Goal: Information Seeking & Learning: Learn about a topic

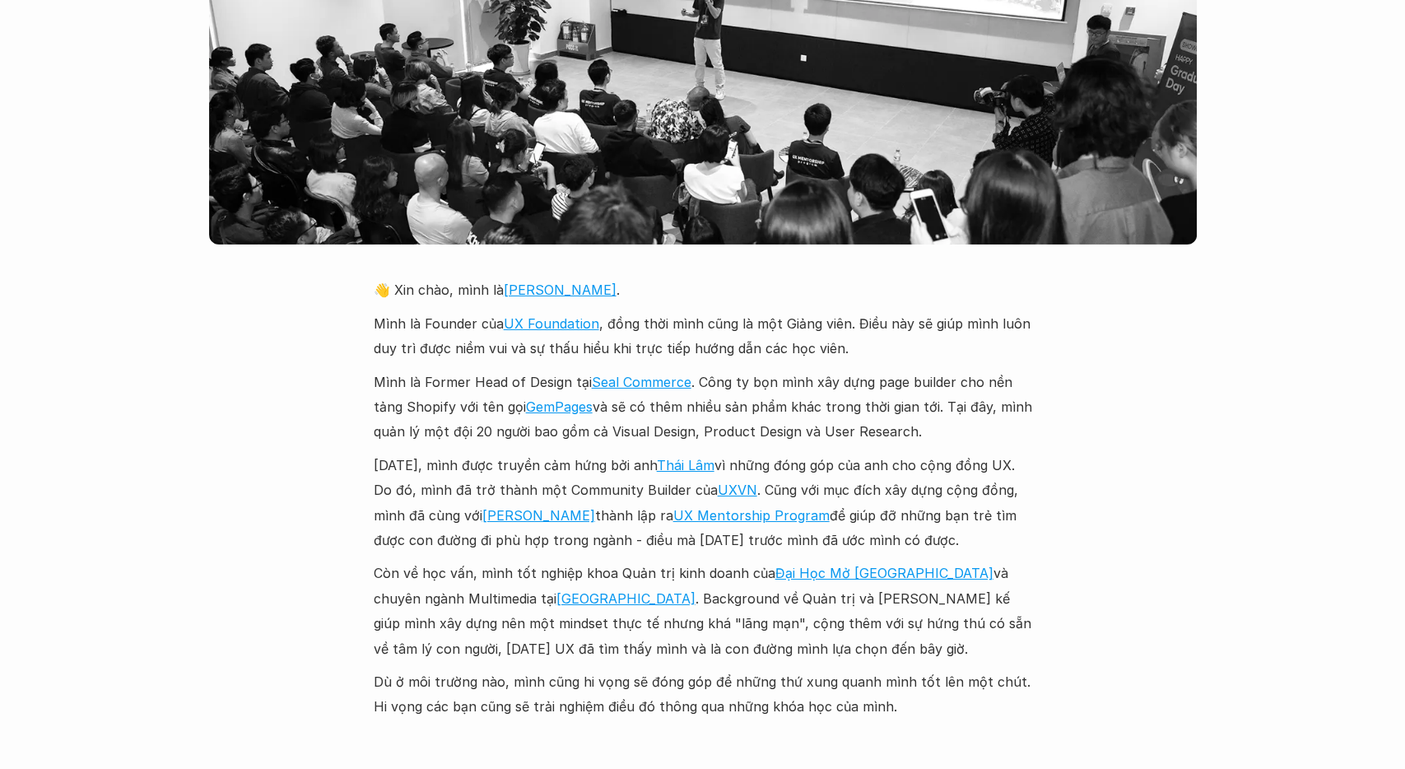
scroll to position [3680, 0]
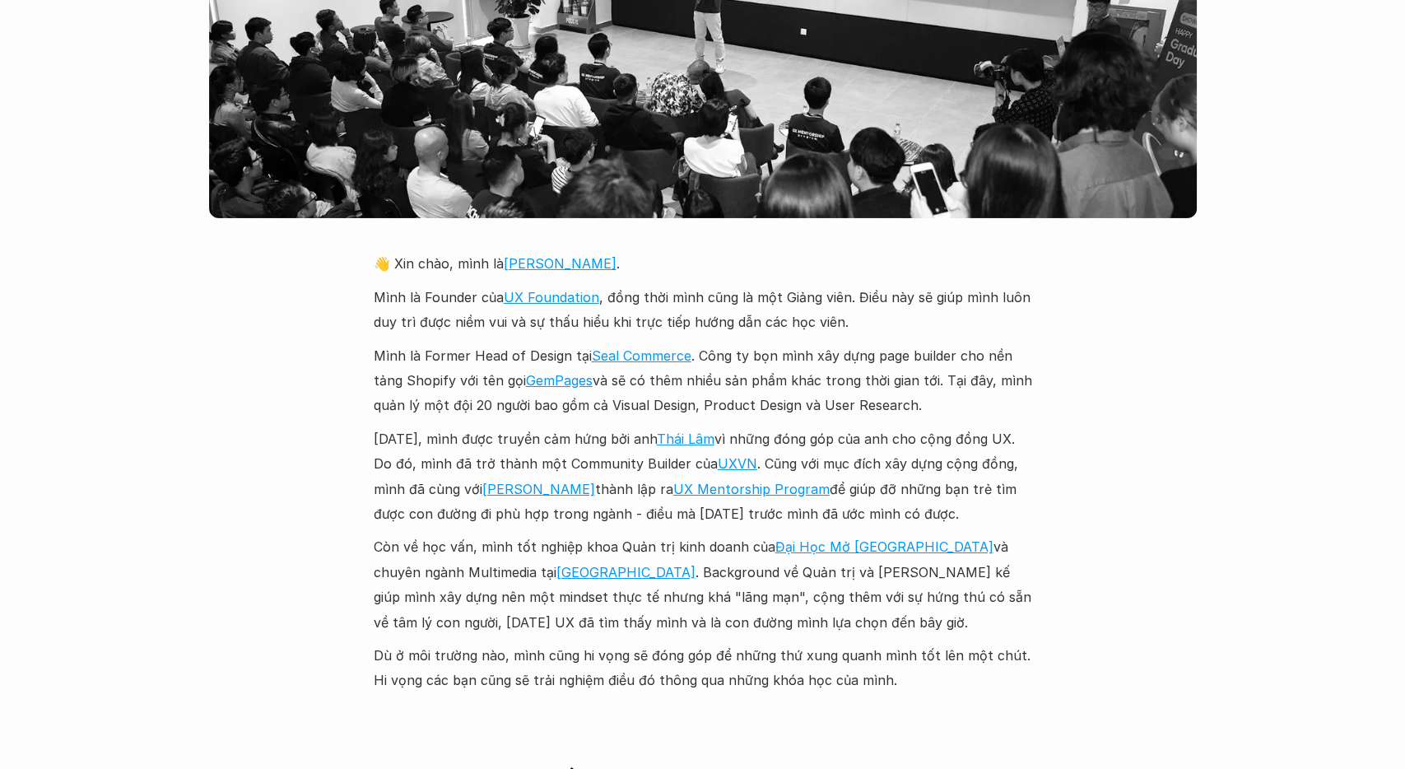
drag, startPoint x: 713, startPoint y: 272, endPoint x: 968, endPoint y: 286, distance: 254.6
click at [968, 286] on p "Mình là Founder của UX Foundation , đồng thời mình cũng là một Giảng viên. Điều…" at bounding box center [703, 310] width 658 height 50
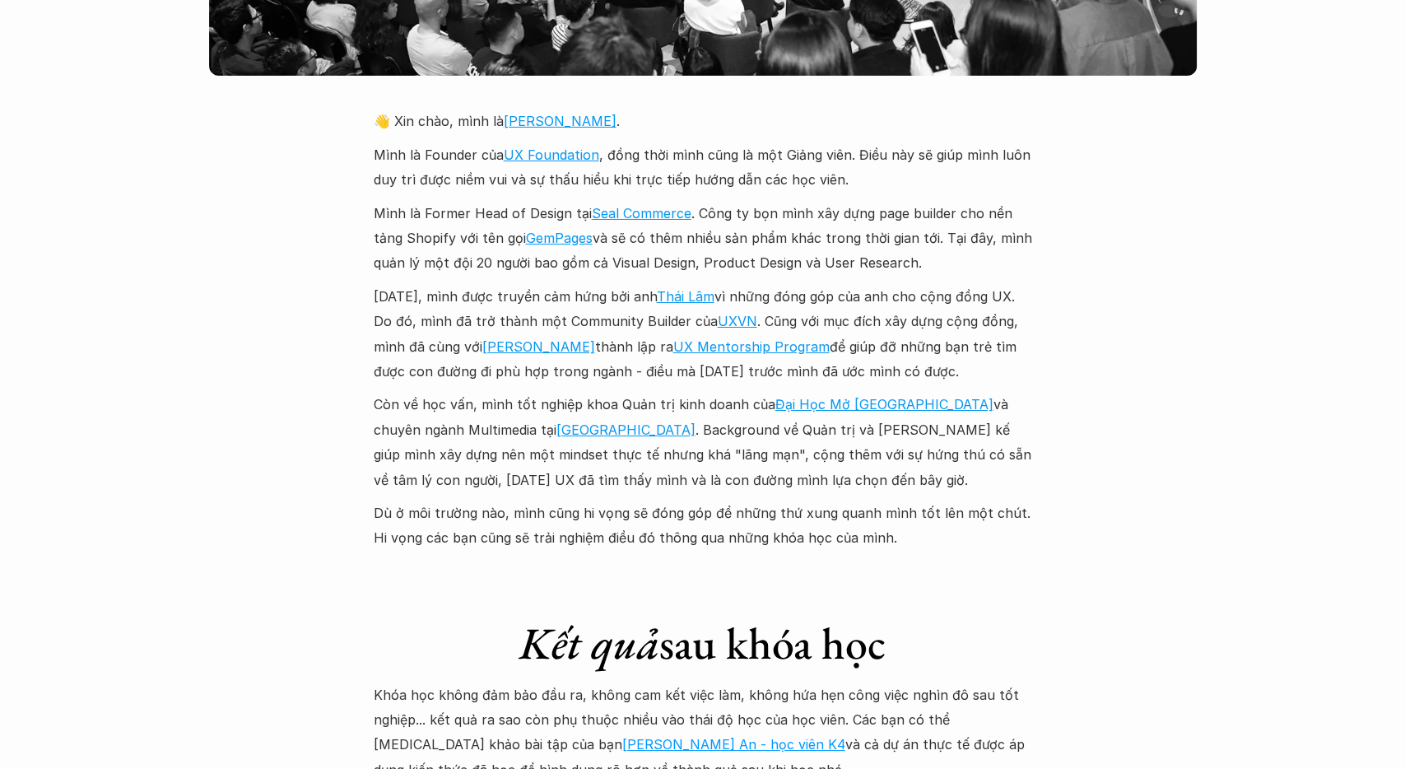
scroll to position [3851, 0]
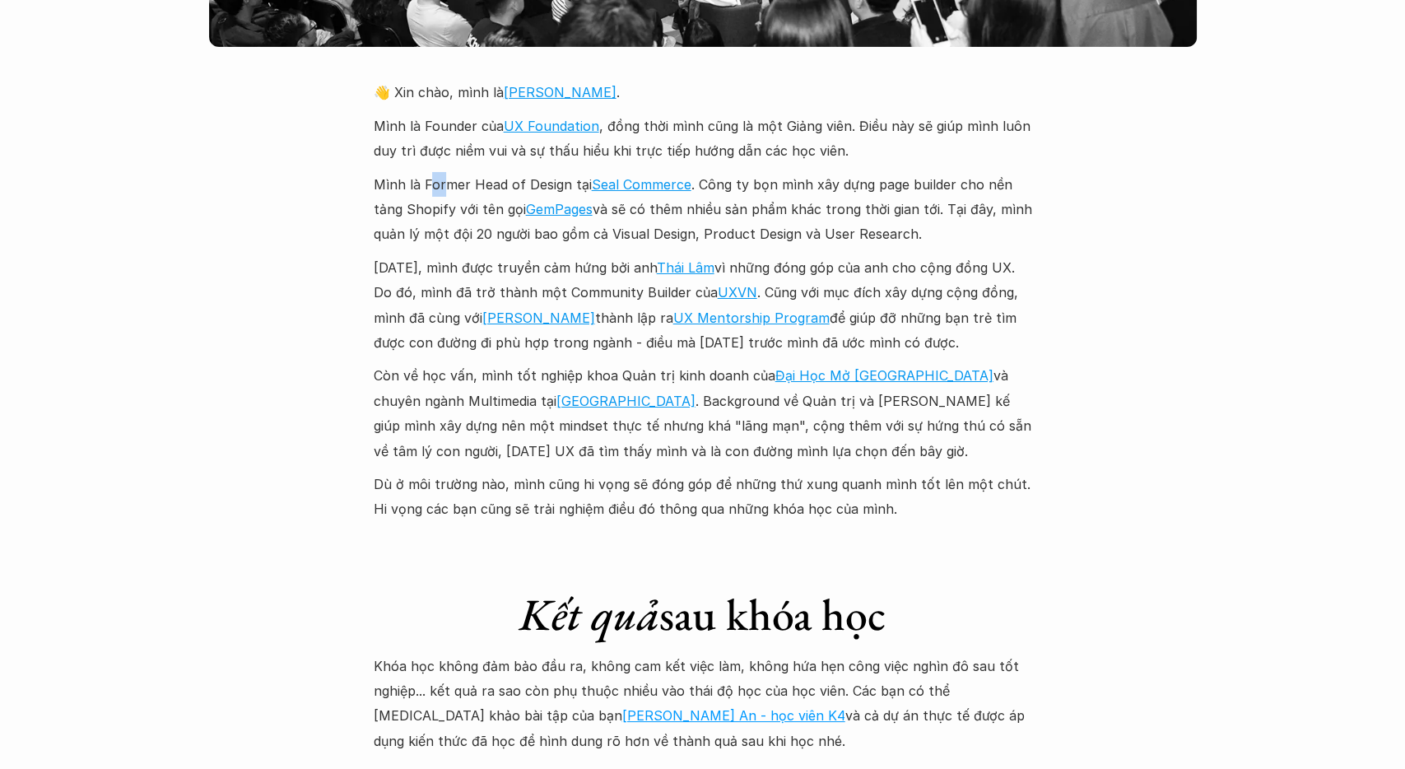
click at [440, 172] on p "Mình là Former Head of Design tại Seal Commerce . Công ty bọn mình xây dựng pag…" at bounding box center [703, 209] width 658 height 75
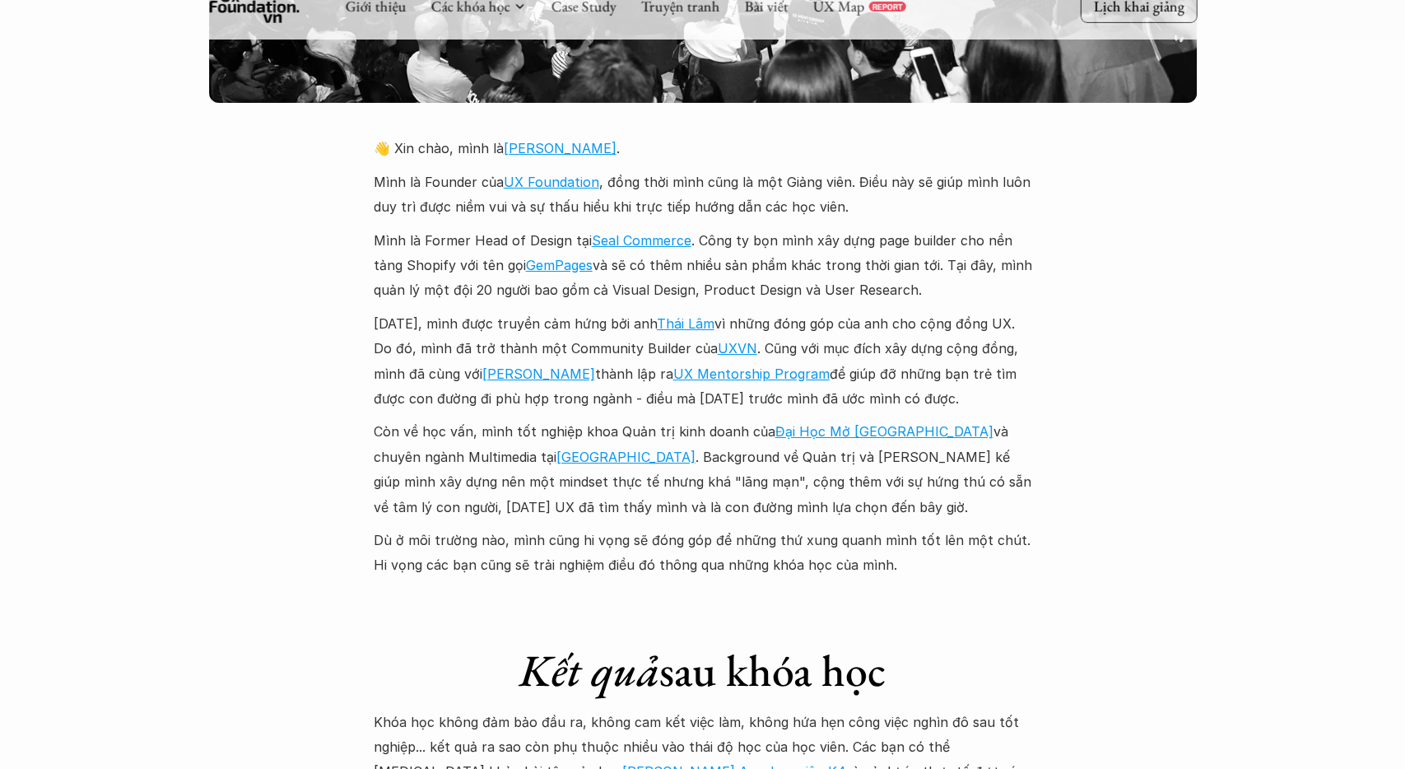
scroll to position [3766, 0]
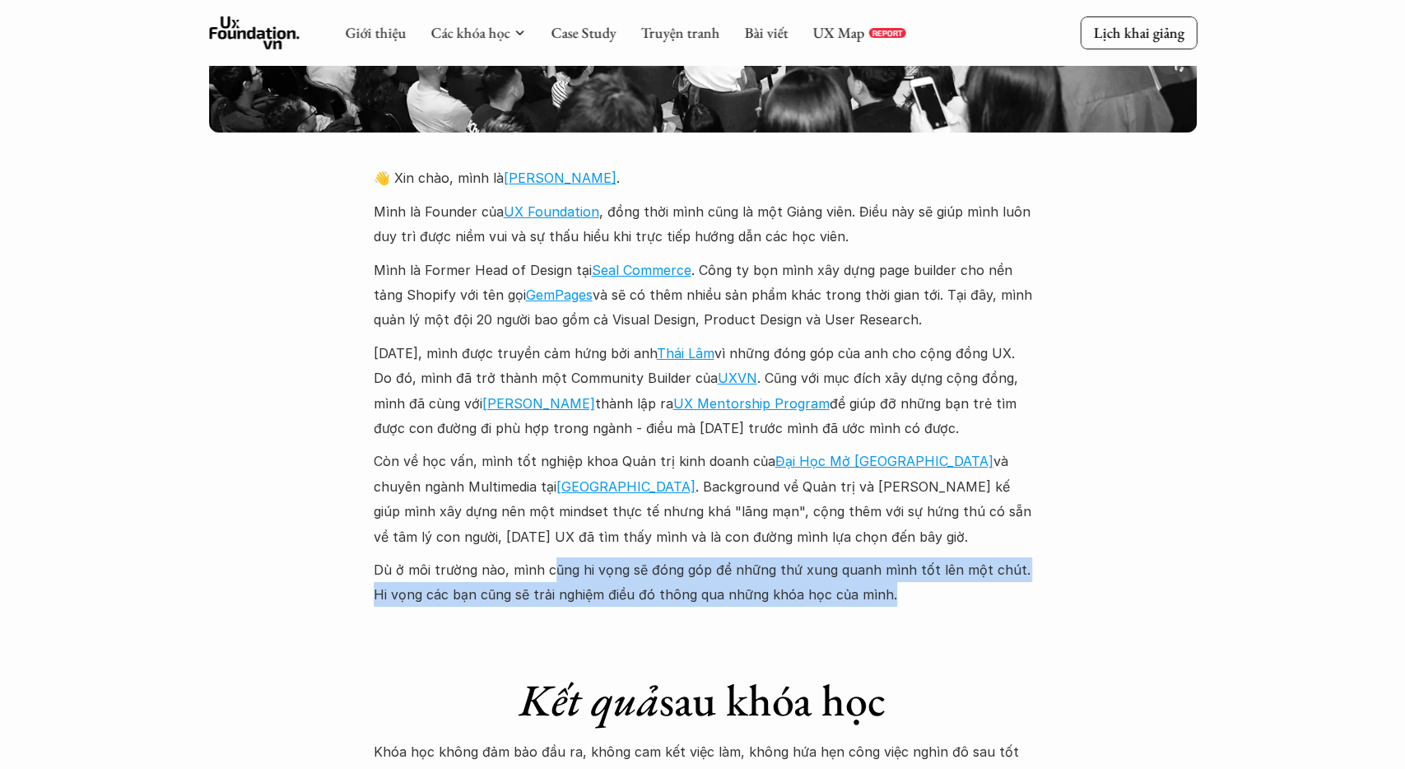
drag, startPoint x: 547, startPoint y: 546, endPoint x: 987, endPoint y: 558, distance: 439.6
click at [987, 558] on p "Dù ở môi trường nào, mình cũng hi vọng sẽ đóng góp để những thứ xung quanh mình…" at bounding box center [703, 582] width 658 height 50
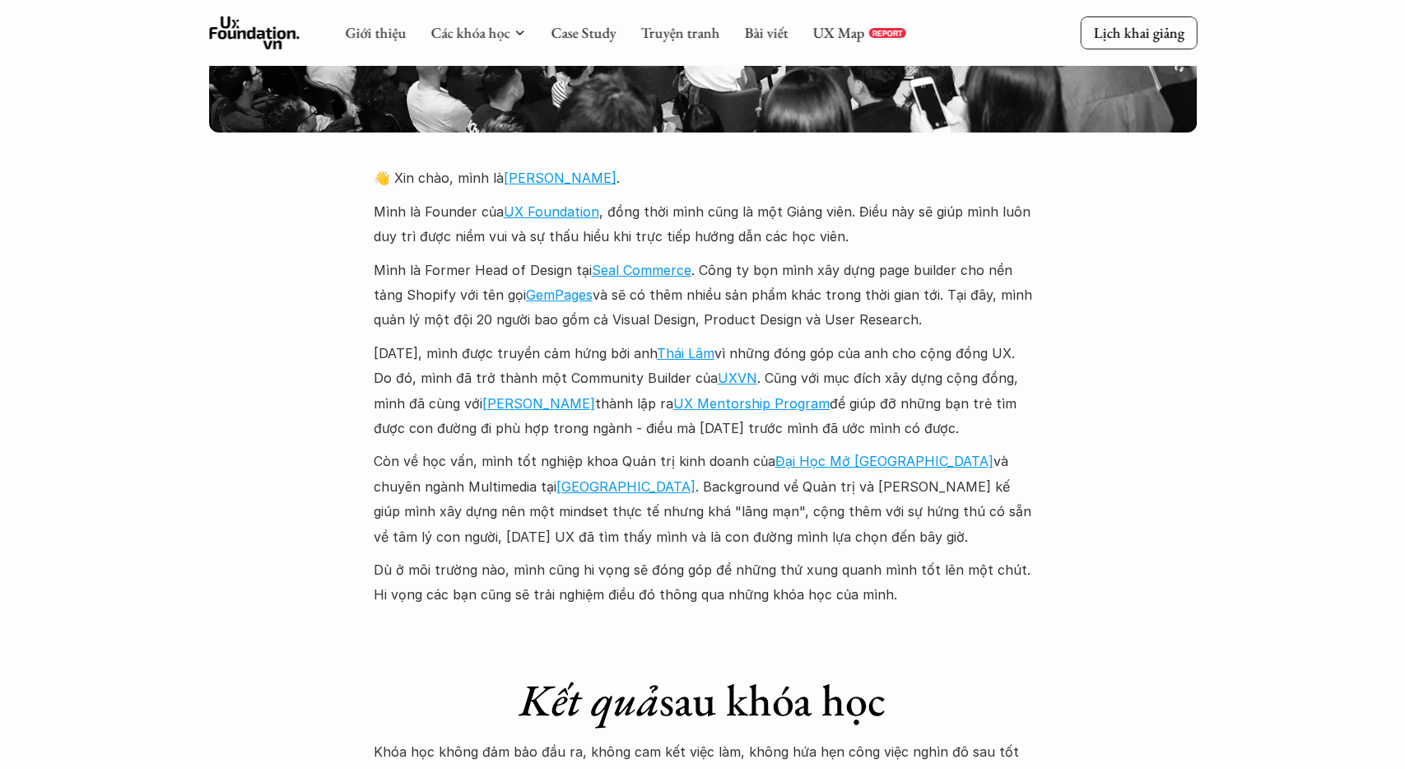
click at [987, 558] on p "Dù ở môi trường nào, mình cũng hi vọng sẽ đóng góp để những thứ xung quanh mình…" at bounding box center [703, 582] width 658 height 50
drag, startPoint x: 569, startPoint y: 569, endPoint x: 844, endPoint y: 574, distance: 275.7
click at [844, 574] on p "Dù ở môi trường nào, mình cũng hi vọng sẽ đóng góp để những thứ xung quanh mình…" at bounding box center [703, 582] width 658 height 50
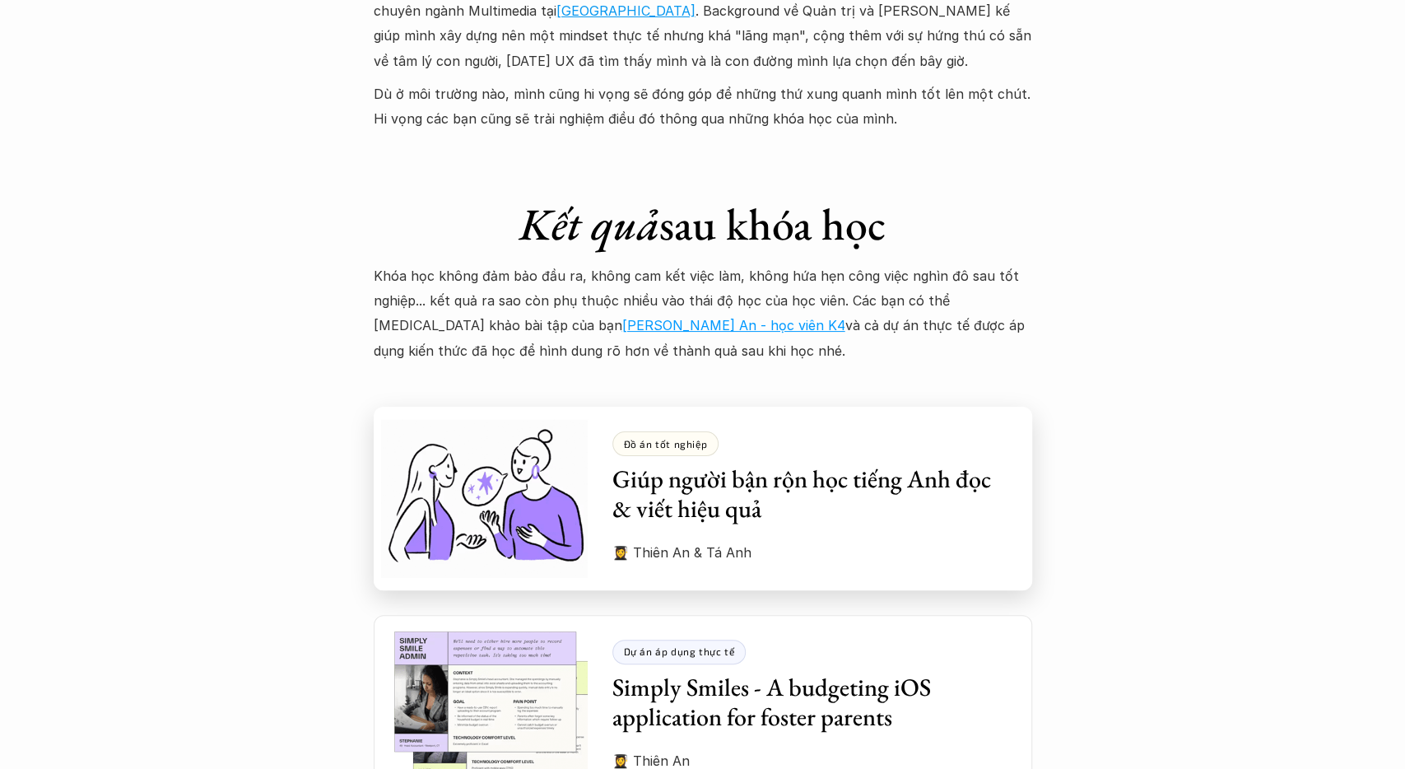
scroll to position [4279, 0]
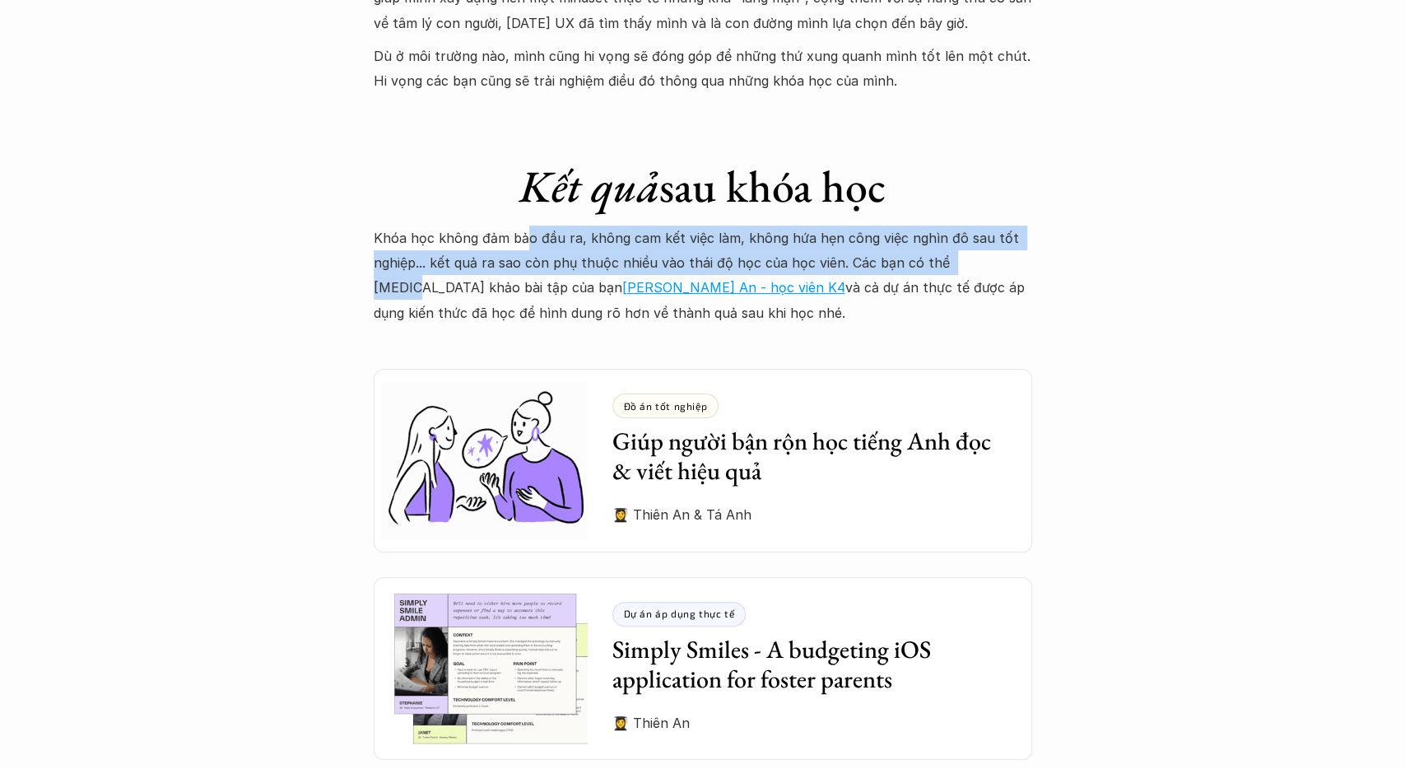
drag, startPoint x: 542, startPoint y: 215, endPoint x: 978, endPoint y: 230, distance: 436.4
click at [978, 230] on p "Khóa học không đảm bảo đầu ra, không cam kết việc làm, không hứa hẹn công việc …" at bounding box center [703, 275] width 658 height 100
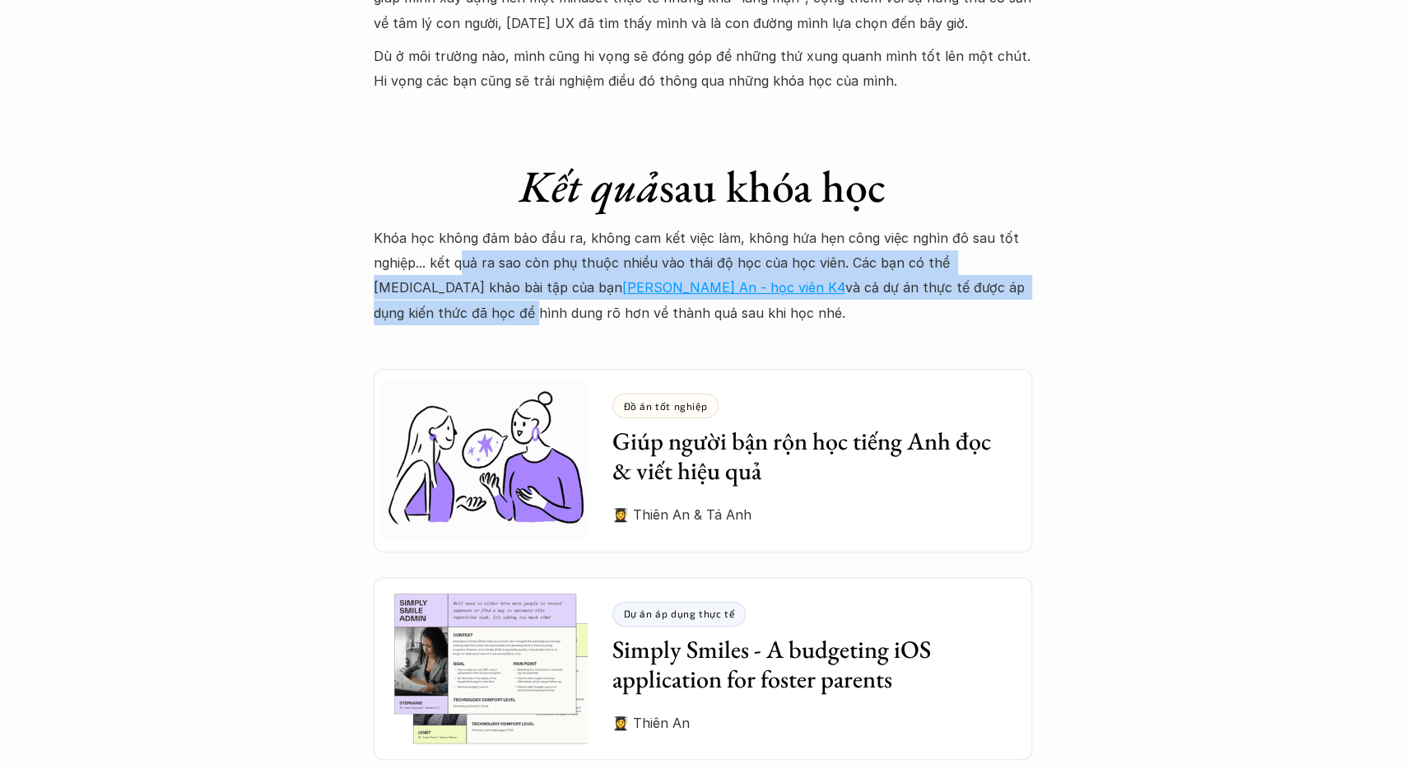
drag, startPoint x: 458, startPoint y: 239, endPoint x: 971, endPoint y: 251, distance: 512.8
click at [971, 251] on p "Khóa học không đảm bảo đầu ra, không cam kết việc làm, không hứa hẹn công việc …" at bounding box center [703, 275] width 658 height 100
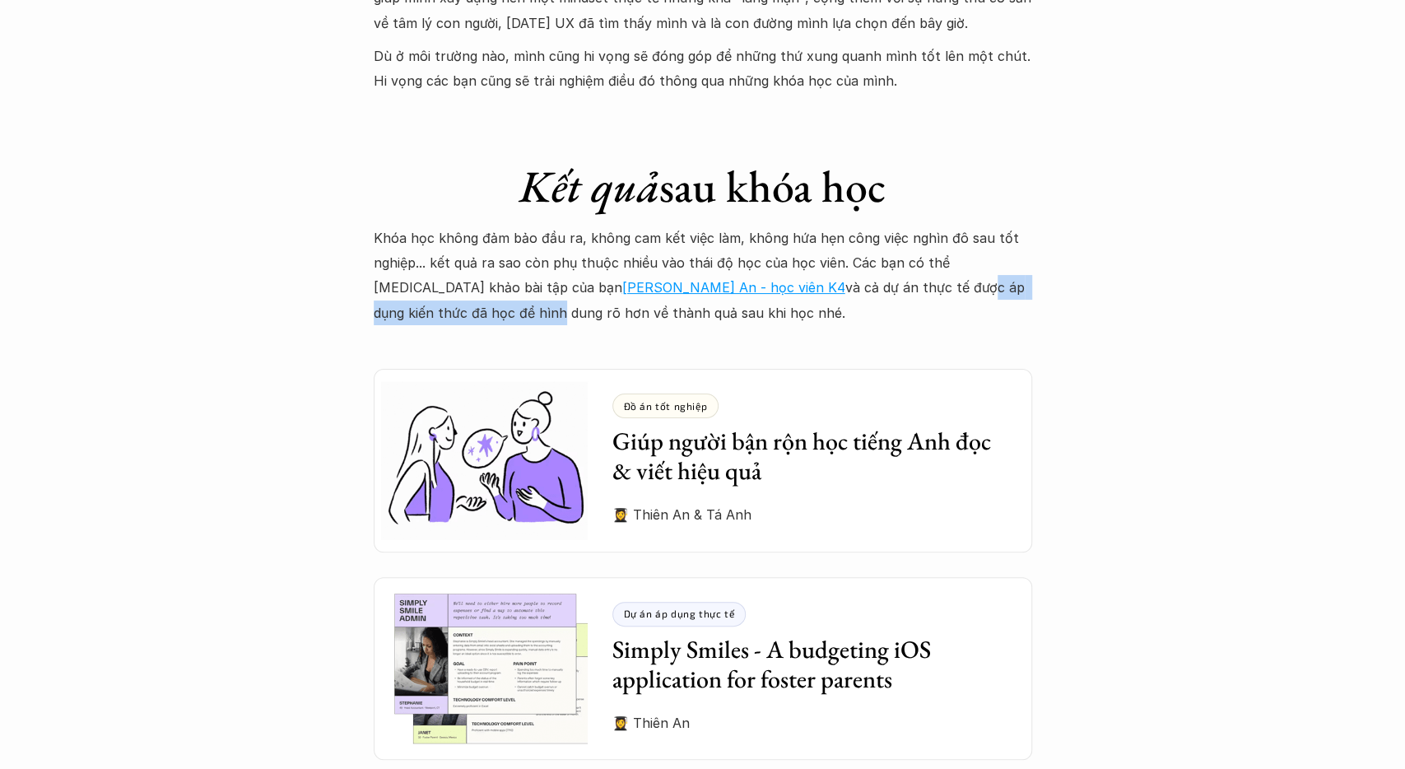
drag, startPoint x: 775, startPoint y: 264, endPoint x: 996, endPoint y: 269, distance: 220.6
click at [996, 269] on p "Khóa học không đảm bảo đầu ra, không cam kết việc làm, không hứa hẹn công việc …" at bounding box center [703, 275] width 658 height 100
drag, startPoint x: 777, startPoint y: 267, endPoint x: 974, endPoint y: 277, distance: 197.0
click at [974, 277] on p "Khóa học không đảm bảo đầu ra, không cam kết việc làm, không hứa hẹn công việc …" at bounding box center [703, 275] width 658 height 100
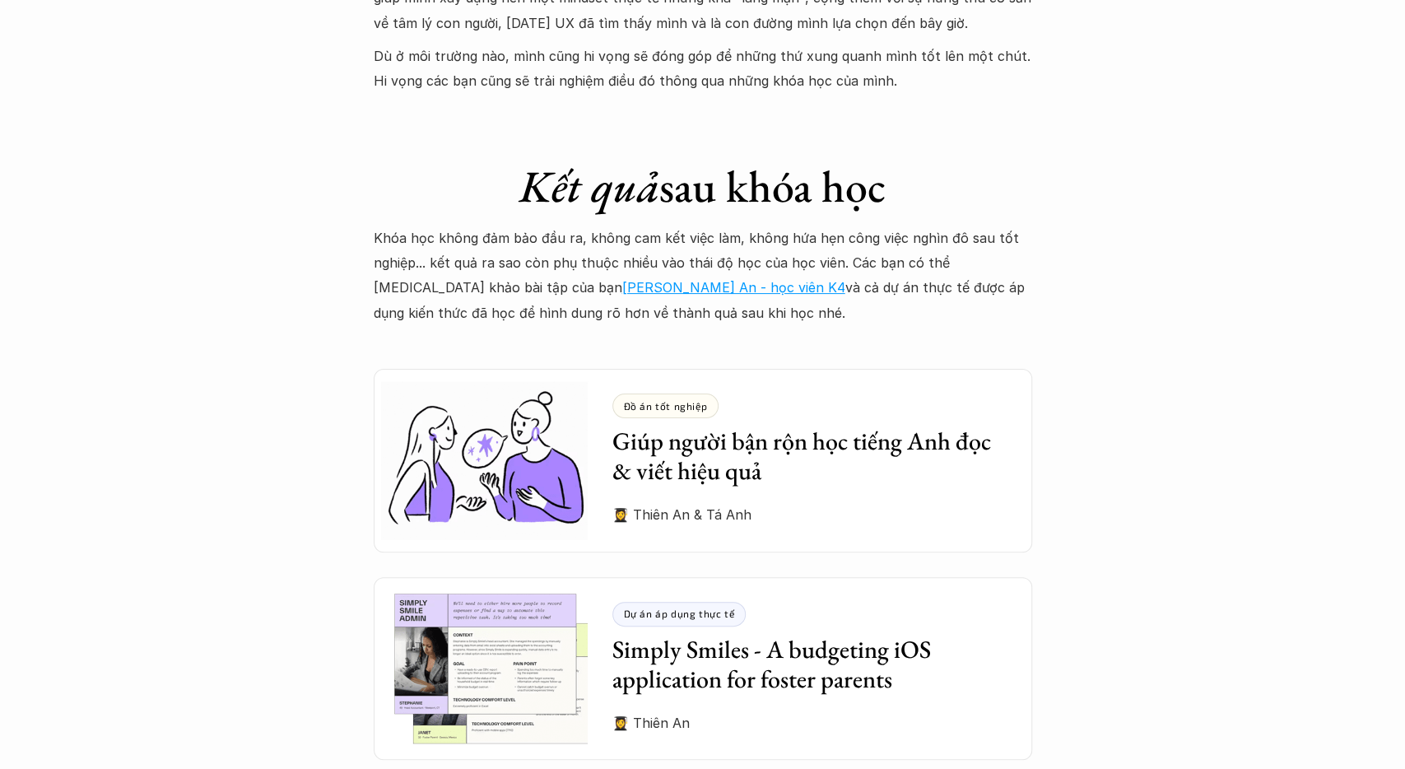
drag, startPoint x: 974, startPoint y: 277, endPoint x: 891, endPoint y: 290, distance: 83.2
click at [974, 277] on p "Khóa học không đảm bảo đầu ra, không cam kết việc làm, không hứa hẹn công việc …" at bounding box center [703, 275] width 658 height 100
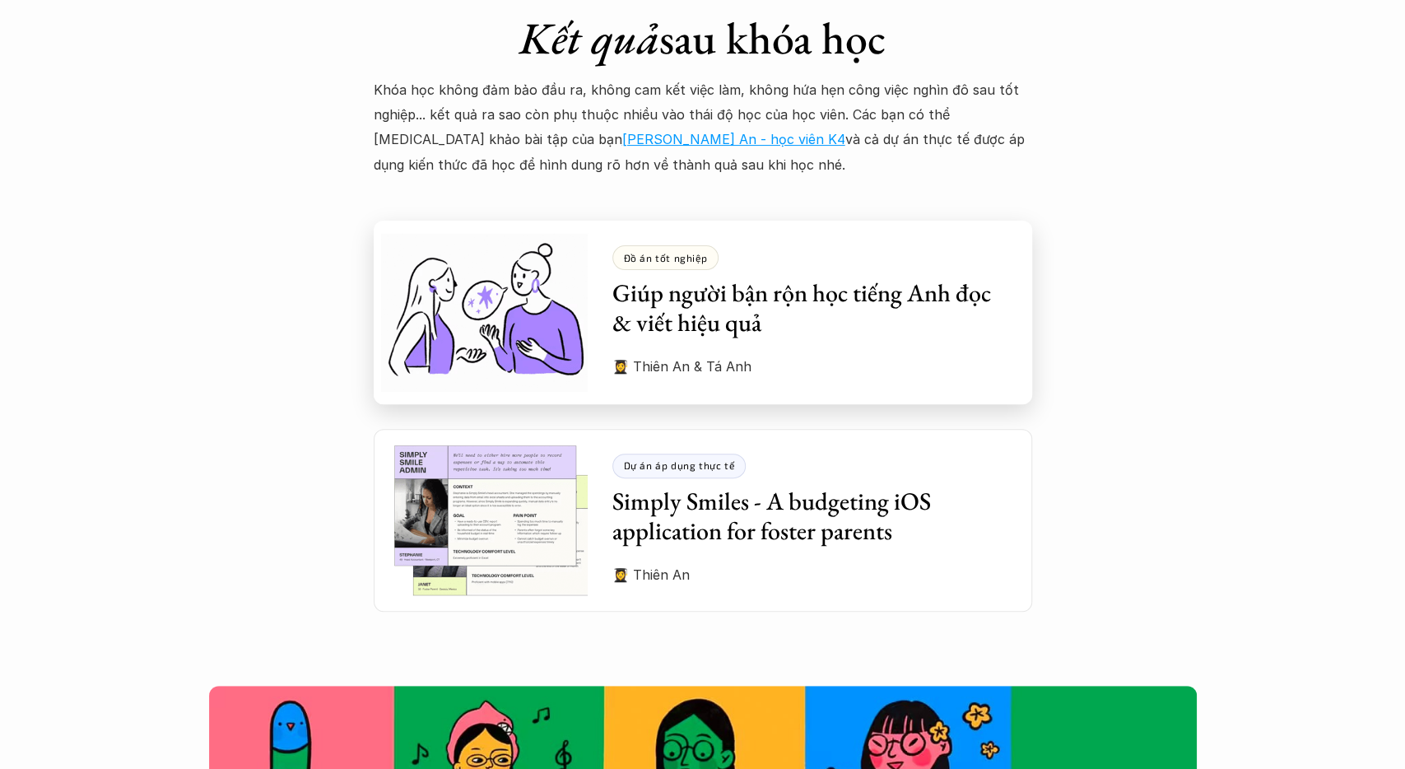
scroll to position [4450, 0]
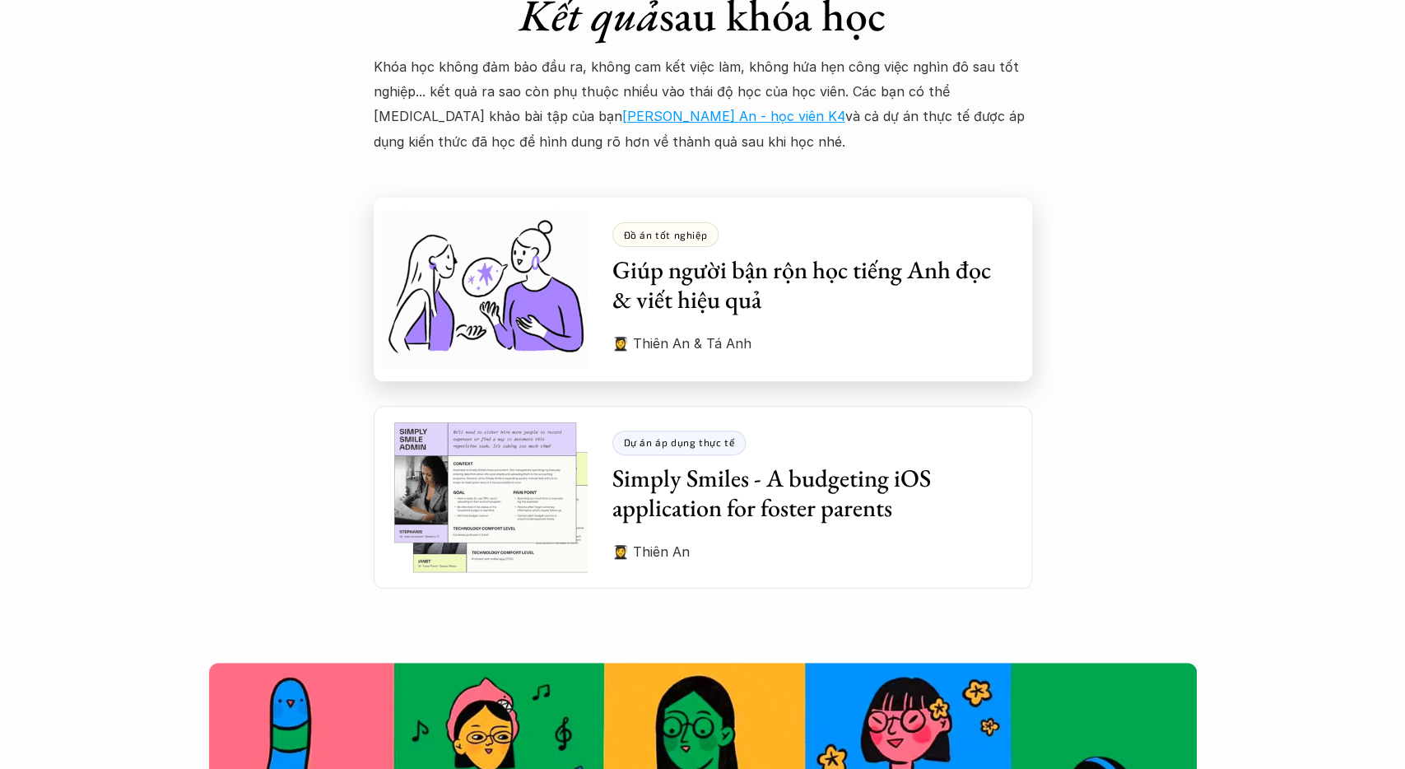
click at [817, 277] on h3 "Giúp người bận rộn học tiếng Anh đọc & viết hiệu quả" at bounding box center [809, 284] width 395 height 59
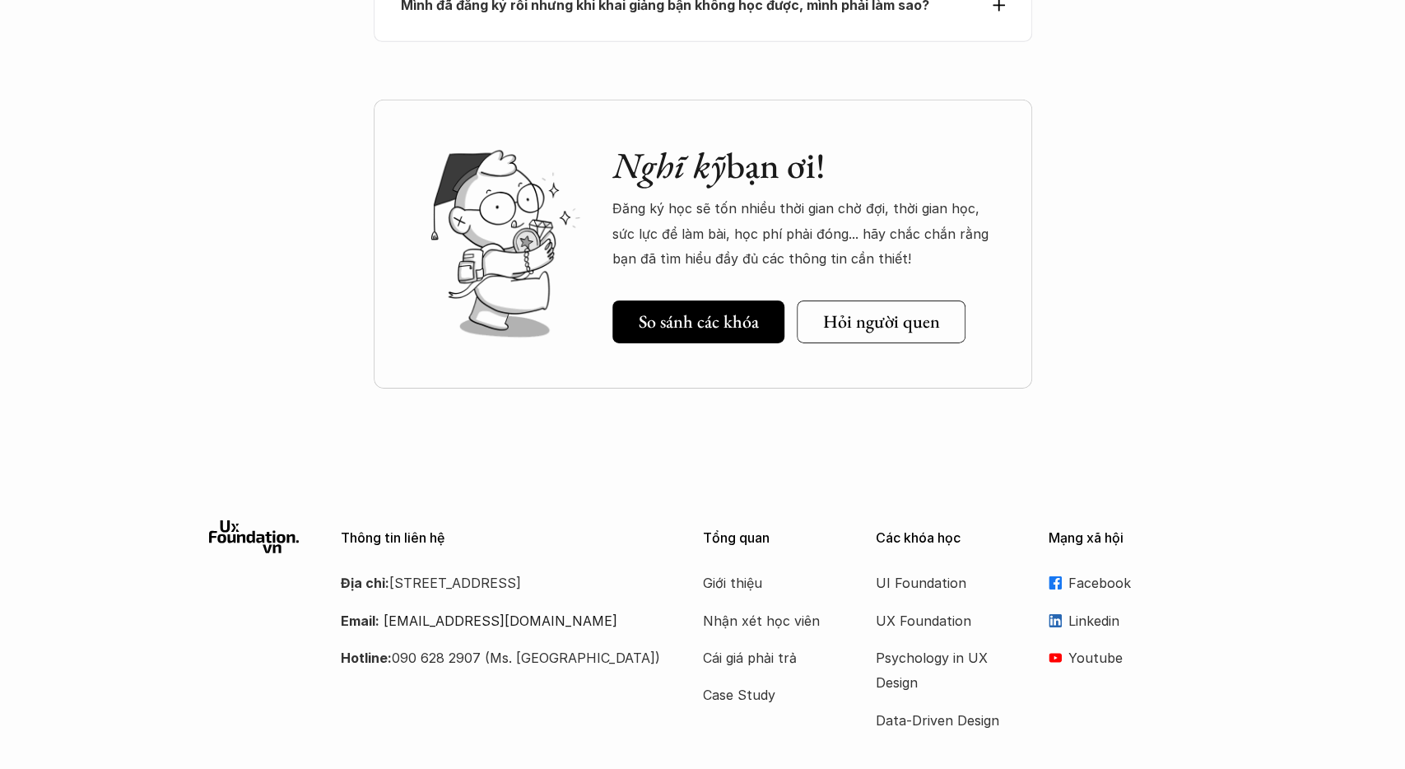
scroll to position [7668, 0]
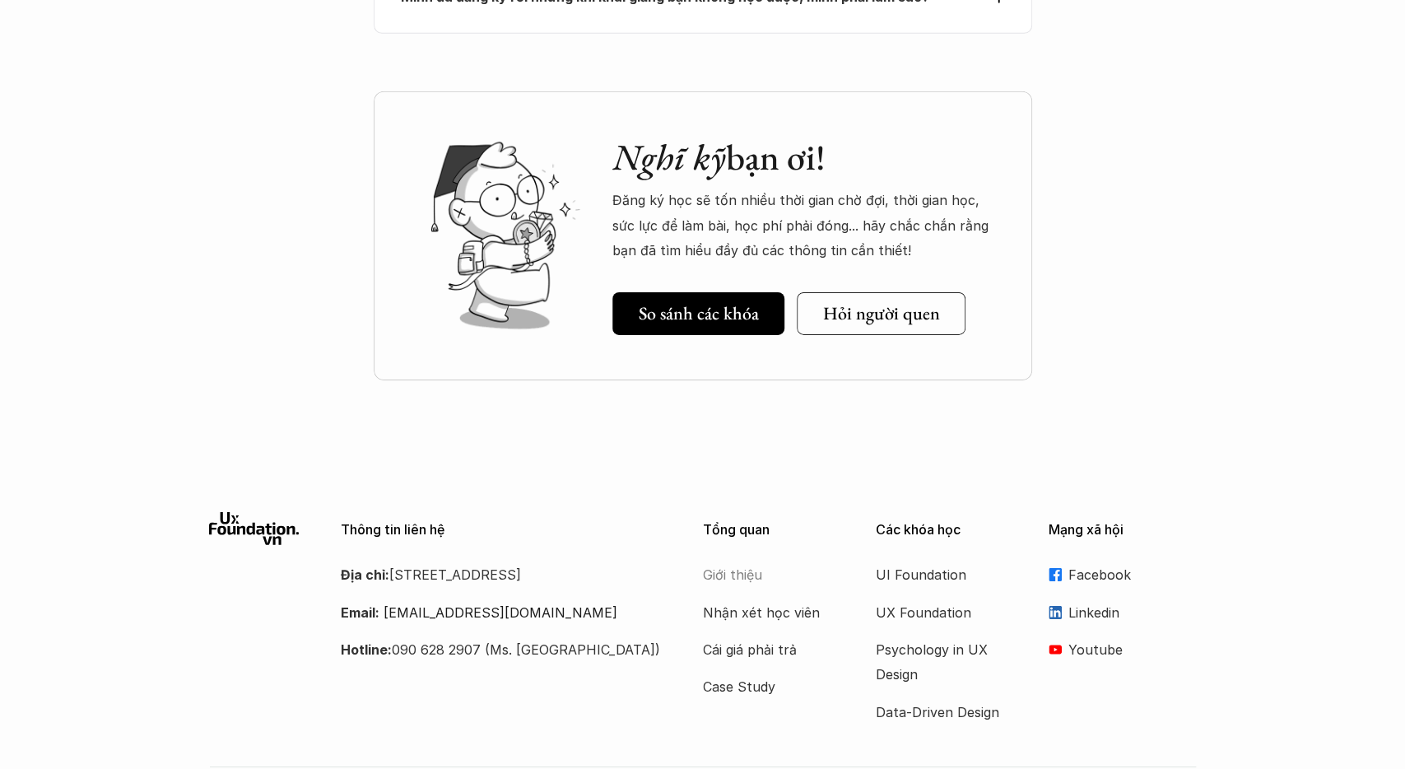
click at [728, 562] on p "Giới thiệu" at bounding box center [769, 574] width 132 height 25
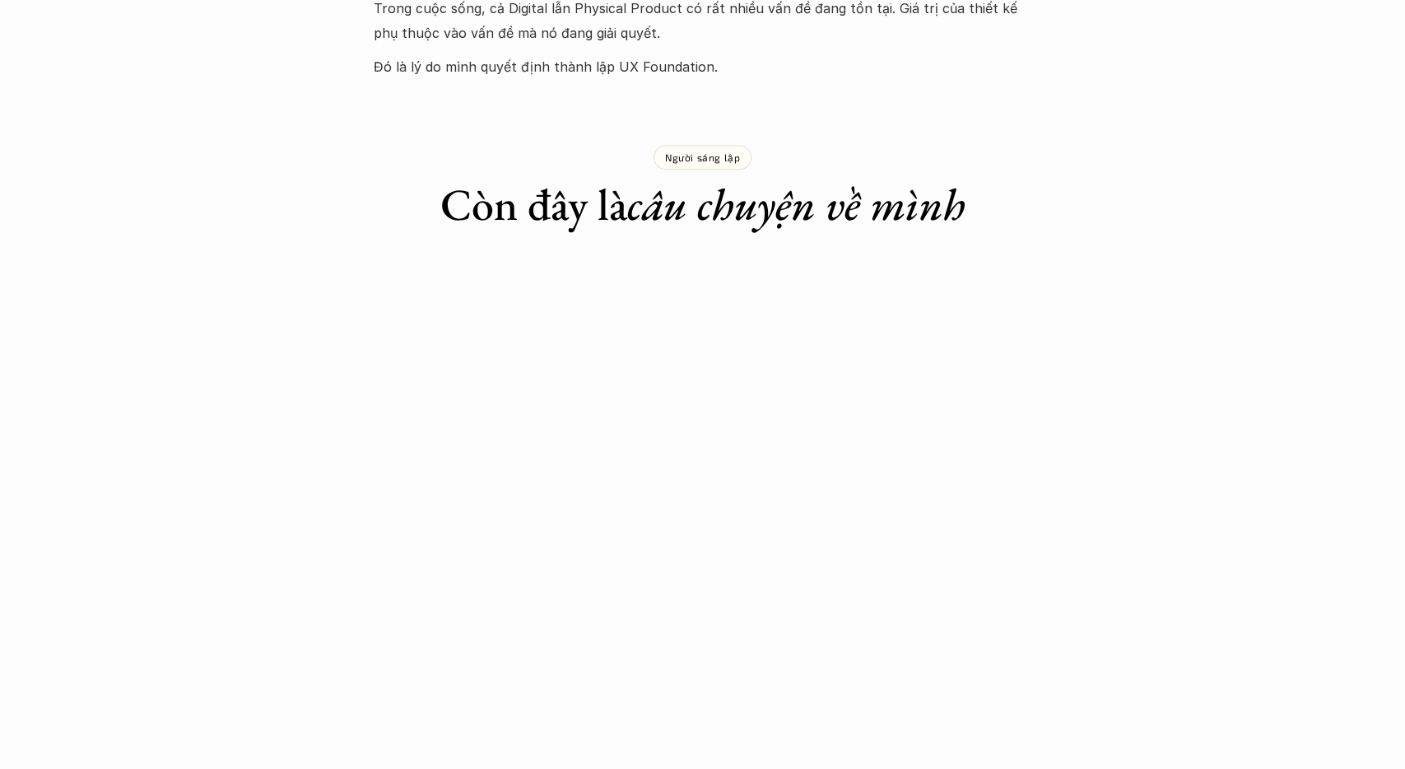
scroll to position [599, 0]
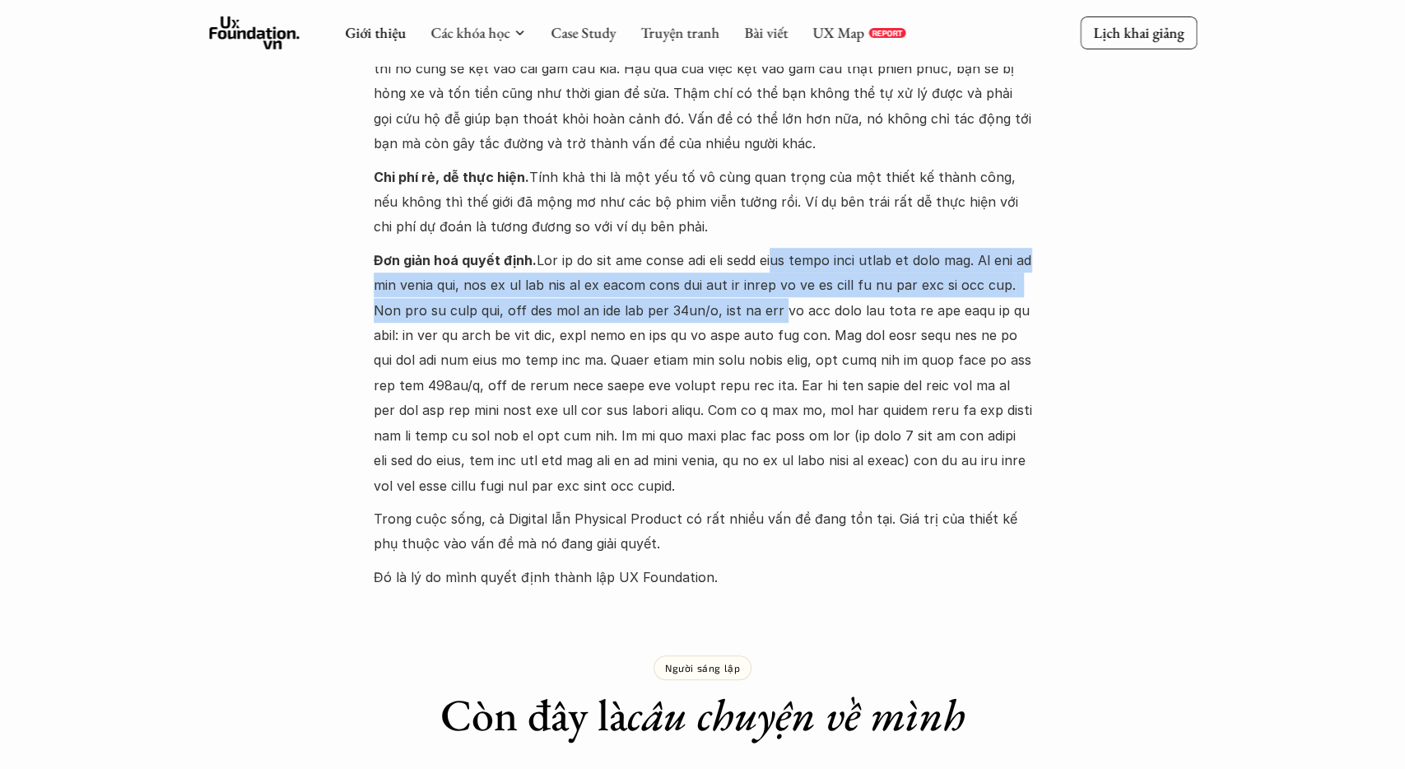
drag, startPoint x: 768, startPoint y: 257, endPoint x: 791, endPoint y: 309, distance: 56.7
click at [791, 309] on p "Đơn giản hoá quyết định." at bounding box center [703, 373] width 658 height 250
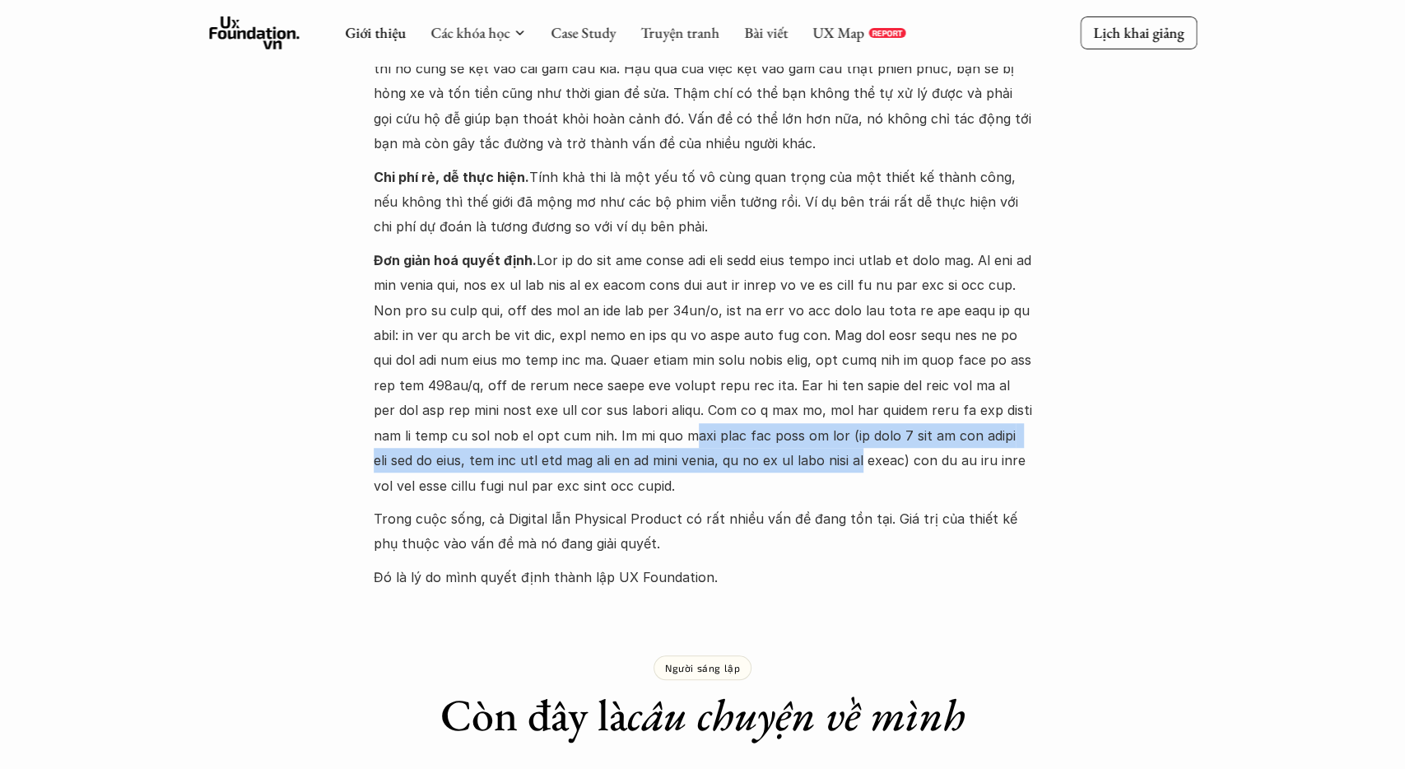
drag, startPoint x: 725, startPoint y: 434, endPoint x: 938, endPoint y: 453, distance: 214.1
click at [938, 453] on p "Đơn giản hoá quyết định." at bounding box center [703, 373] width 658 height 250
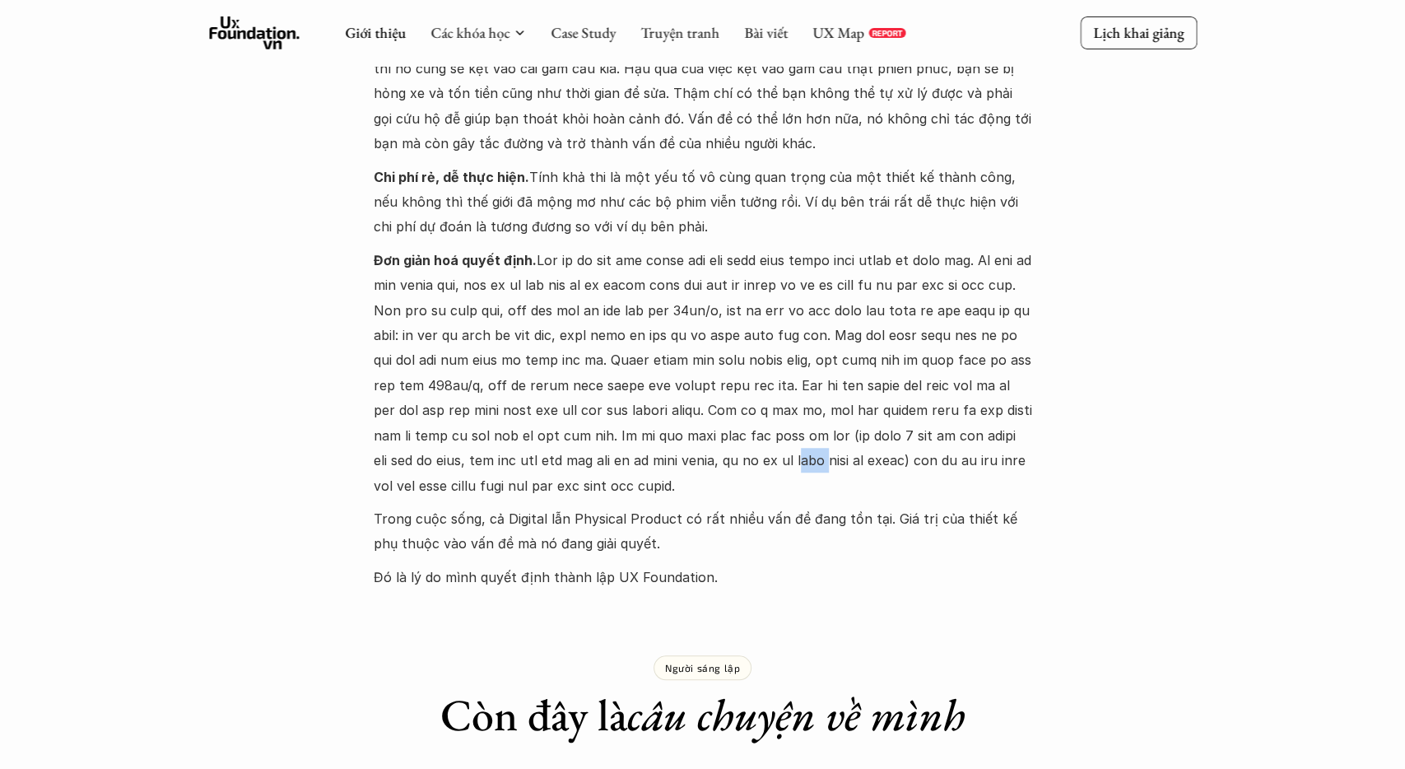
drag, startPoint x: 868, startPoint y: 462, endPoint x: 896, endPoint y: 460, distance: 28.0
click at [896, 460] on p "Đơn giản hoá quyết định." at bounding box center [703, 373] width 658 height 250
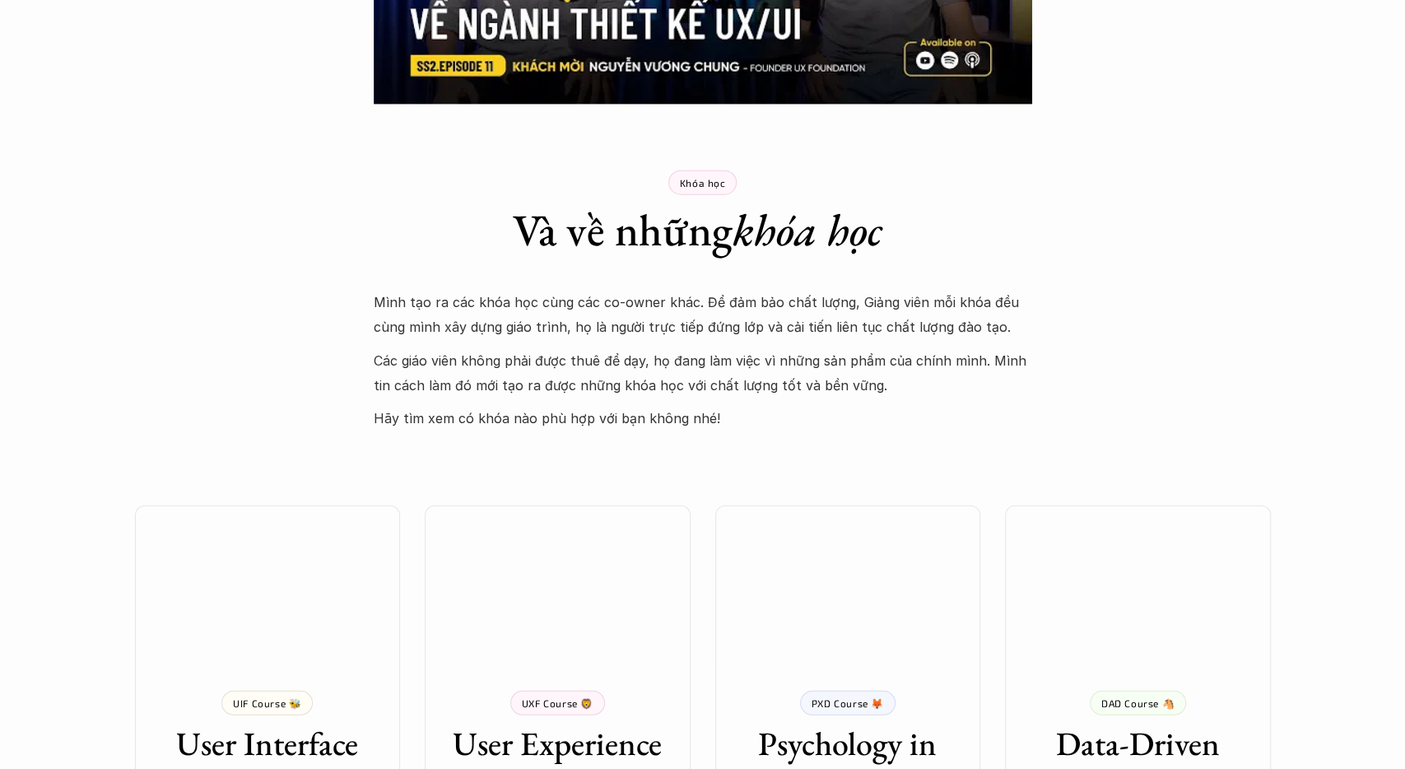
scroll to position [2996, 0]
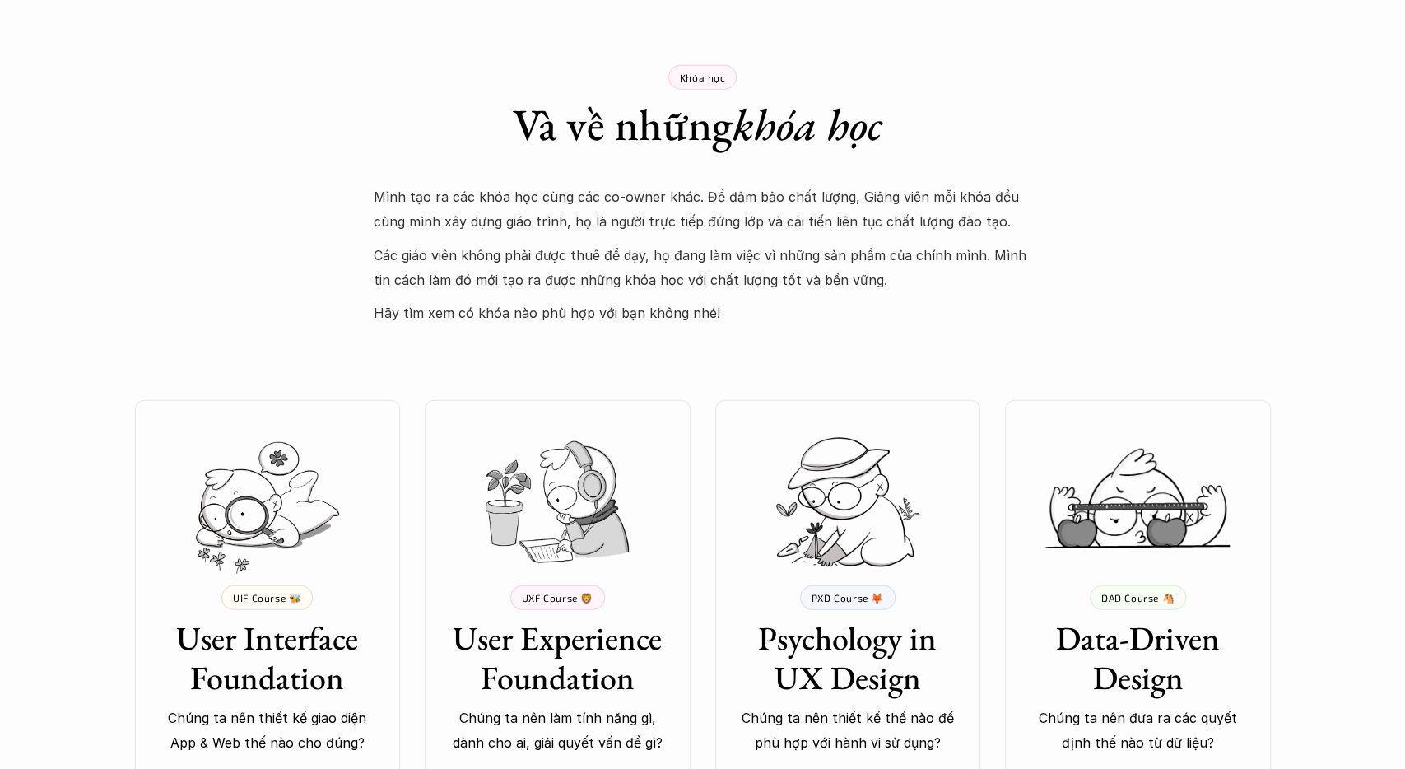
drag, startPoint x: 488, startPoint y: 259, endPoint x: 929, endPoint y: 271, distance: 441.2
click at [929, 271] on p "Các giáo viên không phải được thuê để dạy, họ đang làm việc vì những sản phẩm c…" at bounding box center [703, 268] width 658 height 50
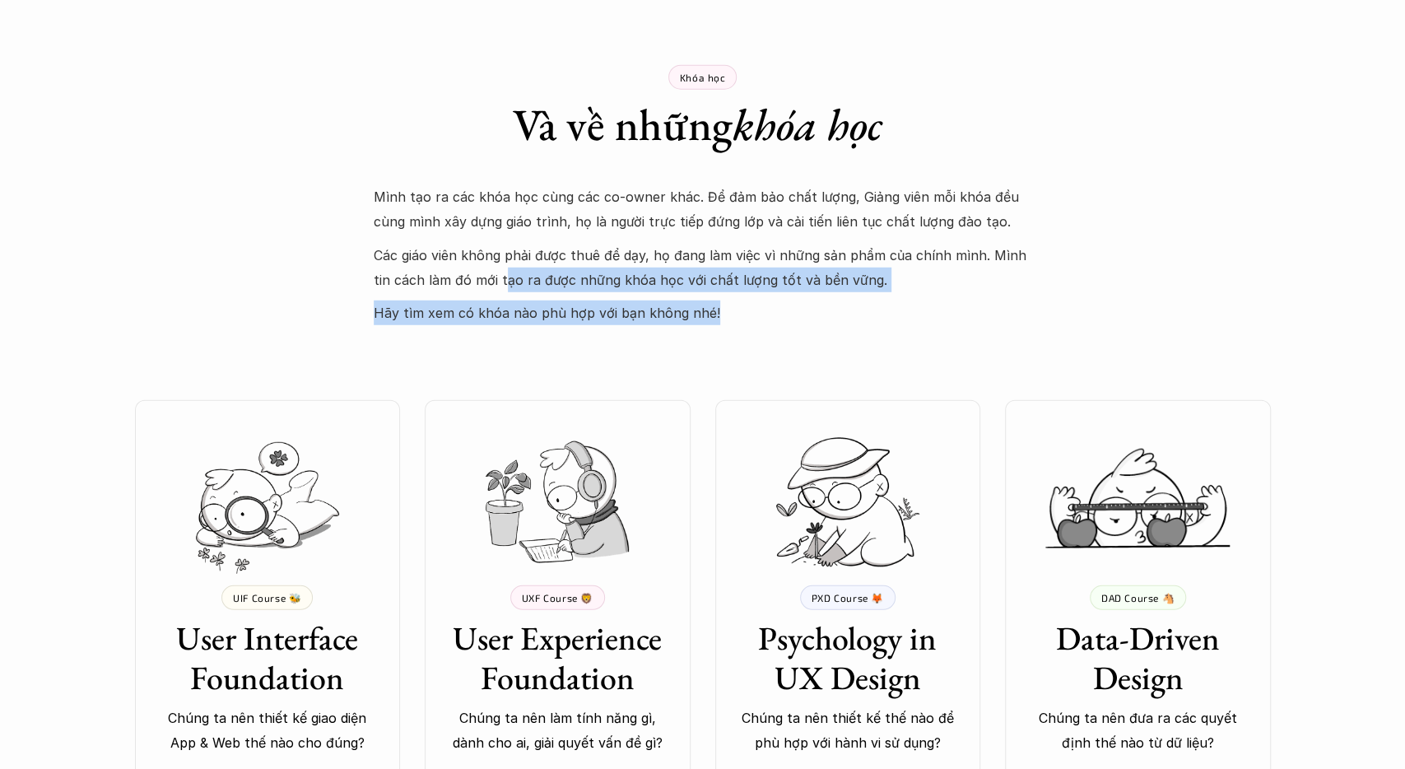
drag, startPoint x: 503, startPoint y: 281, endPoint x: 885, endPoint y: 310, distance: 382.9
click at [885, 310] on div "Mình tạo ra các khóa học cùng các co-owner khác. Để đảm bảo chất lượng, Giảng v…" at bounding box center [703, 255] width 658 height 142
click at [885, 310] on p "Hãy tìm xem có khóa nào phù hợp với bạn không nhé!" at bounding box center [703, 312] width 658 height 25
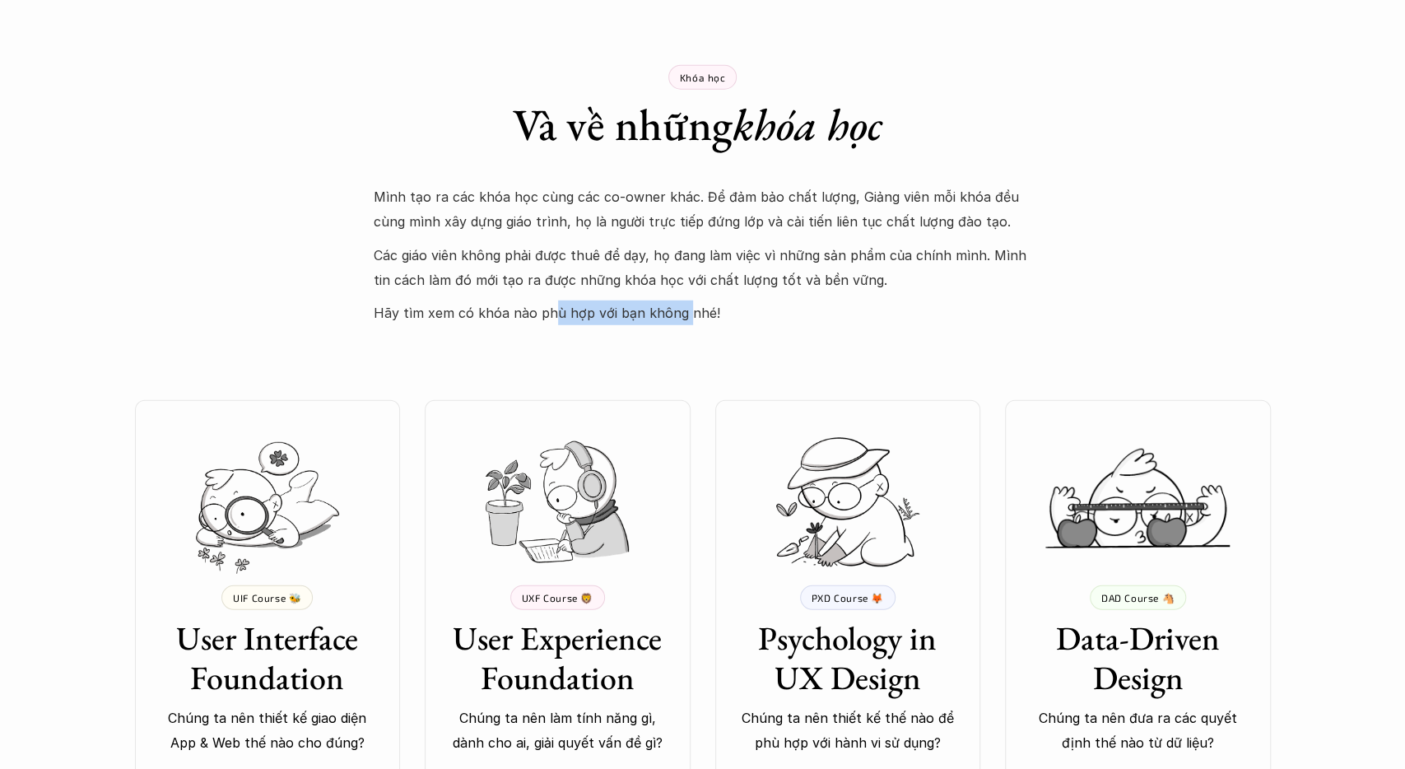
drag, startPoint x: 575, startPoint y: 317, endPoint x: 687, endPoint y: 322, distance: 112.0
click at [685, 322] on p "Hãy tìm xem có khóa nào phù hợp với bạn không nhé!" at bounding box center [703, 312] width 658 height 25
drag, startPoint x: 688, startPoint y: 322, endPoint x: 699, endPoint y: 327, distance: 11.8
click at [689, 322] on p "Hãy tìm xem có khóa nào phù hợp với bạn không nhé!" at bounding box center [703, 312] width 658 height 25
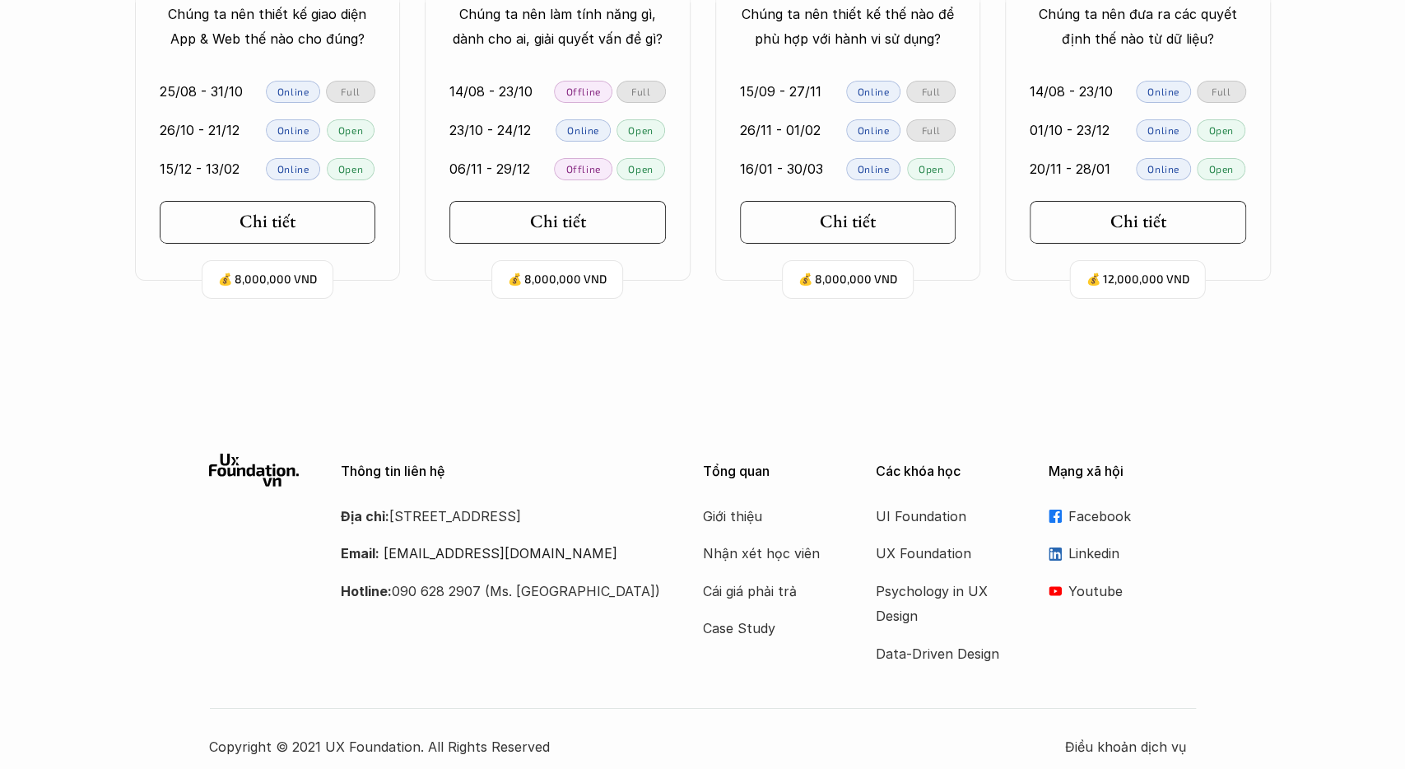
scroll to position [3714, 0]
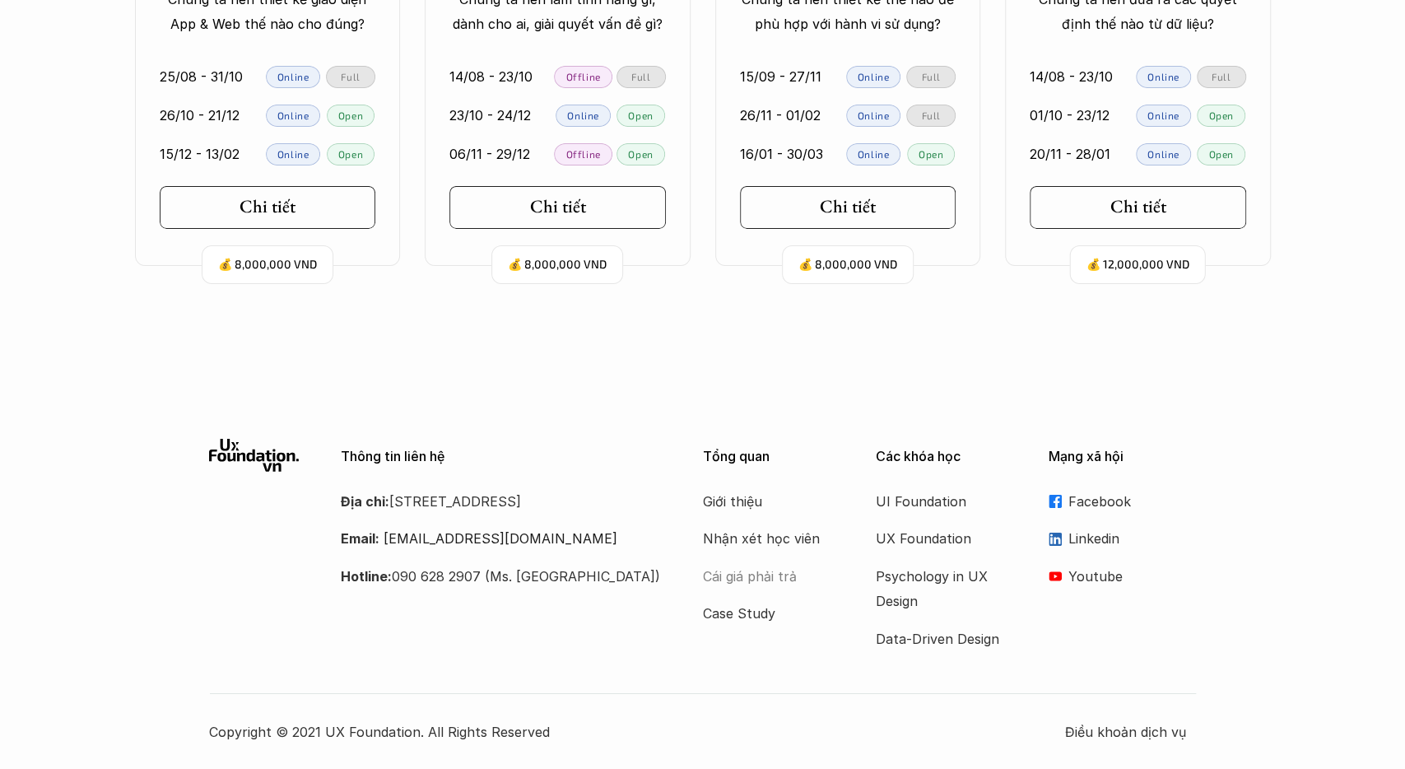
click at [750, 573] on p "Cái giá phải trả" at bounding box center [769, 576] width 132 height 25
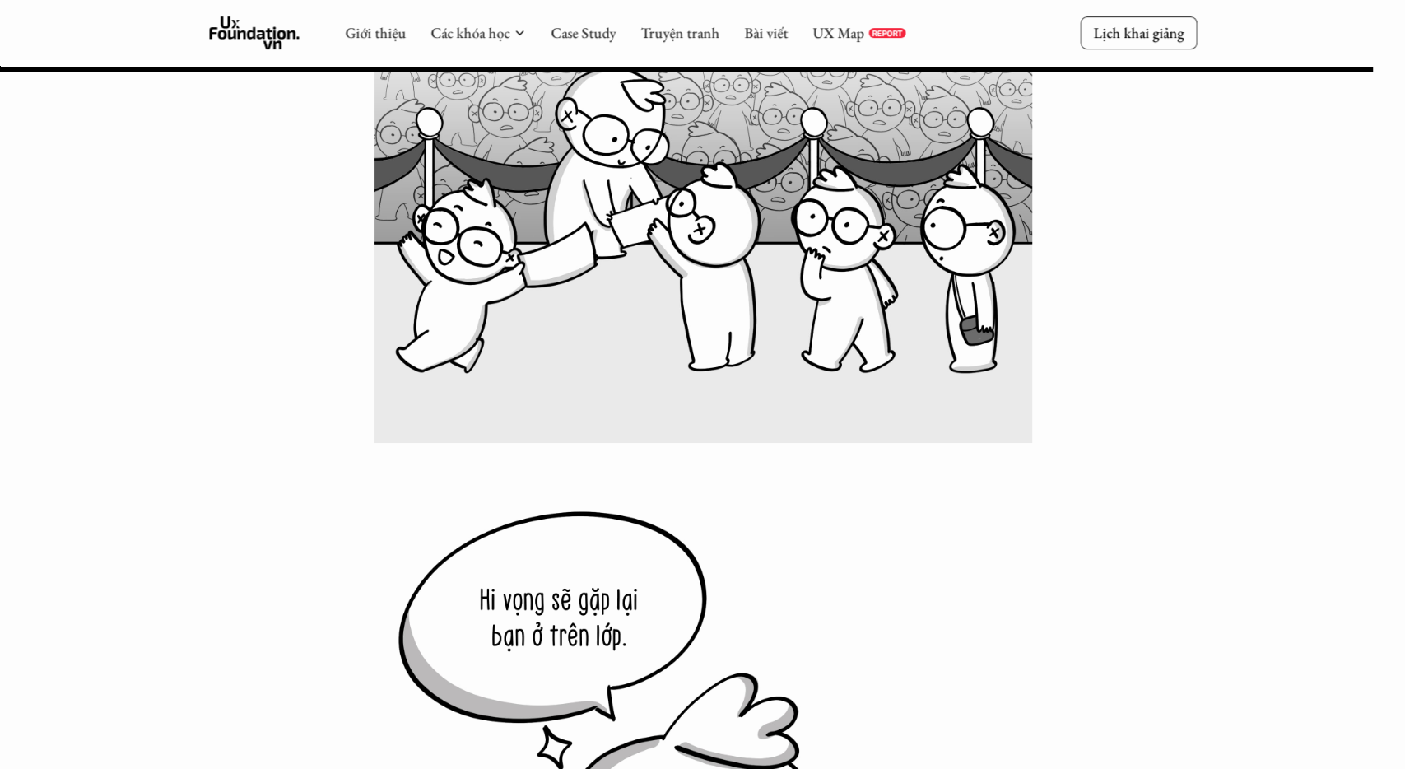
scroll to position [16650, 0]
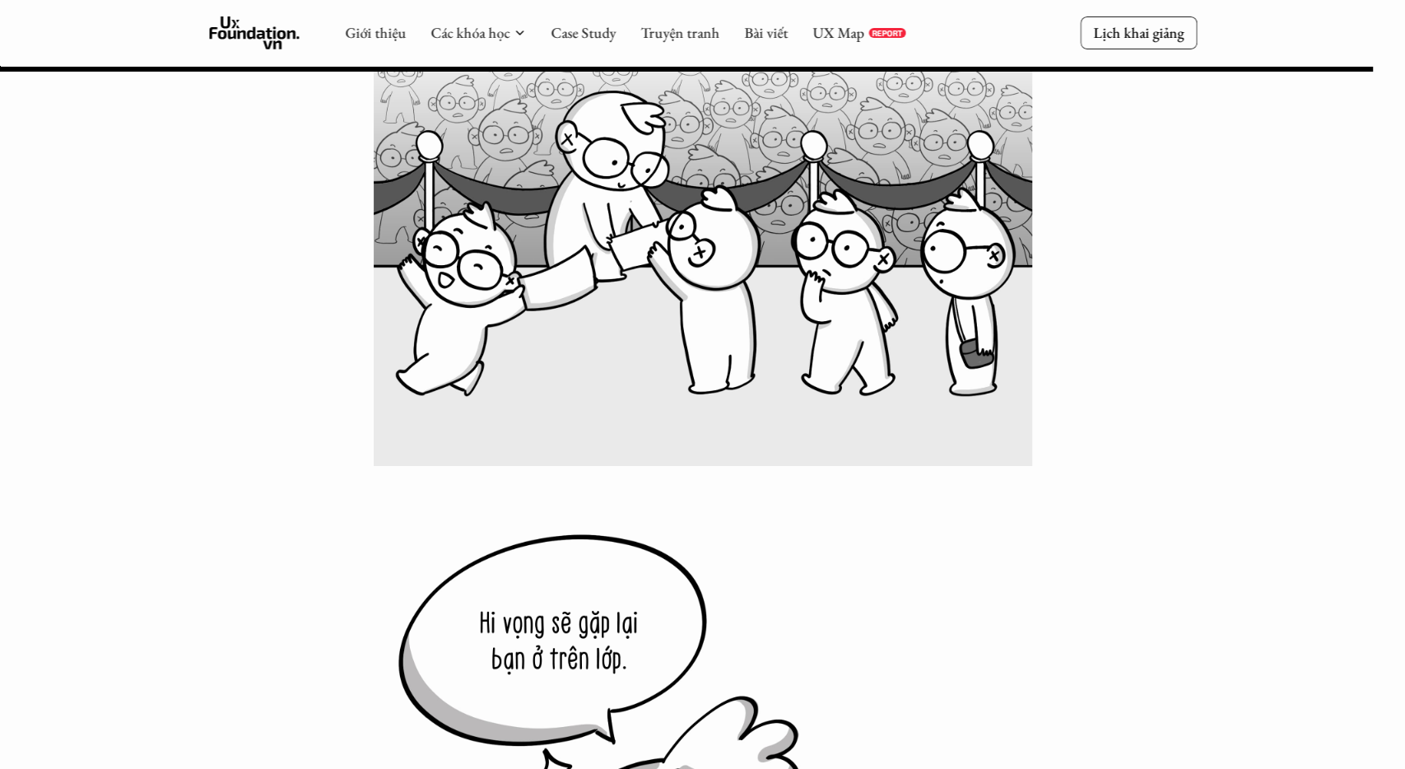
click at [238, 34] on use at bounding box center [254, 32] width 91 height 33
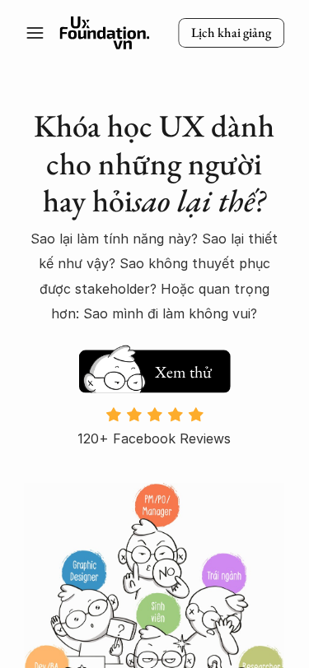
click at [93, 38] on icon at bounding box center [104, 32] width 91 height 33
click at [40, 30] on icon at bounding box center [35, 33] width 20 height 20
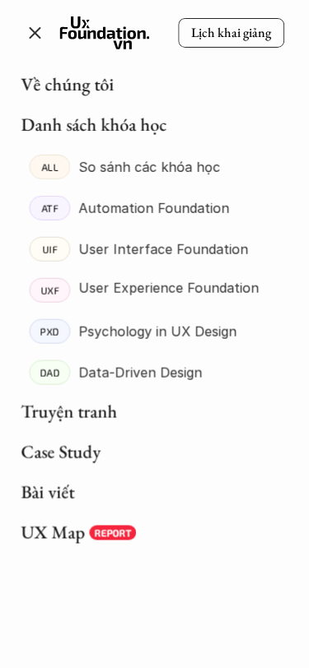
click at [38, 30] on line at bounding box center [35, 33] width 10 height 10
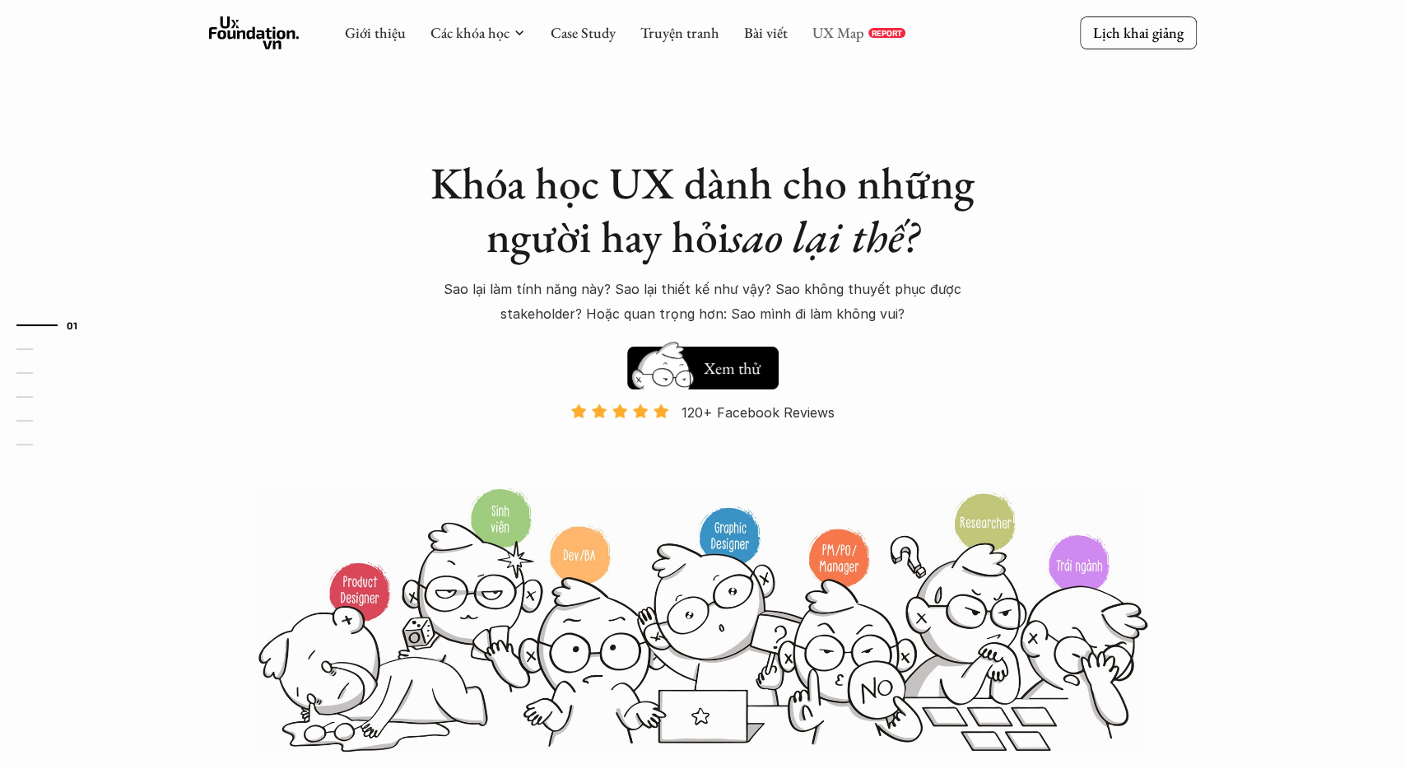
click at [834, 32] on link "UX Map" at bounding box center [838, 32] width 52 height 19
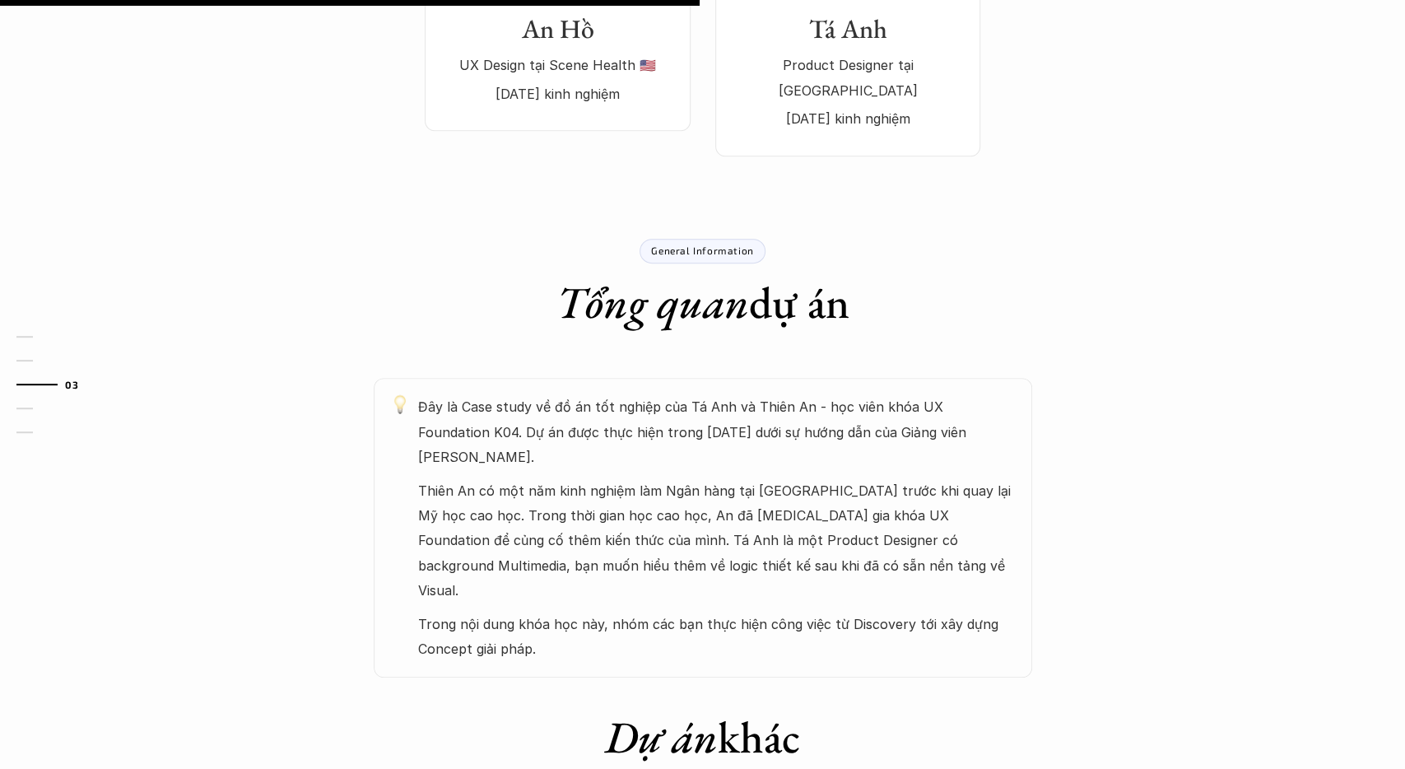
scroll to position [685, 0]
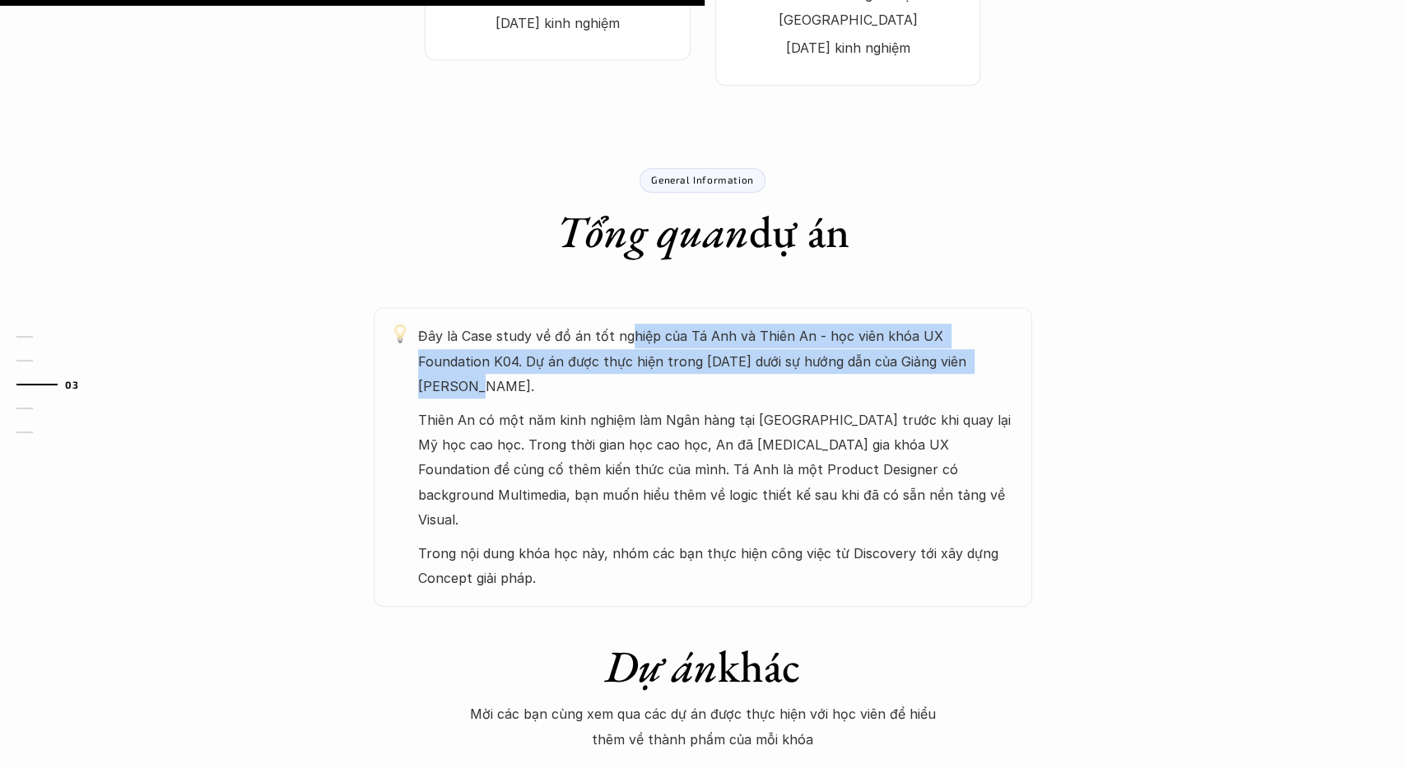
drag, startPoint x: 625, startPoint y: 311, endPoint x: 955, endPoint y: 338, distance: 331.1
click at [955, 338] on p "Đây là Case study về đồ án tốt nghiệp của Tá Anh và Thiên An - học viên khóa UX…" at bounding box center [716, 360] width 597 height 75
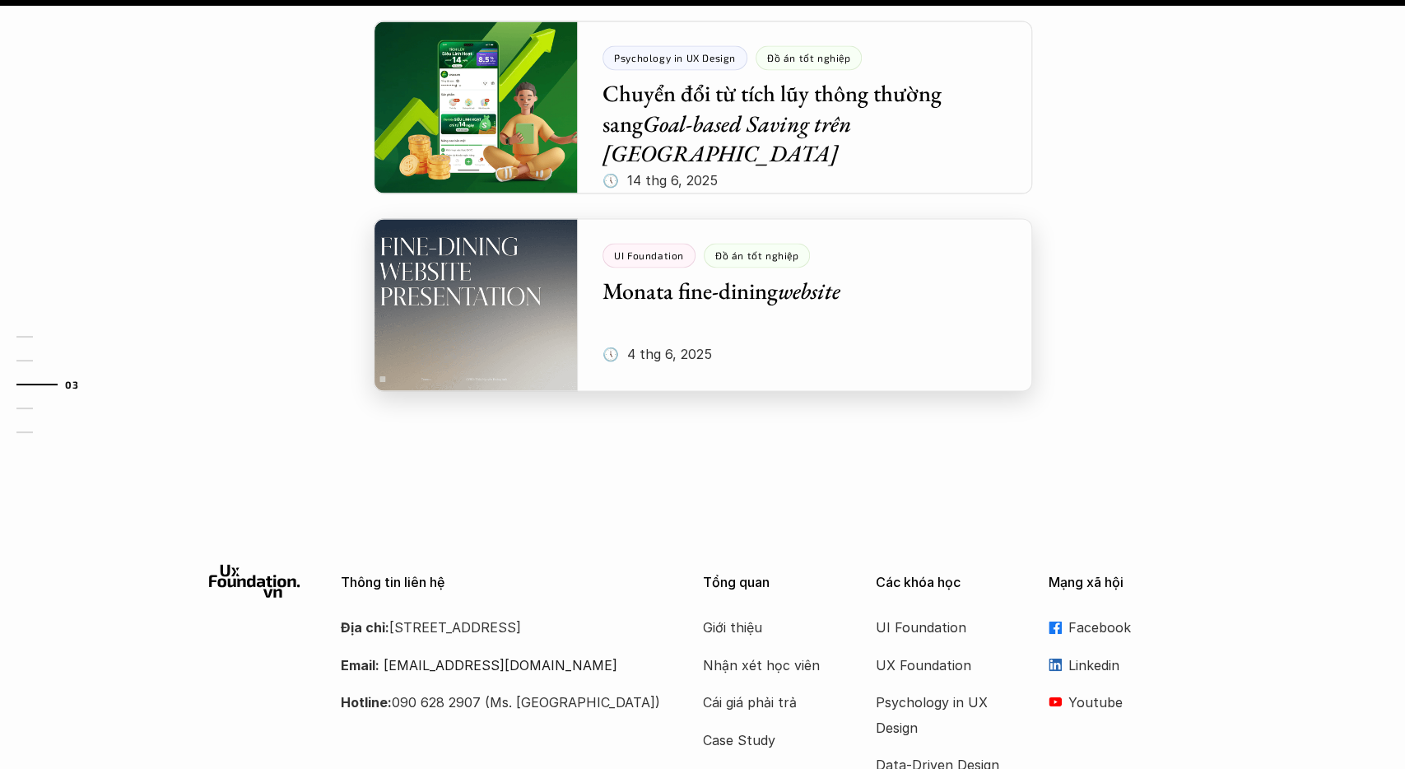
scroll to position [1787, 0]
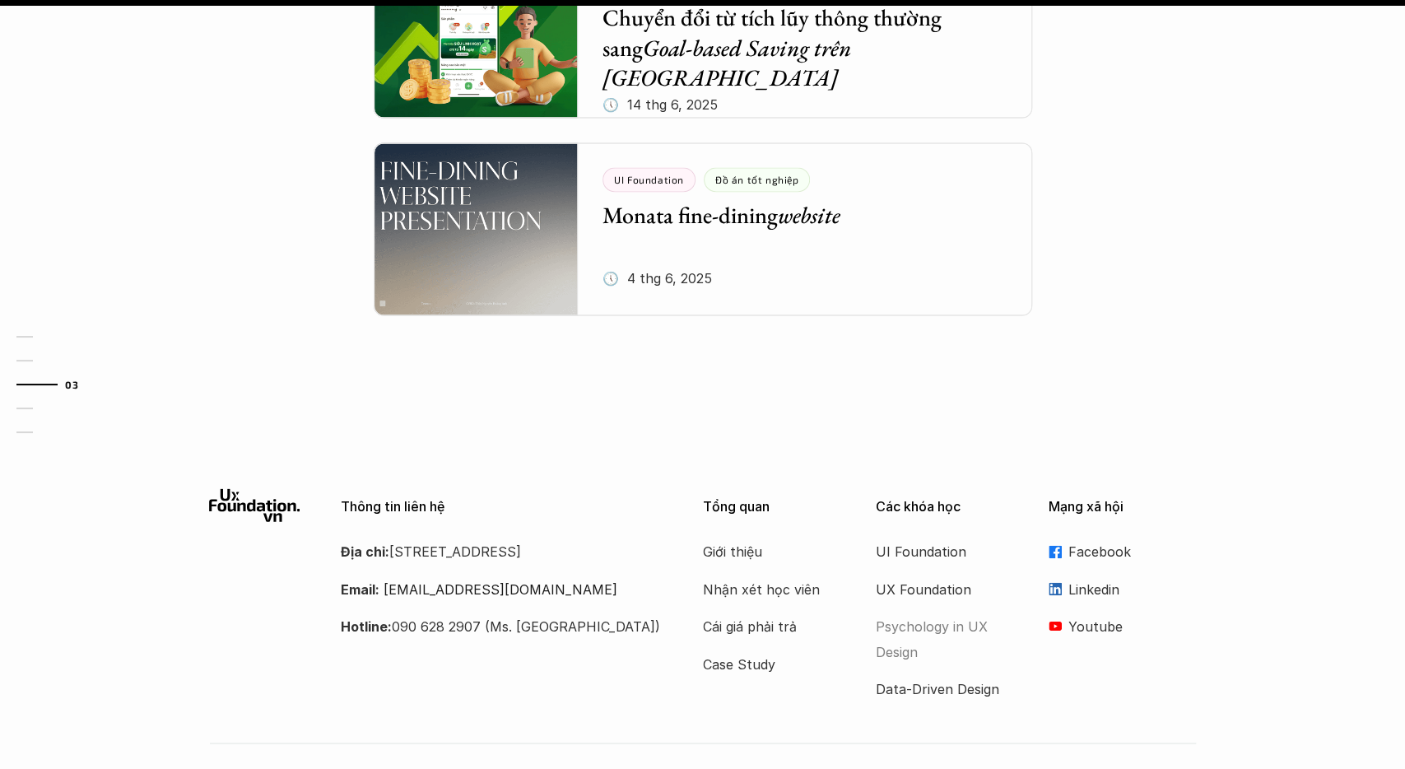
click at [916, 613] on p "Psychology in UX Design" at bounding box center [942, 638] width 132 height 50
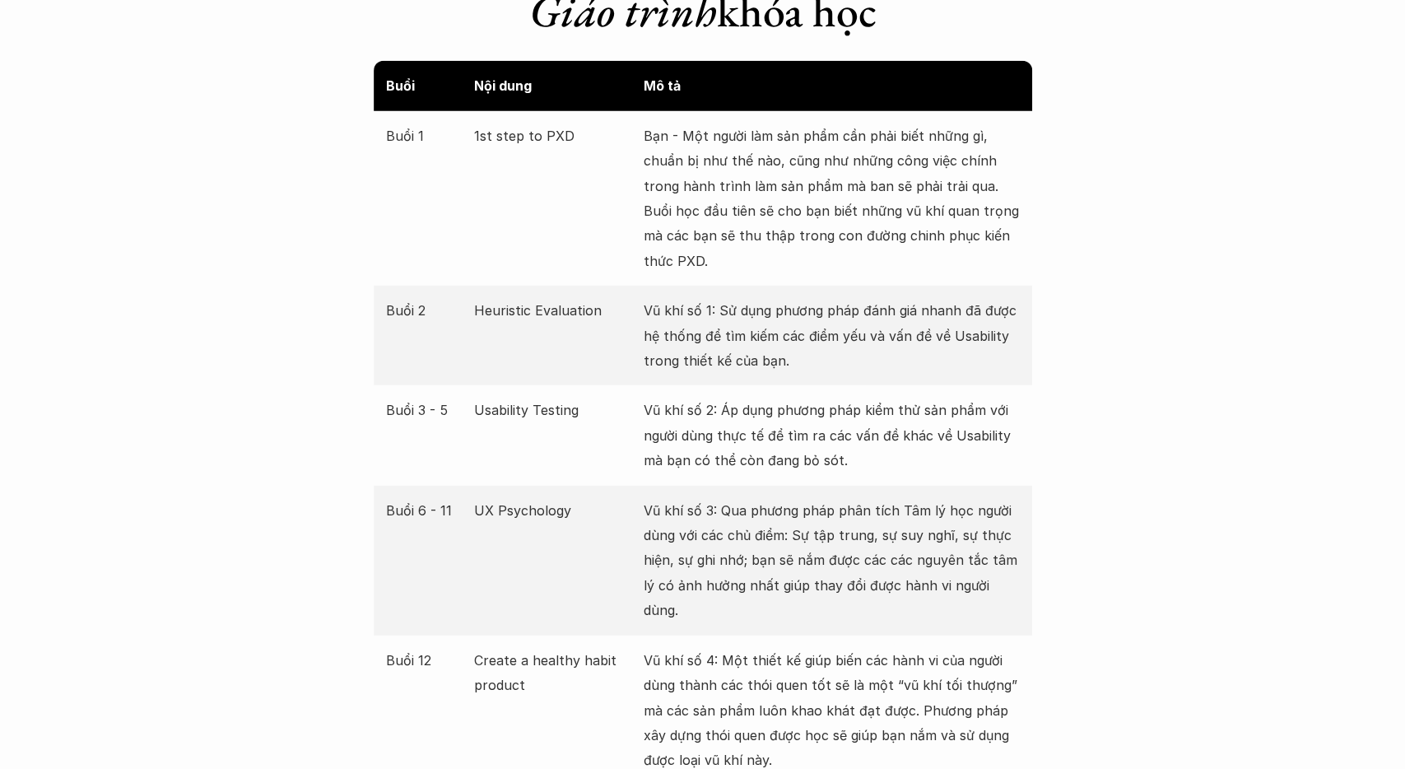
scroll to position [3081, 0]
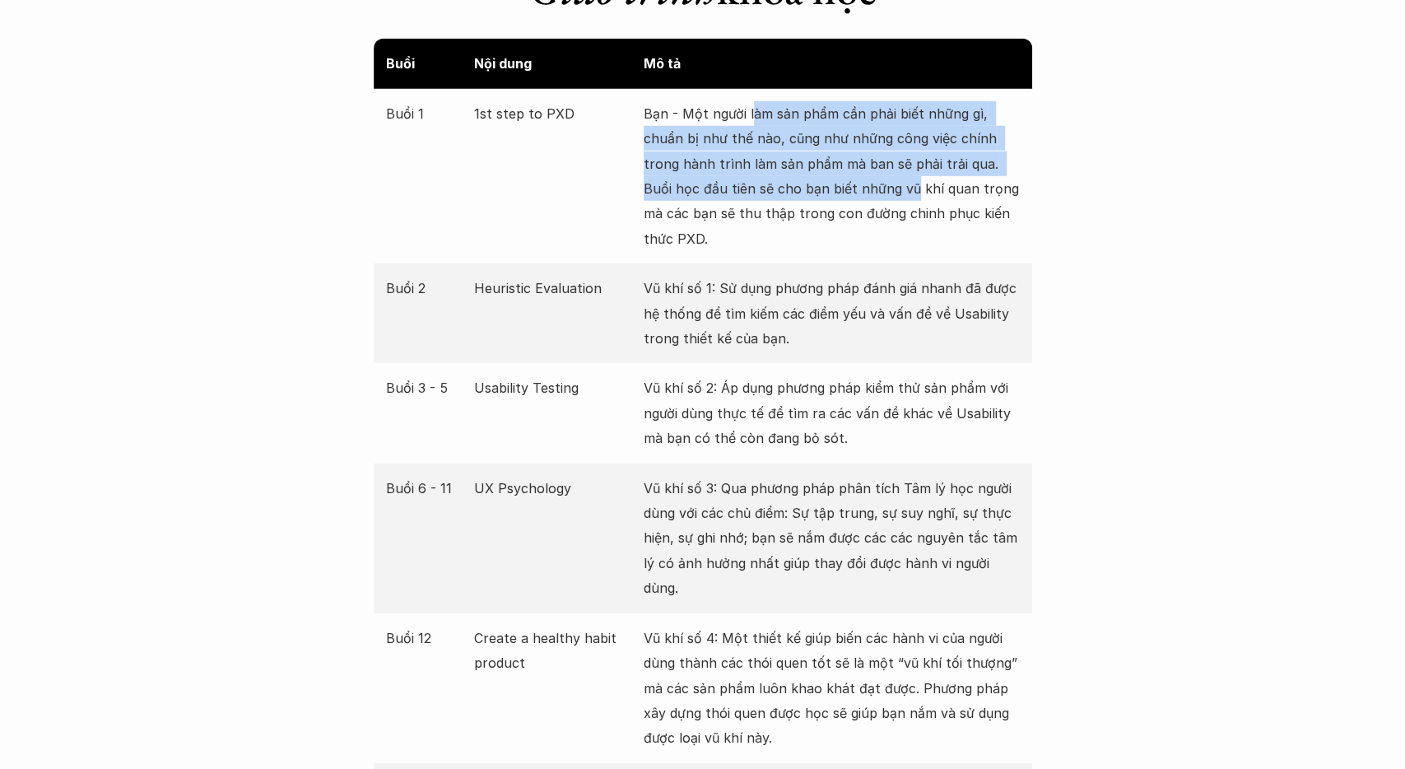
drag, startPoint x: 750, startPoint y: 111, endPoint x: 878, endPoint y: 182, distance: 146.6
click at [878, 182] on p "Bạn - Một người làm sản phẩm cần phải biết những gì, chuẩn bị như thế nào, cũng…" at bounding box center [832, 176] width 376 height 150
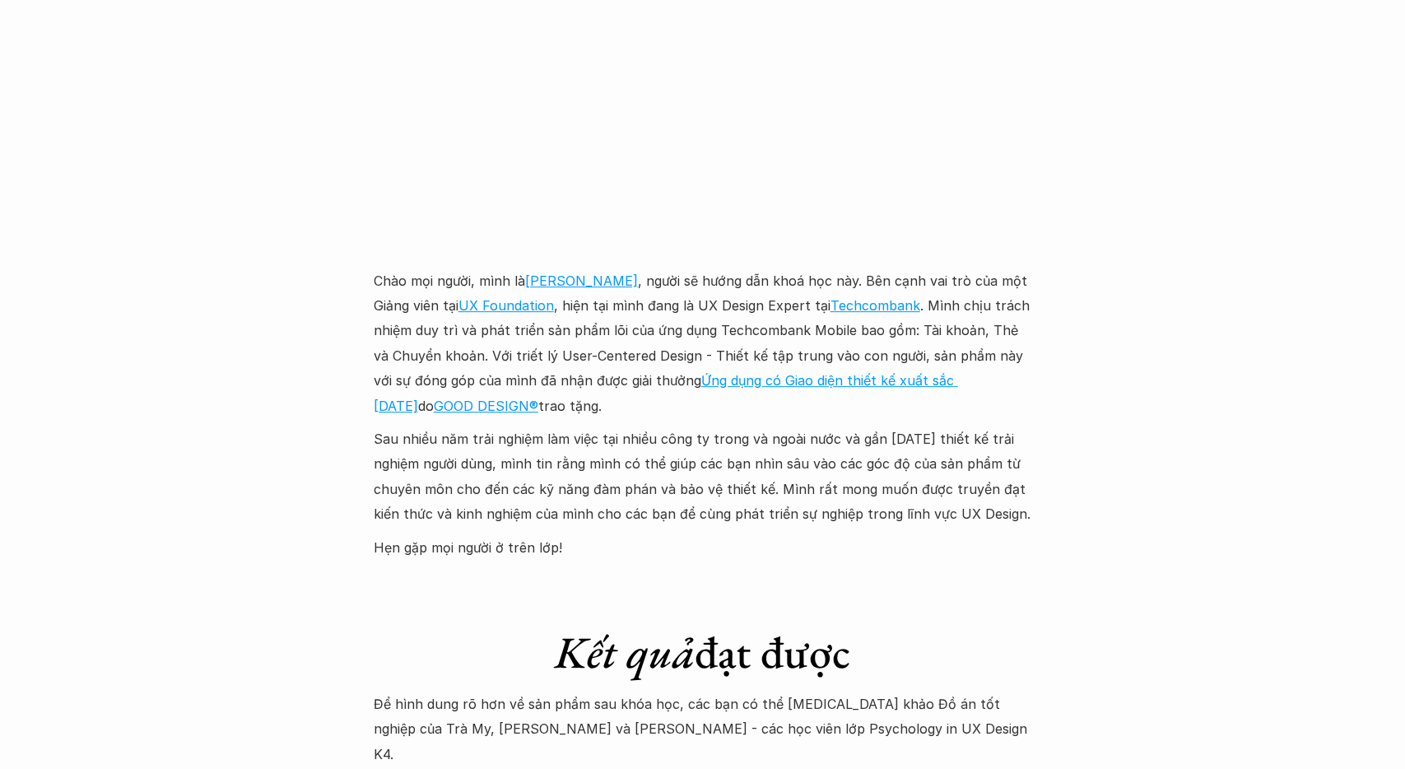
scroll to position [4536, 0]
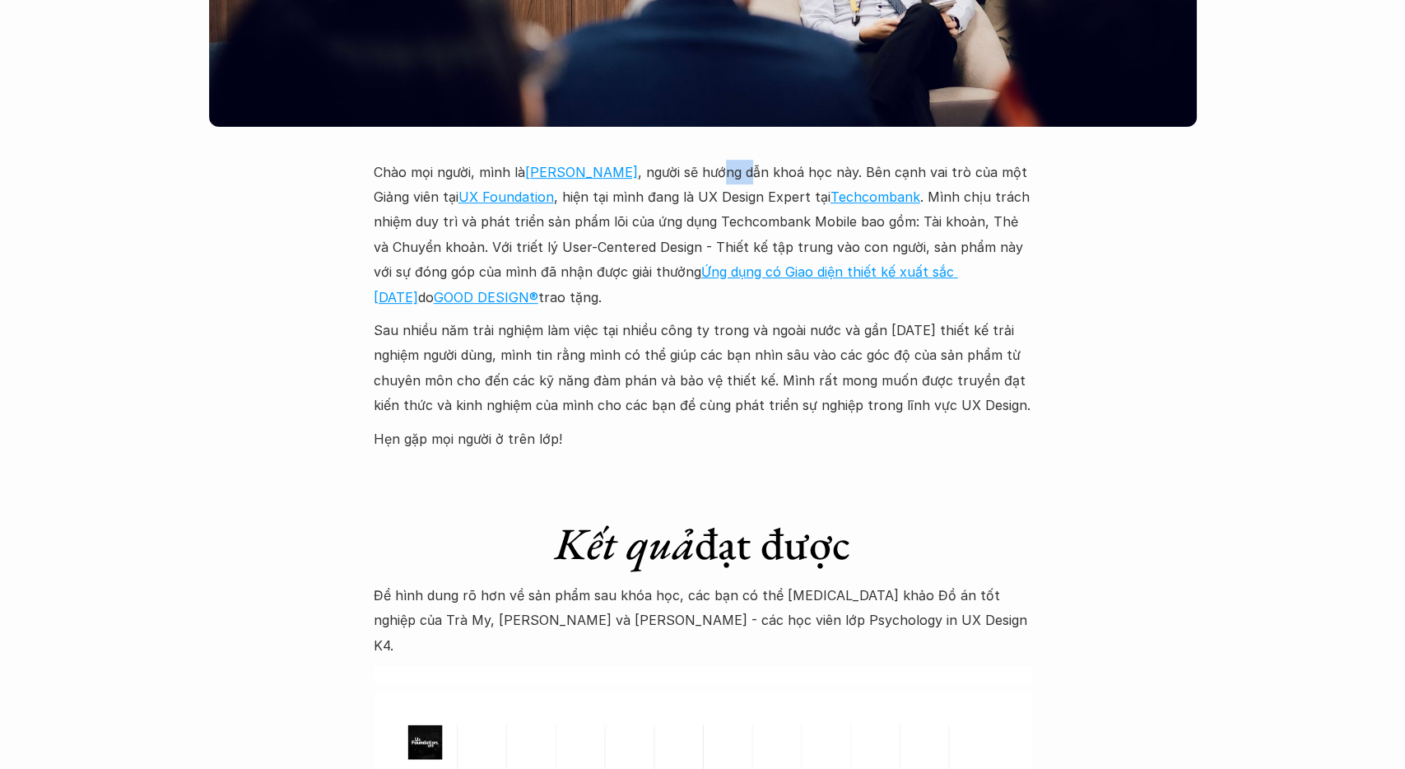
drag, startPoint x: 719, startPoint y: 150, endPoint x: 745, endPoint y: 151, distance: 25.5
click at [745, 160] on p "Chào mọi người, mình là [PERSON_NAME] , người sẽ hướng dẫn khoá học này. Bên cạ…" at bounding box center [703, 235] width 658 height 150
drag, startPoint x: 620, startPoint y: 177, endPoint x: 740, endPoint y: 173, distance: 119.4
click at [740, 173] on p "Chào mọi người, mình là [PERSON_NAME] , người sẽ hướng dẫn khoá học này. Bên cạ…" at bounding box center [703, 235] width 658 height 150
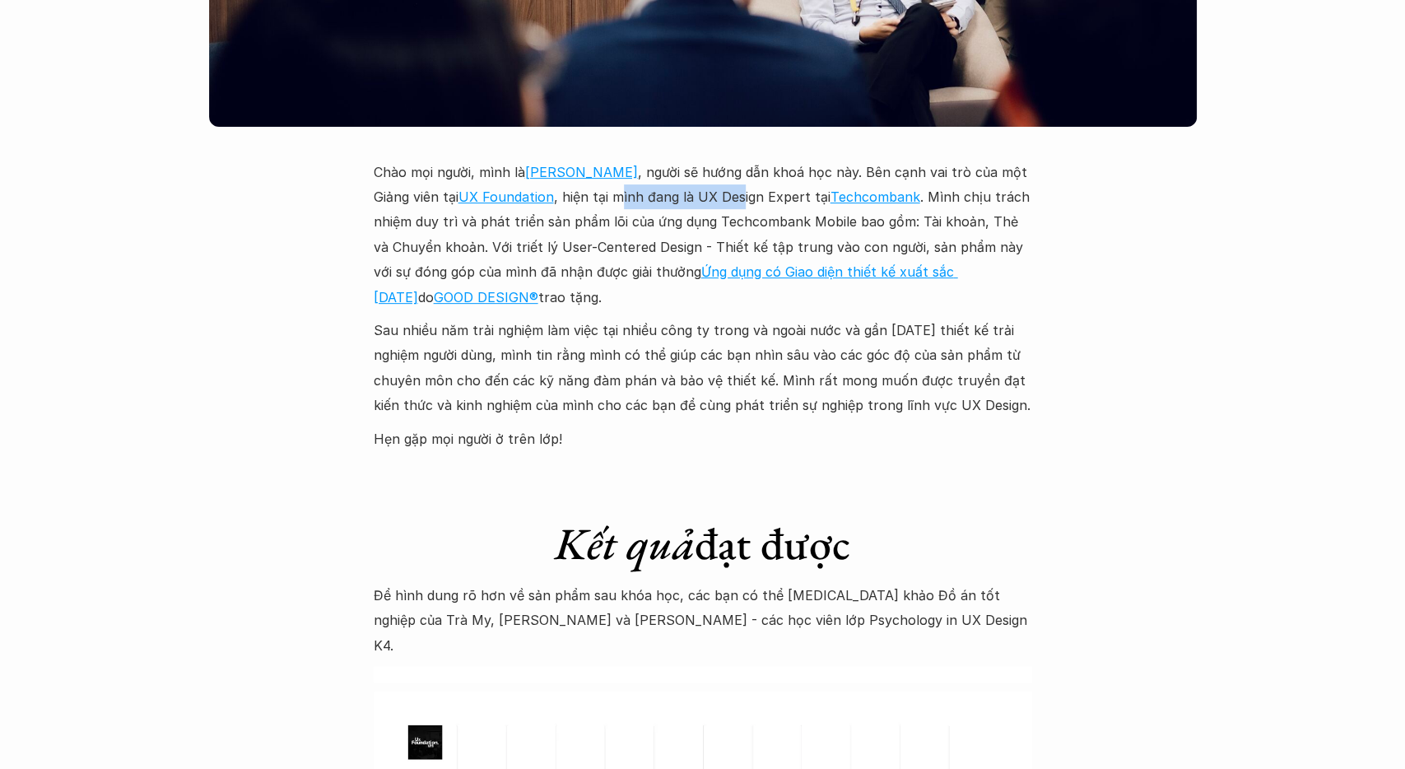
click at [740, 173] on p "Chào mọi người, mình là [PERSON_NAME] , người sẽ hướng dẫn khoá học này. Bên cạ…" at bounding box center [703, 235] width 658 height 150
click at [747, 173] on p "Chào mọi người, mình là [PERSON_NAME] , người sẽ hướng dẫn khoá học này. Bên cạ…" at bounding box center [703, 235] width 658 height 150
drag, startPoint x: 730, startPoint y: 172, endPoint x: 746, endPoint y: 173, distance: 16.5
click at [746, 173] on p "Chào mọi người, mình là [PERSON_NAME] , người sẽ hướng dẫn khoá học này. Bên cạ…" at bounding box center [703, 235] width 658 height 150
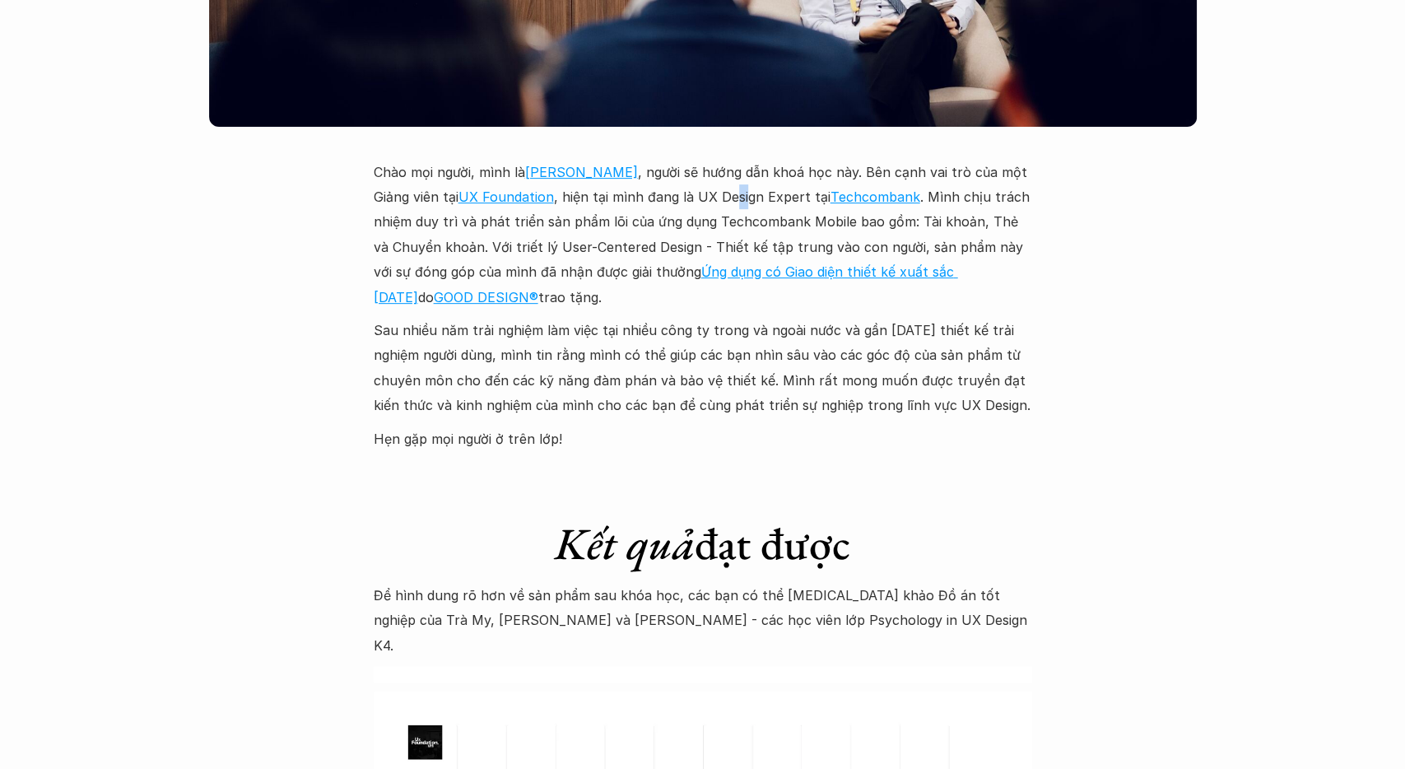
click at [746, 173] on p "Chào mọi người, mình là [PERSON_NAME] , người sẽ hướng dẫn khoá học này. Bên cạ…" at bounding box center [703, 235] width 658 height 150
drag, startPoint x: 414, startPoint y: 200, endPoint x: 740, endPoint y: 203, distance: 325.9
click at [740, 203] on p "Chào mọi người, mình là [PERSON_NAME] , người sẽ hướng dẫn khoá học này. Bên cạ…" at bounding box center [703, 235] width 658 height 150
click at [740, 202] on p "Chào mọi người, mình là [PERSON_NAME] , người sẽ hướng dẫn khoá học này. Bên cạ…" at bounding box center [703, 235] width 658 height 150
drag, startPoint x: 740, startPoint y: 202, endPoint x: 755, endPoint y: 200, distance: 15.7
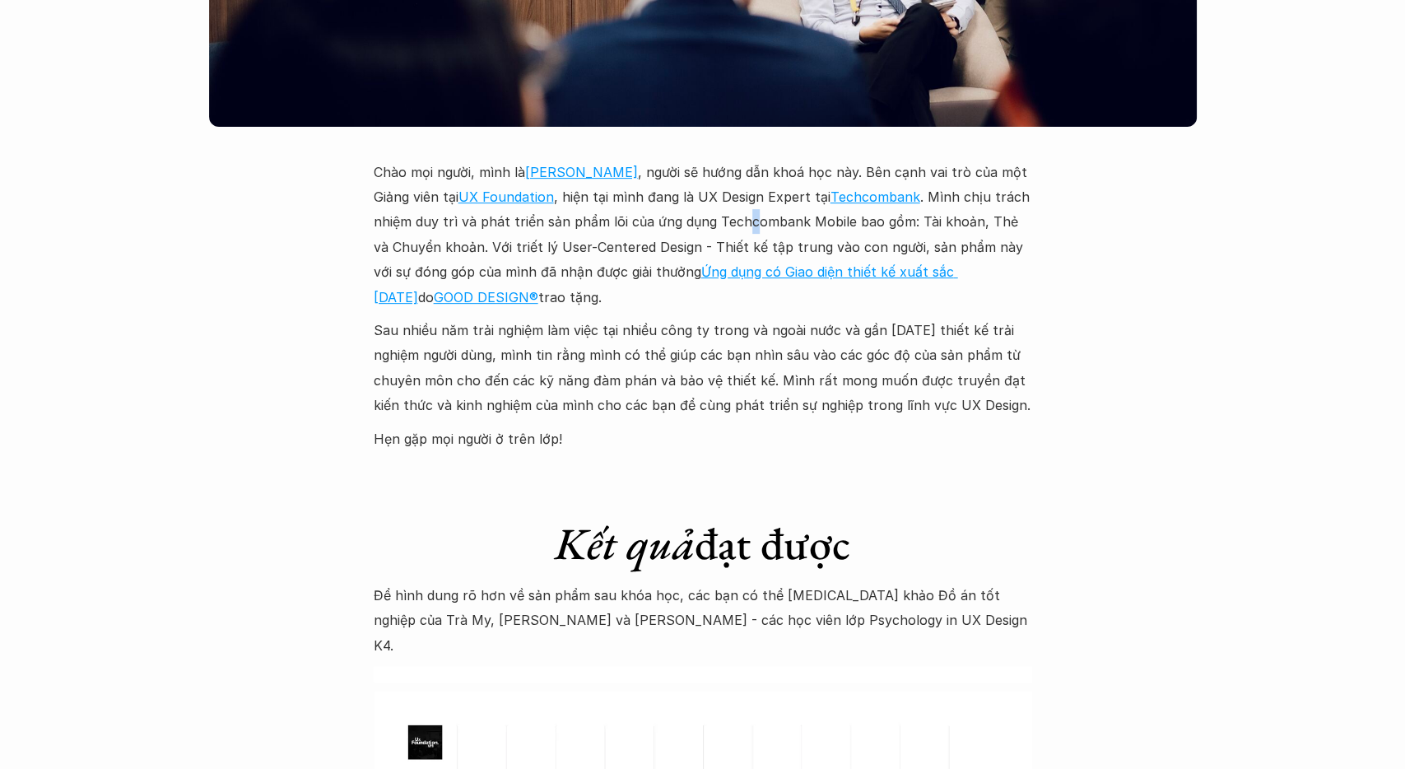
click at [755, 200] on p "Chào mọi người, mình là [PERSON_NAME] , người sẽ hướng dẫn khoá học này. Bên cạ…" at bounding box center [703, 235] width 658 height 150
click at [756, 200] on p "Chào mọi người, mình là [PERSON_NAME] , người sẽ hướng dẫn khoá học này. Bên cạ…" at bounding box center [703, 235] width 658 height 150
drag, startPoint x: 444, startPoint y: 223, endPoint x: 590, endPoint y: 224, distance: 145.7
click at [590, 224] on p "Chào mọi người, mình là [PERSON_NAME] , người sẽ hướng dẫn khoá học này. Bên cạ…" at bounding box center [703, 235] width 658 height 150
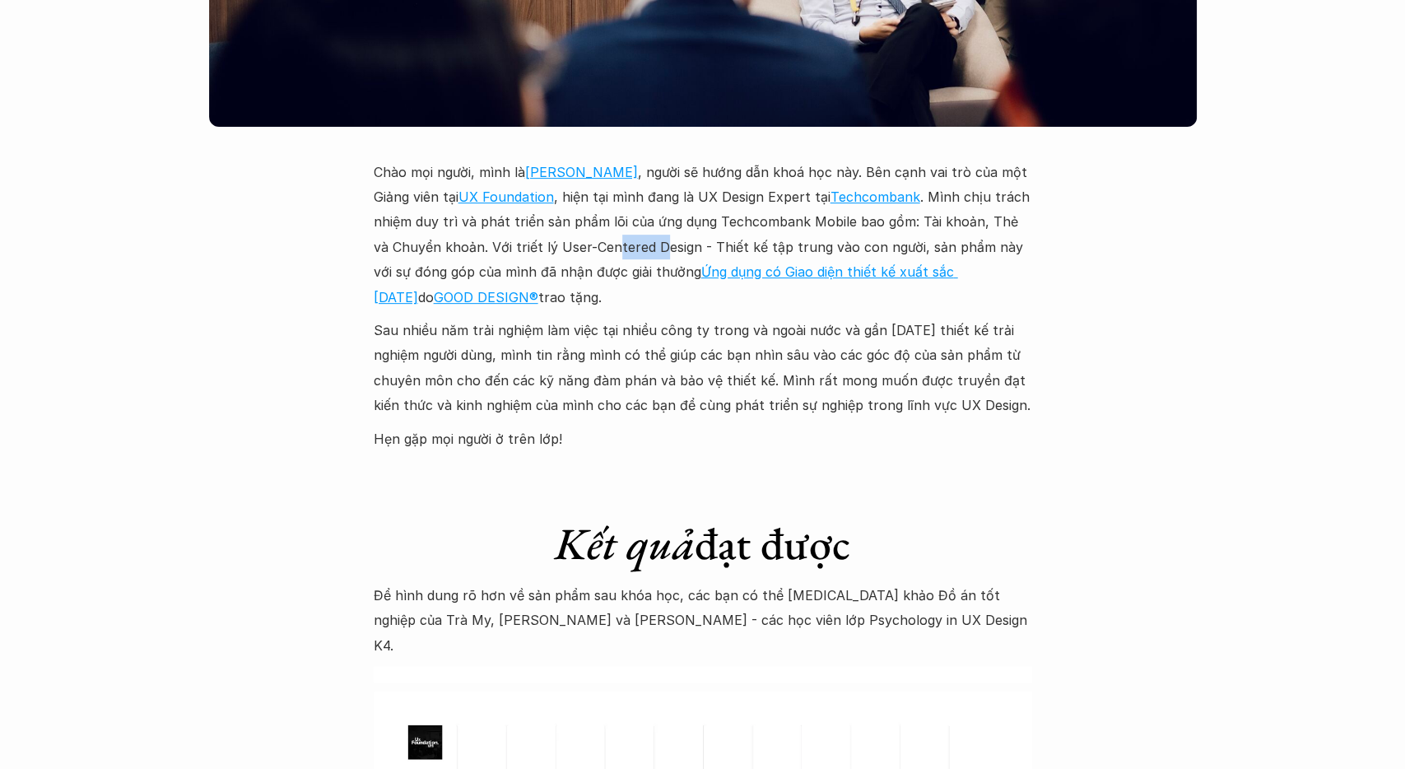
drag, startPoint x: 597, startPoint y: 223, endPoint x: 647, endPoint y: 223, distance: 49.4
click at [647, 223] on p "Chào mọi người, mình là [PERSON_NAME] , người sẽ hướng dẫn khoá học này. Bên cạ…" at bounding box center [703, 235] width 658 height 150
click at [648, 223] on p "Chào mọi người, mình là [PERSON_NAME] , người sẽ hướng dẫn khoá học này. Bên cạ…" at bounding box center [703, 235] width 658 height 150
drag, startPoint x: 593, startPoint y: 223, endPoint x: 607, endPoint y: 222, distance: 14.0
click at [607, 222] on p "Chào mọi người, mình là [PERSON_NAME] , người sẽ hướng dẫn khoá học này. Bên cạ…" at bounding box center [703, 235] width 658 height 150
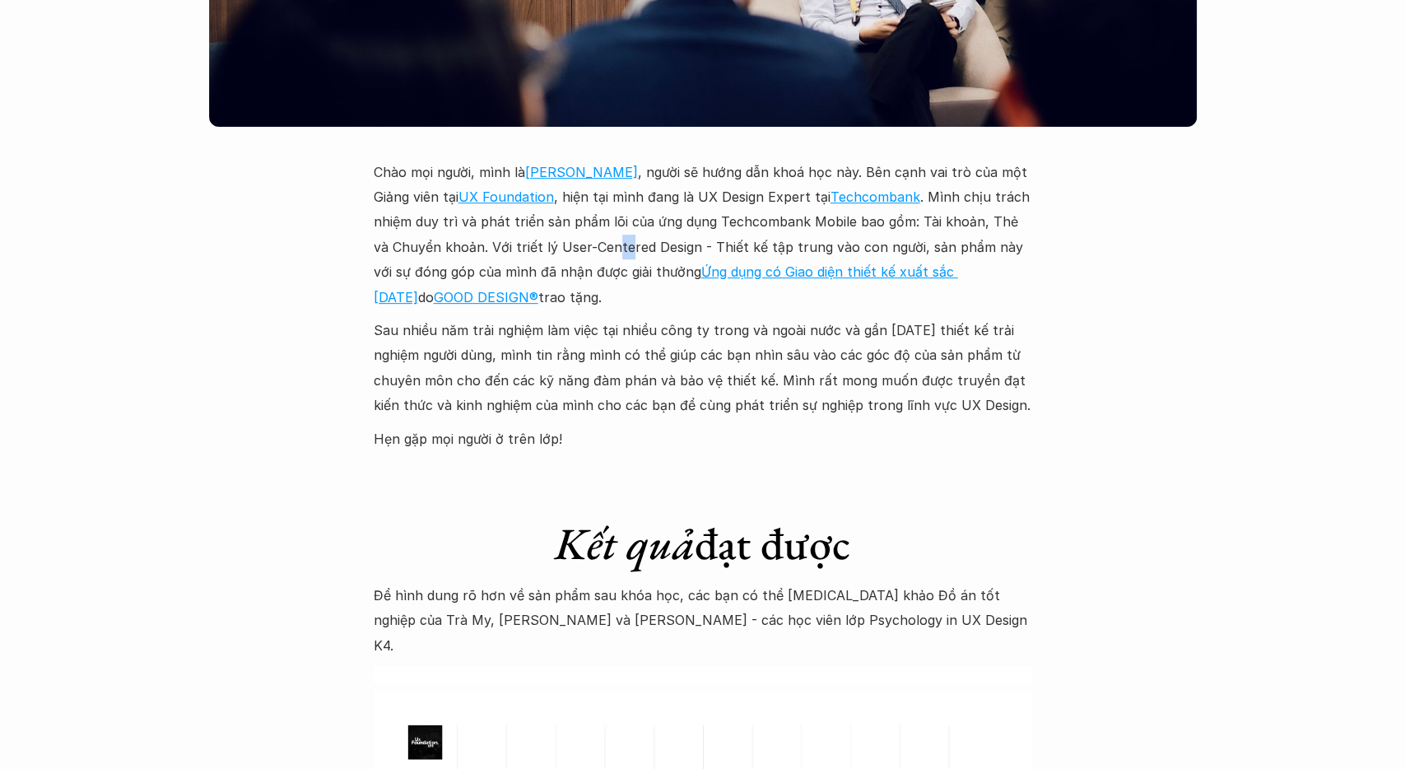
click at [608, 221] on p "Chào mọi người, mình là [PERSON_NAME] , người sẽ hướng dẫn khoá học này. Bên cạ…" at bounding box center [703, 235] width 658 height 150
drag, startPoint x: 420, startPoint y: 248, endPoint x: 605, endPoint y: 246, distance: 185.2
click at [605, 246] on p "Chào mọi người, mình là [PERSON_NAME] , người sẽ hướng dẫn khoá học này. Bên cạ…" at bounding box center [703, 235] width 658 height 150
drag, startPoint x: 575, startPoint y: 248, endPoint x: 587, endPoint y: 249, distance: 11.6
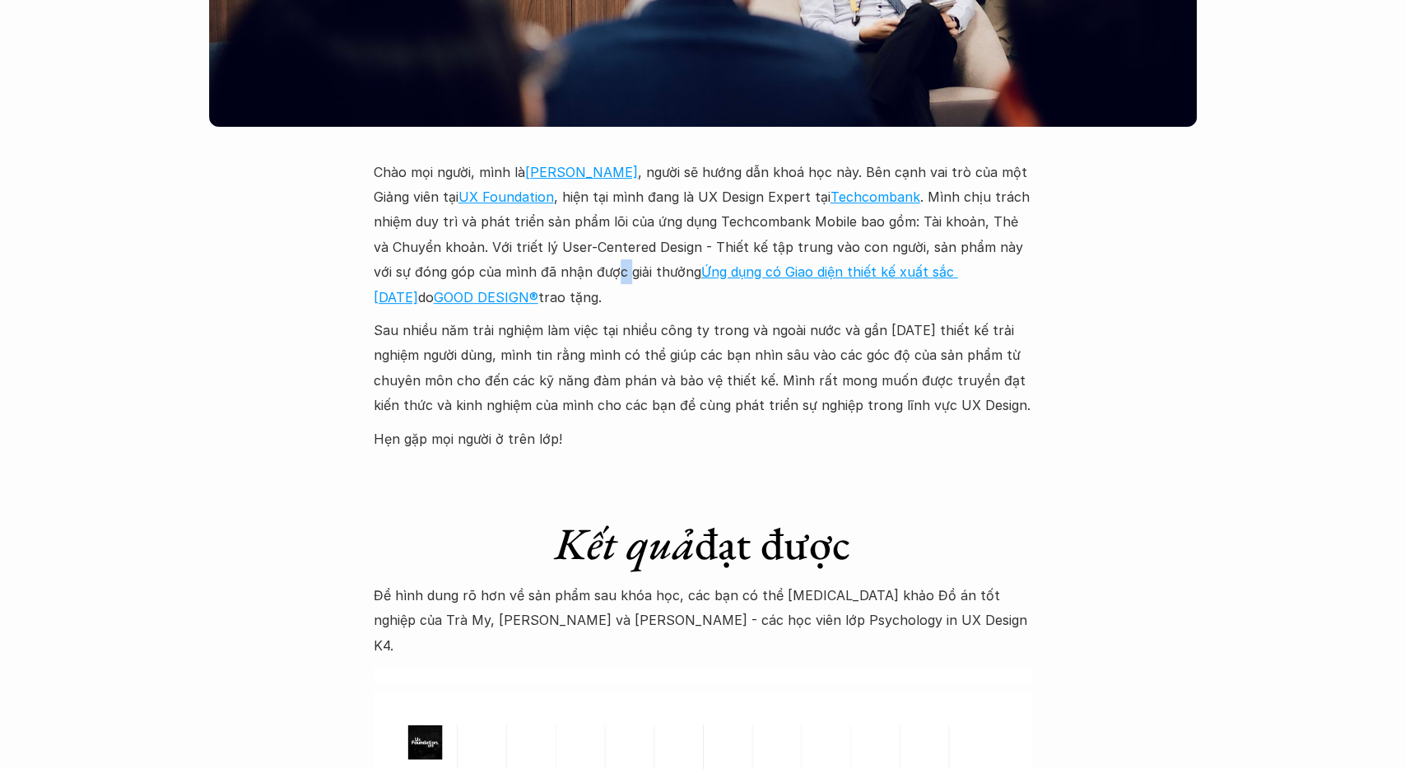
click at [587, 249] on p "Chào mọi người, mình là [PERSON_NAME] , người sẽ hướng dẫn khoá học này. Bên cạ…" at bounding box center [703, 235] width 658 height 150
click at [588, 249] on p "Chào mọi người, mình là [PERSON_NAME] , người sẽ hướng dẫn khoá học này. Bên cạ…" at bounding box center [703, 235] width 658 height 150
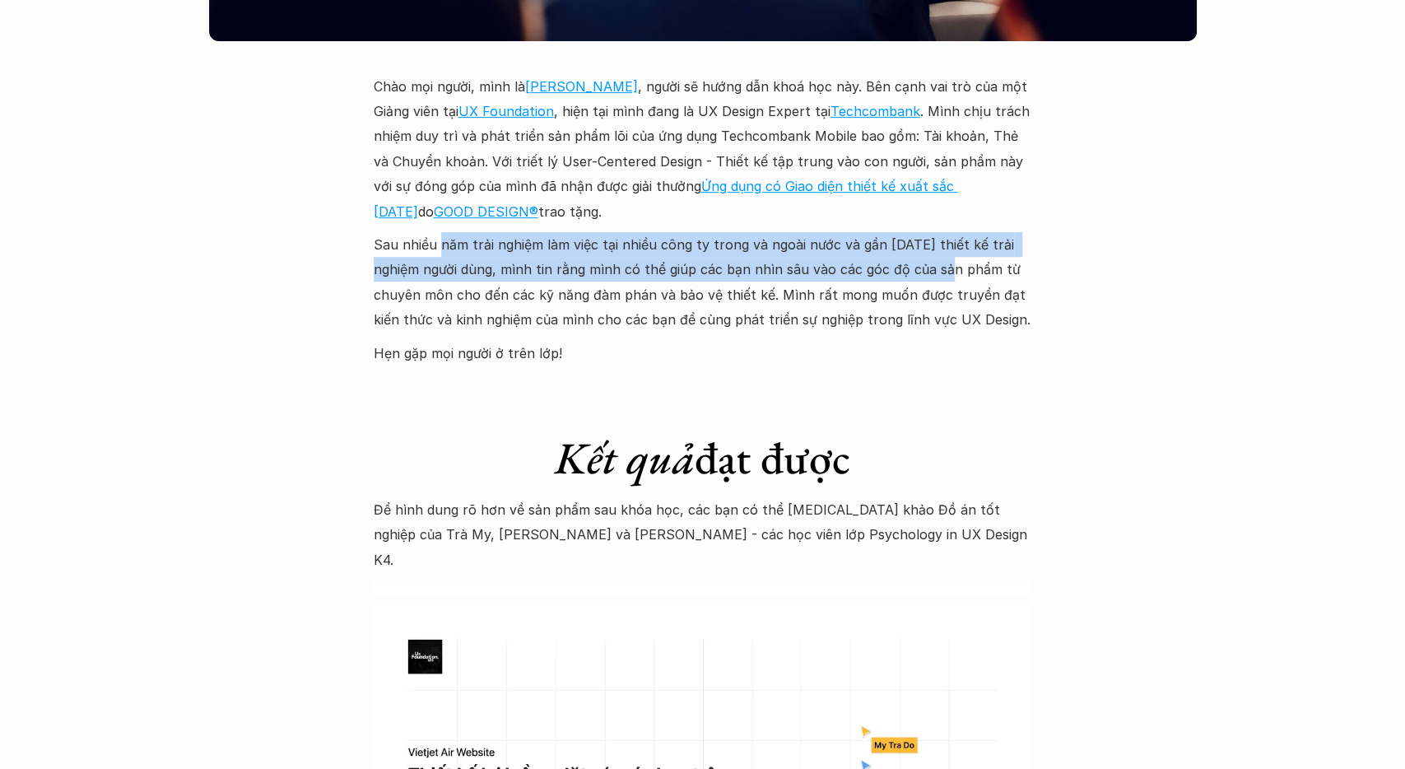
drag, startPoint x: 441, startPoint y: 221, endPoint x: 943, endPoint y: 235, distance: 502.2
click at [943, 235] on p "Sau nhiều năm trải nghiệm làm việc tại nhiều công ty trong và ngoài nước và gần…" at bounding box center [703, 282] width 658 height 100
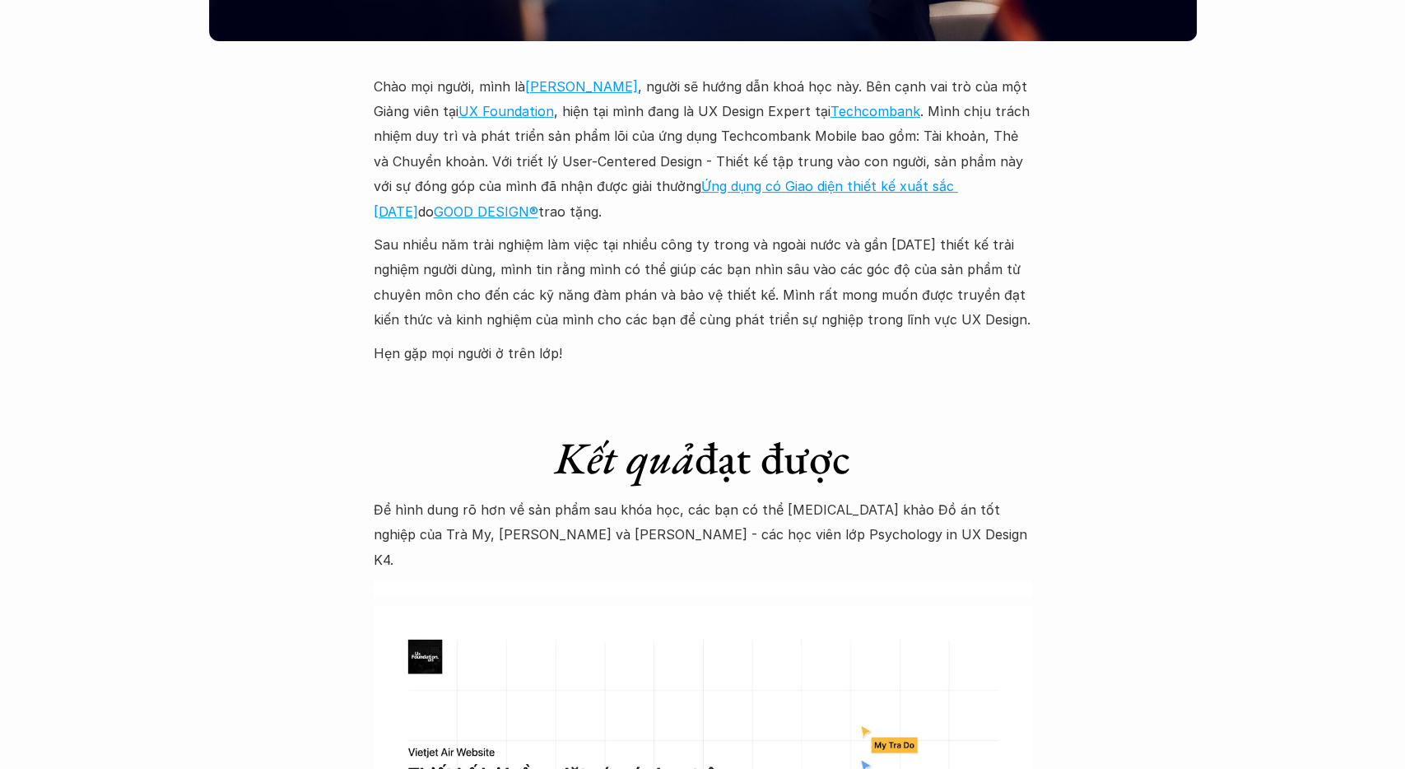
click at [943, 235] on p "Sau nhiều năm trải nghiệm làm việc tại nhiều công ty trong và ngoài nước và gần…" at bounding box center [703, 282] width 658 height 100
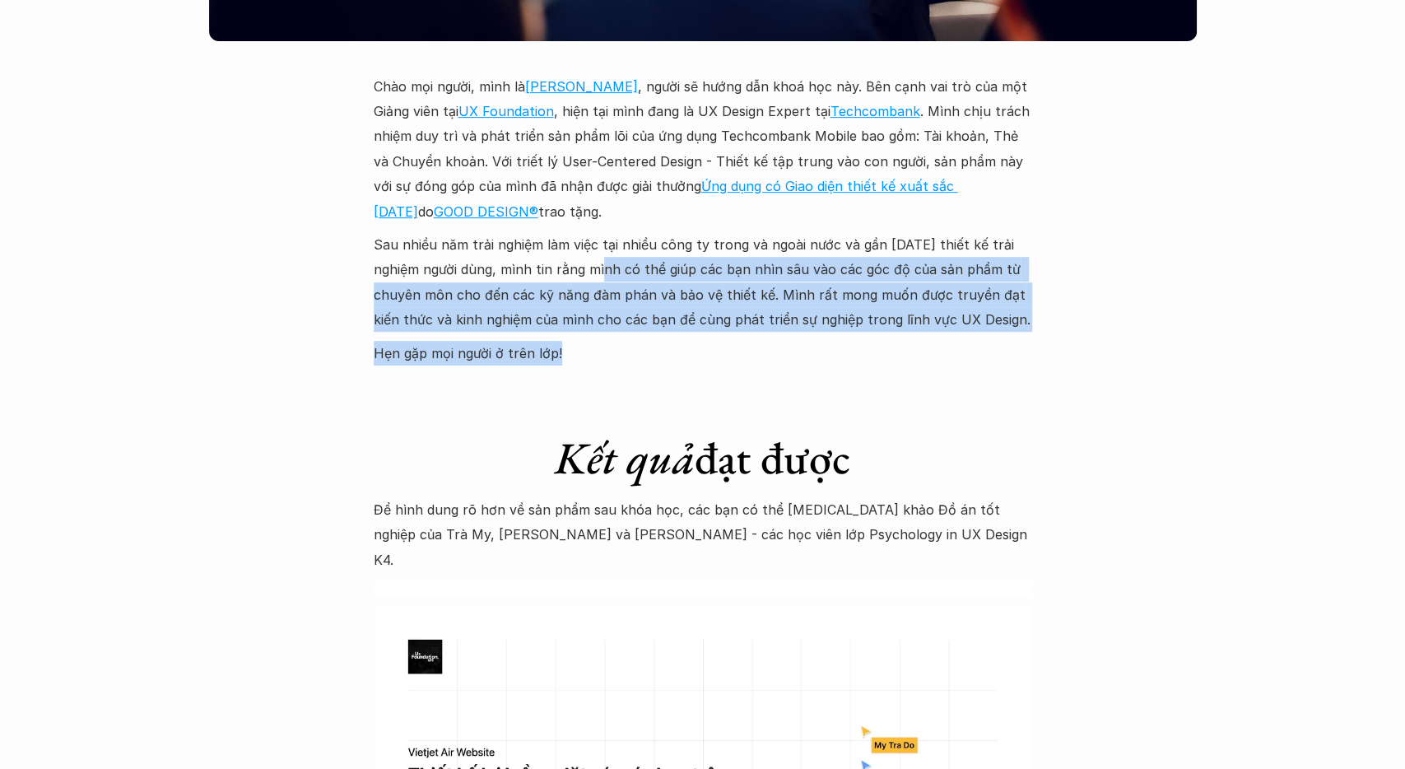
drag, startPoint x: 602, startPoint y: 249, endPoint x: 802, endPoint y: 317, distance: 211.1
click at [802, 317] on div "Chào mọi người, mình là [PERSON_NAME] , người sẽ hướng dẫn khoá học này. Bên cạ…" at bounding box center [703, 219] width 658 height 291
click at [802, 341] on p "Hẹn gặp mọi người ở trên lớp!" at bounding box center [703, 353] width 658 height 25
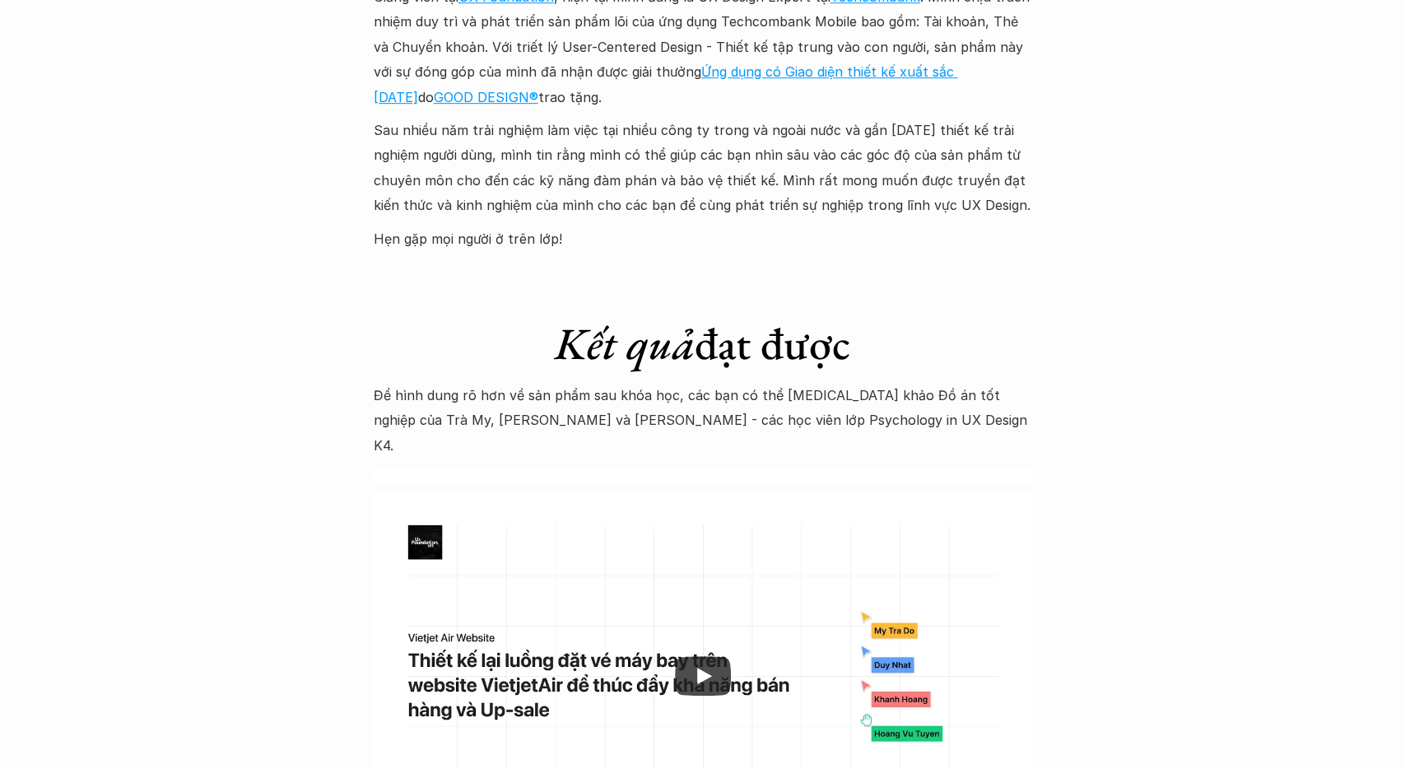
scroll to position [4878, 0]
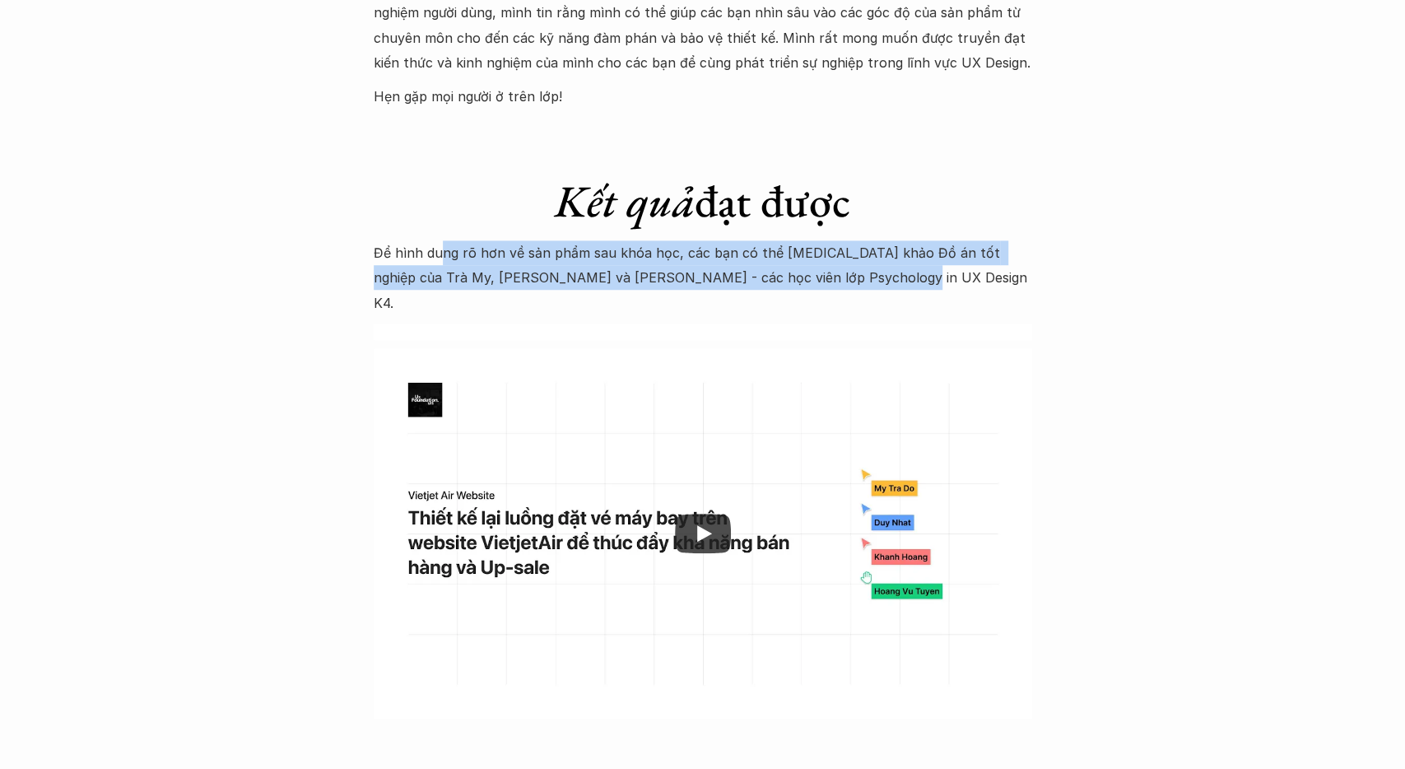
drag, startPoint x: 443, startPoint y: 230, endPoint x: 909, endPoint y: 244, distance: 466.8
click at [911, 244] on p "Để hình dung rõ hơn về sản phẩm sau khóa học, các bạn có thể [MEDICAL_DATA] khả…" at bounding box center [703, 277] width 658 height 75
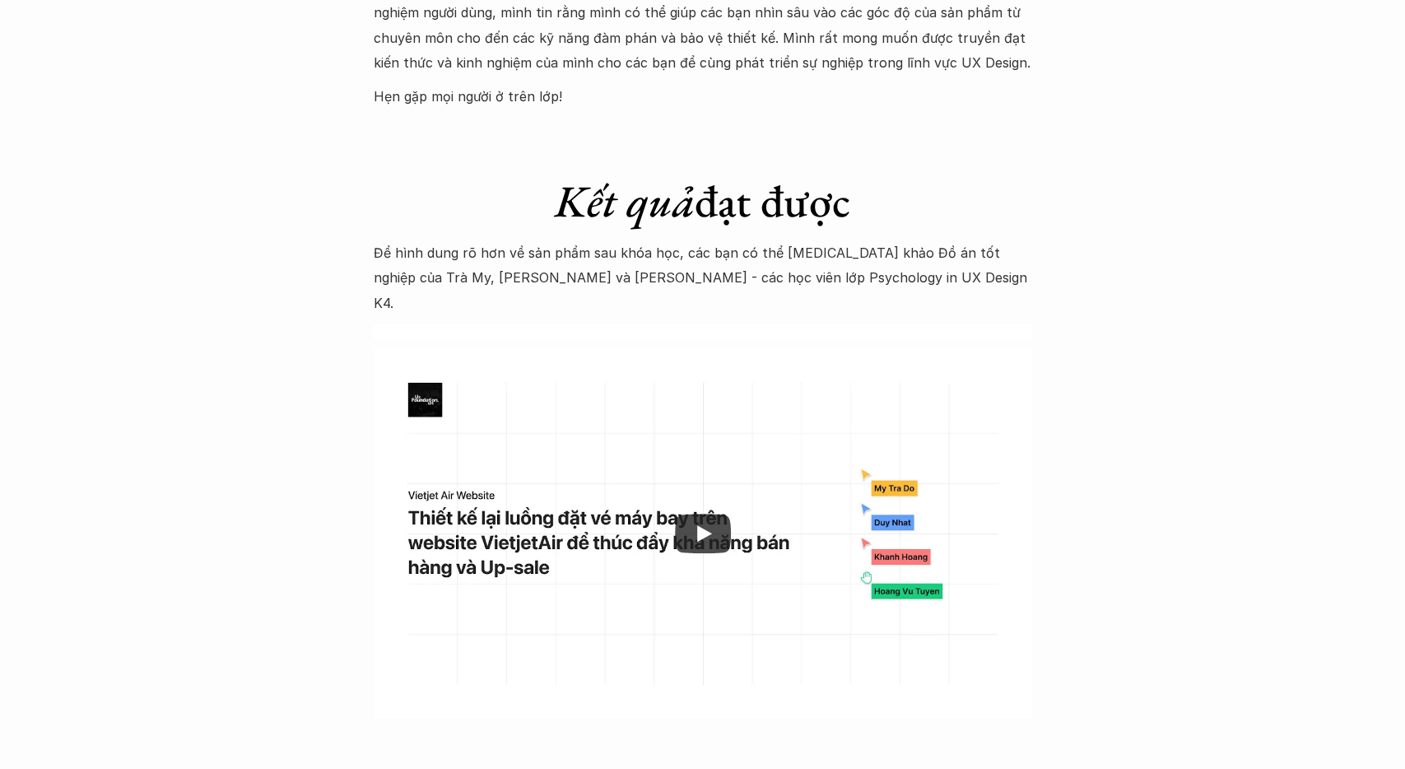
click at [909, 244] on p "Để hình dung rõ hơn về sản phẩm sau khóa học, các bạn có thể [MEDICAL_DATA] khả…" at bounding box center [703, 277] width 658 height 75
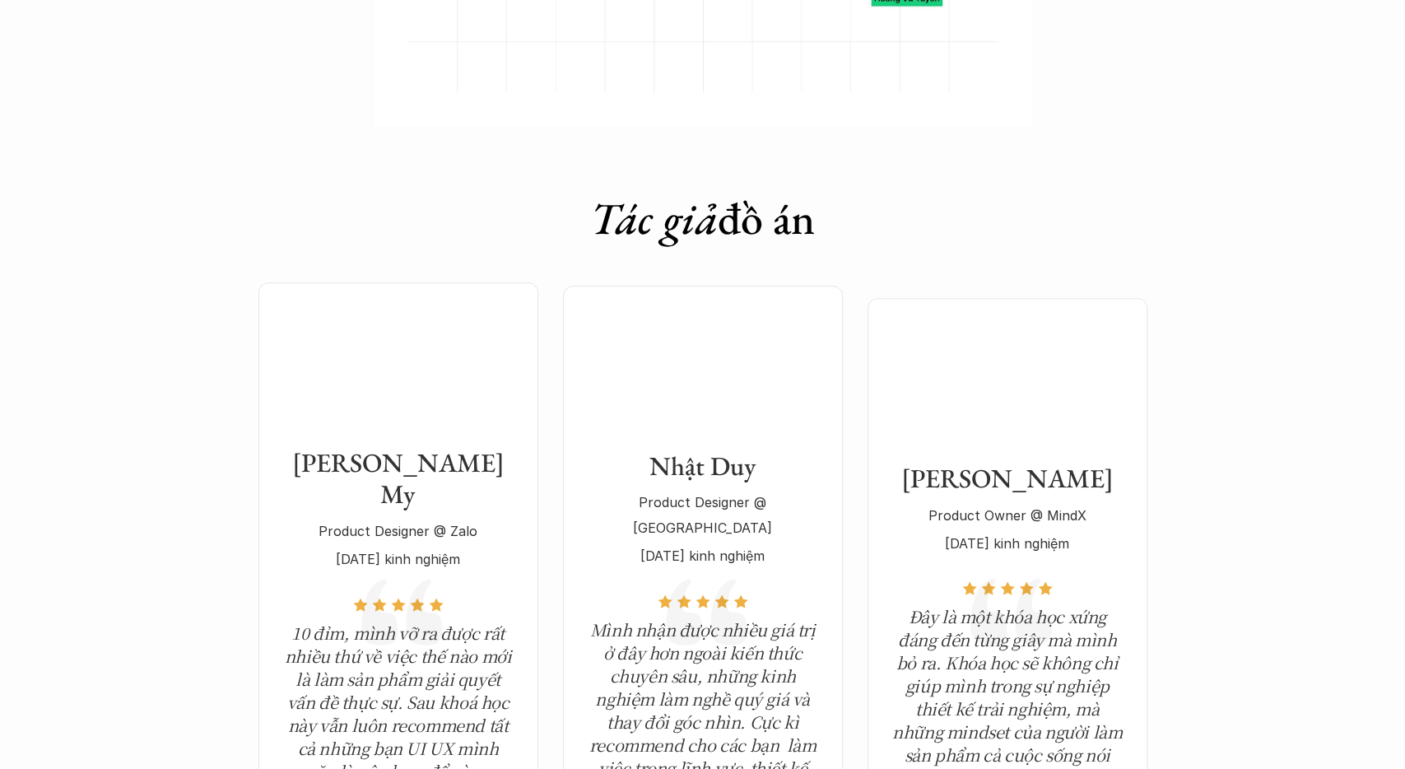
scroll to position [5563, 0]
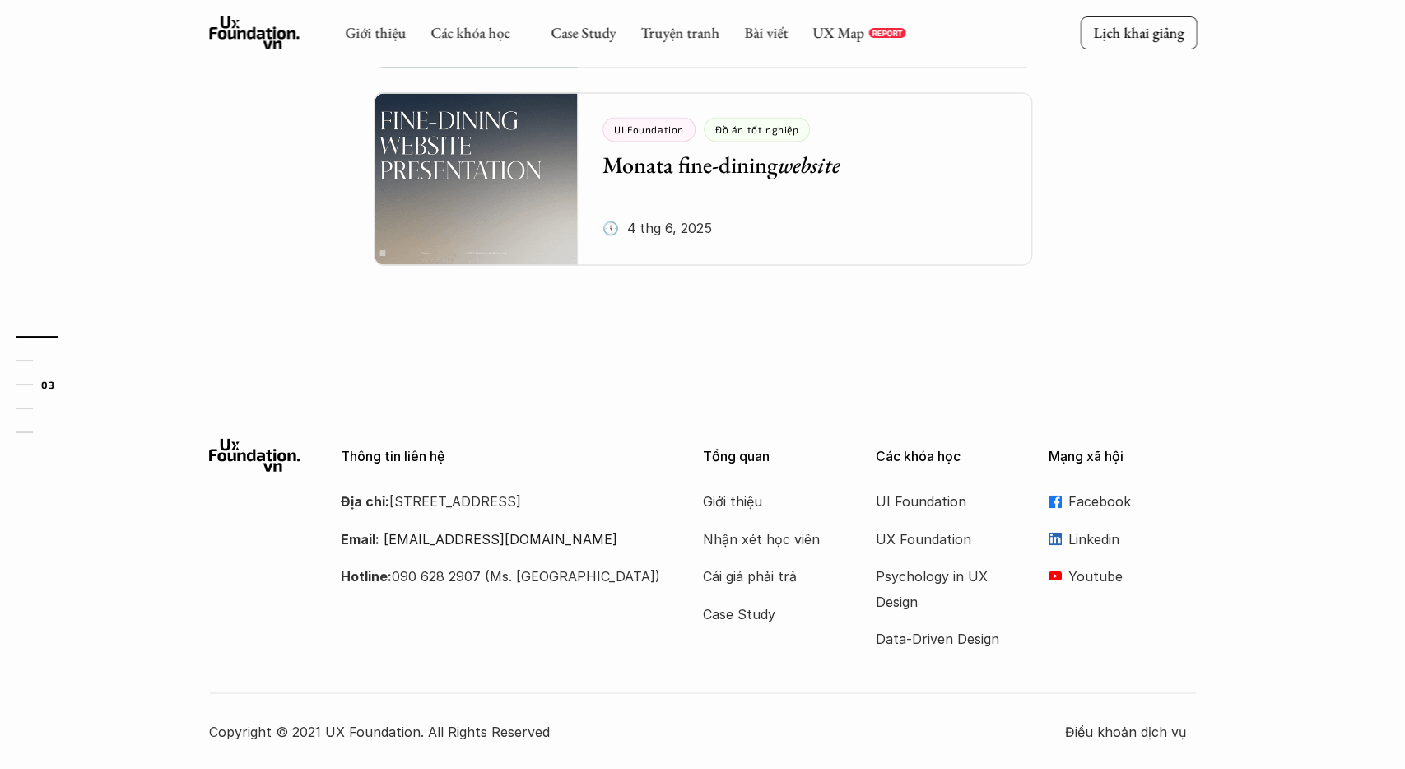
scroll to position [1787, 0]
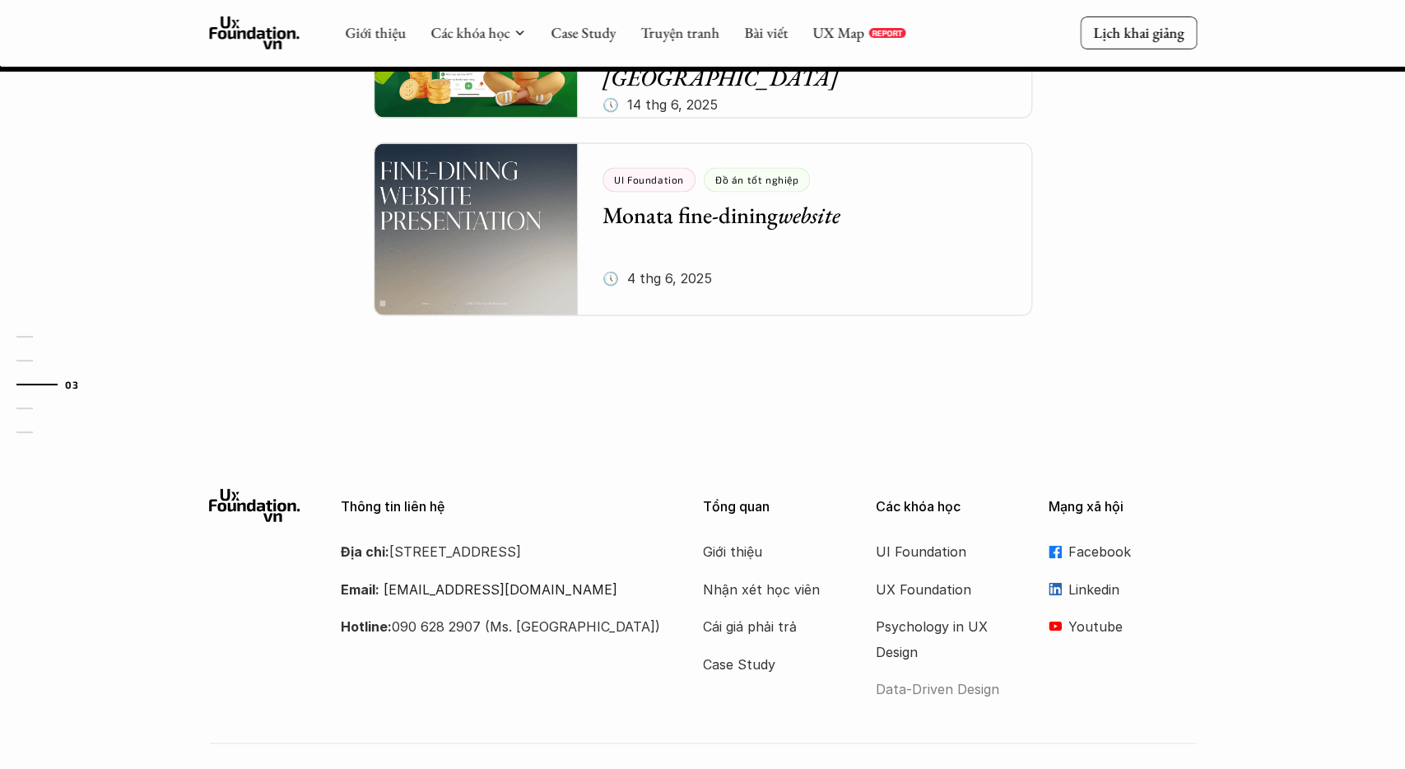
click at [927, 676] on p "Data-Driven Design" at bounding box center [942, 688] width 132 height 25
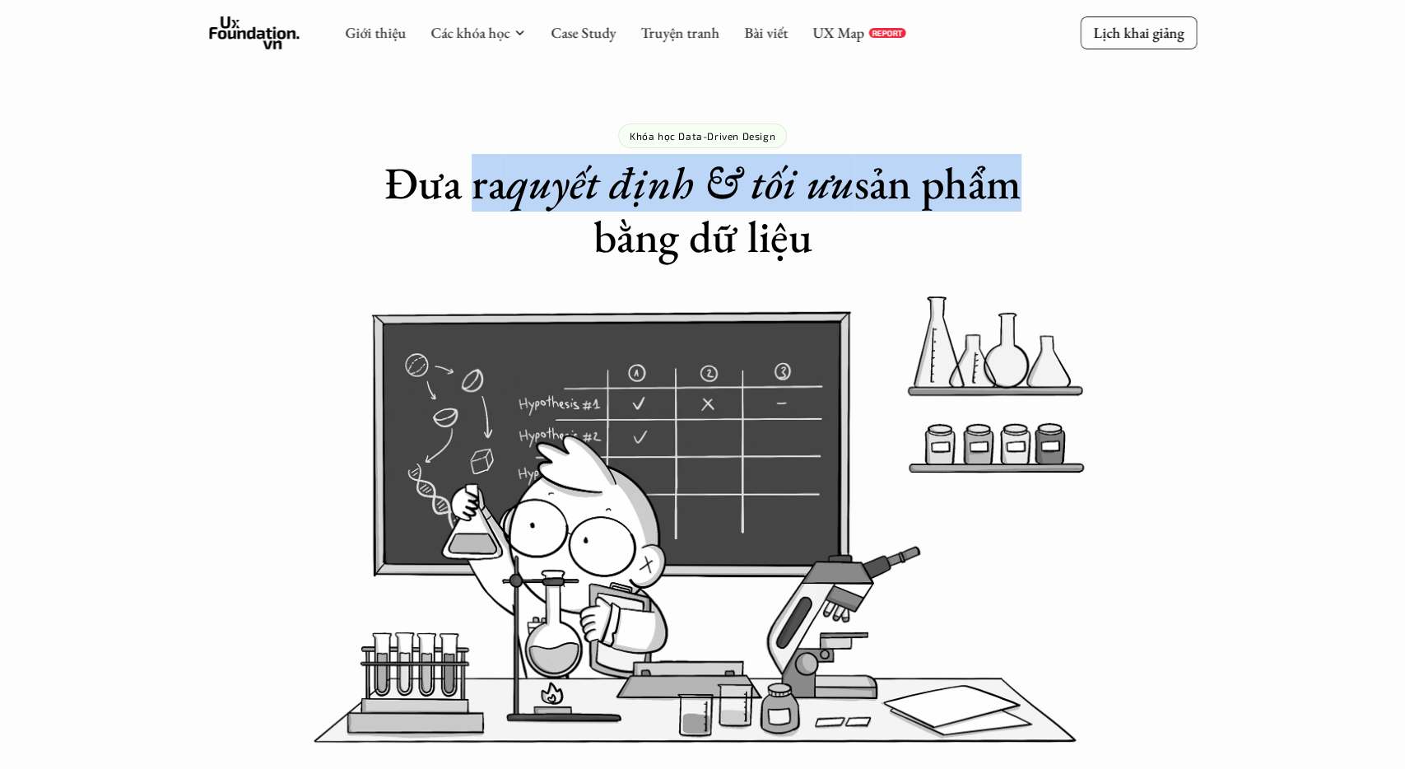
drag, startPoint x: 460, startPoint y: 188, endPoint x: 990, endPoint y: 205, distance: 530.3
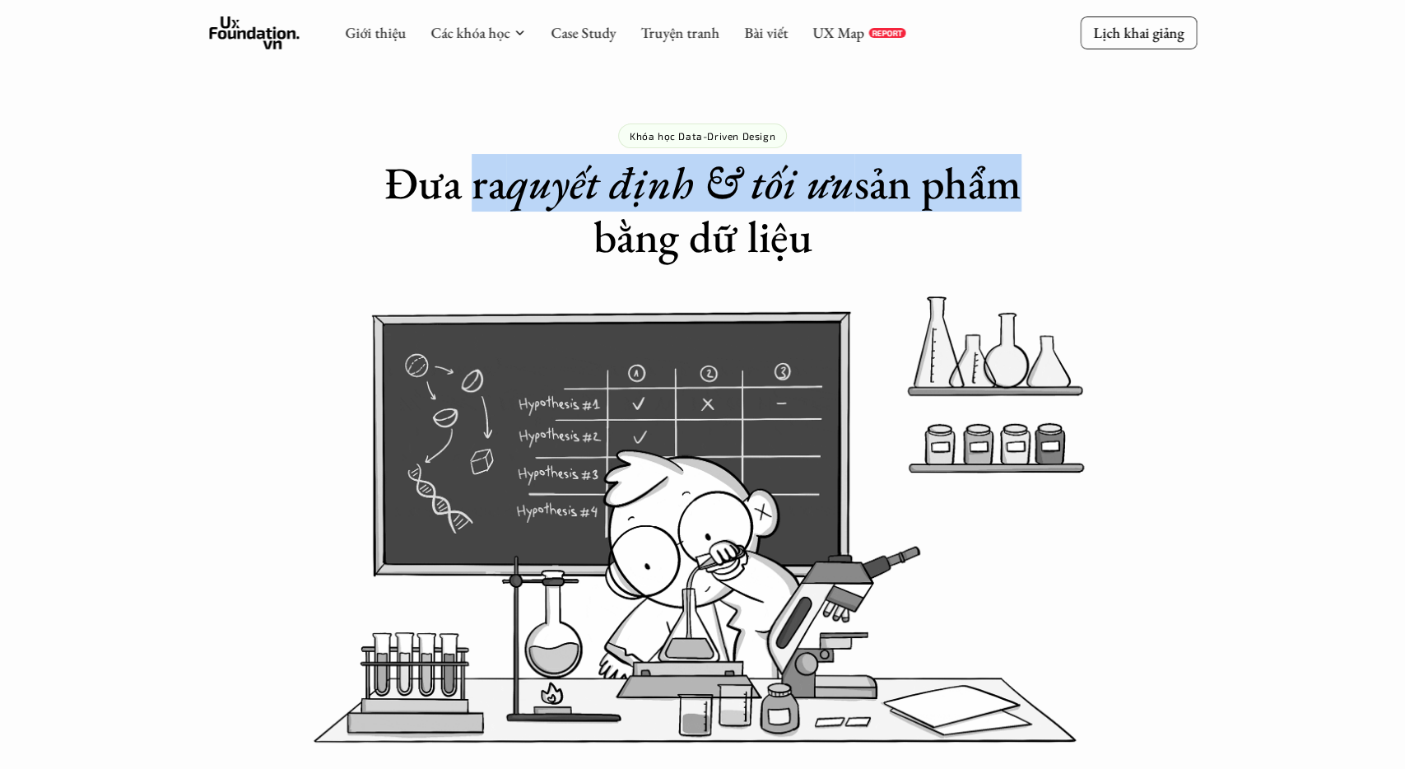
click at [990, 205] on h1 "Đưa ra quyết định & tối ưu sản phẩm bằng dữ liệu" at bounding box center [703, 209] width 658 height 107
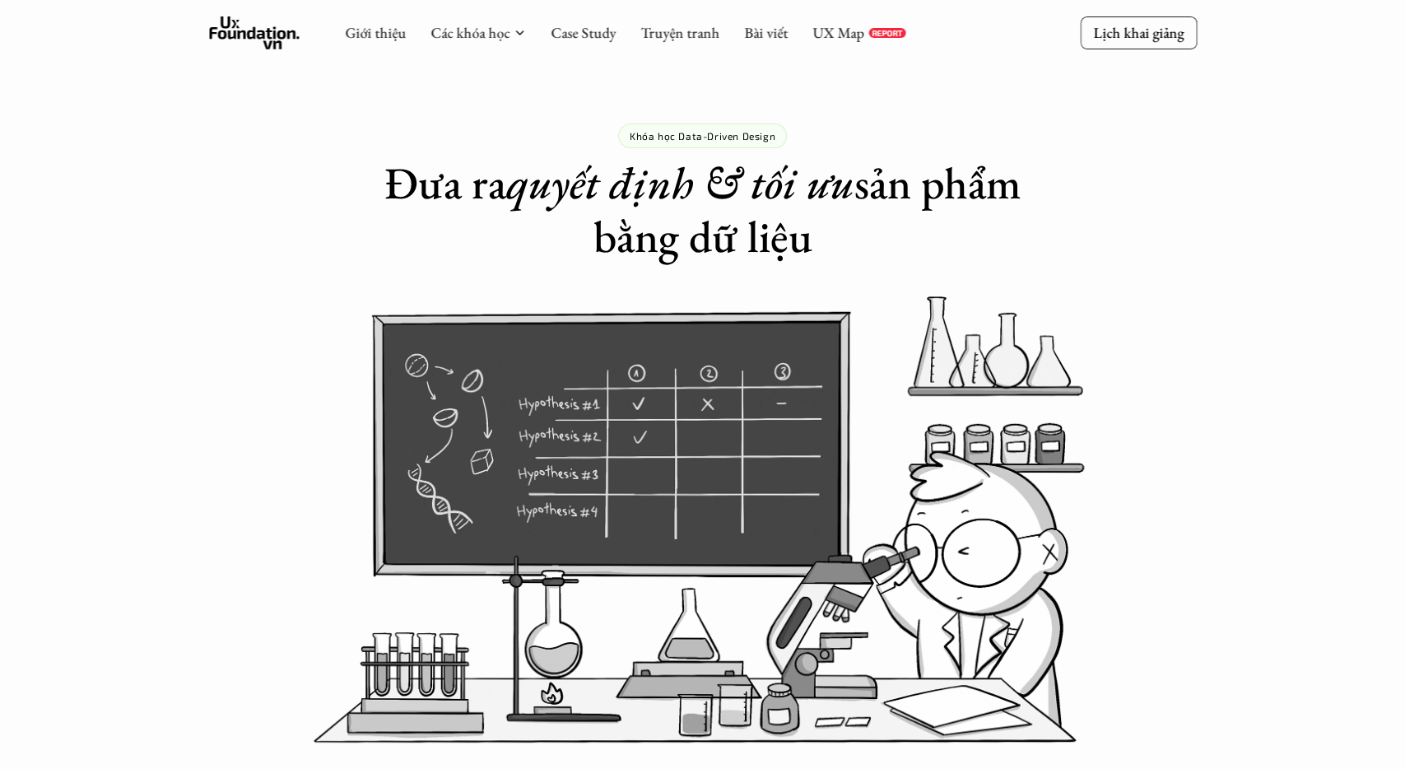
click at [940, 235] on h1 "Đưa ra quyết định & tối ưu sản phẩm bằng dữ liệu" at bounding box center [703, 209] width 658 height 107
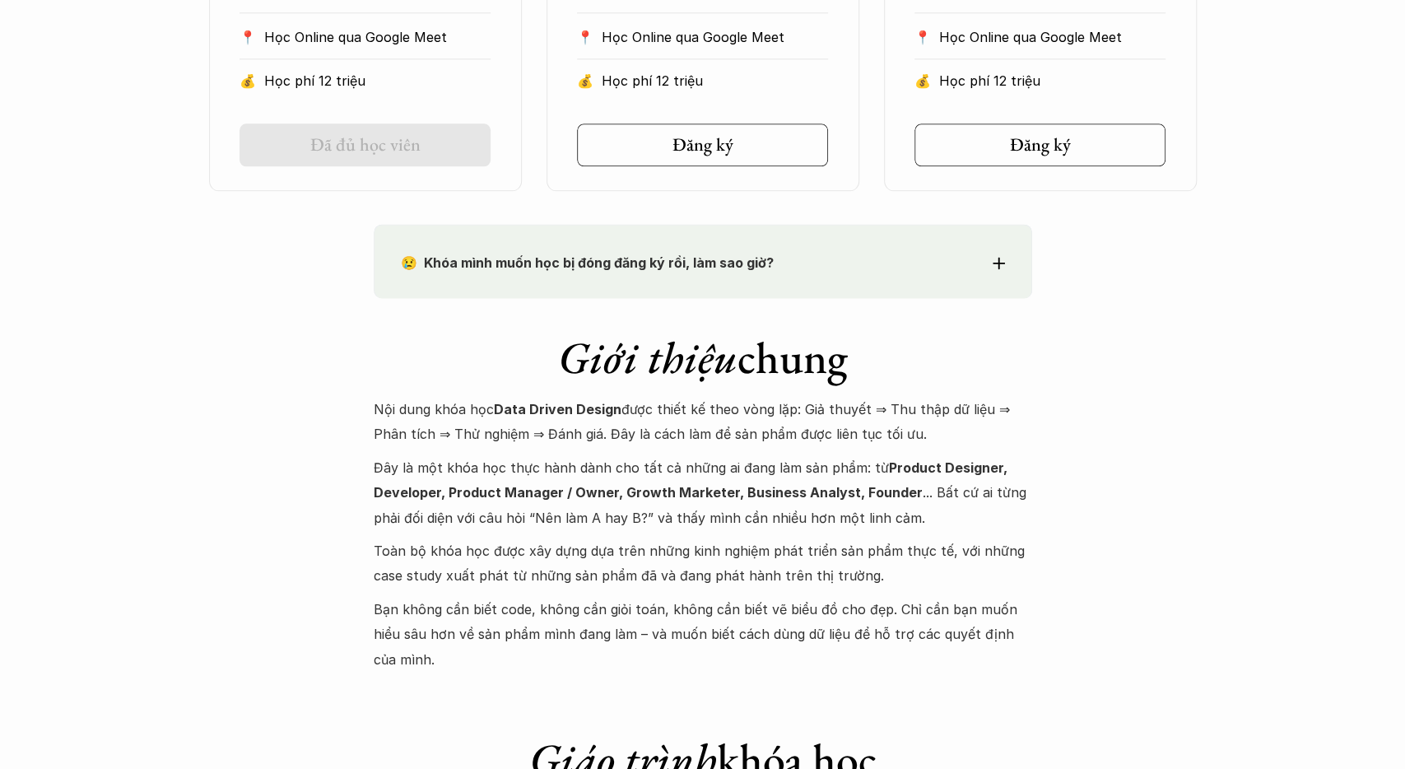
scroll to position [1455, 0]
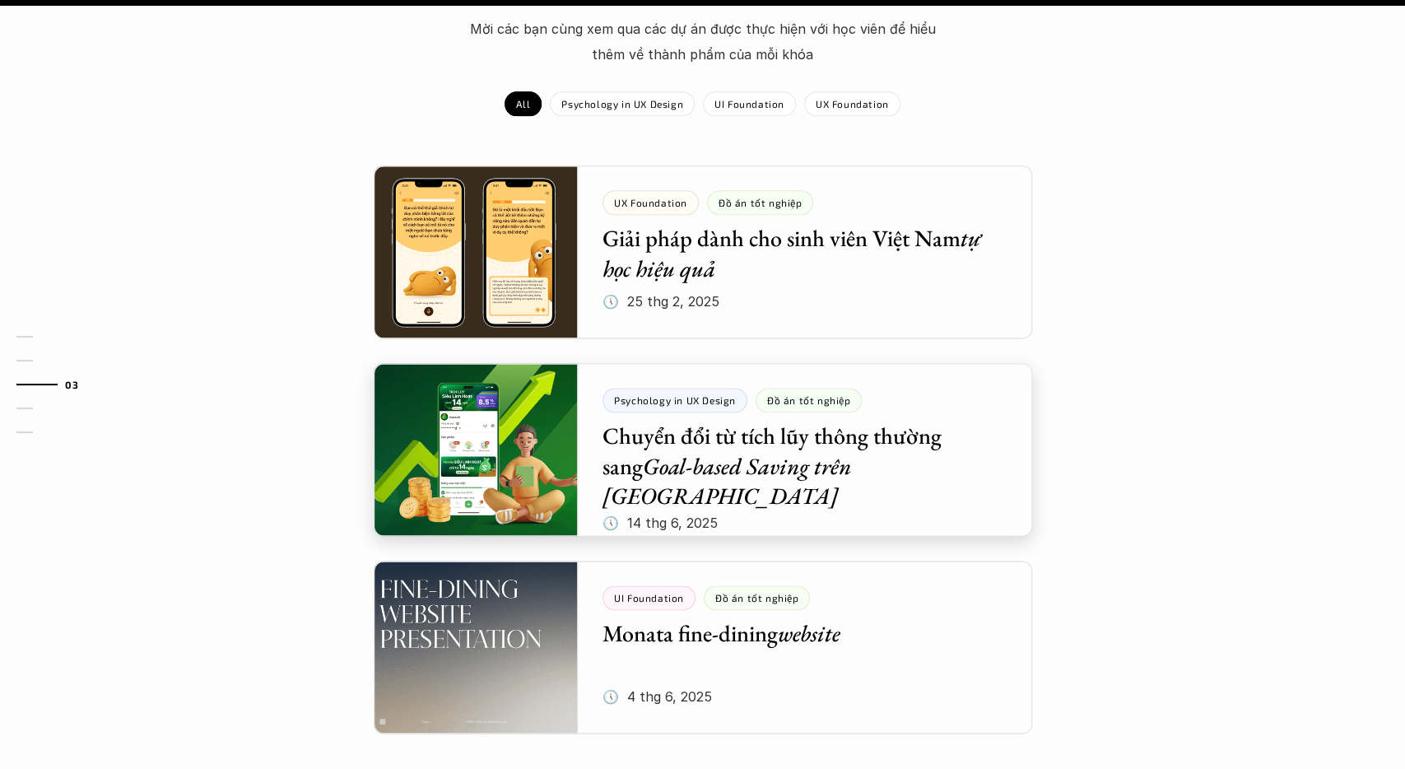
scroll to position [1787, 0]
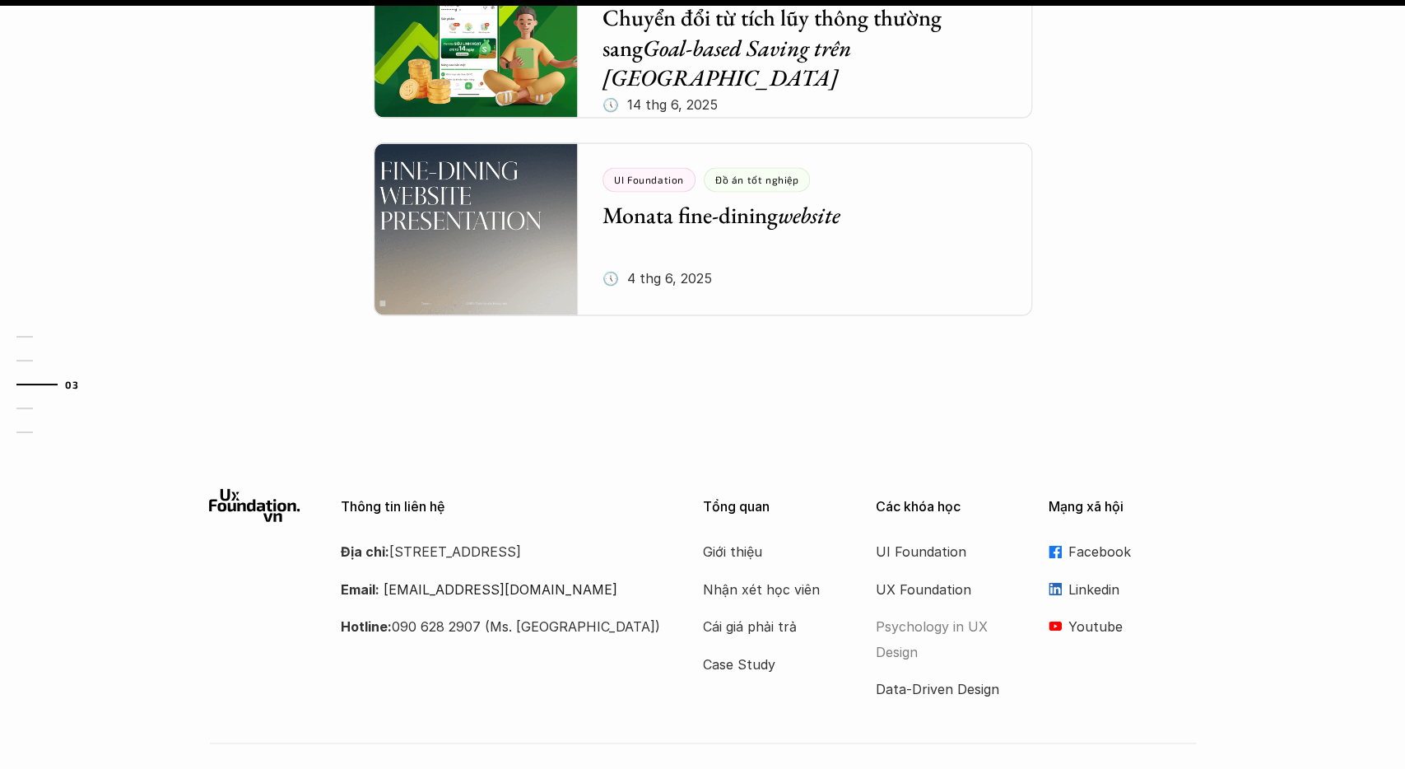
click at [920, 613] on p "Psychology in UX Design" at bounding box center [942, 638] width 132 height 50
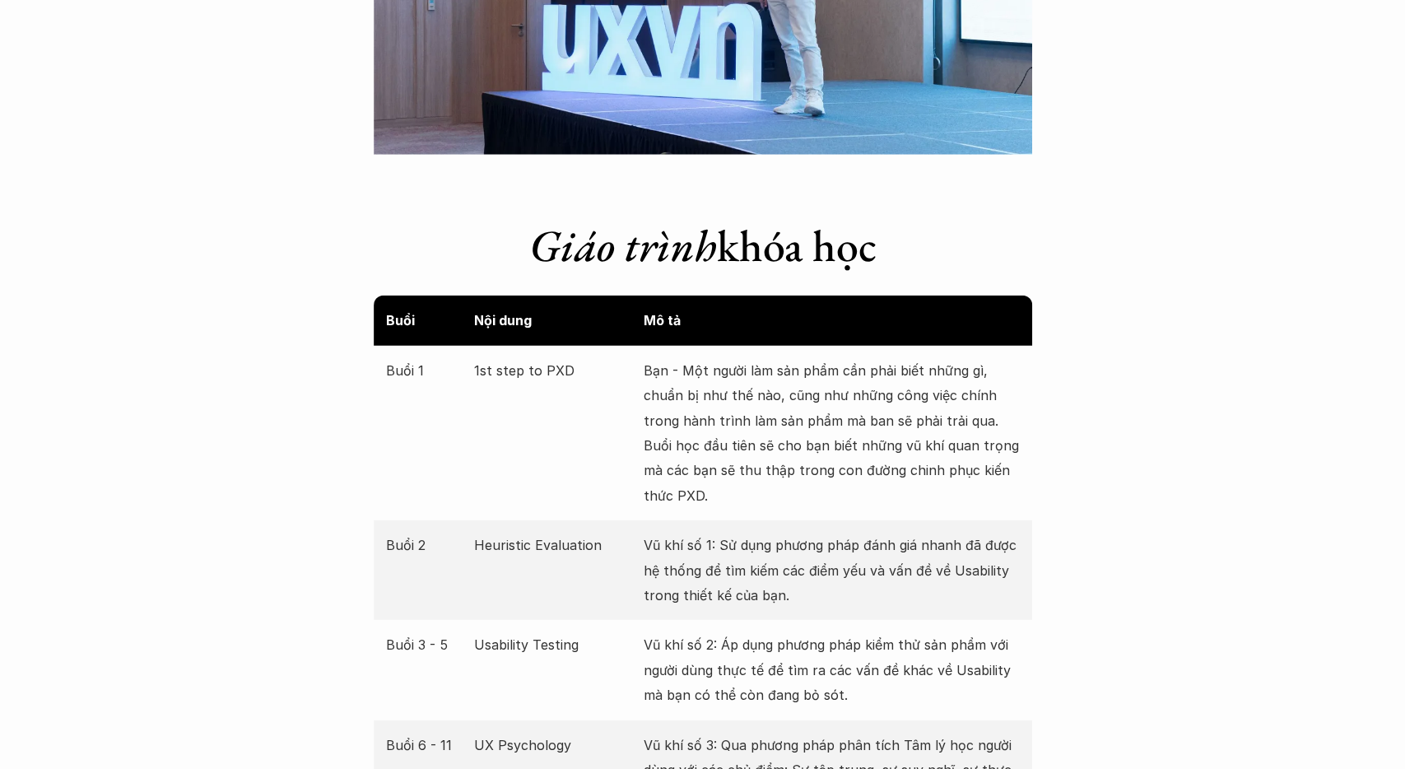
scroll to position [2996, 0]
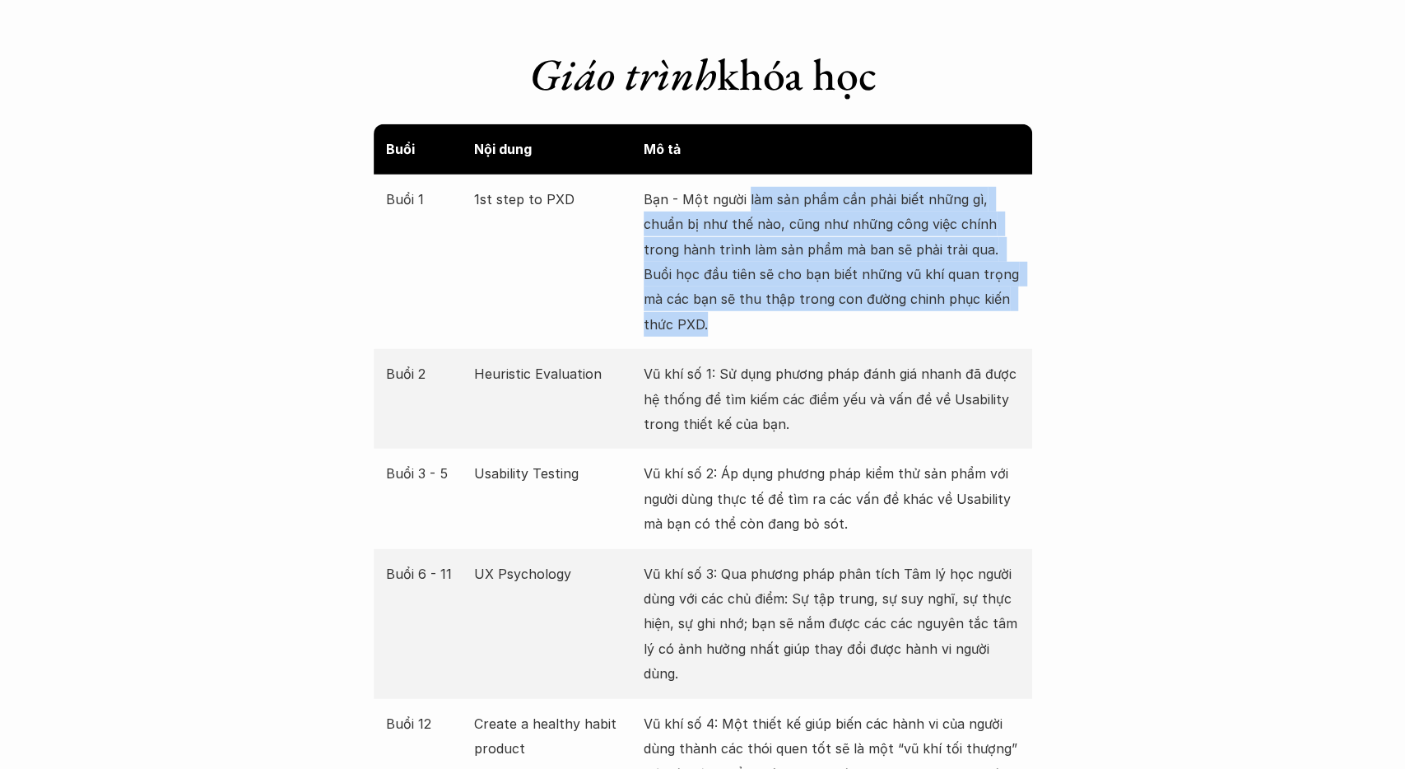
drag, startPoint x: 746, startPoint y: 200, endPoint x: 943, endPoint y: 318, distance: 229.6
click at [943, 318] on p "Bạn - Một người làm sản phẩm cần phải biết những gì, chuẩn bị như thế nào, cũng…" at bounding box center [832, 262] width 376 height 150
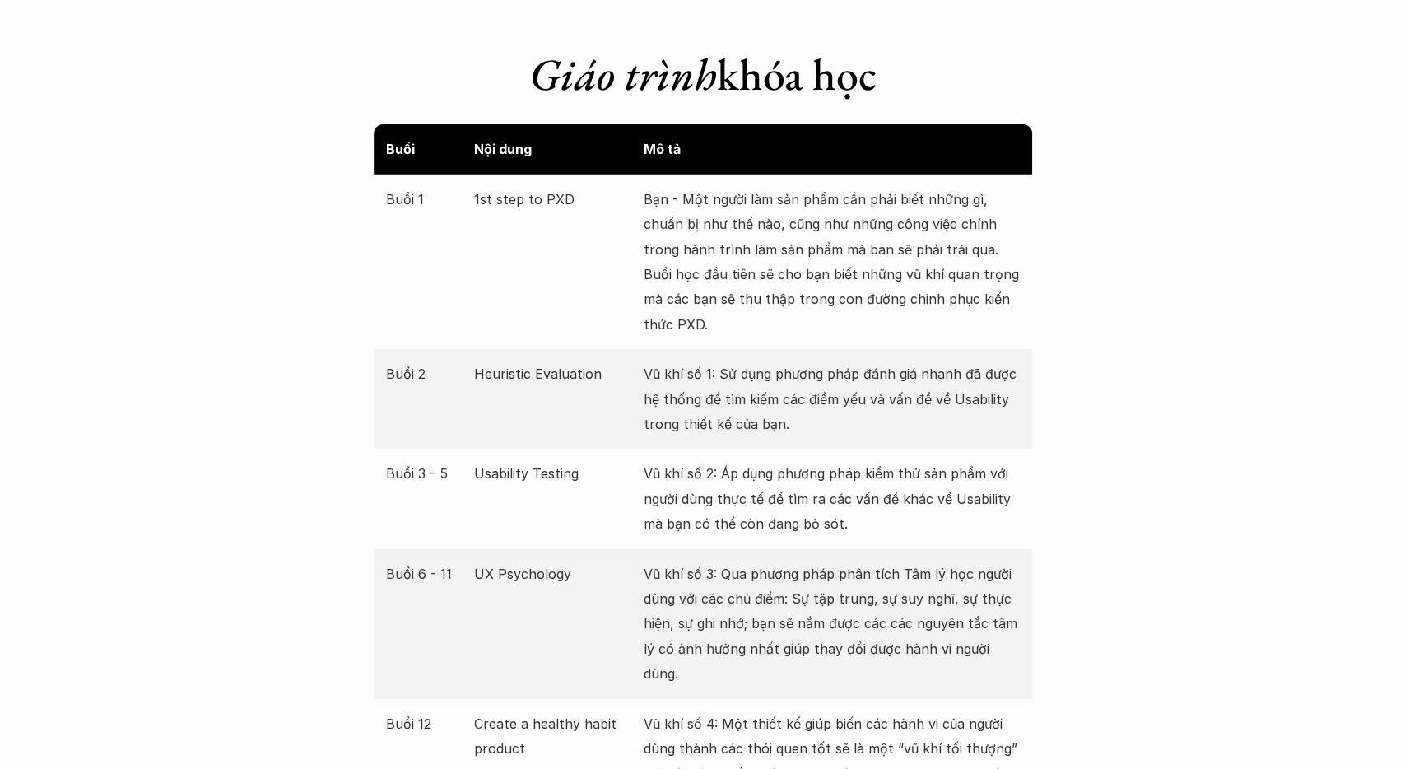
click at [943, 318] on p "Bạn - Một người làm sản phẩm cần phải biết những gì, chuẩn bị như thế nào, cũng…" at bounding box center [832, 262] width 376 height 150
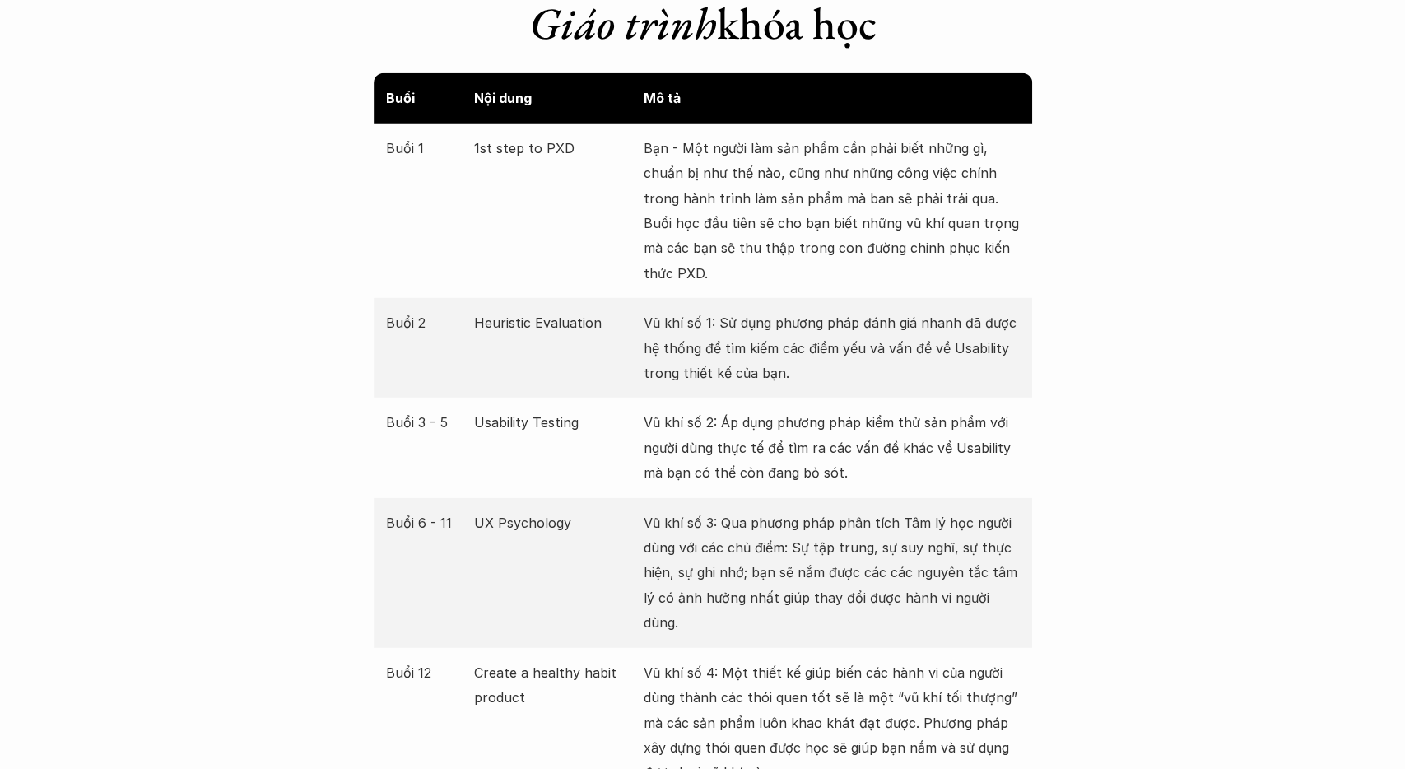
scroll to position [3081, 0]
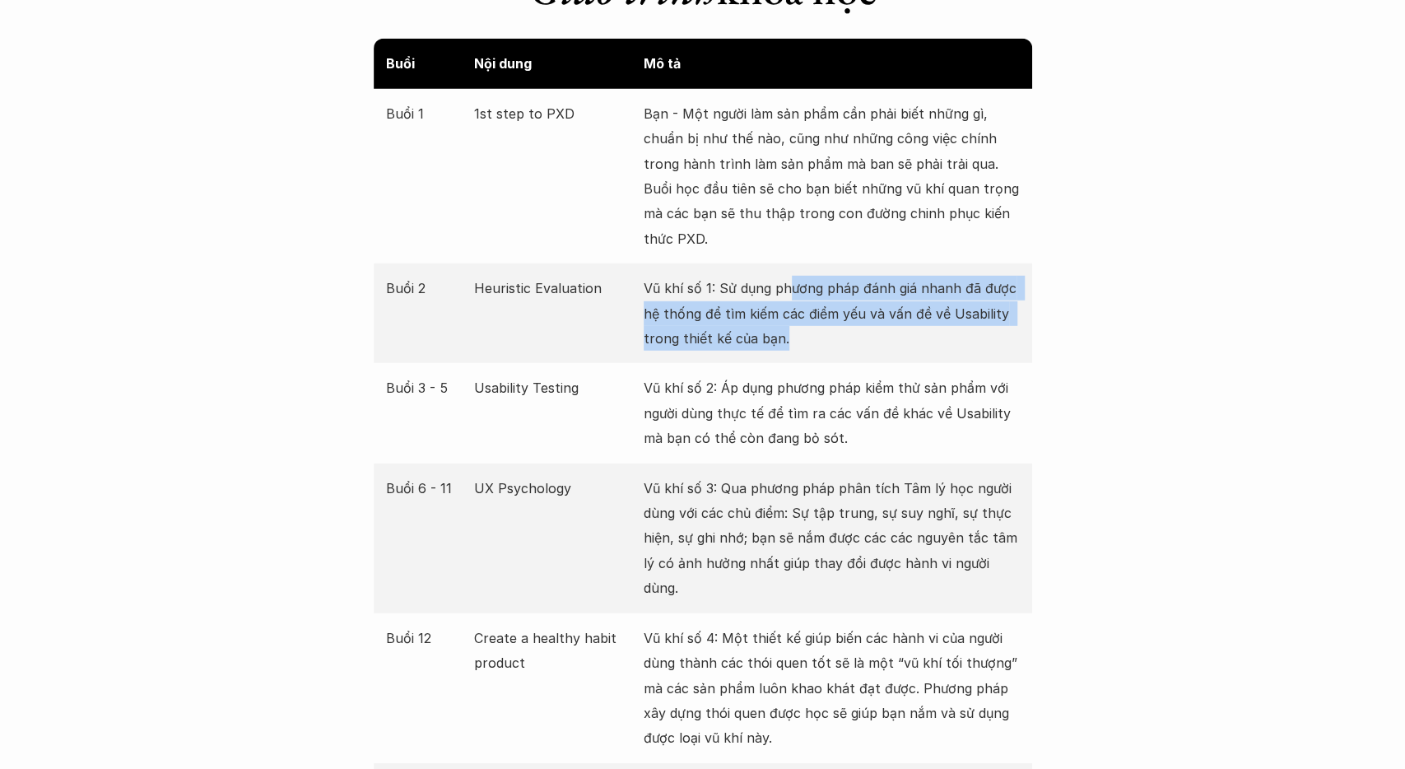
drag, startPoint x: 789, startPoint y: 290, endPoint x: 944, endPoint y: 346, distance: 164.5
click at [944, 346] on p "Vũ khí số 1: Sử dụng phương pháp đánh giá nhanh đã được hệ thống để tìm kiếm cá…" at bounding box center [832, 313] width 376 height 75
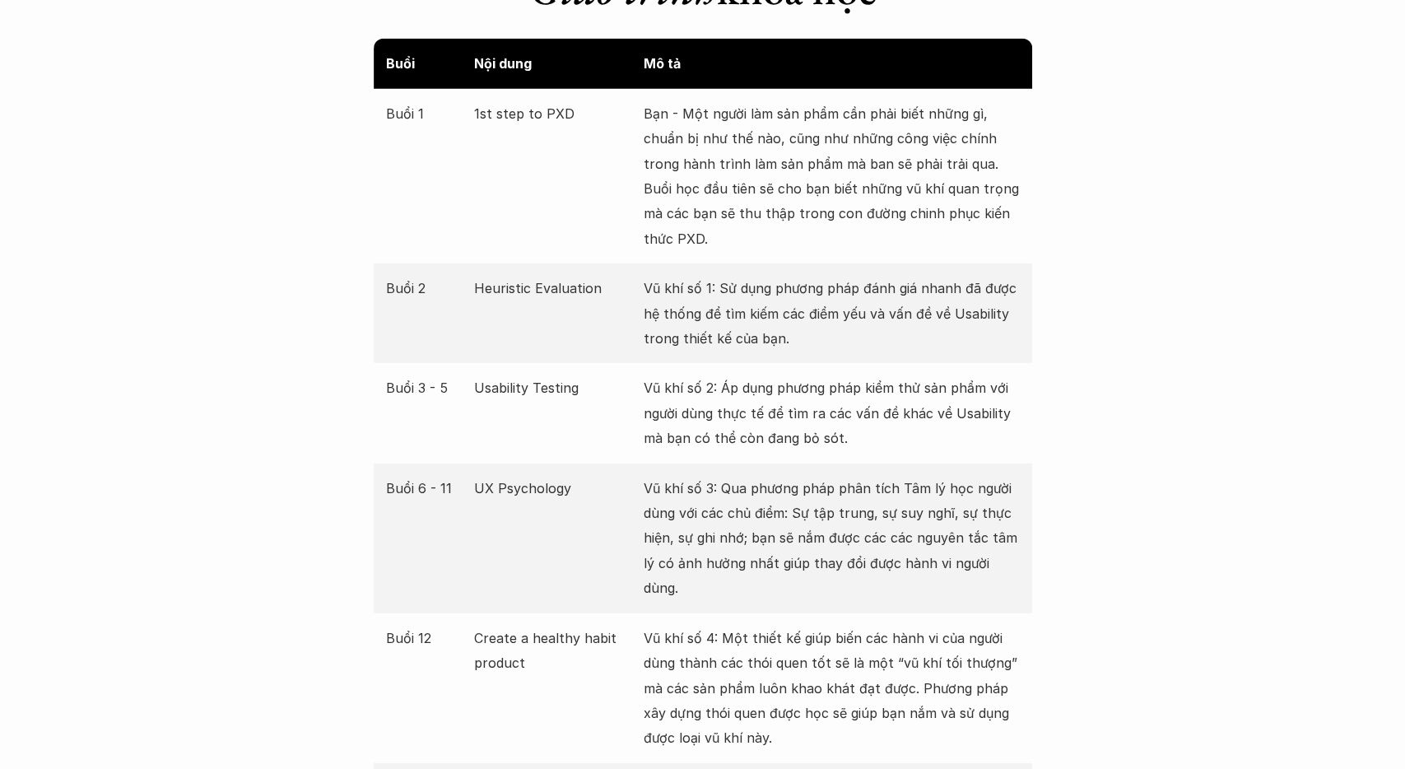
drag, startPoint x: 943, startPoint y: 346, endPoint x: 896, endPoint y: 355, distance: 47.8
click at [940, 348] on p "Vũ khí số 1: Sử dụng phương pháp đánh giá nhanh đã được hệ thống để tìm kiếm cá…" at bounding box center [832, 313] width 376 height 75
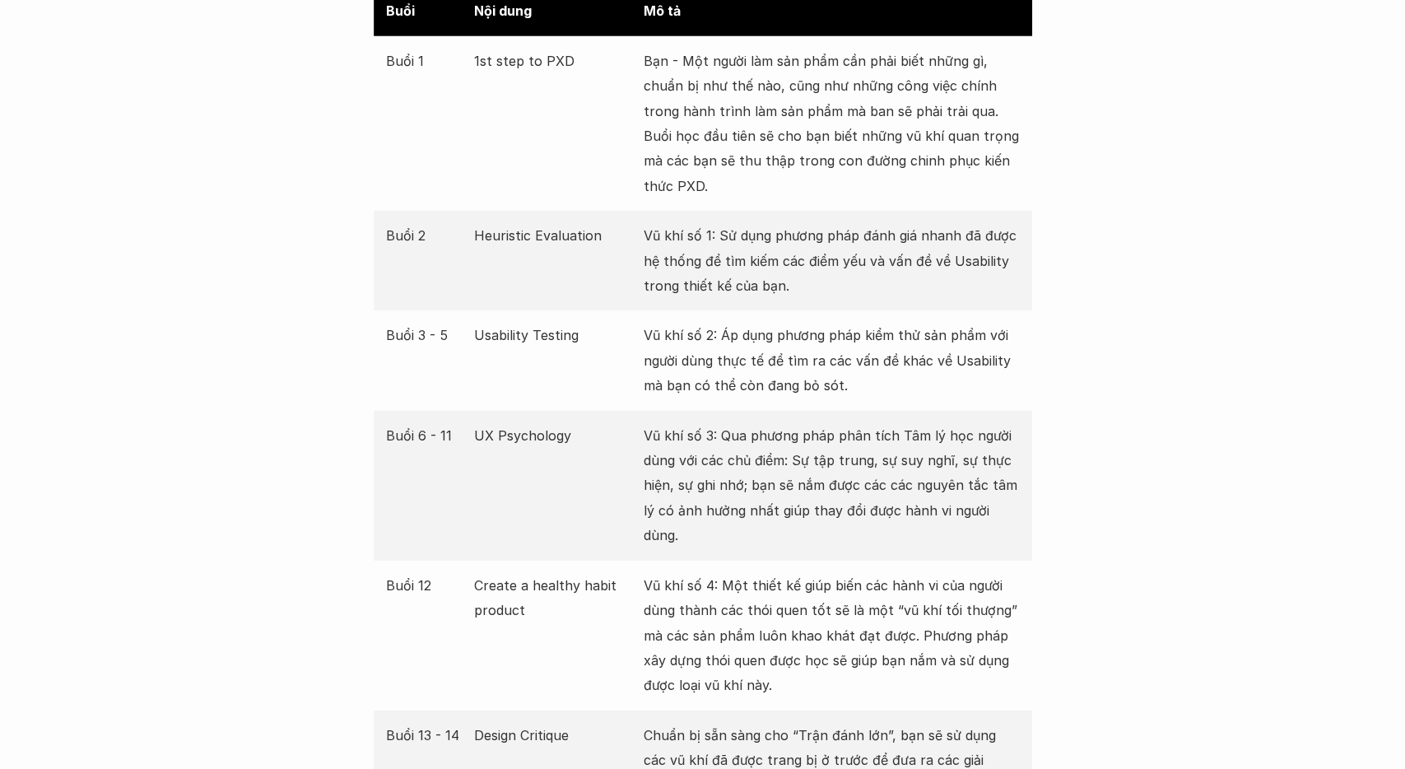
scroll to position [3167, 0]
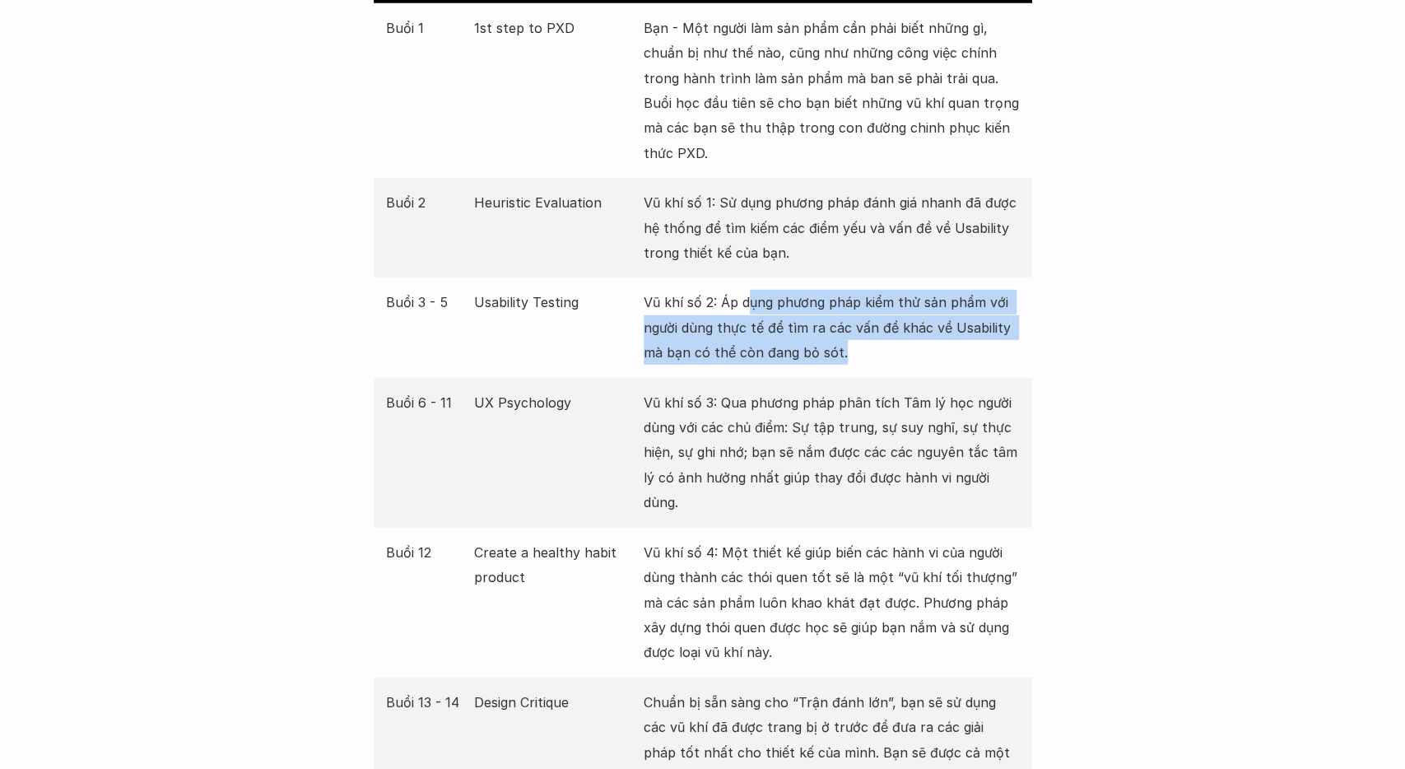
drag, startPoint x: 756, startPoint y: 306, endPoint x: 963, endPoint y: 349, distance: 210.9
click at [964, 349] on p "Vũ khí số 2: Áp dụng phương pháp kiểm thử sản phẩm với người dùng thực tế để tì…" at bounding box center [832, 327] width 376 height 75
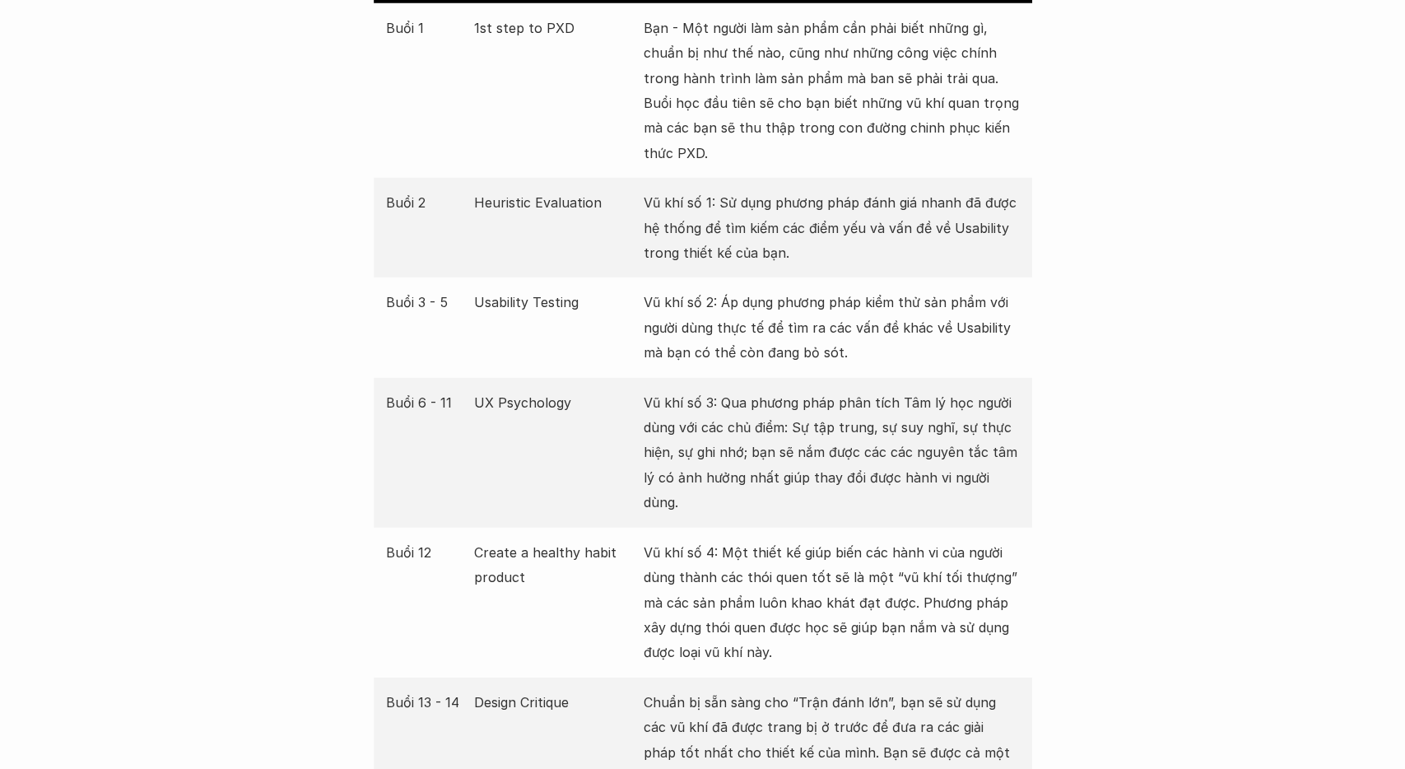
click at [963, 349] on p "Vũ khí số 2: Áp dụng phương pháp kiểm thử sản phẩm với người dùng thực tế để tì…" at bounding box center [832, 327] width 376 height 75
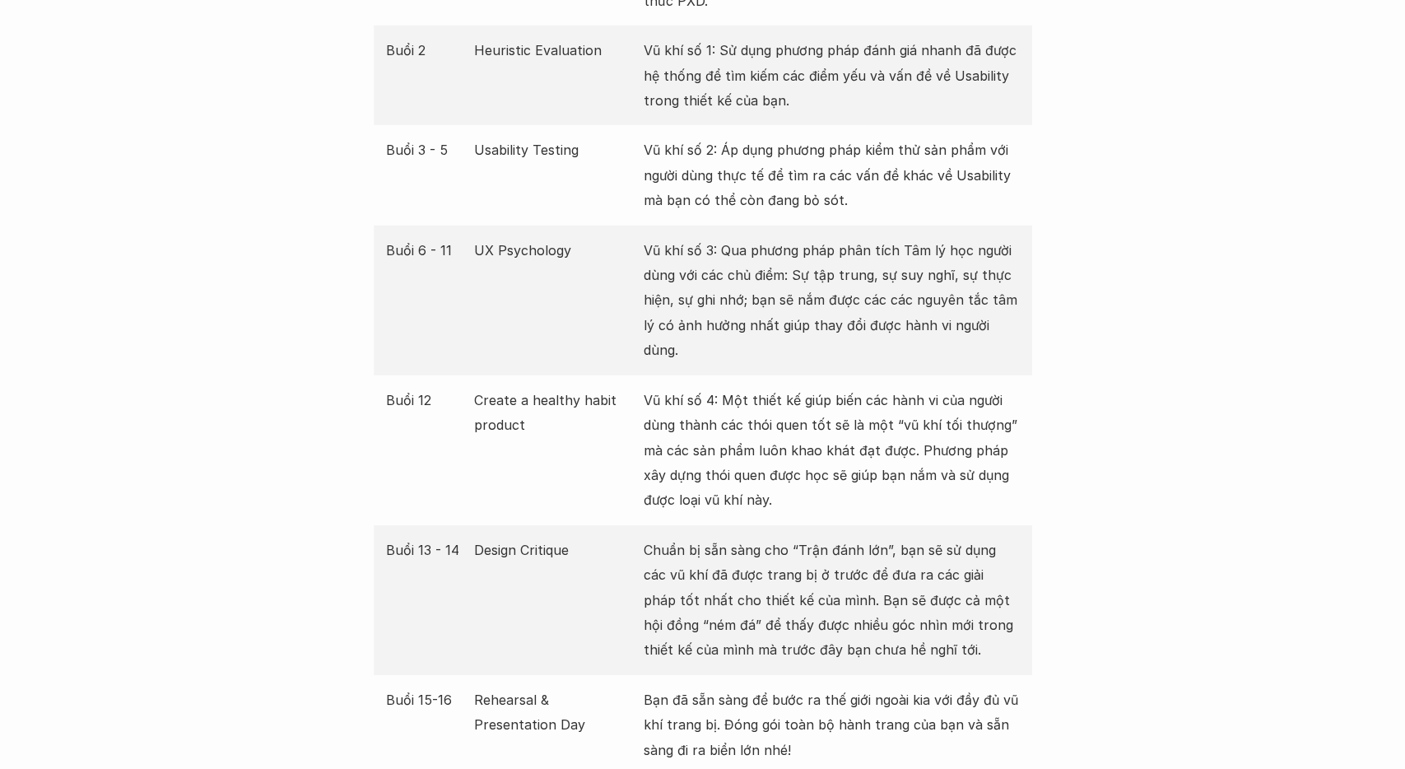
scroll to position [3338, 0]
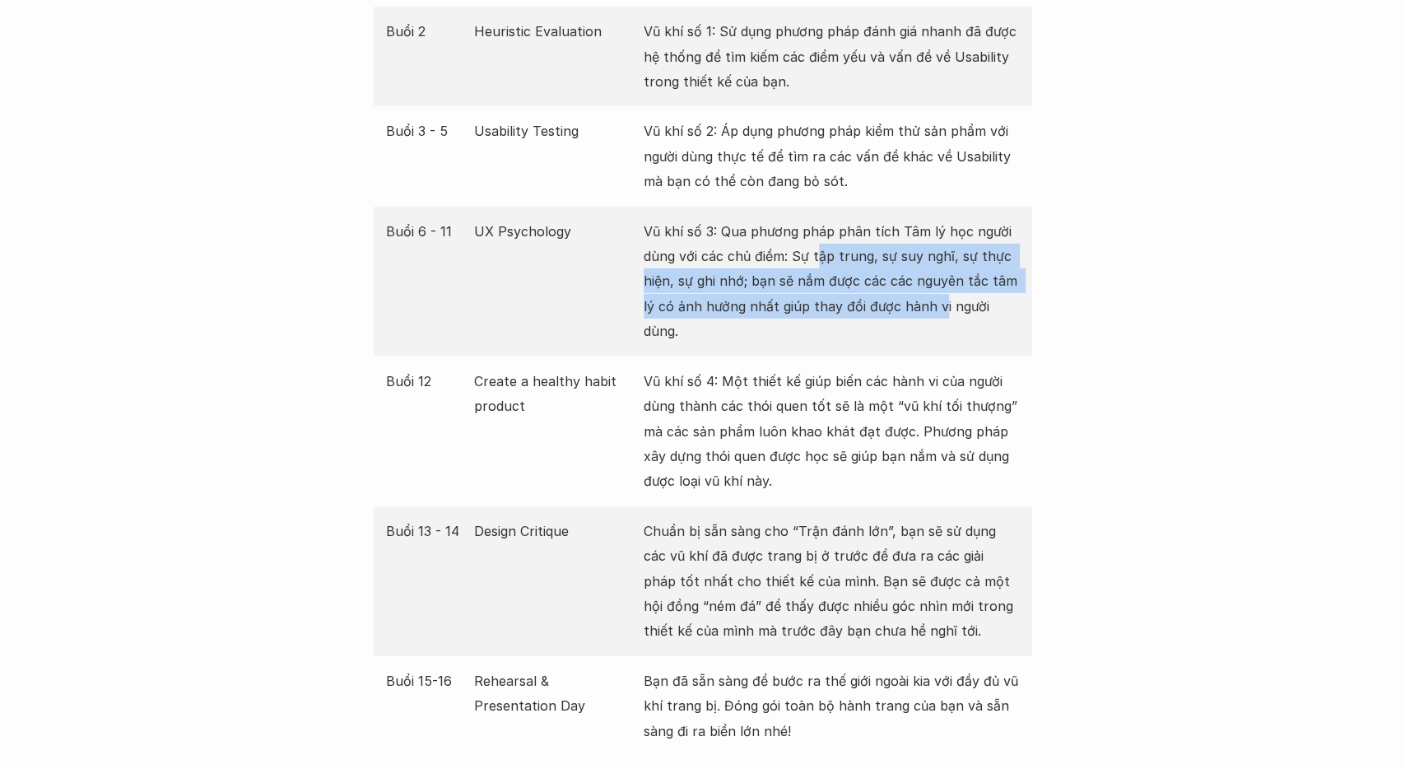
drag, startPoint x: 820, startPoint y: 261, endPoint x: 936, endPoint y: 309, distance: 125.8
click at [937, 309] on p "Vũ khí số 3: Qua phương pháp phân tích Tâm lý học người dùng với các chủ điểm: …" at bounding box center [832, 281] width 376 height 125
click at [936, 309] on p "Vũ khí số 3: Qua phương pháp phân tích Tâm lý học người dùng với các chủ điểm: …" at bounding box center [832, 281] width 376 height 125
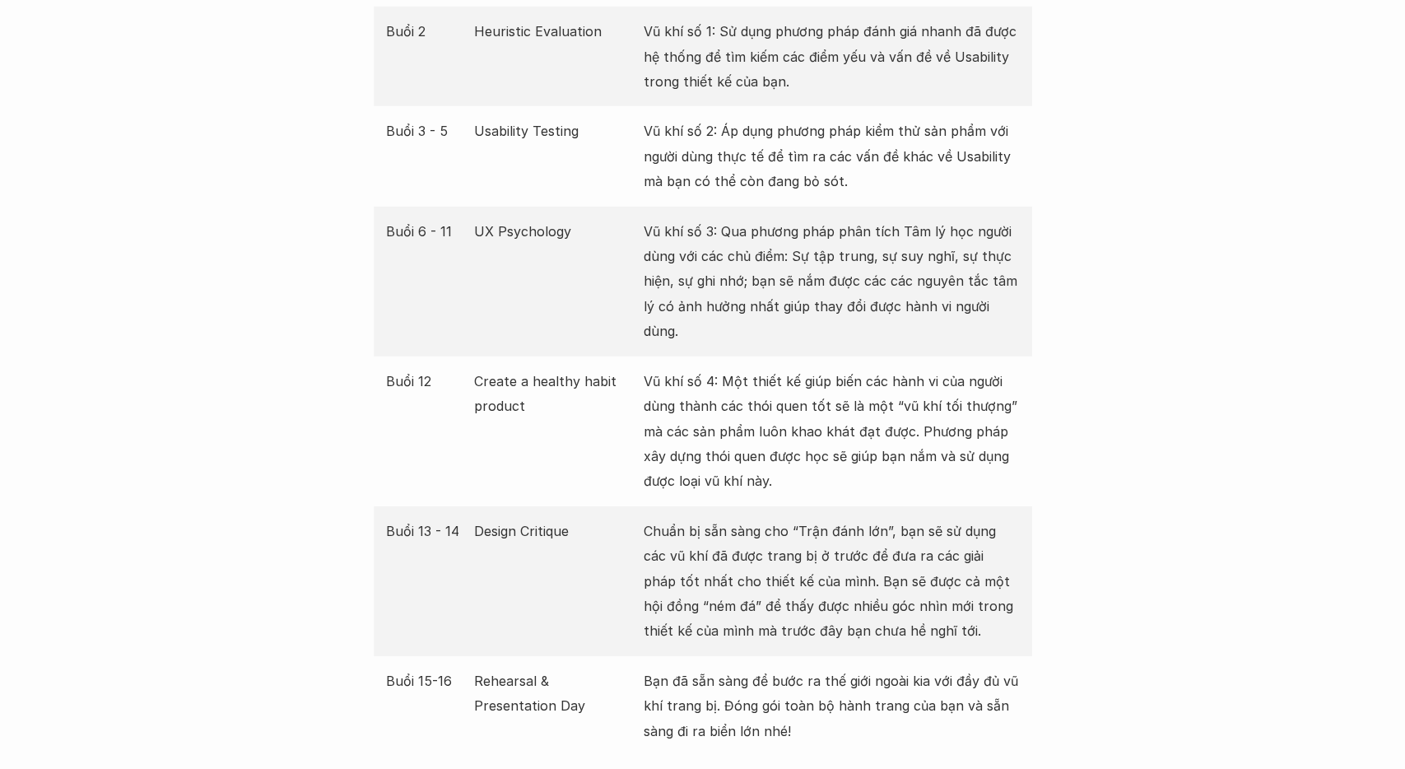
scroll to position [3423, 0]
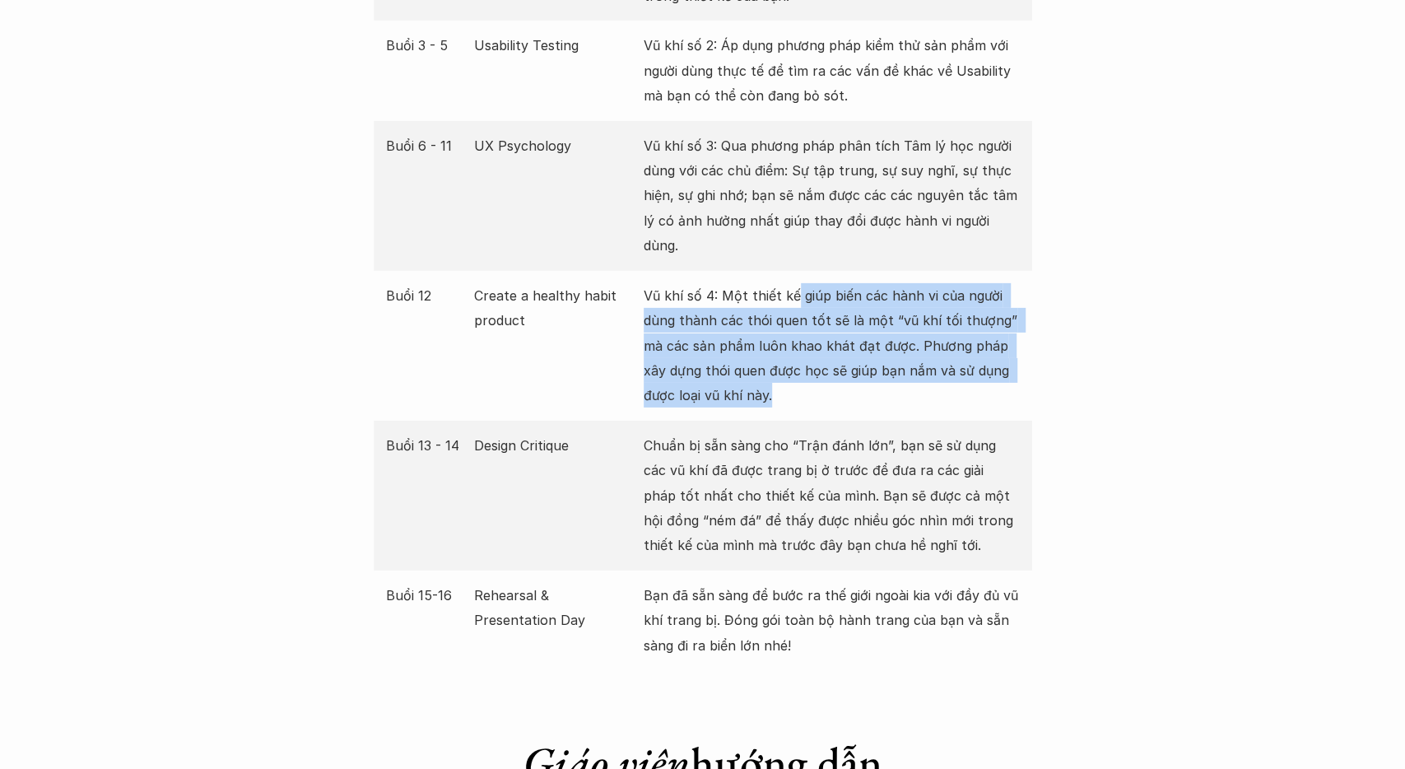
drag, startPoint x: 791, startPoint y: 271, endPoint x: 916, endPoint y: 363, distance: 155.4
click at [916, 362] on p "Vũ khí số 4: Một thiết kế giúp biến các hành vi của người dùng thành các thói q…" at bounding box center [832, 345] width 376 height 125
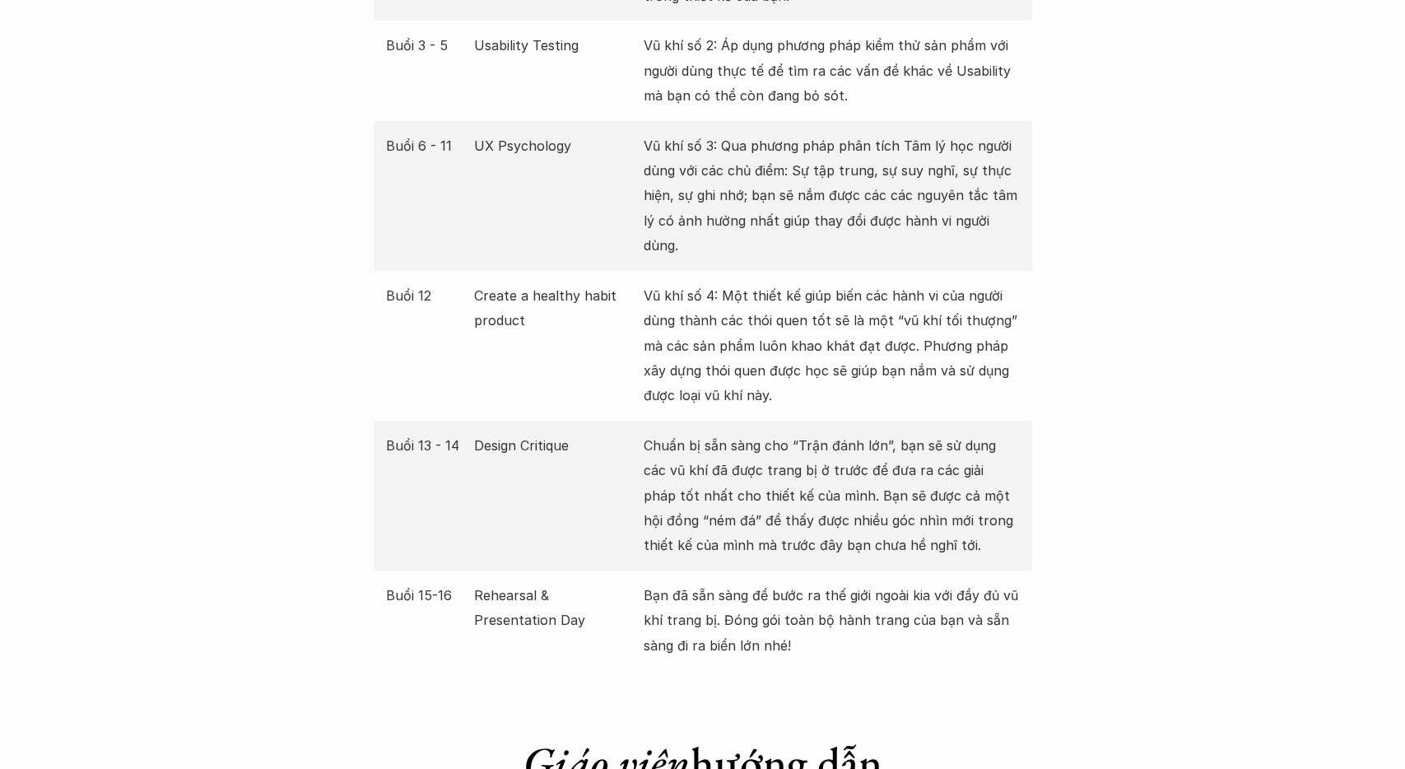
click at [916, 363] on p "Vũ khí số 4: Một thiết kế giúp biến các hành vi của người dùng thành các thói q…" at bounding box center [832, 345] width 376 height 125
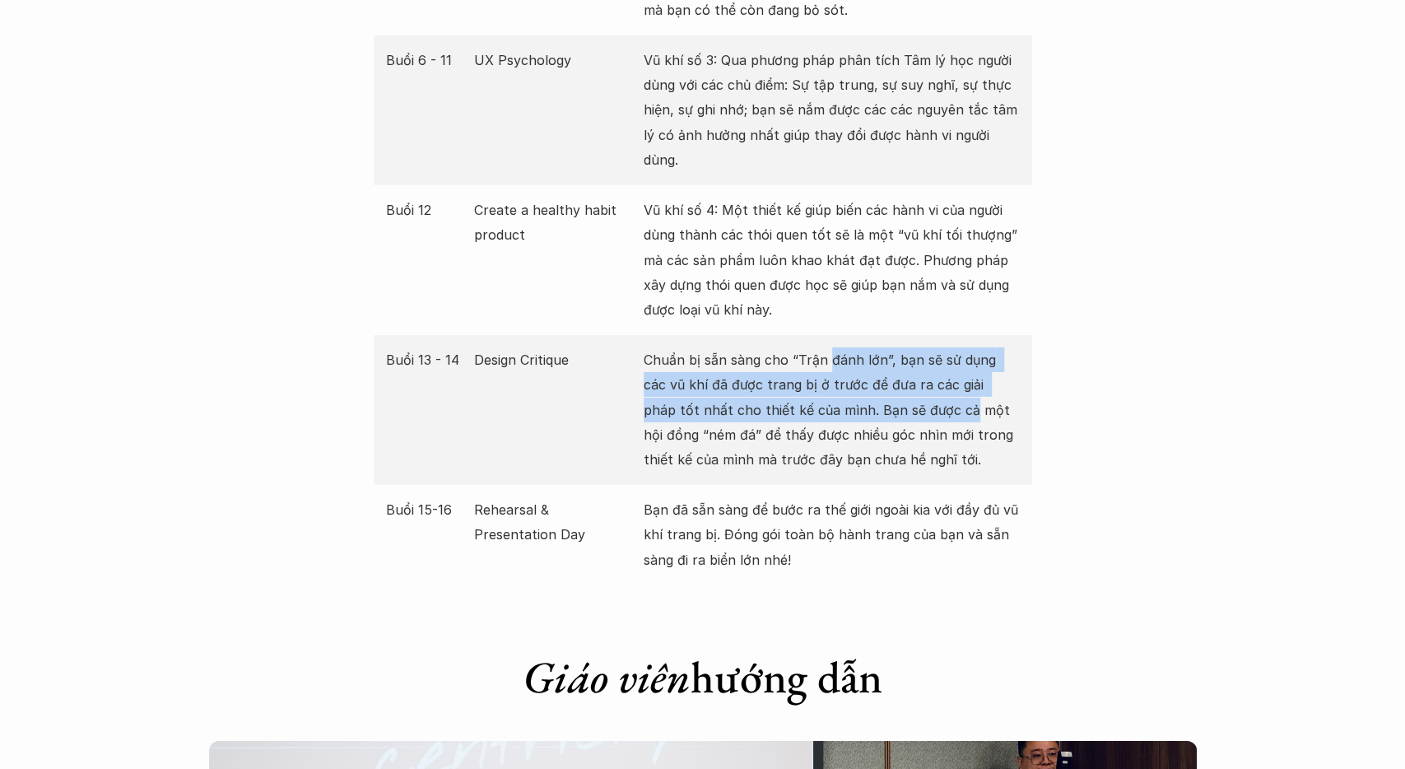
drag, startPoint x: 825, startPoint y: 333, endPoint x: 911, endPoint y: 396, distance: 106.0
click at [911, 396] on p "Chuẩn bị sẵn sàng cho “Trận đánh lớn”, bạn sẽ sử dụng các vũ khí đã được trang …" at bounding box center [832, 409] width 376 height 125
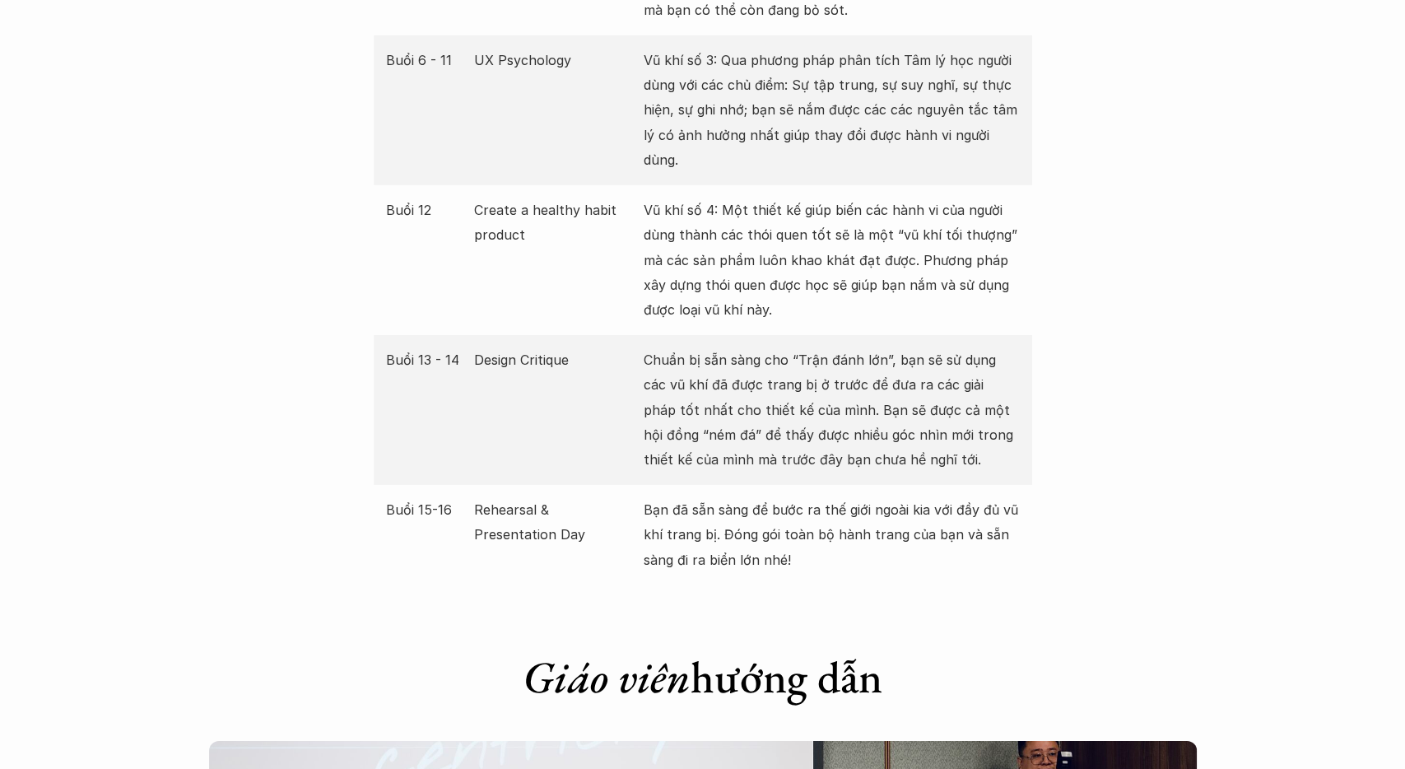
click at [910, 396] on p "Chuẩn bị sẵn sàng cho “Trận đánh lớn”, bạn sẽ sử dụng các vũ khí đã được trang …" at bounding box center [832, 409] width 376 height 125
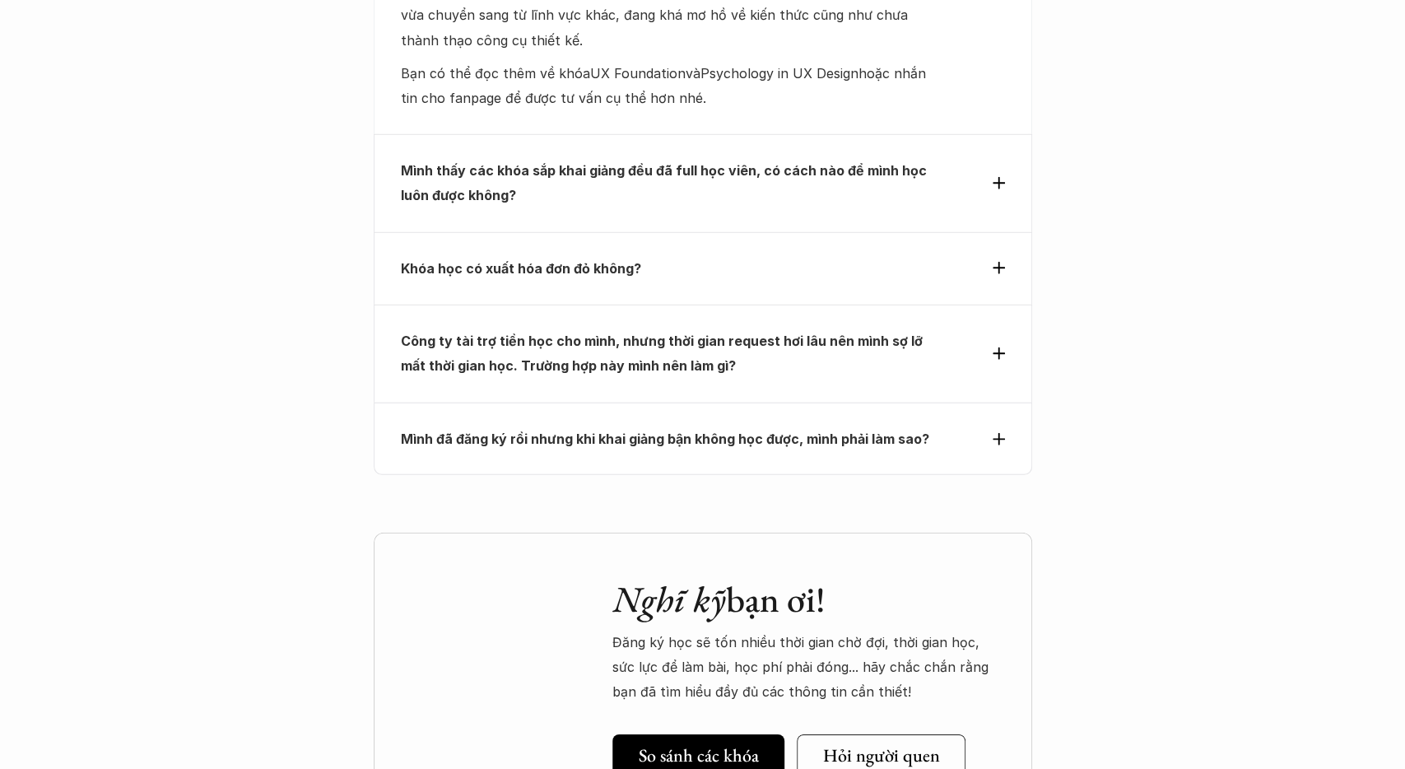
scroll to position [7657, 0]
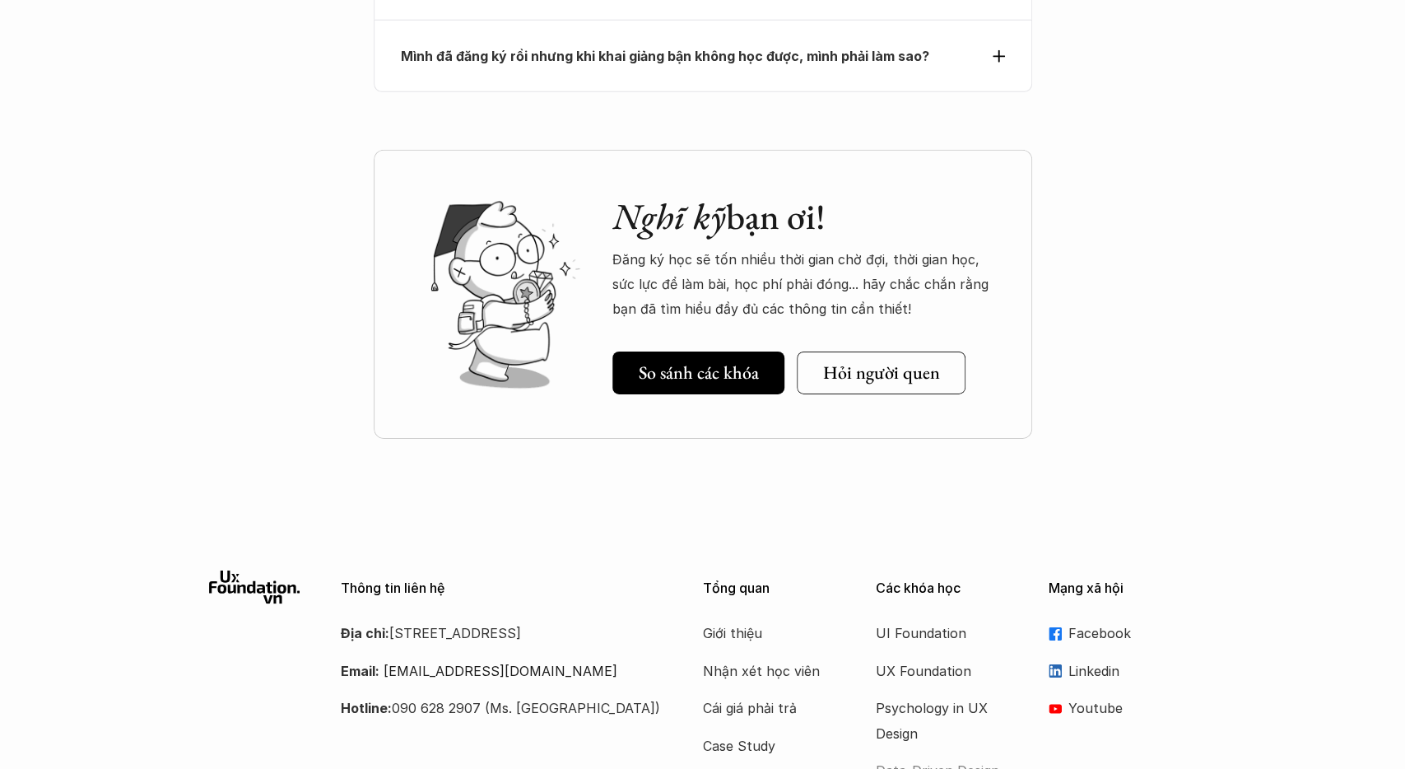
click at [920, 758] on p "Data-Driven Design" at bounding box center [942, 770] width 132 height 25
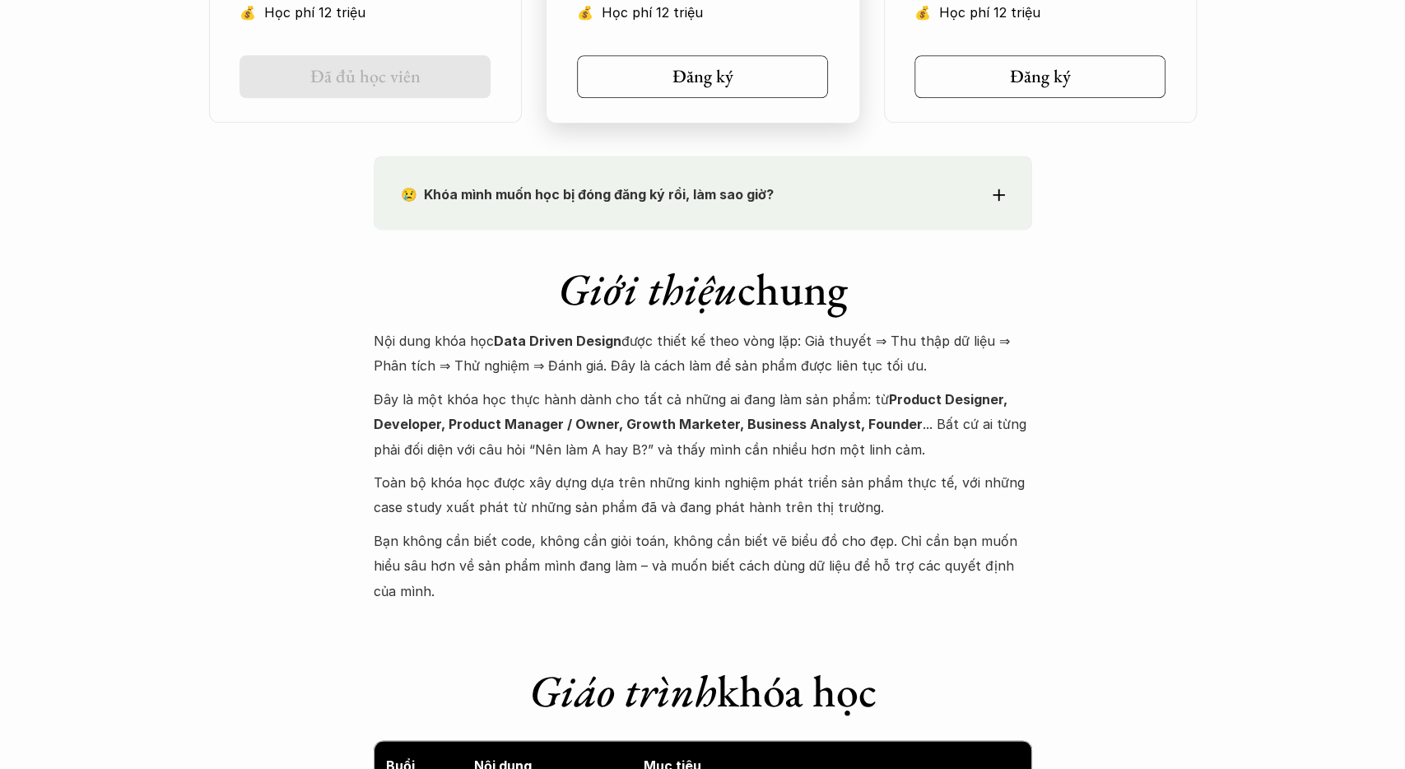
scroll to position [1455, 0]
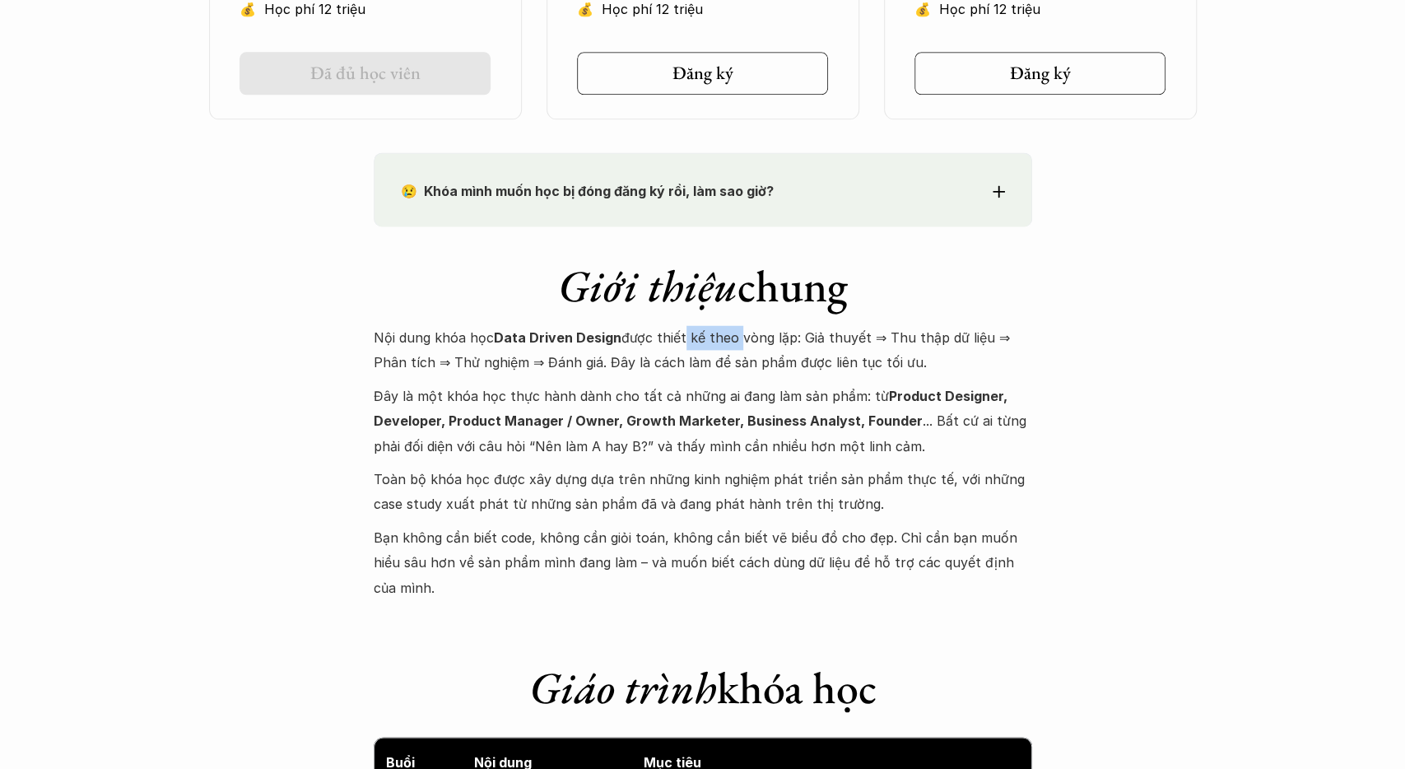
drag, startPoint x: 679, startPoint y: 340, endPoint x: 732, endPoint y: 342, distance: 52.7
click at [732, 342] on p "Nội dung khóa học Data Driven Design được thiết kế theo vòng lặp: Giả thuyết ⇒ …" at bounding box center [703, 350] width 658 height 50
drag, startPoint x: 689, startPoint y: 342, endPoint x: 740, endPoint y: 342, distance: 51.0
click at [738, 342] on p "Nội dung khóa học Data Driven Design được thiết kế theo vòng lặp: Giả thuyết ⇒ …" at bounding box center [703, 350] width 658 height 50
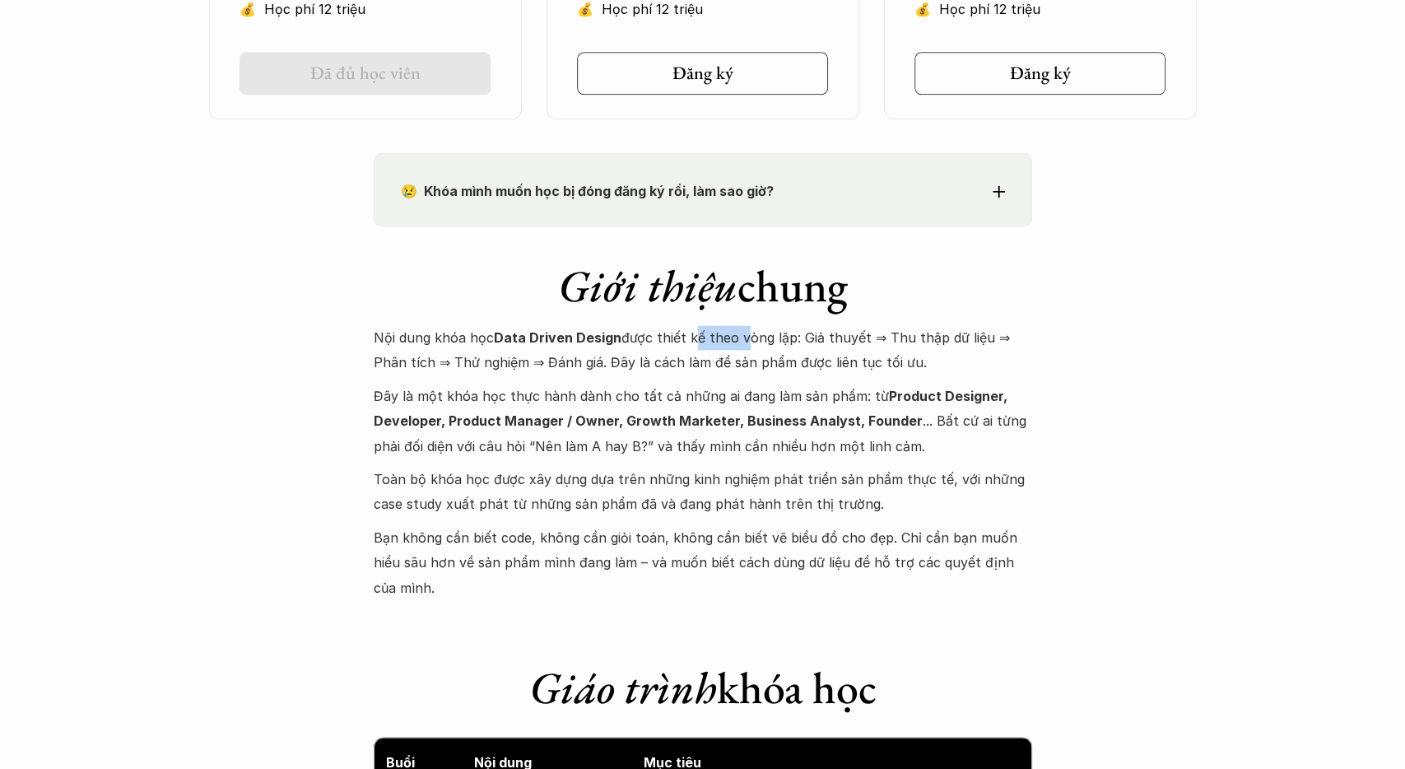
click at [740, 342] on p "Nội dung khóa học Data Driven Design được thiết kế theo vòng lặp: Giả thuyết ⇒ …" at bounding box center [703, 350] width 658 height 50
drag, startPoint x: 666, startPoint y: 338, endPoint x: 730, endPoint y: 337, distance: 64.2
click at [728, 337] on p "Nội dung khóa học Data Driven Design được thiết kế theo vòng lặp: Giả thuyết ⇒ …" at bounding box center [703, 350] width 658 height 50
click at [730, 337] on p "Nội dung khóa học Data Driven Design được thiết kế theo vòng lặp: Giả thuyết ⇒ …" at bounding box center [703, 350] width 658 height 50
drag, startPoint x: 676, startPoint y: 364, endPoint x: 732, endPoint y: 362, distance: 56.0
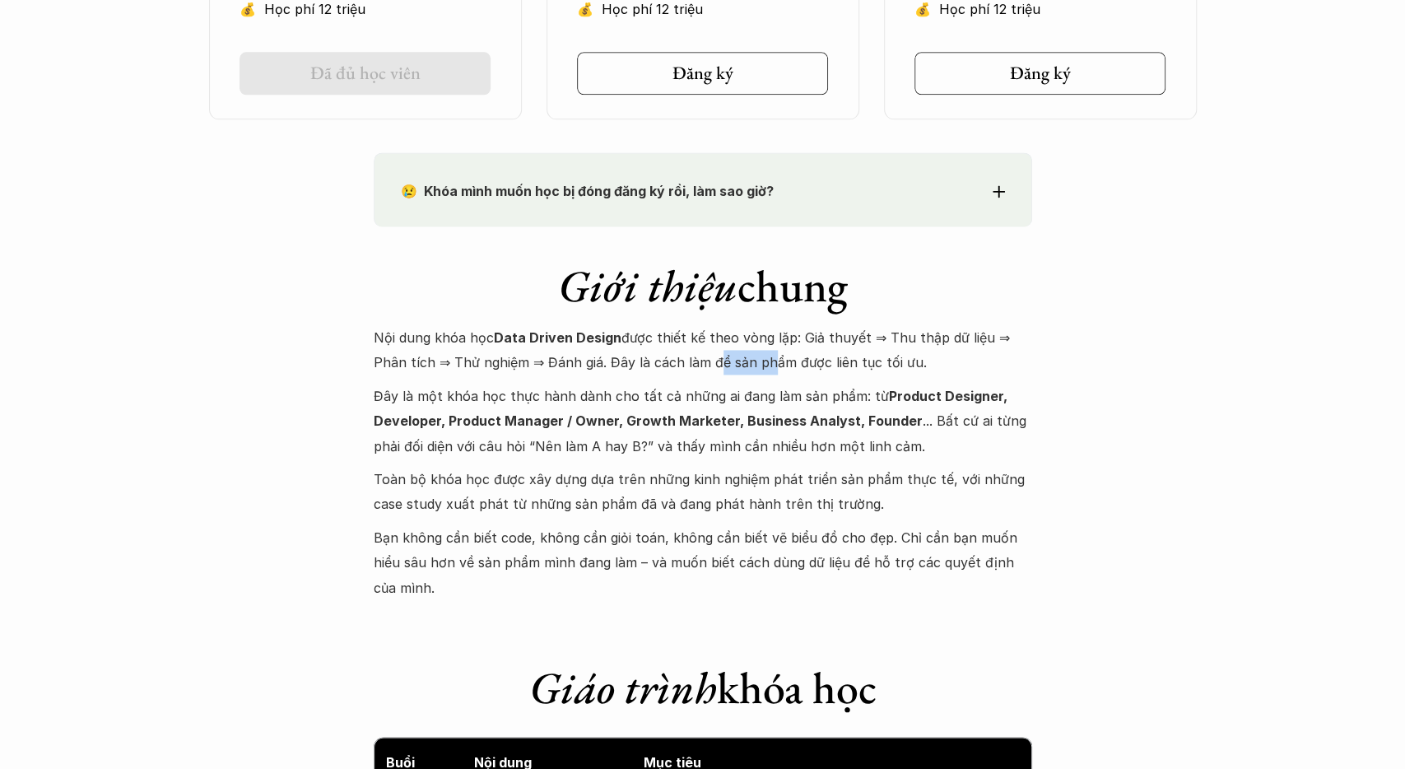
click at [731, 362] on p "Nội dung khóa học Data Driven Design được thiết kế theo vòng lặp: Giả thuyết ⇒ …" at bounding box center [703, 350] width 658 height 50
click at [732, 362] on p "Nội dung khóa học Data Driven Design được thiết kế theo vòng lặp: Giả thuyết ⇒ …" at bounding box center [703, 350] width 658 height 50
drag, startPoint x: 615, startPoint y: 397, endPoint x: 793, endPoint y: 397, distance: 178.6
click at [793, 397] on p "Đây là một khóa học thực hành dành cho tất cả những ai đang làm sản phẩm: từ Pr…" at bounding box center [703, 420] width 658 height 75
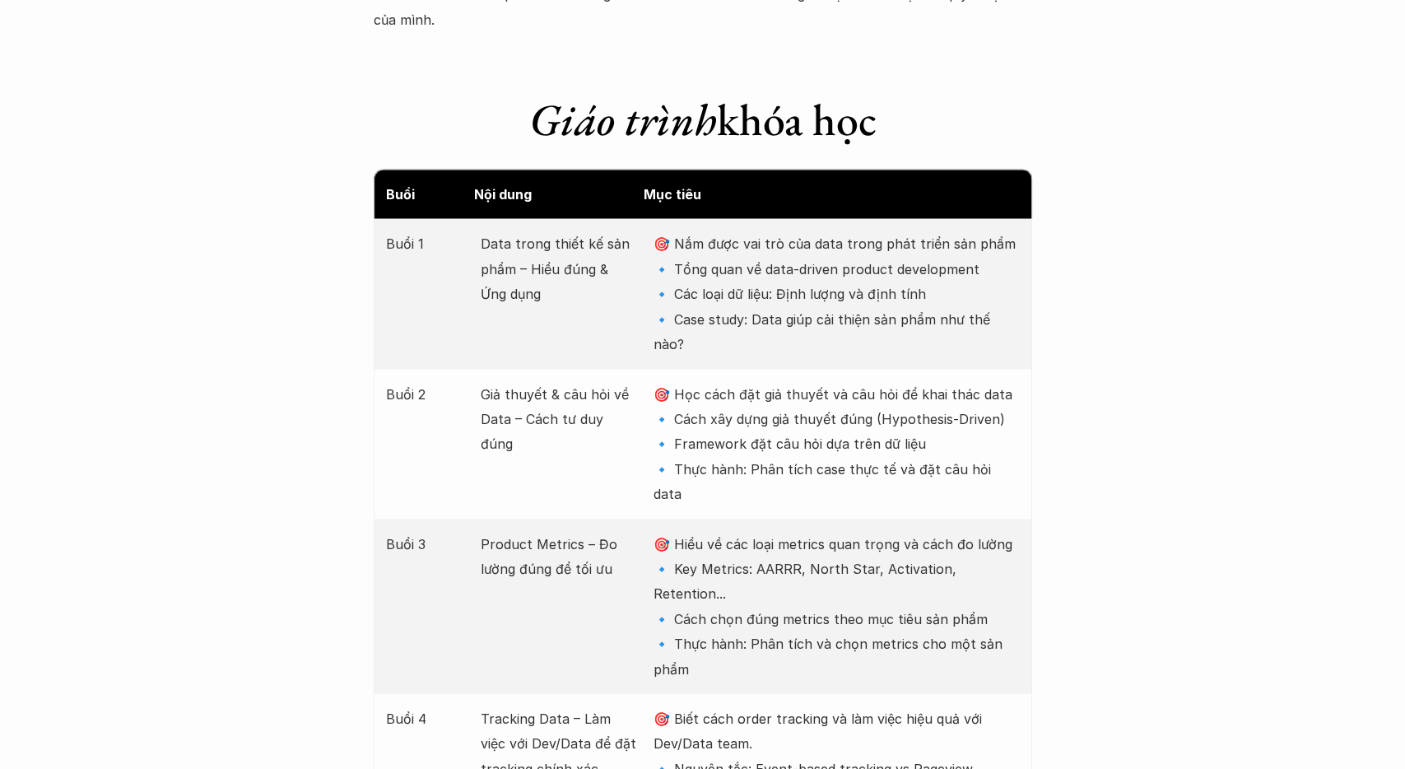
scroll to position [2054, 0]
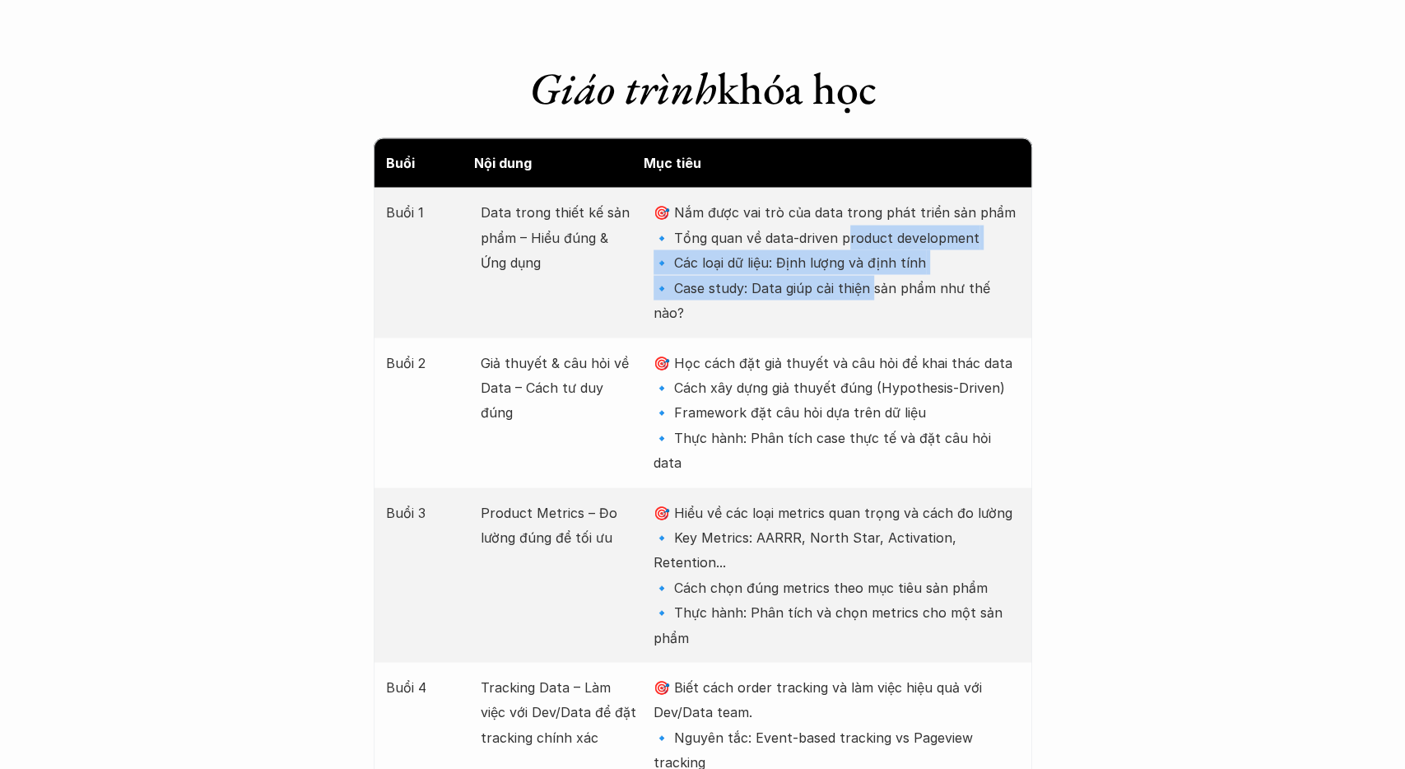
drag, startPoint x: 850, startPoint y: 211, endPoint x: 874, endPoint y: 267, distance: 61.6
click at [874, 267] on p "🎯 Nắm được vai trò của data trong phát triển sản phẩm 🔹 Tổng quan về data-drive…" at bounding box center [835, 261] width 365 height 125
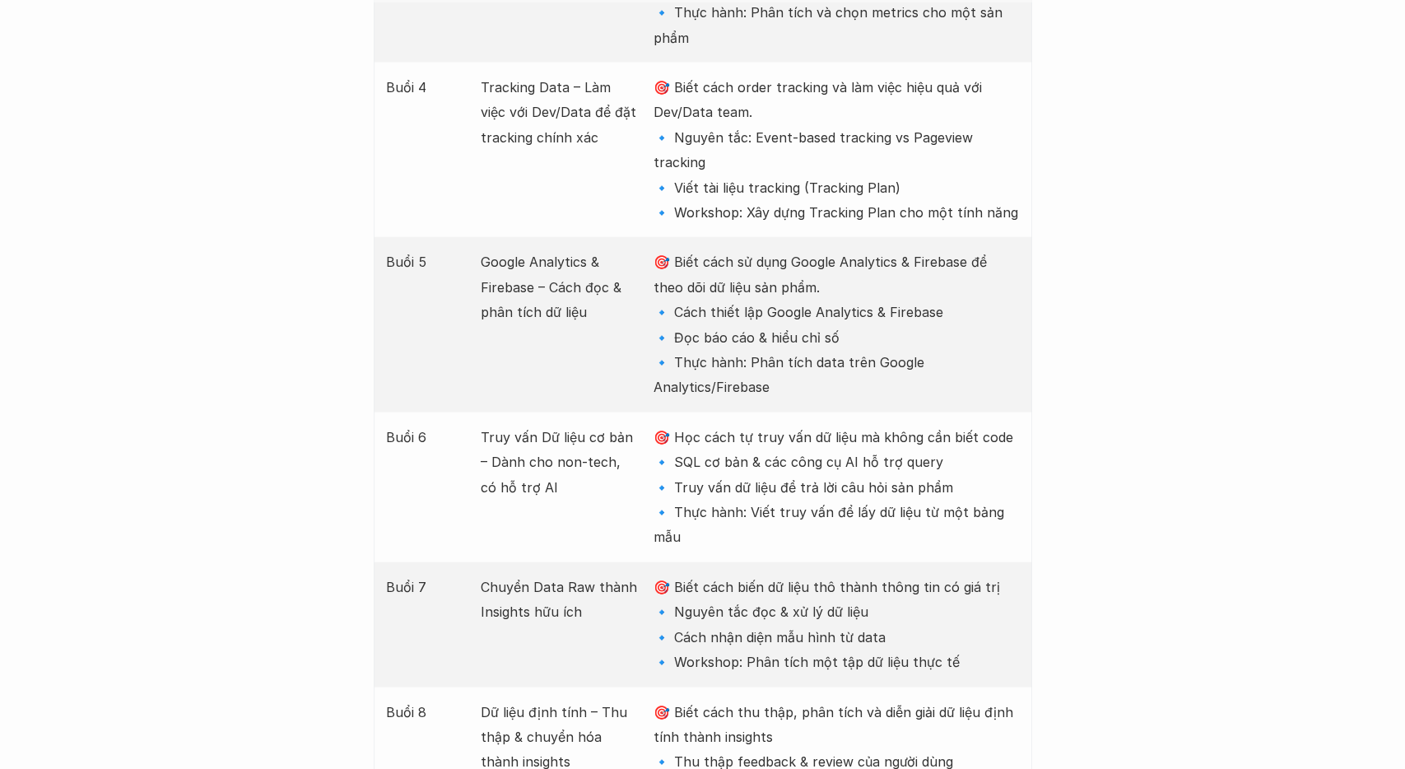
scroll to position [2140, 0]
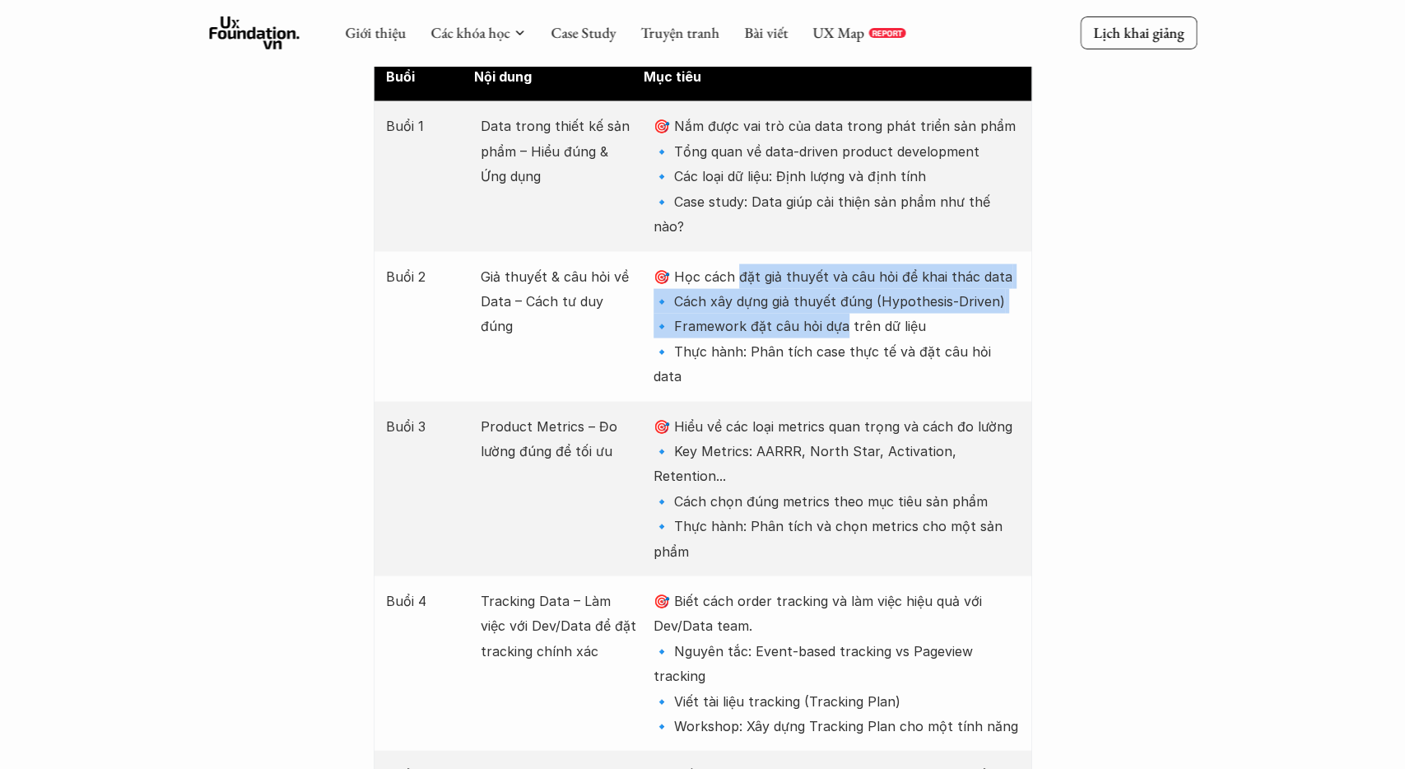
drag, startPoint x: 741, startPoint y: 228, endPoint x: 844, endPoint y: 282, distance: 116.3
click at [844, 282] on p "🎯 Học cách đặt giả thuyết và câu hỏi để khai thác data 🔹 Cách xây dựng giả thuy…" at bounding box center [835, 326] width 365 height 125
click at [844, 283] on p "🎯 Học cách đặt giả thuyết và câu hỏi để khai thác data 🔹 Cách xây dựng giả thuy…" at bounding box center [835, 326] width 365 height 125
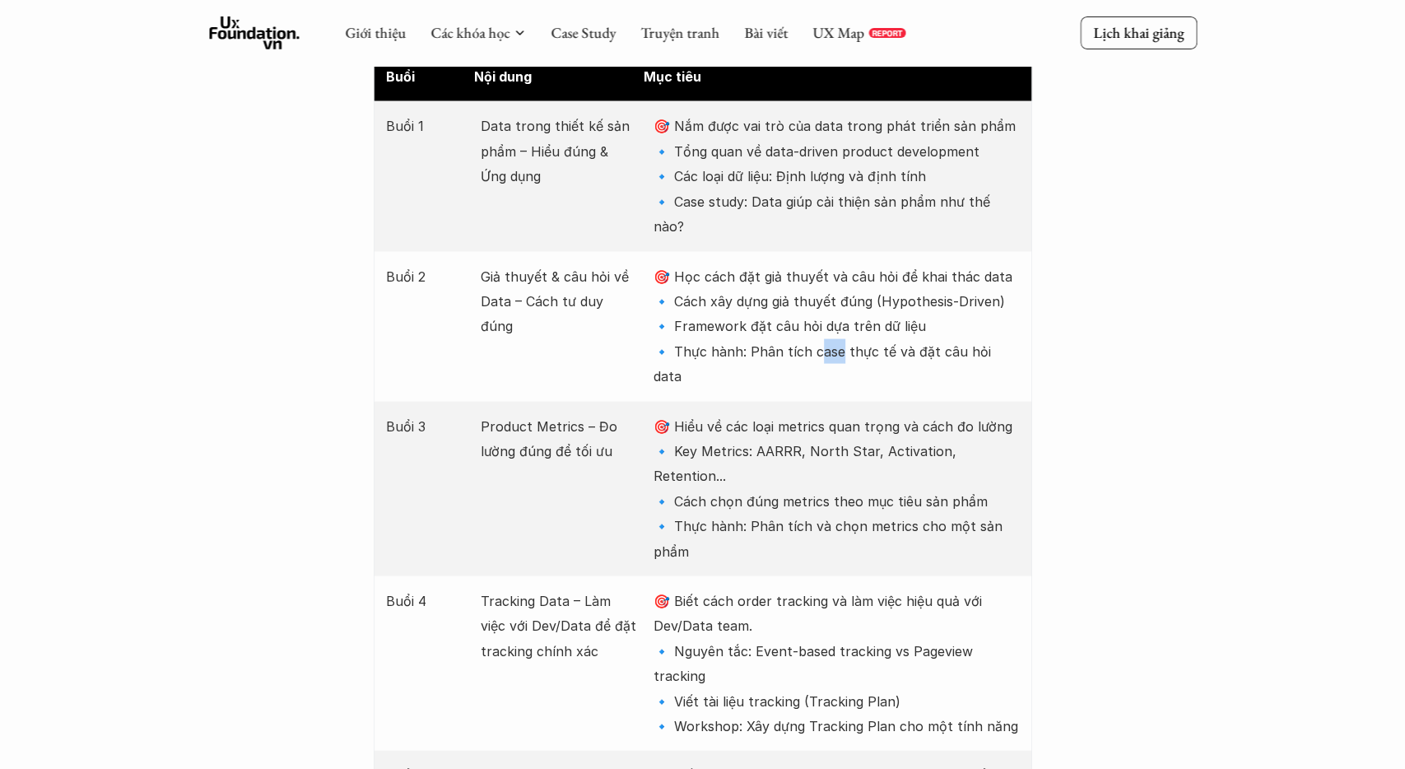
drag, startPoint x: 816, startPoint y: 306, endPoint x: 853, endPoint y: 305, distance: 37.9
click at [847, 305] on p "🎯 Học cách đặt giả thuyết và câu hỏi để khai thác data 🔹 Cách xây dựng giả thuy…" at bounding box center [835, 326] width 365 height 125
click at [853, 305] on p "🎯 Học cách đặt giả thuyết và câu hỏi để khai thác data 🔹 Cách xây dựng giả thuy…" at bounding box center [835, 326] width 365 height 125
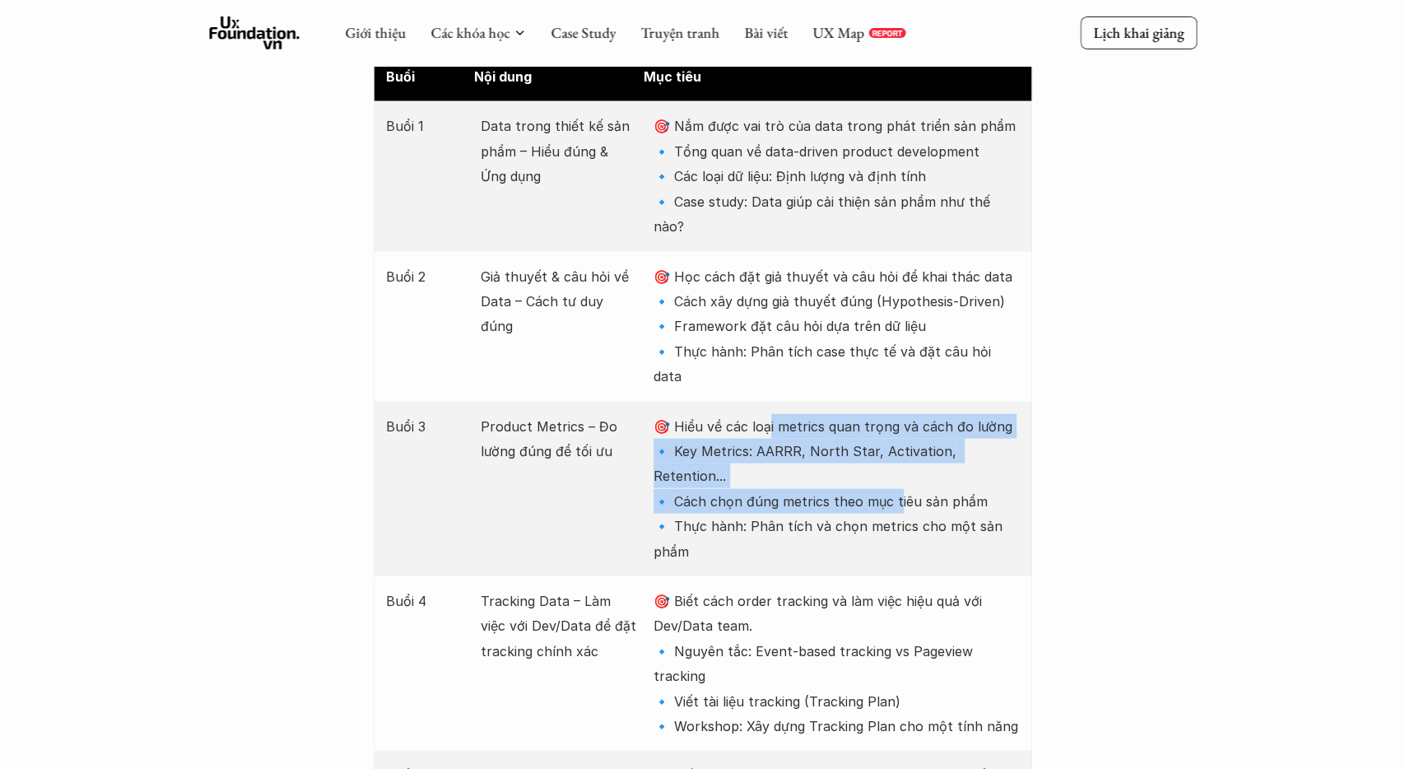
drag, startPoint x: 772, startPoint y: 353, endPoint x: 896, endPoint y: 404, distance: 134.3
click at [896, 414] on p "🎯 Hiểu về các loại metrics quan trọng và cách đo lường 🔹 Key Metrics: AARRR, No…" at bounding box center [835, 489] width 365 height 150
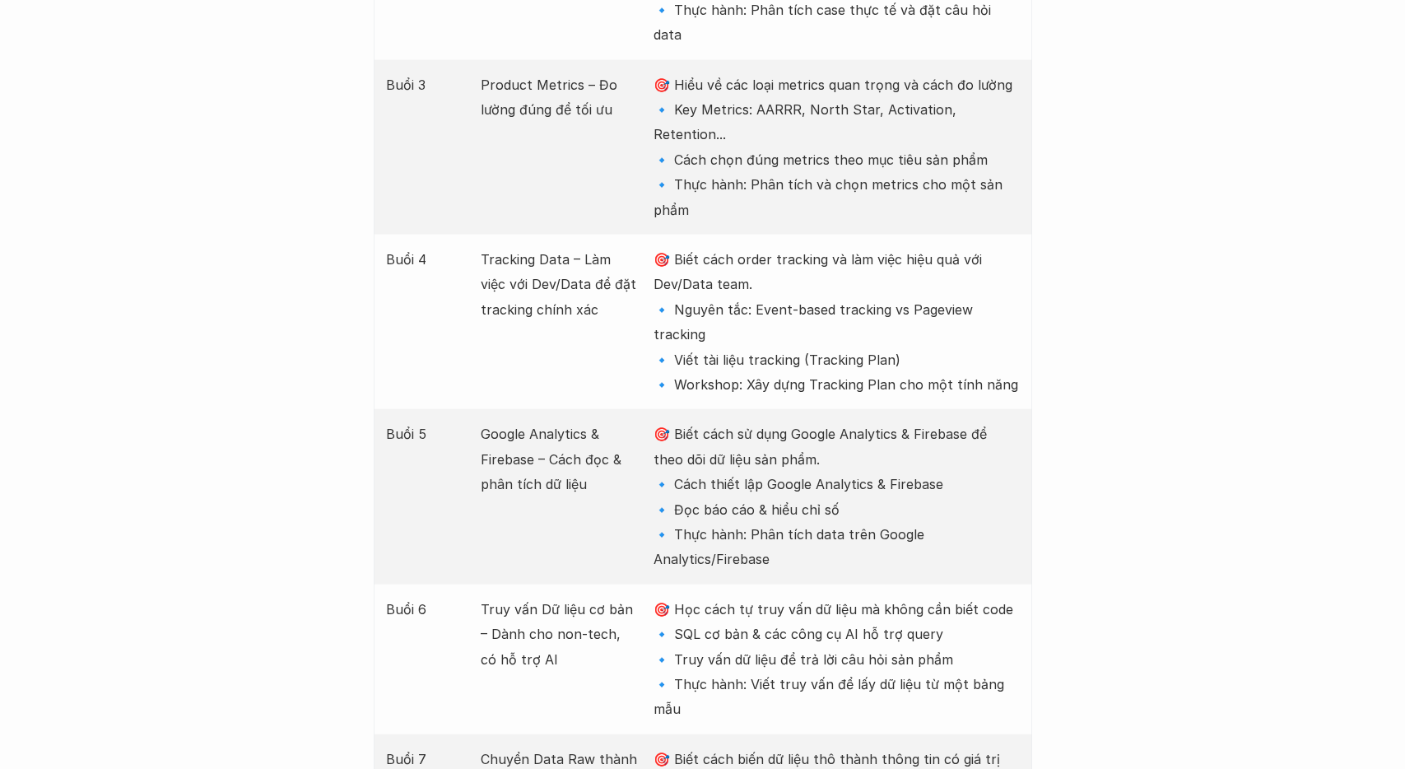
scroll to position [2482, 0]
drag, startPoint x: 546, startPoint y: 186, endPoint x: 576, endPoint y: 201, distance: 33.9
click at [576, 246] on p "Tracking Data – Làm việc với Dev/Data để đặt tracking chính xác" at bounding box center [559, 283] width 156 height 75
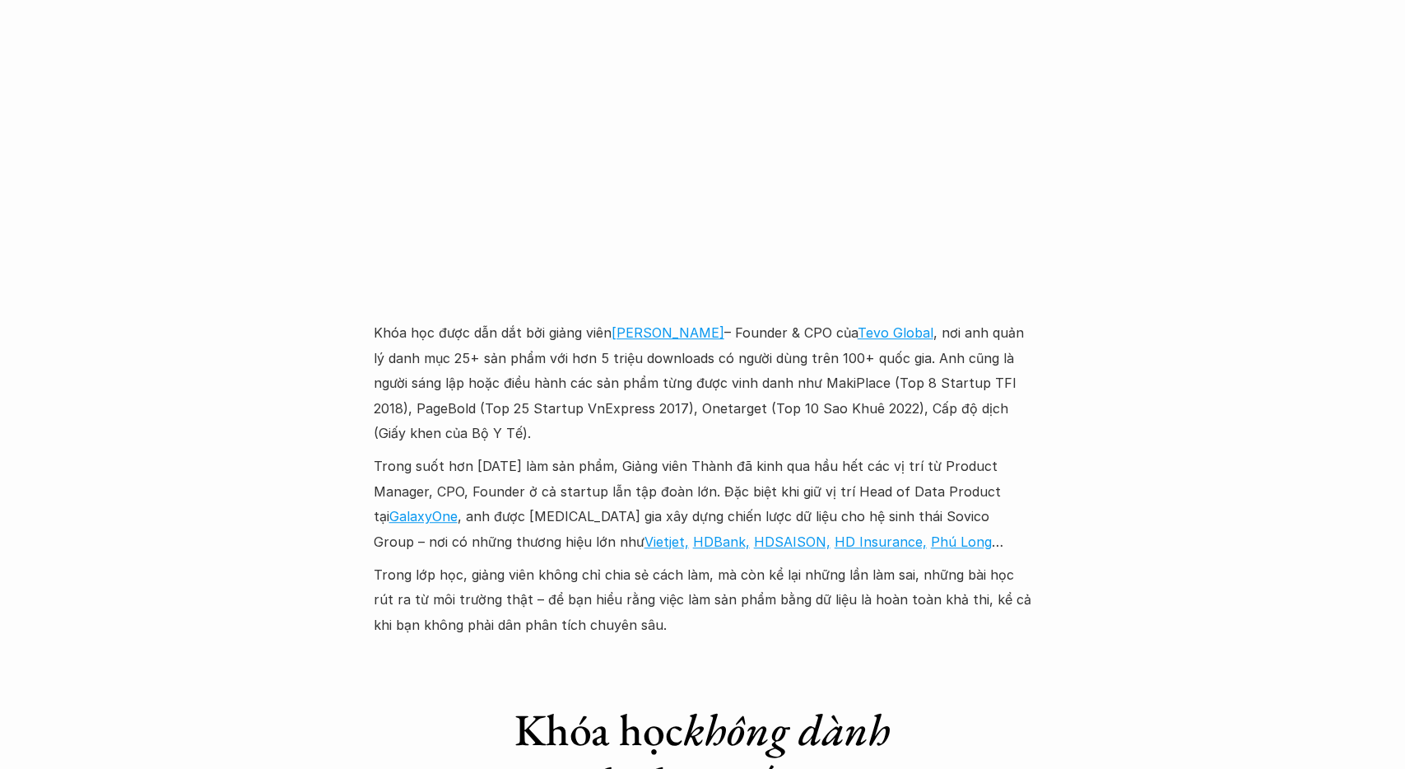
scroll to position [4793, 0]
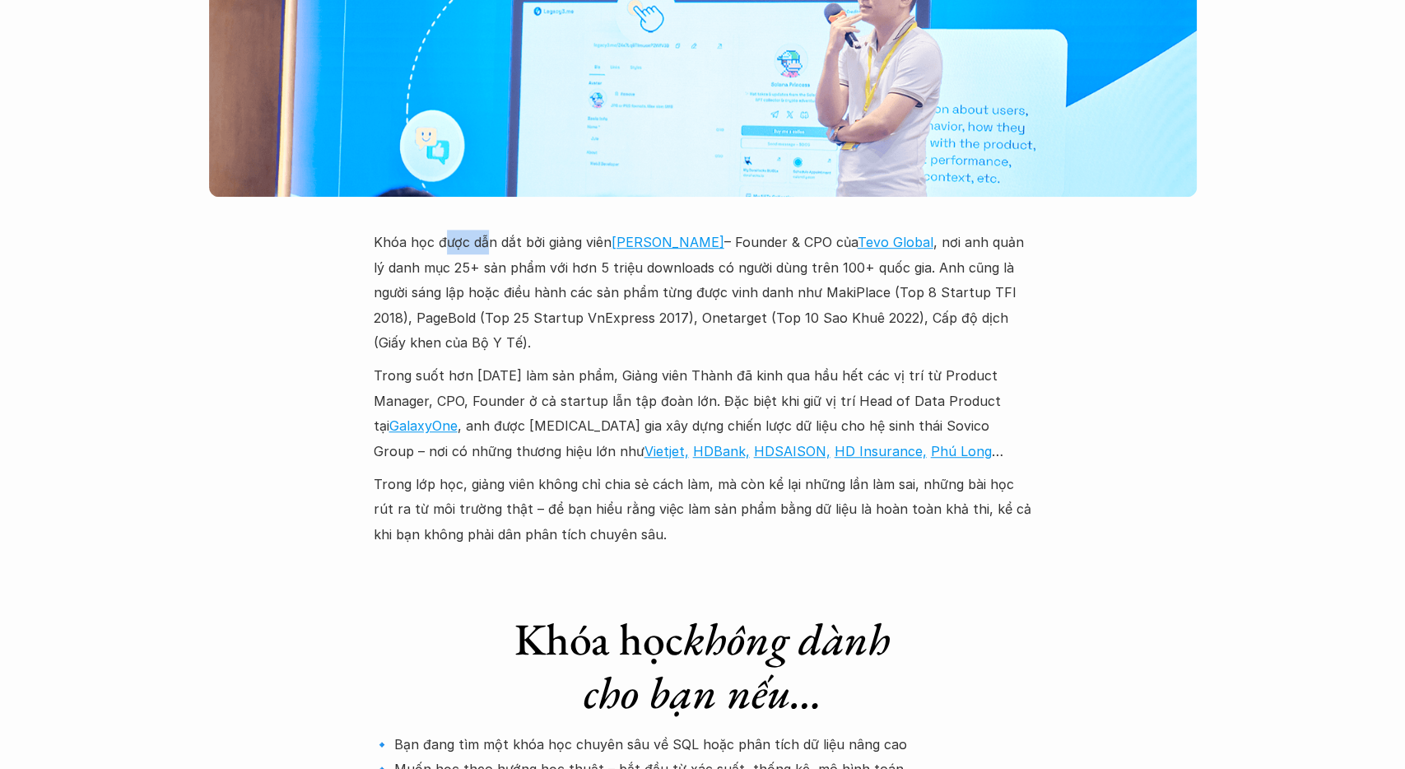
drag, startPoint x: 458, startPoint y: 116, endPoint x: 486, endPoint y: 117, distance: 28.0
click at [485, 230] on p "Khóa học được dẫn dắt bởi giảng viên [PERSON_NAME] – Founder & CPO của Tevo Glo…" at bounding box center [703, 292] width 658 height 125
click at [486, 230] on p "Khóa học được dẫn dắt bởi giảng viên [PERSON_NAME] – Founder & CPO của Tevo Glo…" at bounding box center [703, 292] width 658 height 125
drag, startPoint x: 746, startPoint y: 121, endPoint x: 766, endPoint y: 119, distance: 19.8
click at [766, 230] on p "Khóa học được dẫn dắt bởi giảng viên [PERSON_NAME] – Founder & CPO của Tevo Glo…" at bounding box center [703, 292] width 658 height 125
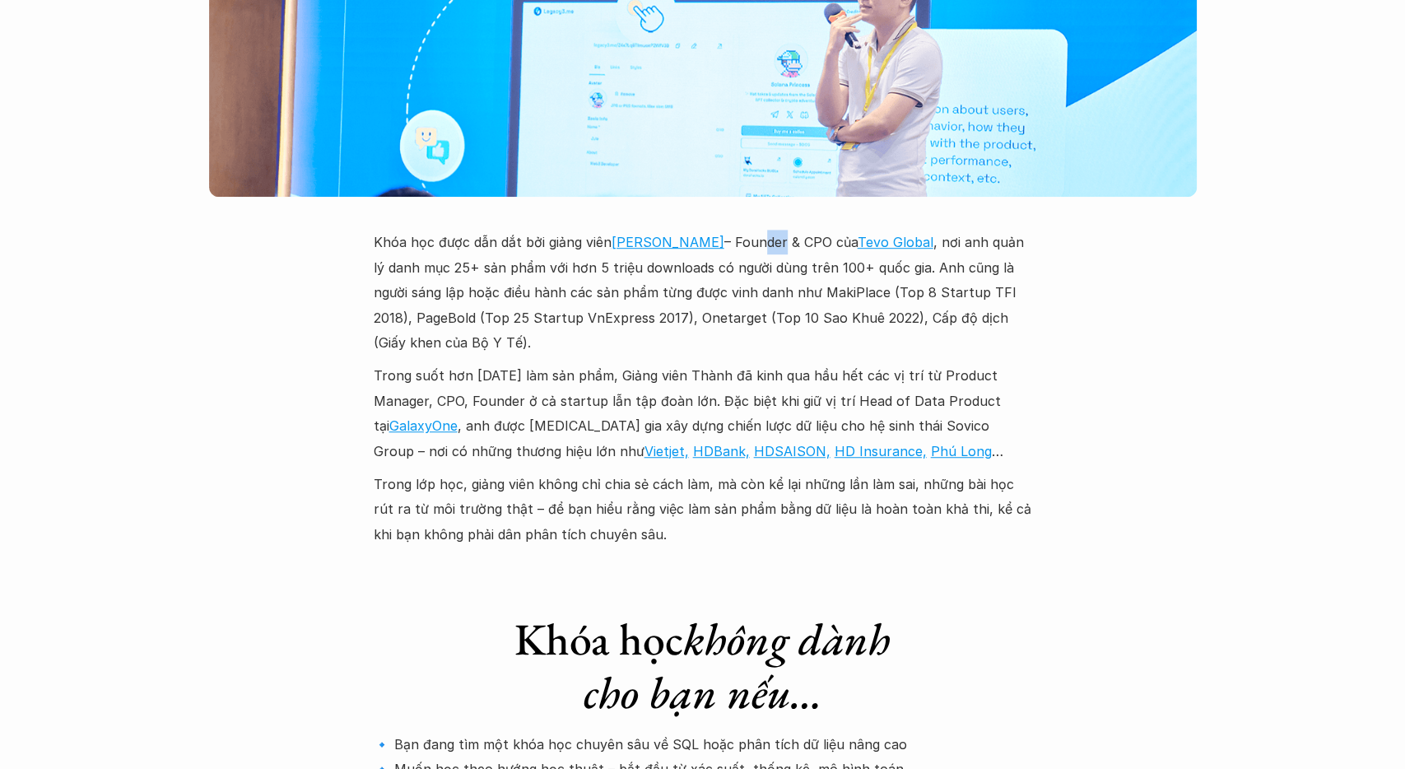
click at [766, 230] on p "Khóa học được dẫn dắt bởi giảng viên [PERSON_NAME] – Founder & CPO của Tevo Glo…" at bounding box center [703, 292] width 658 height 125
click at [765, 230] on p "Khóa học được dẫn dắt bởi giảng viên [PERSON_NAME] – Founder & CPO của Tevo Glo…" at bounding box center [703, 292] width 658 height 125
drag, startPoint x: 416, startPoint y: 143, endPoint x: 740, endPoint y: 141, distance: 324.2
click at [740, 230] on p "Khóa học được dẫn dắt bởi giảng viên [PERSON_NAME] – Founder & CPO của Tevo Glo…" at bounding box center [703, 292] width 658 height 125
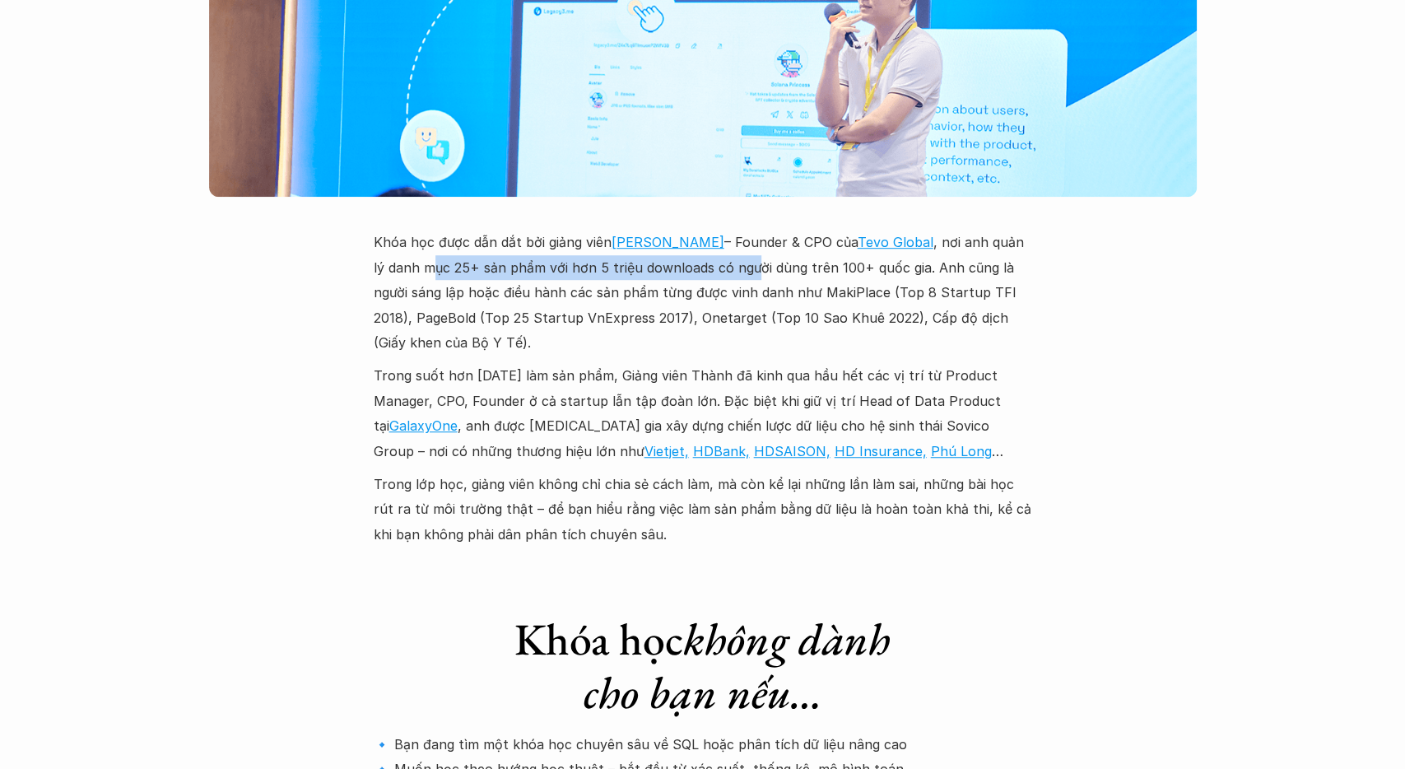
click at [740, 230] on p "Khóa học được dẫn dắt bởi giảng viên [PERSON_NAME] – Founder & CPO của Tevo Glo…" at bounding box center [703, 292] width 658 height 125
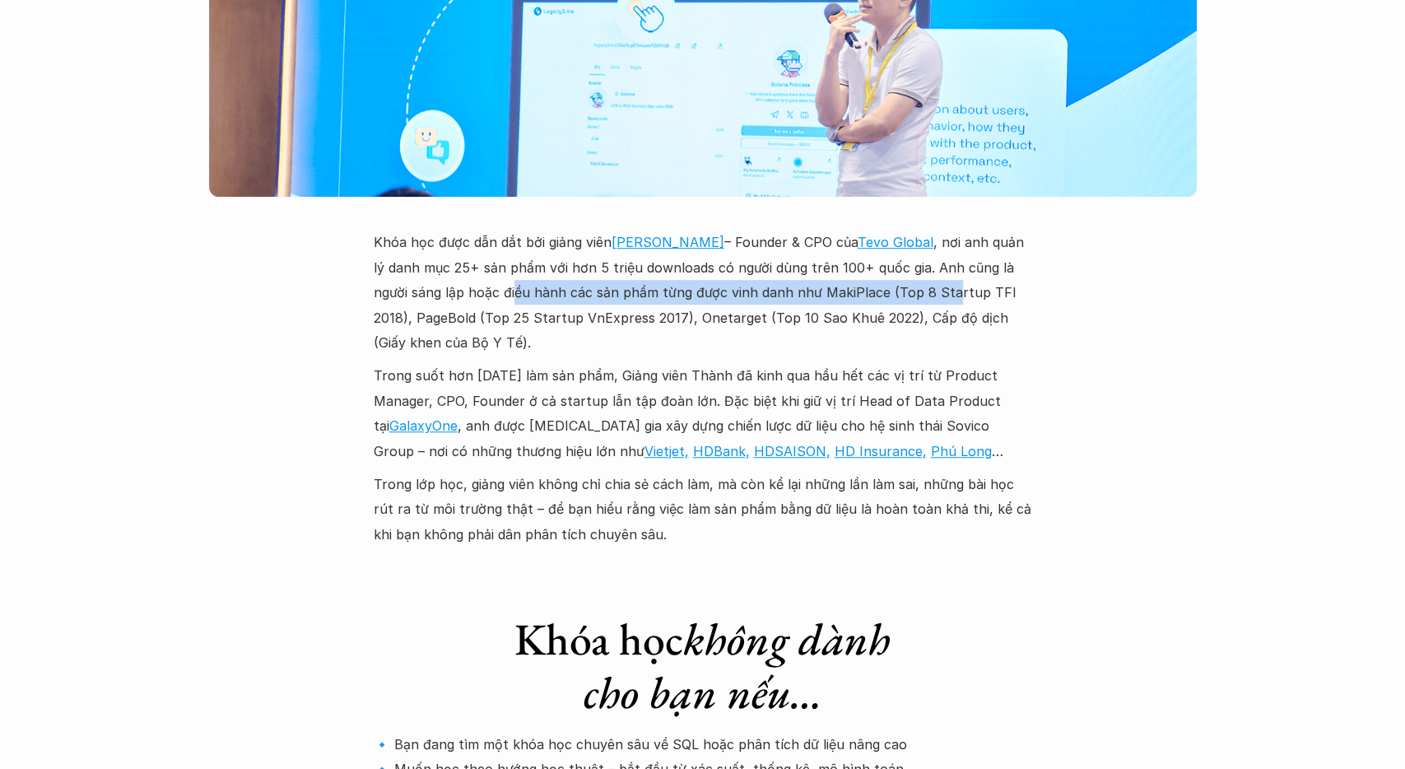
drag, startPoint x: 474, startPoint y: 169, endPoint x: 911, endPoint y: 168, distance: 437.0
click at [911, 230] on p "Khóa học được dẫn dắt bởi giảng viên [PERSON_NAME] – Founder & CPO của Tevo Glo…" at bounding box center [703, 292] width 658 height 125
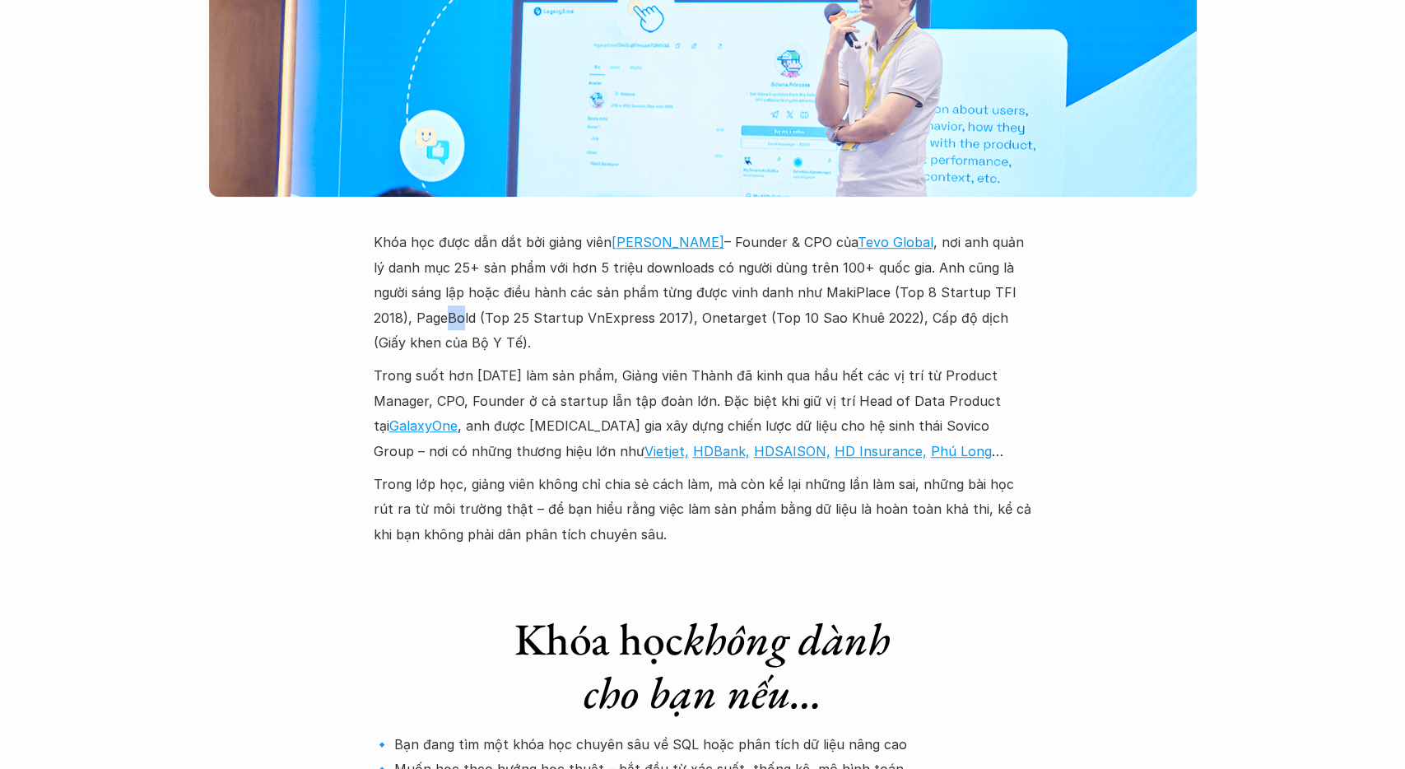
drag, startPoint x: 402, startPoint y: 190, endPoint x: 418, endPoint y: 188, distance: 15.7
click at [418, 230] on p "Khóa học được dẫn dắt bởi giảng viên [PERSON_NAME] – Founder & CPO của Tevo Glo…" at bounding box center [703, 292] width 658 height 125
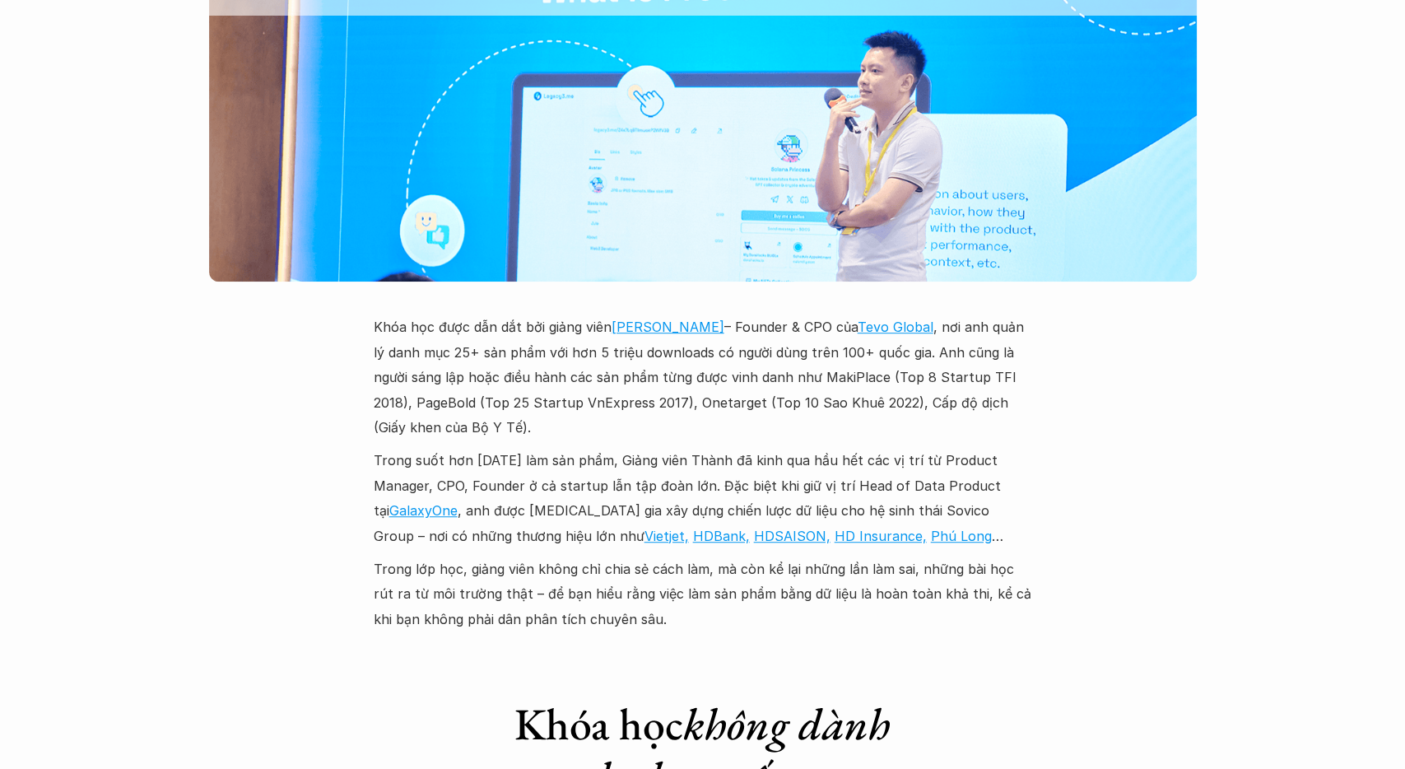
scroll to position [4707, 0]
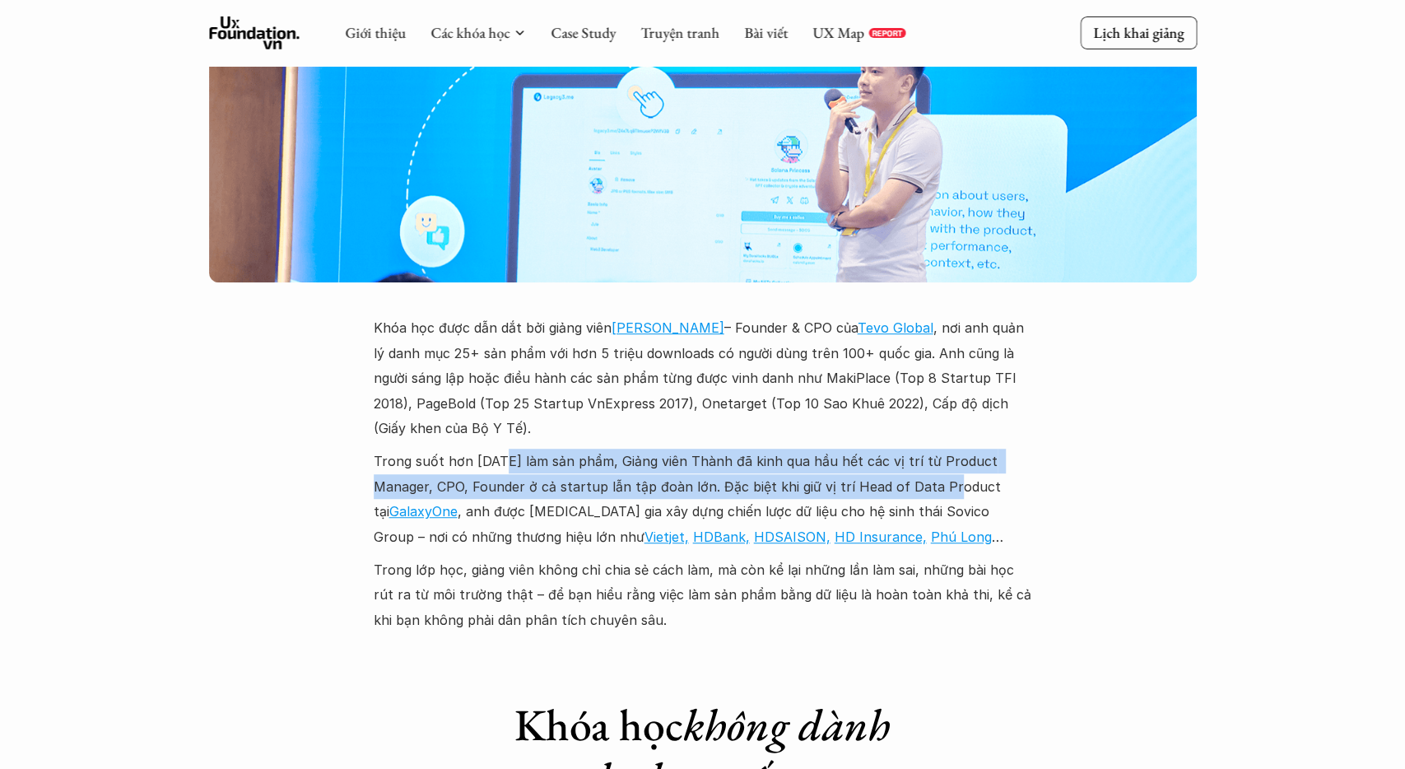
drag, startPoint x: 500, startPoint y: 337, endPoint x: 937, endPoint y: 353, distance: 438.1
click at [937, 449] on p "Trong suốt hơn [DATE] làm sản phẩm, Giảng viên Thành đã kinh qua hầu hết các vị…" at bounding box center [703, 499] width 658 height 100
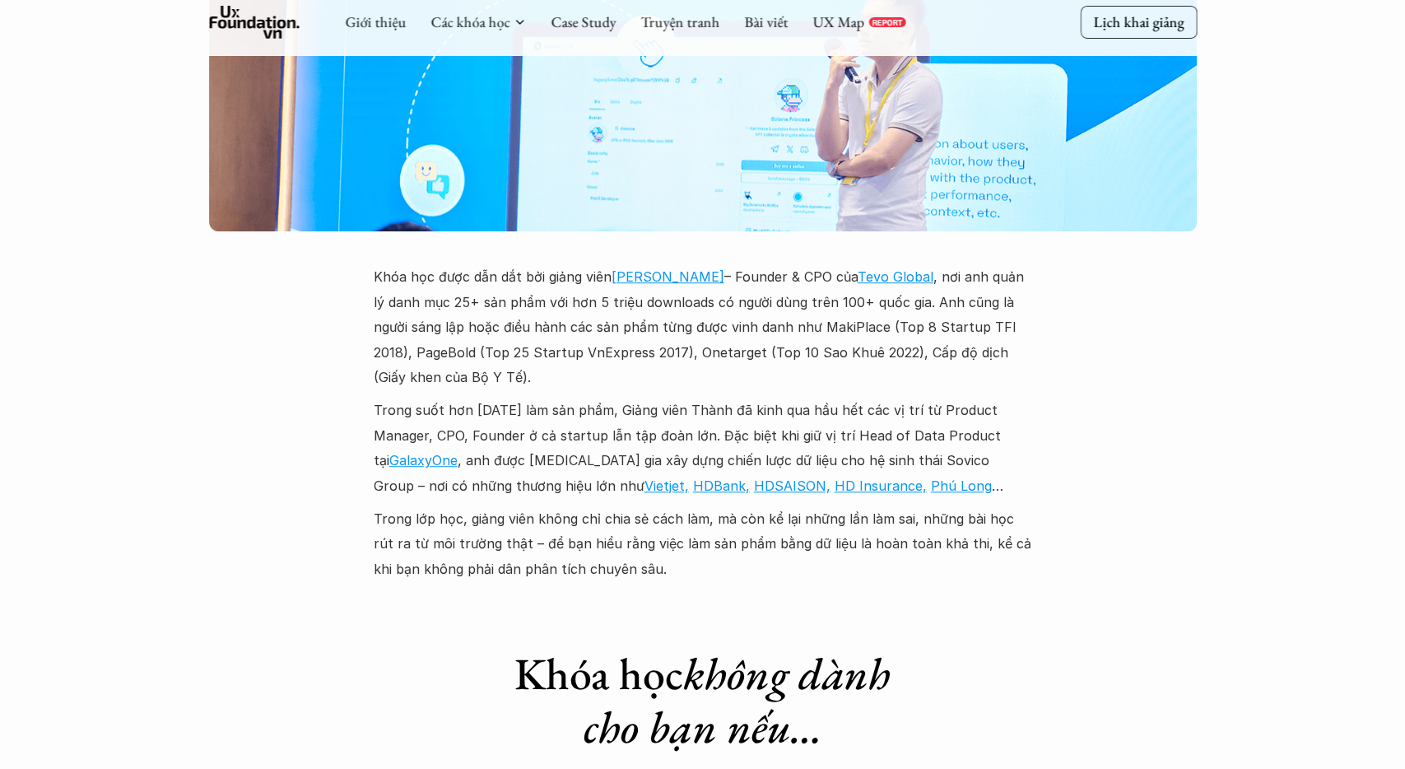
scroll to position [4793, 0]
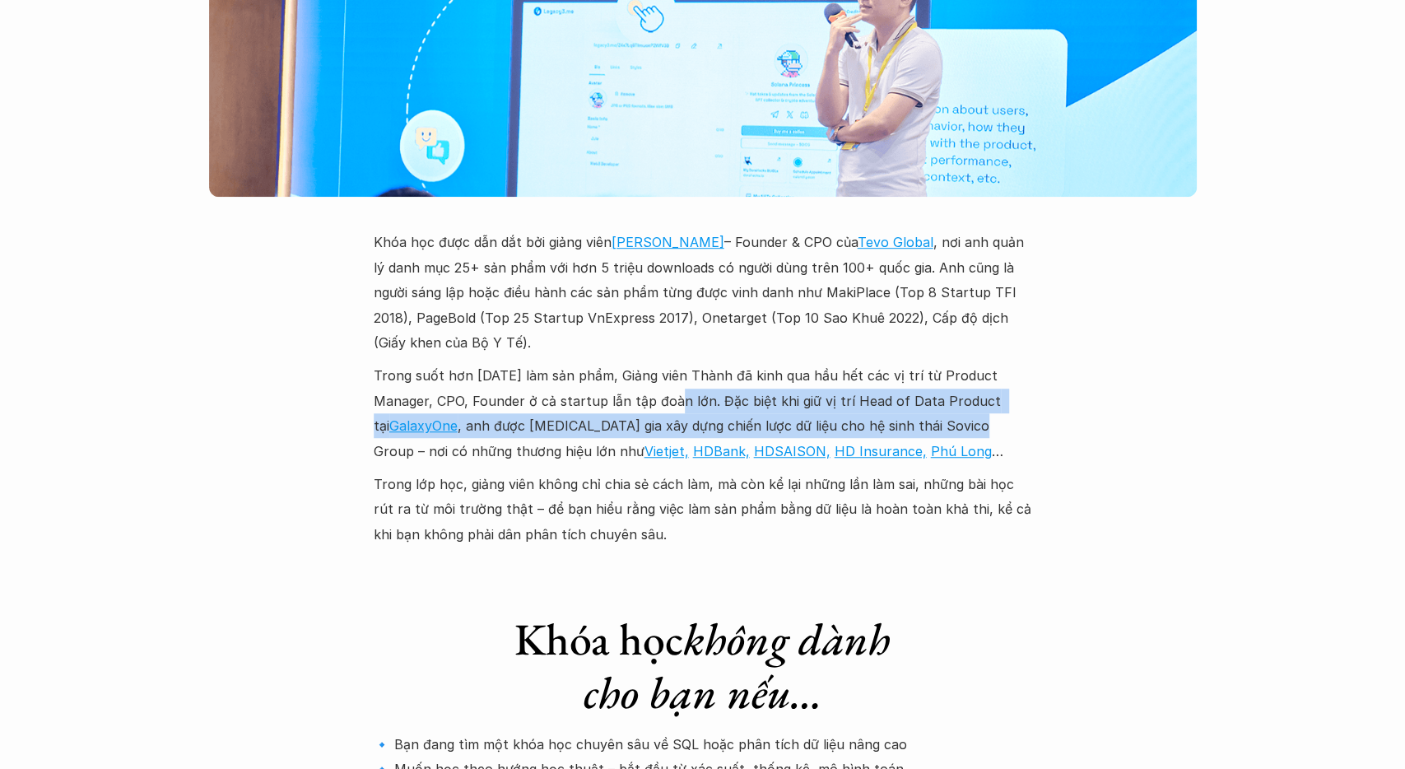
drag, startPoint x: 671, startPoint y: 279, endPoint x: 946, endPoint y: 288, distance: 275.8
click at [946, 363] on p "Trong suốt hơn [DATE] làm sản phẩm, Giảng viên Thành đã kinh qua hầu hết các vị…" at bounding box center [703, 413] width 658 height 100
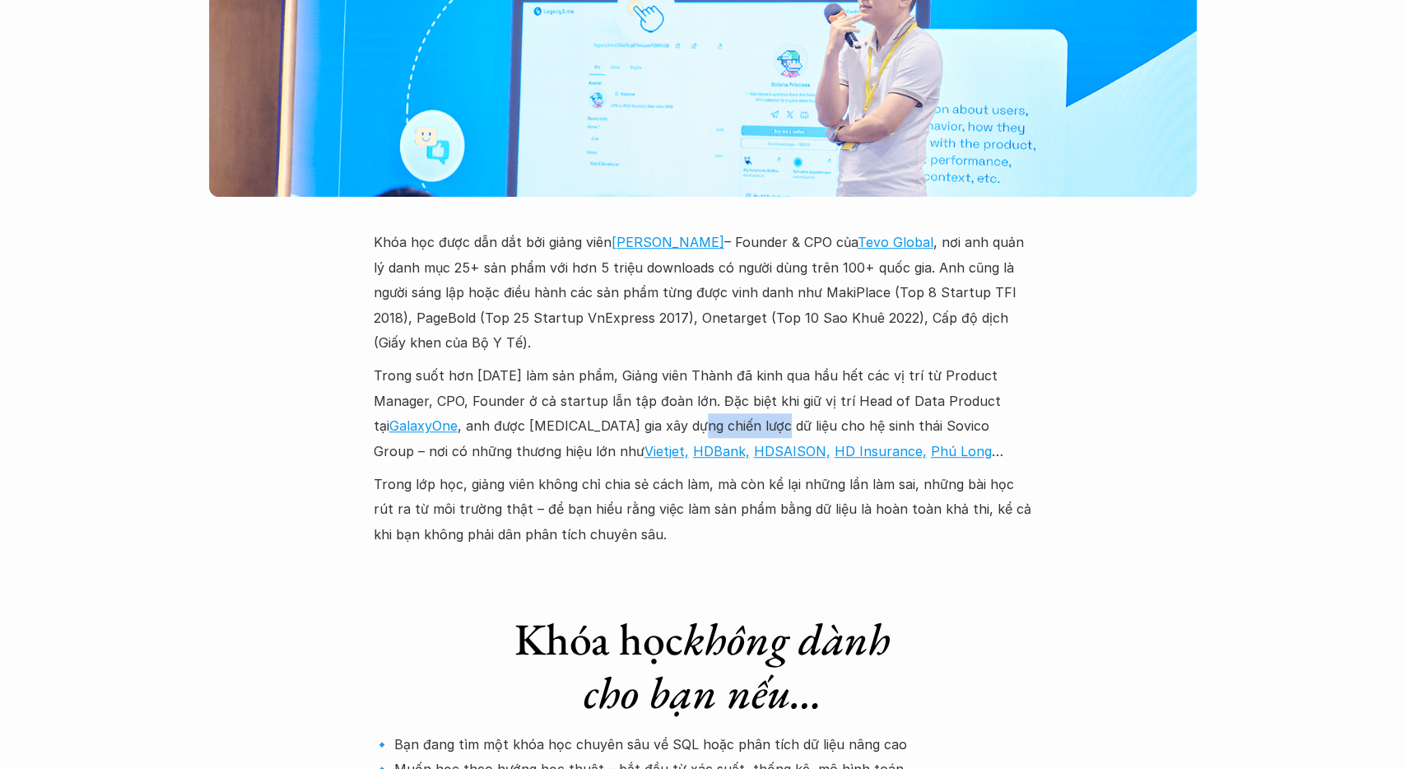
drag, startPoint x: 712, startPoint y: 299, endPoint x: 746, endPoint y: 299, distance: 34.6
click at [746, 363] on p "Trong suốt hơn [DATE] làm sản phẩm, Giảng viên Thành đã kinh qua hầu hết các vị…" at bounding box center [703, 413] width 658 height 100
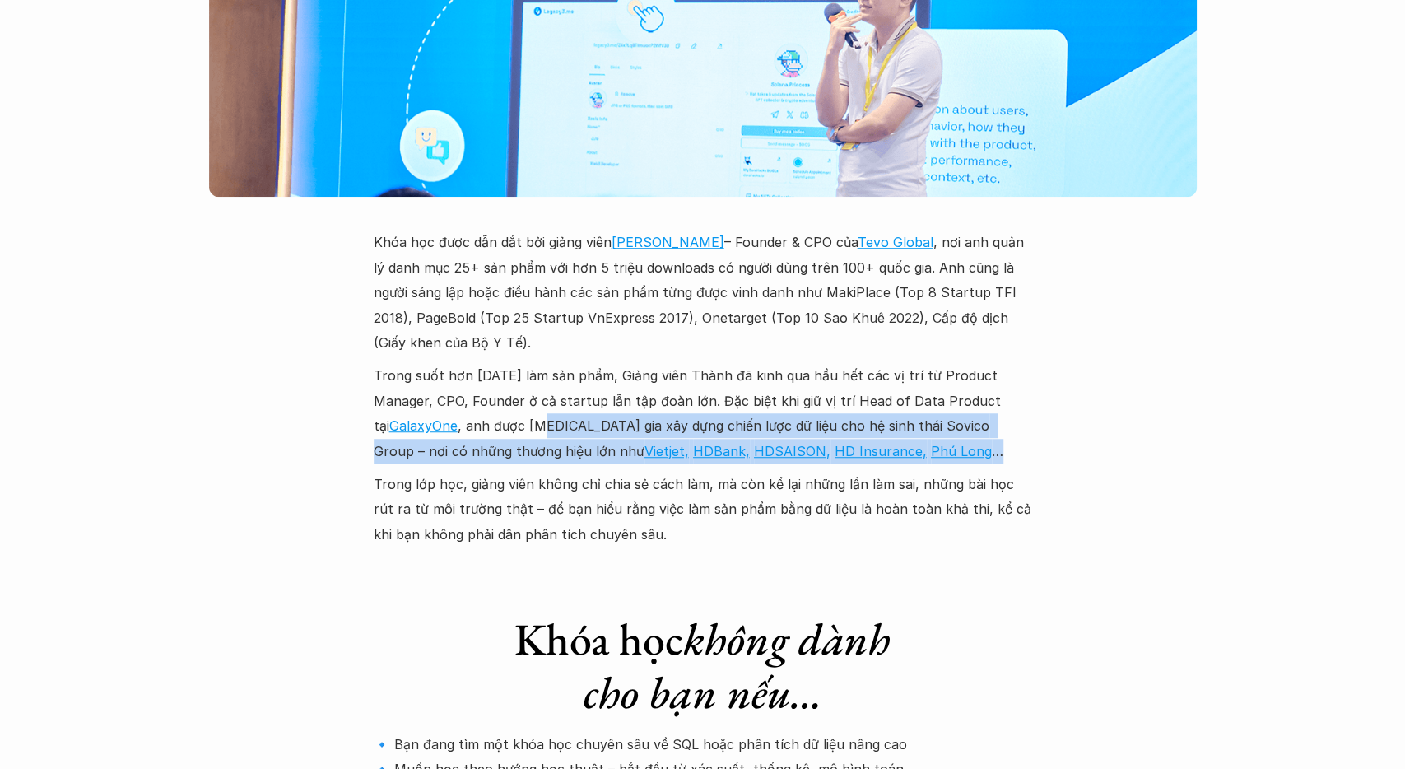
drag, startPoint x: 523, startPoint y: 302, endPoint x: 970, endPoint y: 315, distance: 447.1
click at [970, 363] on p "Trong suốt hơn [DATE] làm sản phẩm, Giảng viên Thành đã kinh qua hầu hết các vị…" at bounding box center [703, 413] width 658 height 100
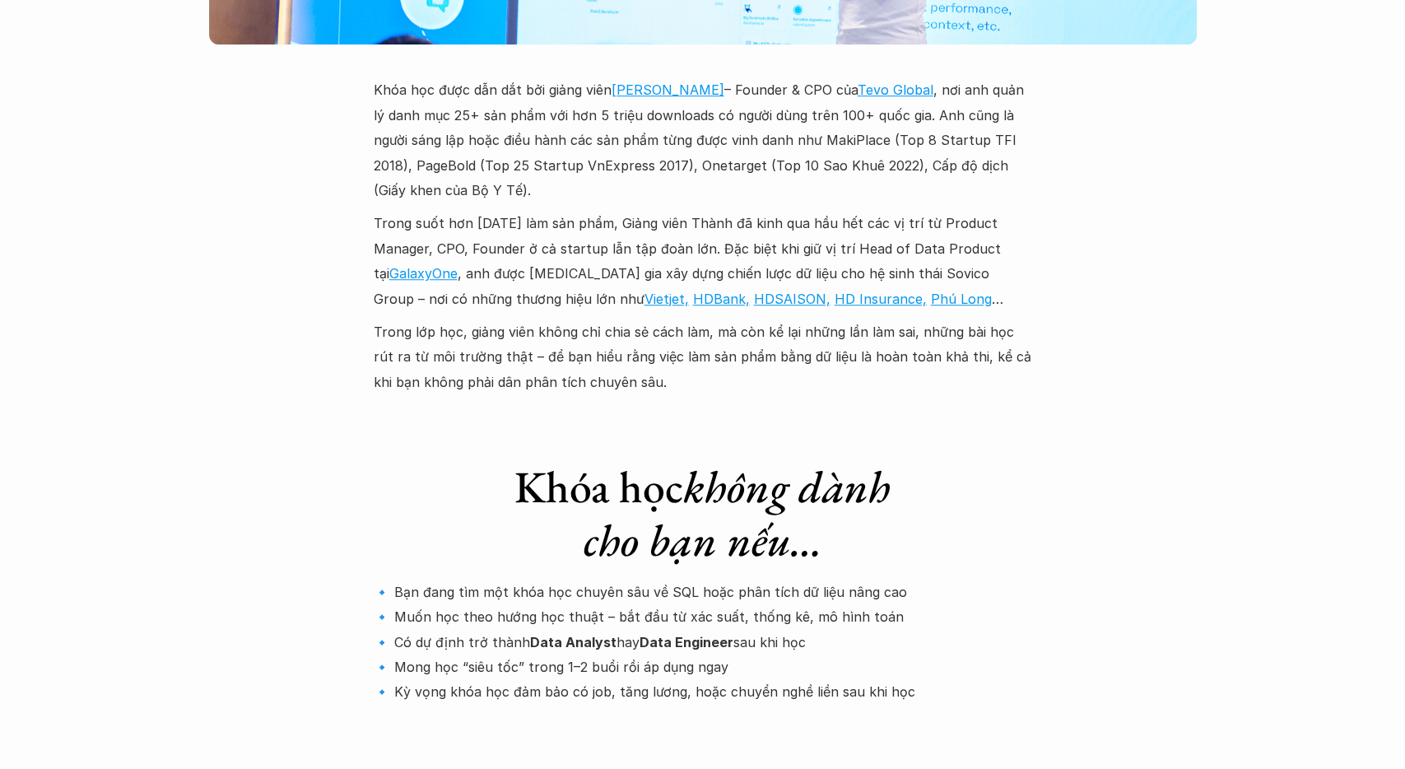
scroll to position [4964, 0]
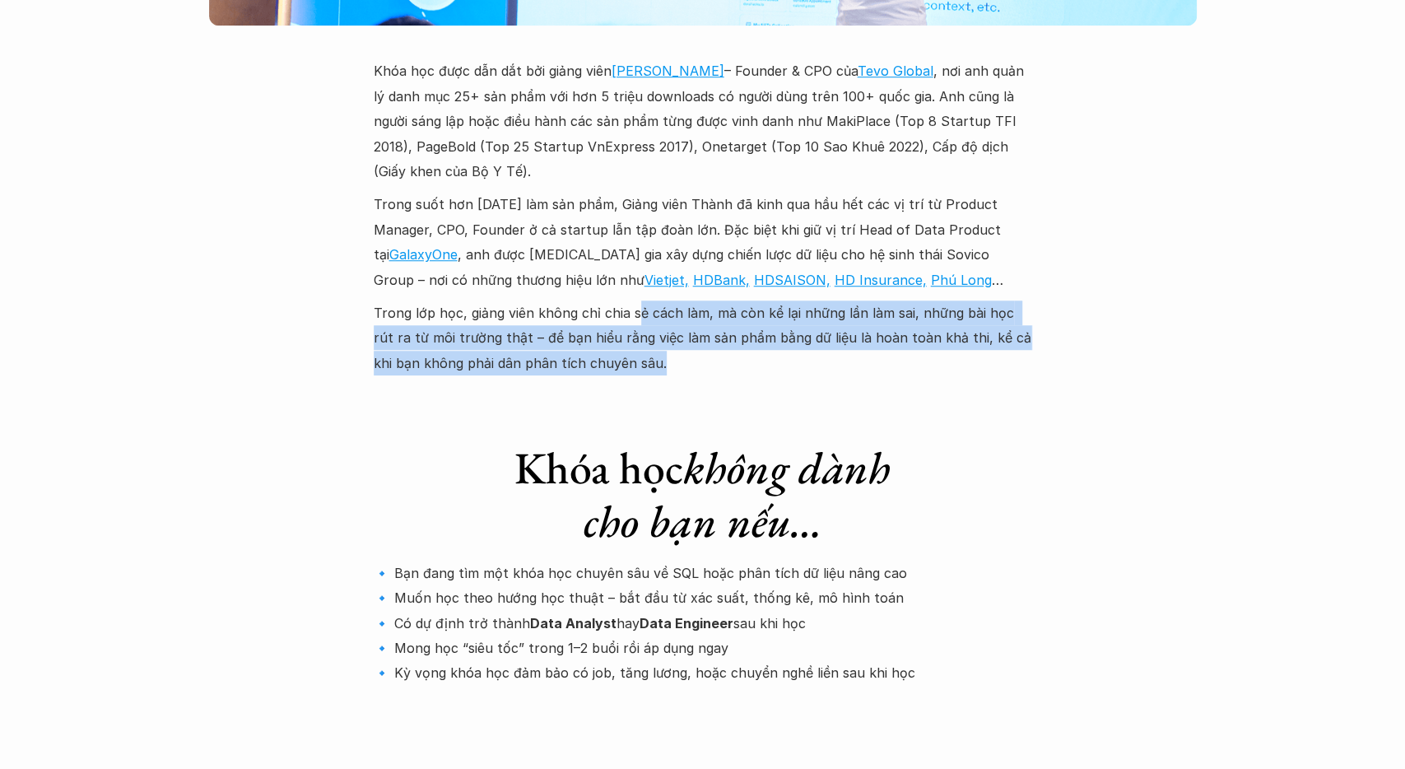
drag, startPoint x: 639, startPoint y: 188, endPoint x: 946, endPoint y: 243, distance: 310.9
click at [946, 300] on p "Trong lớp học, giảng viên không chỉ chia sẻ cách làm, mà còn kể lại những lần l…" at bounding box center [703, 337] width 658 height 75
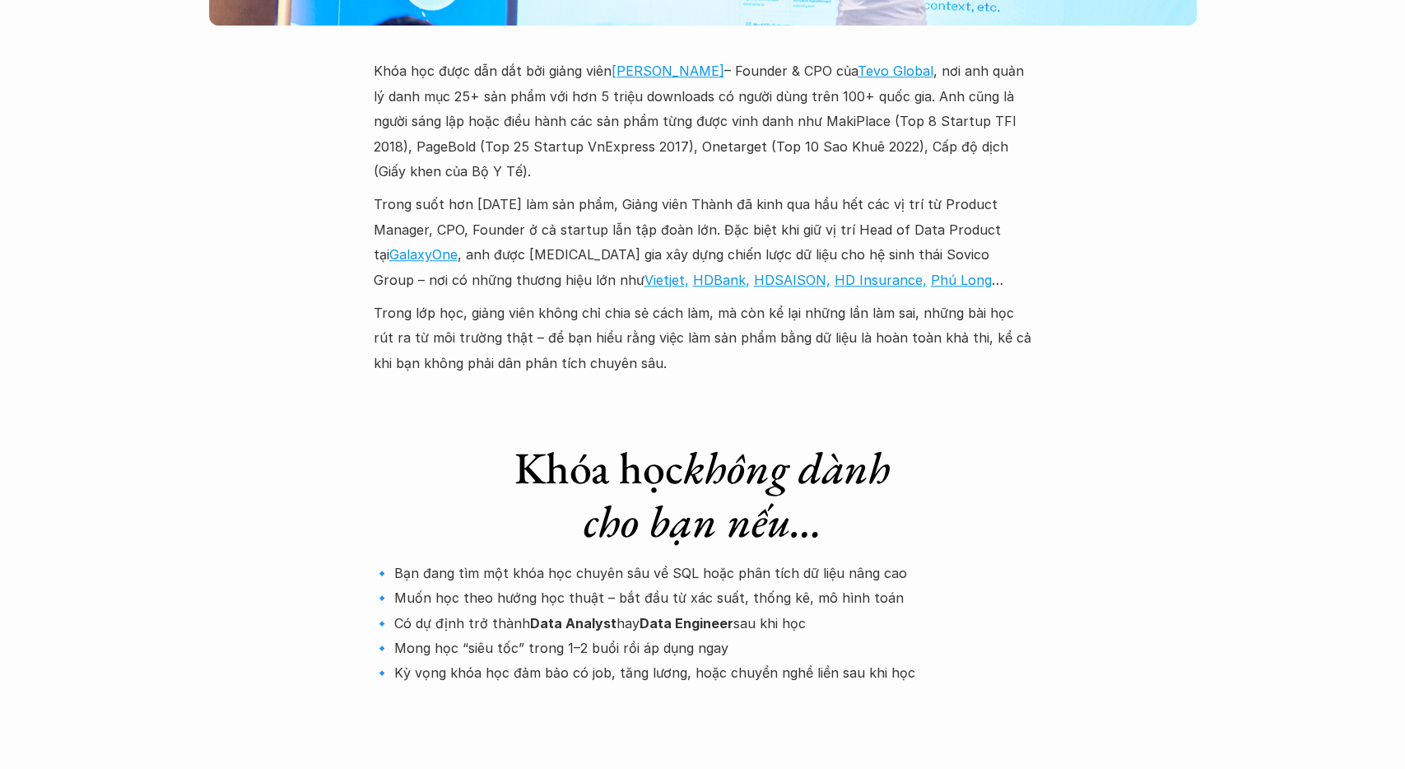
click at [946, 300] on p "Trong lớp học, giảng viên không chỉ chia sẻ cách làm, mà còn kể lại những lần l…" at bounding box center [703, 337] width 658 height 75
drag, startPoint x: 748, startPoint y: 215, endPoint x: 785, endPoint y: 213, distance: 37.1
click at [784, 300] on p "Trong lớp học, giảng viên không chỉ chia sẻ cách làm, mà còn kể lại những lần l…" at bounding box center [703, 337] width 658 height 75
click at [785, 300] on p "Trong lớp học, giảng viên không chỉ chia sẻ cách làm, mà còn kể lại những lần l…" at bounding box center [703, 337] width 658 height 75
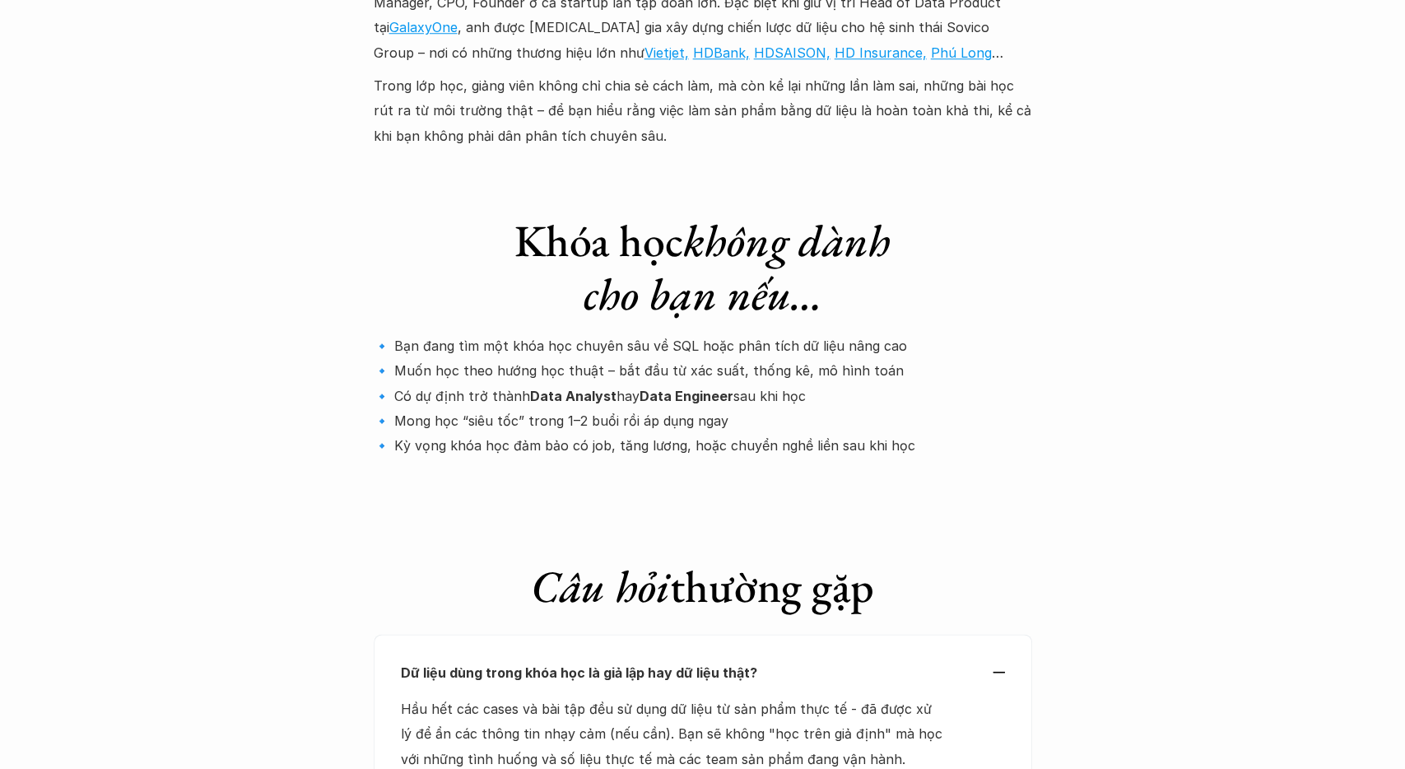
scroll to position [5221, 0]
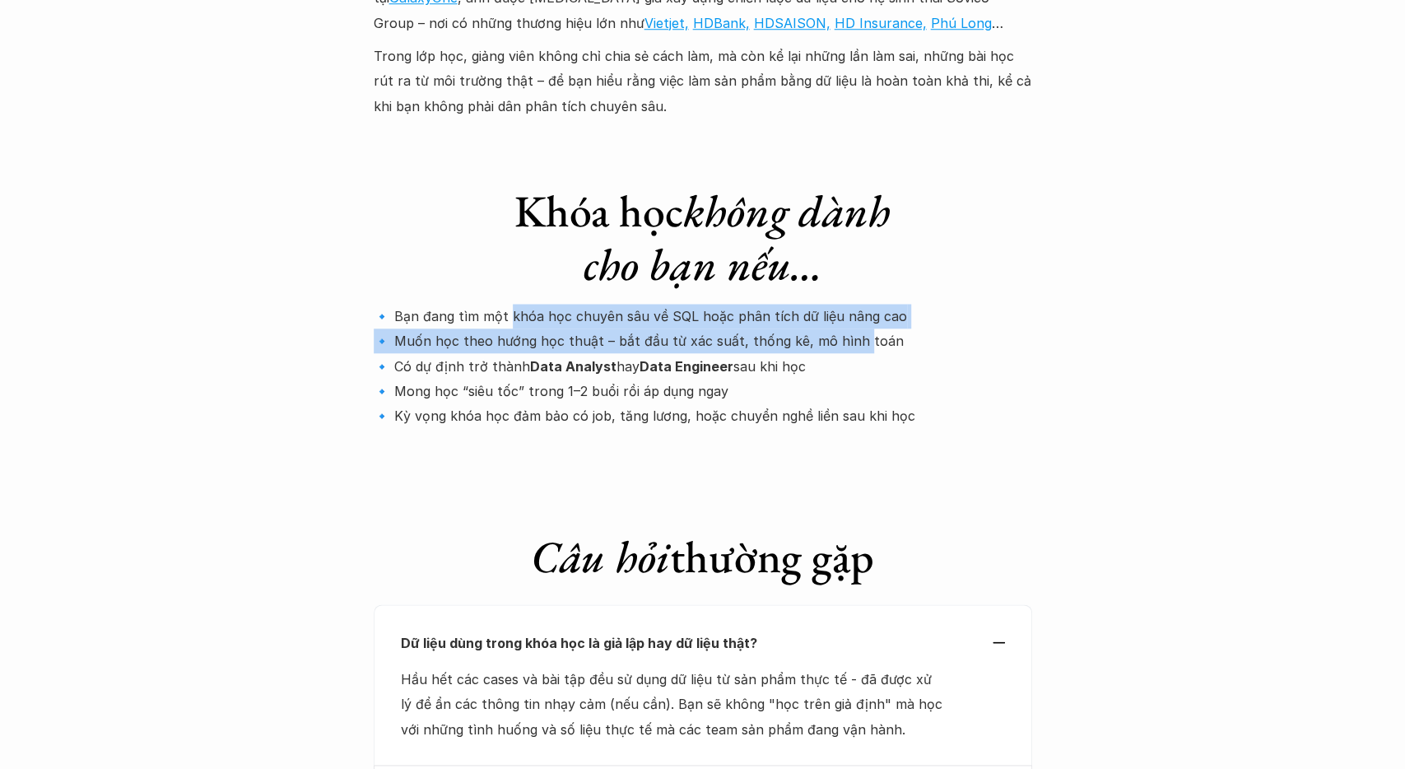
drag, startPoint x: 509, startPoint y: 189, endPoint x: 848, endPoint y: 206, distance: 339.5
click at [848, 304] on p "🔹 Bạn đang tìm một khóa học chuyên sâu về SQL hoặc phân tích dữ liệu nâng cao 🔹…" at bounding box center [703, 366] width 658 height 125
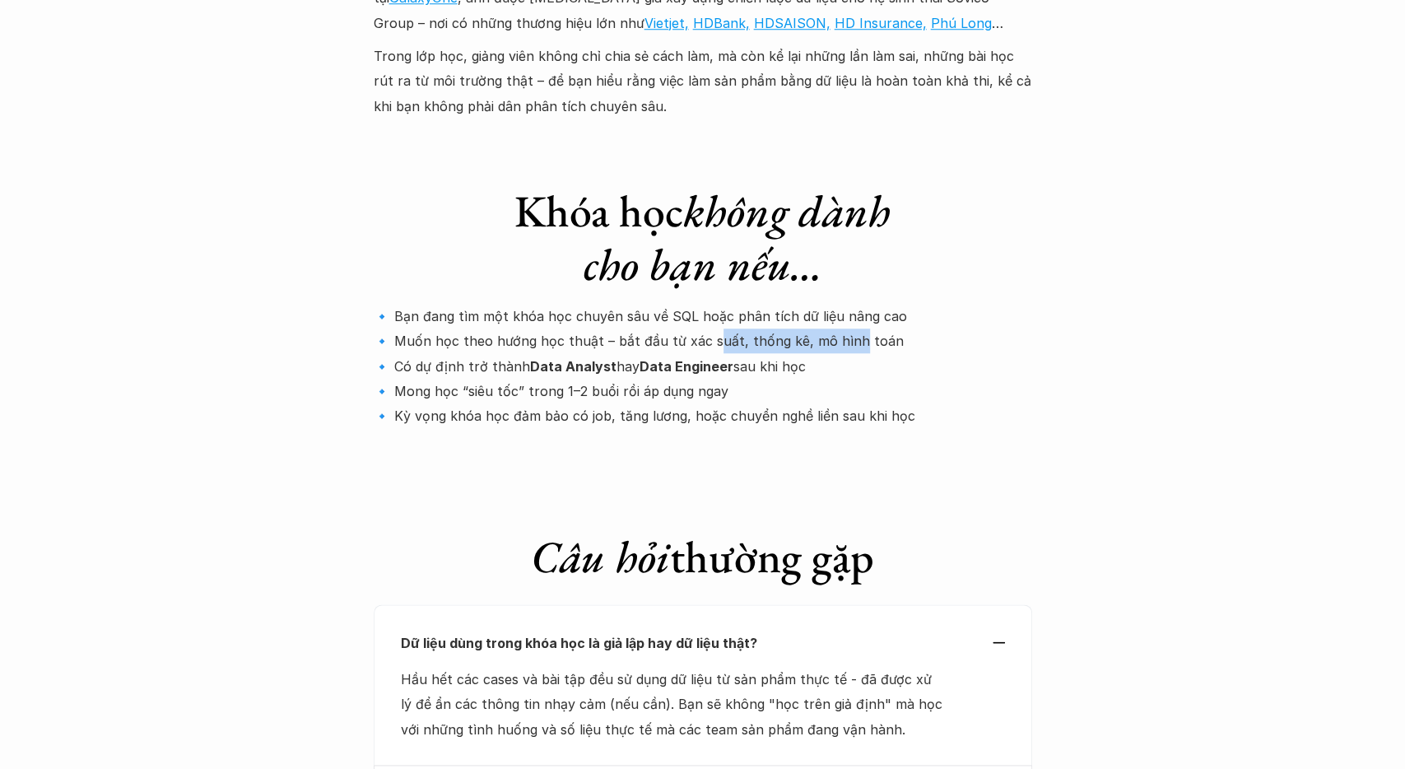
drag, startPoint x: 713, startPoint y: 217, endPoint x: 846, endPoint y: 218, distance: 132.5
click at [846, 304] on p "🔹 Bạn đang tìm một khóa học chuyên sâu về SQL hoặc phân tích dữ liệu nâng cao 🔹…" at bounding box center [703, 366] width 658 height 125
drag, startPoint x: 457, startPoint y: 241, endPoint x: 476, endPoint y: 241, distance: 19.8
click at [476, 304] on p "🔹 Bạn đang tìm một khóa học chuyên sâu về SQL hoặc phân tích dữ liệu nâng cao 🔹…" at bounding box center [703, 366] width 658 height 125
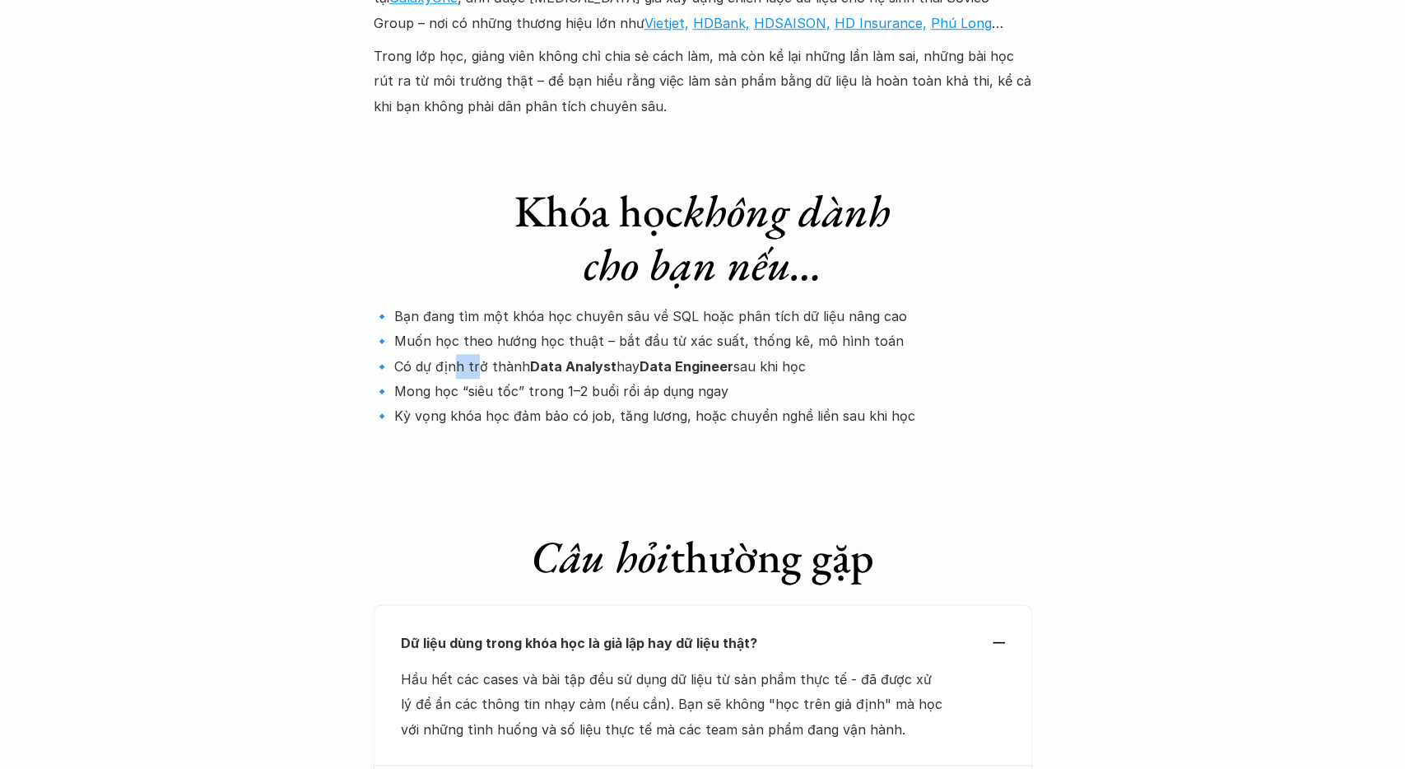
click at [476, 304] on p "🔹 Bạn đang tìm một khóa học chuyên sâu về SQL hoặc phân tích dữ liệu nâng cao 🔹…" at bounding box center [703, 366] width 658 height 125
drag, startPoint x: 437, startPoint y: 266, endPoint x: 682, endPoint y: 266, distance: 245.2
click at [682, 304] on p "🔹 Bạn đang tìm một khóa học chuyên sâu về SQL hoặc phân tích dữ liệu nâng cao 🔹…" at bounding box center [703, 366] width 658 height 125
drag, startPoint x: 695, startPoint y: 297, endPoint x: 823, endPoint y: 298, distance: 128.4
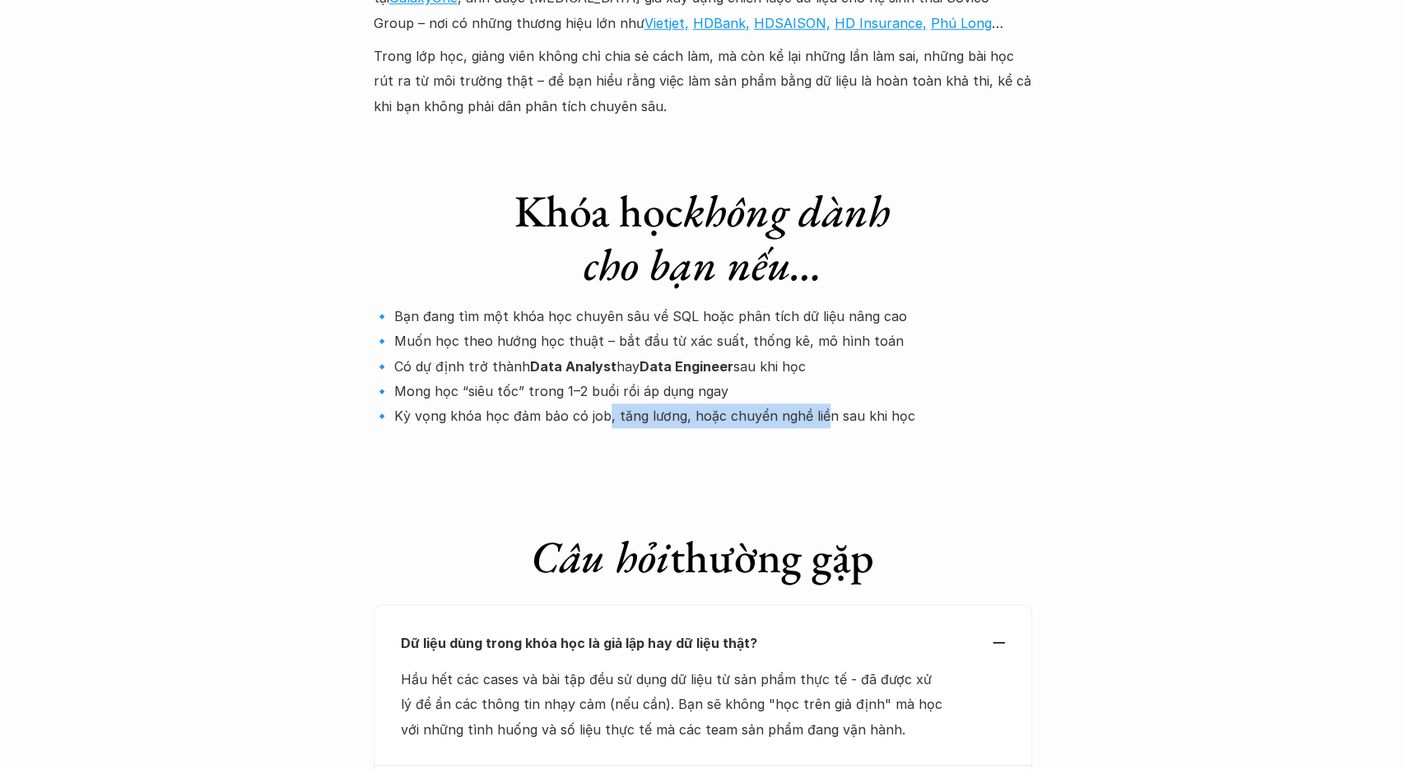
click at [822, 304] on p "🔹 Bạn đang tìm một khóa học chuyên sâu về SQL hoặc phân tích dữ liệu nâng cao 🔹…" at bounding box center [703, 366] width 658 height 125
click at [824, 304] on p "🔹 Bạn đang tìm một khóa học chuyên sâu về SQL hoặc phân tích dữ liệu nâng cao 🔹…" at bounding box center [703, 366] width 658 height 125
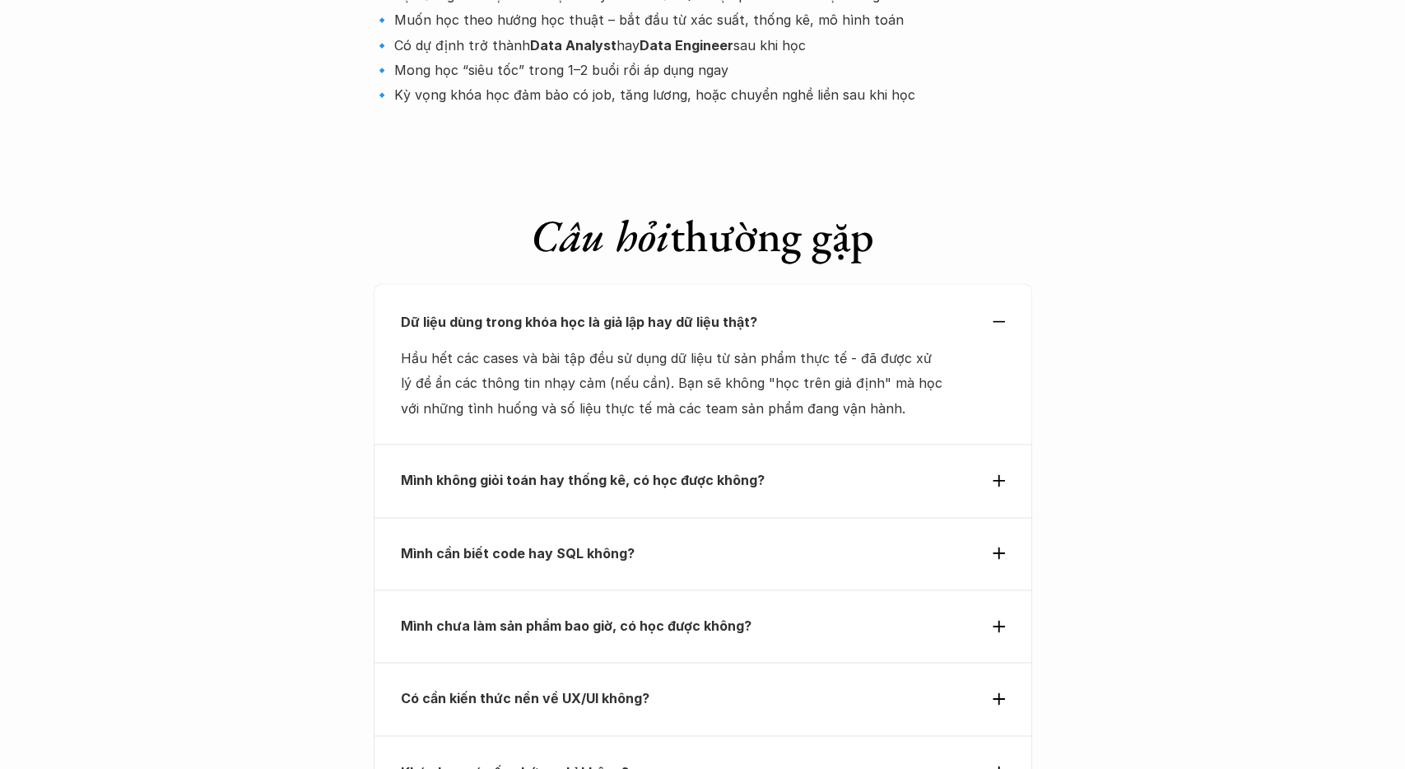
scroll to position [5563, 0]
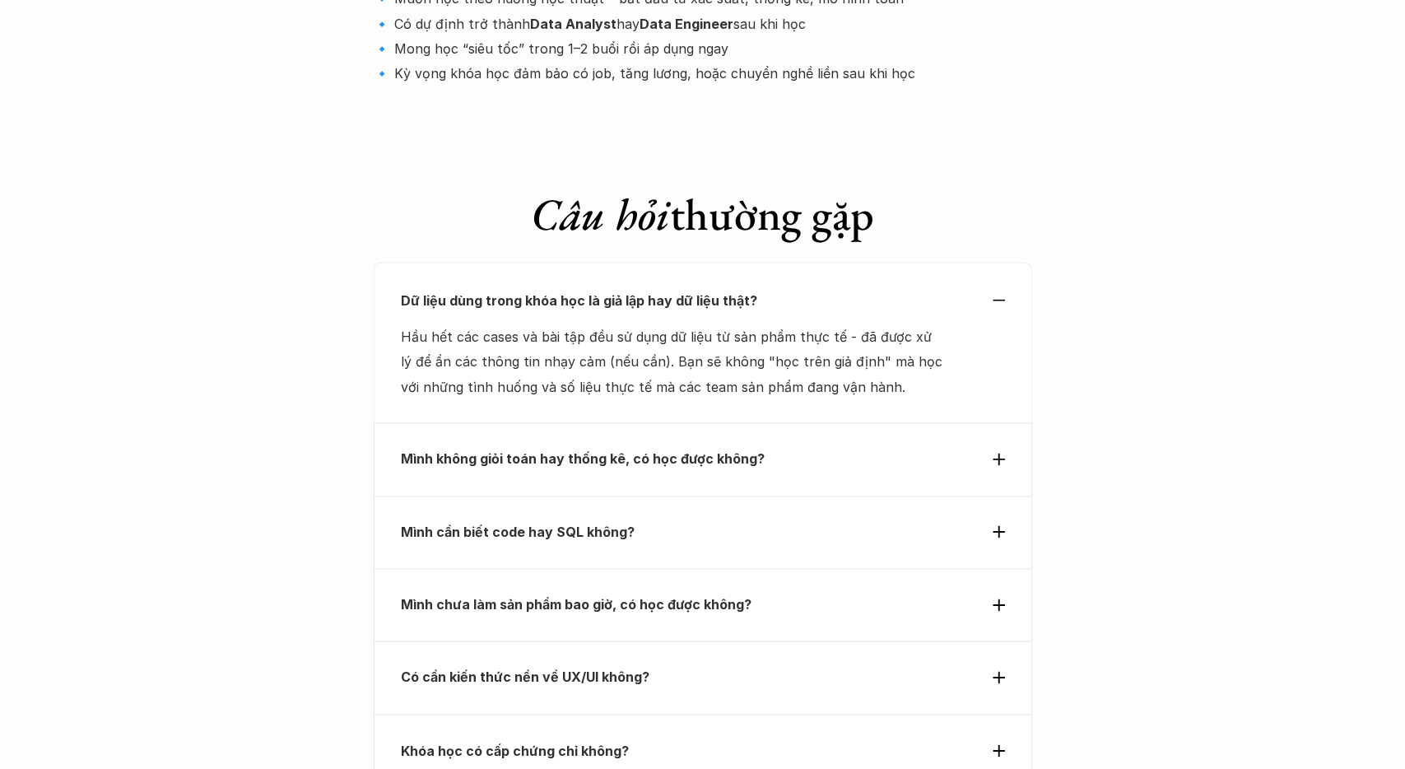
click at [769, 446] on p "Mình không giỏi toán hay thống kê, có học được không?" at bounding box center [673, 458] width 544 height 25
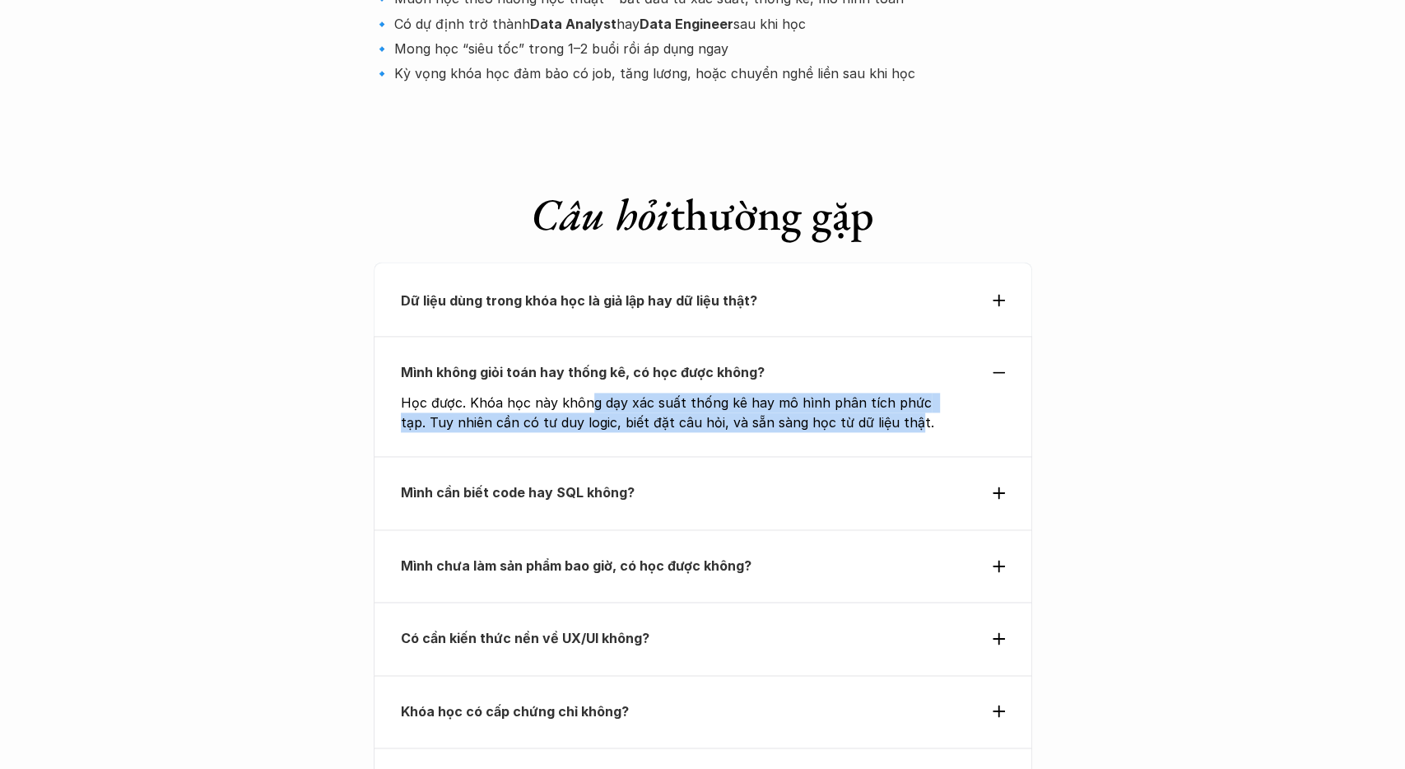
drag, startPoint x: 589, startPoint y: 275, endPoint x: 881, endPoint y: 291, distance: 292.6
click at [881, 393] on p "Học được. Khóa học này không dạy xác suất thống kê hay mô hình phân tích phức t…" at bounding box center [676, 413] width 550 height 40
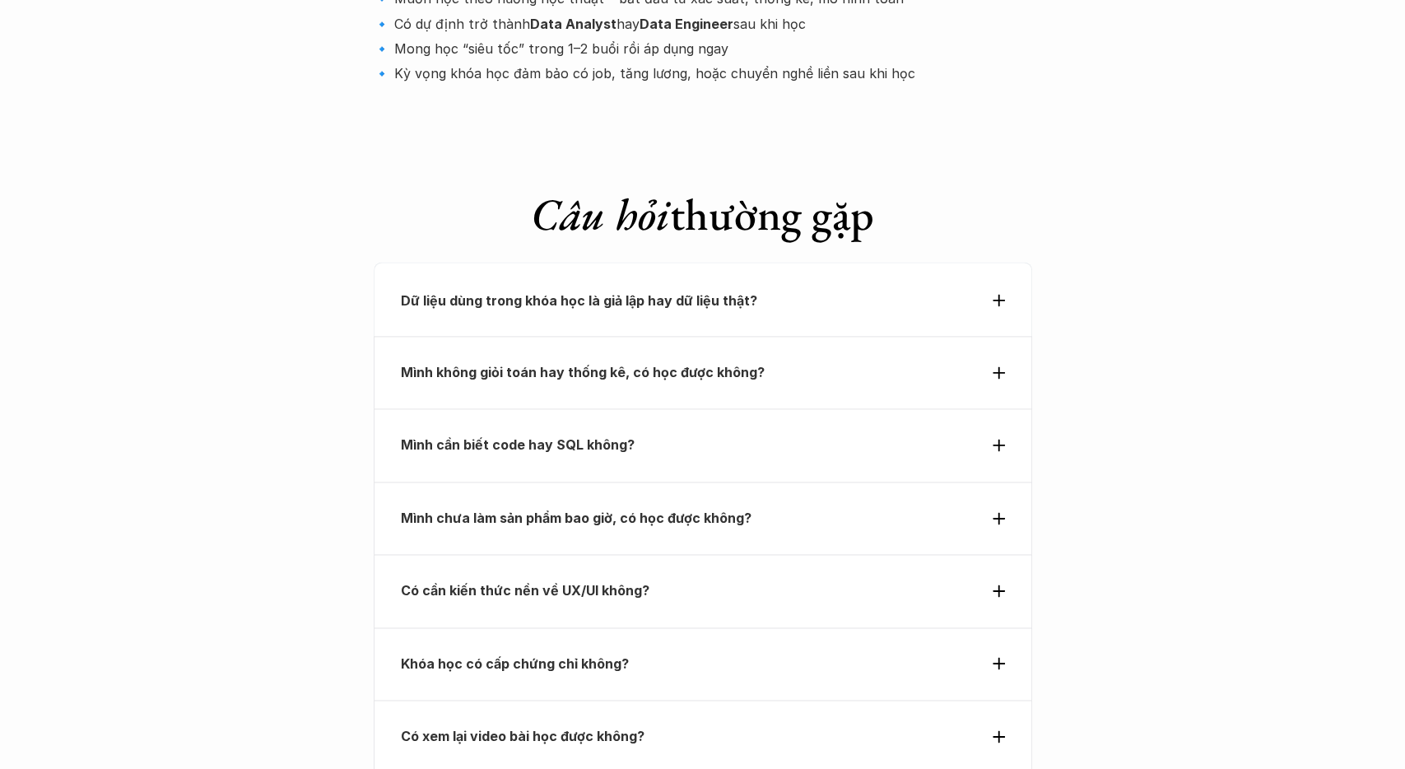
click at [881, 360] on p "Mình không giỏi toán hay thống kê, có học được không?" at bounding box center [673, 372] width 544 height 25
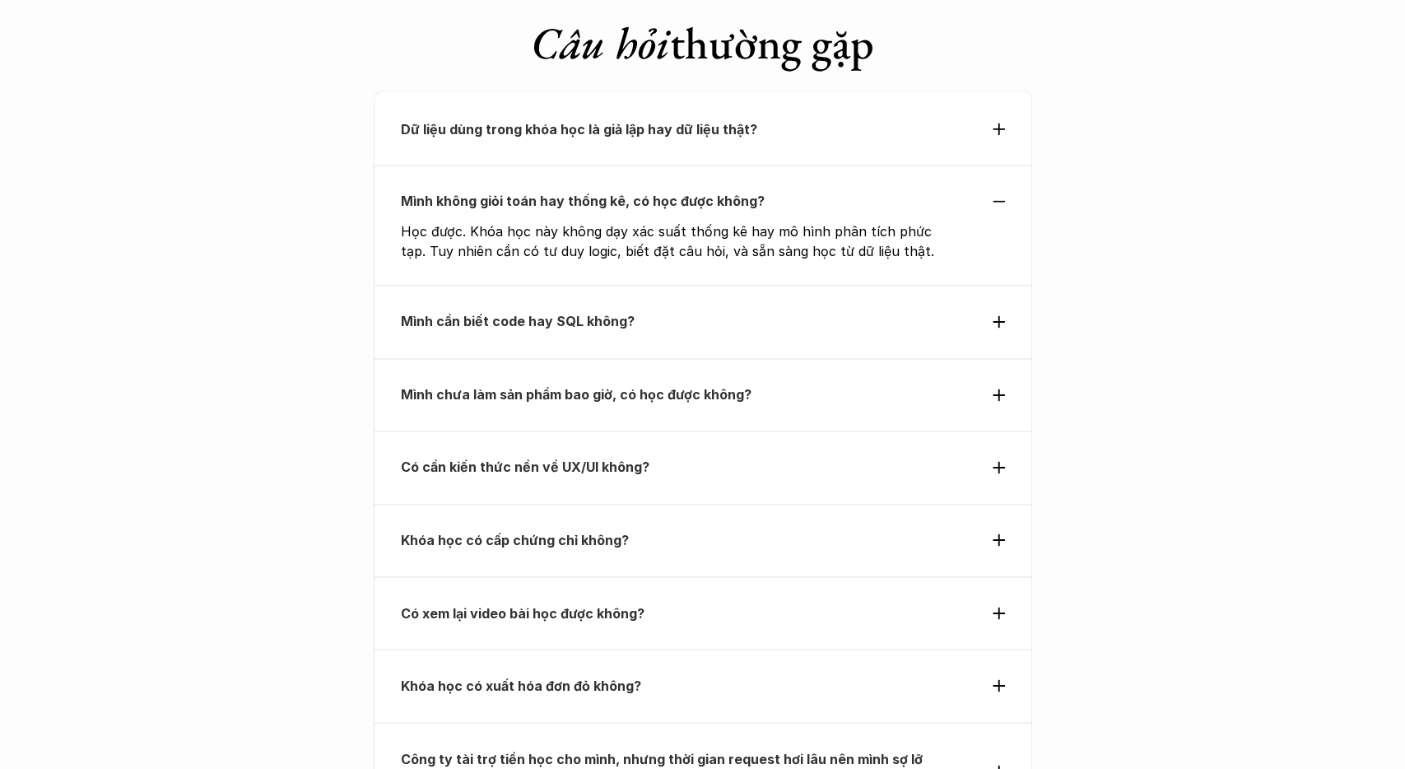
scroll to position [5820, 0]
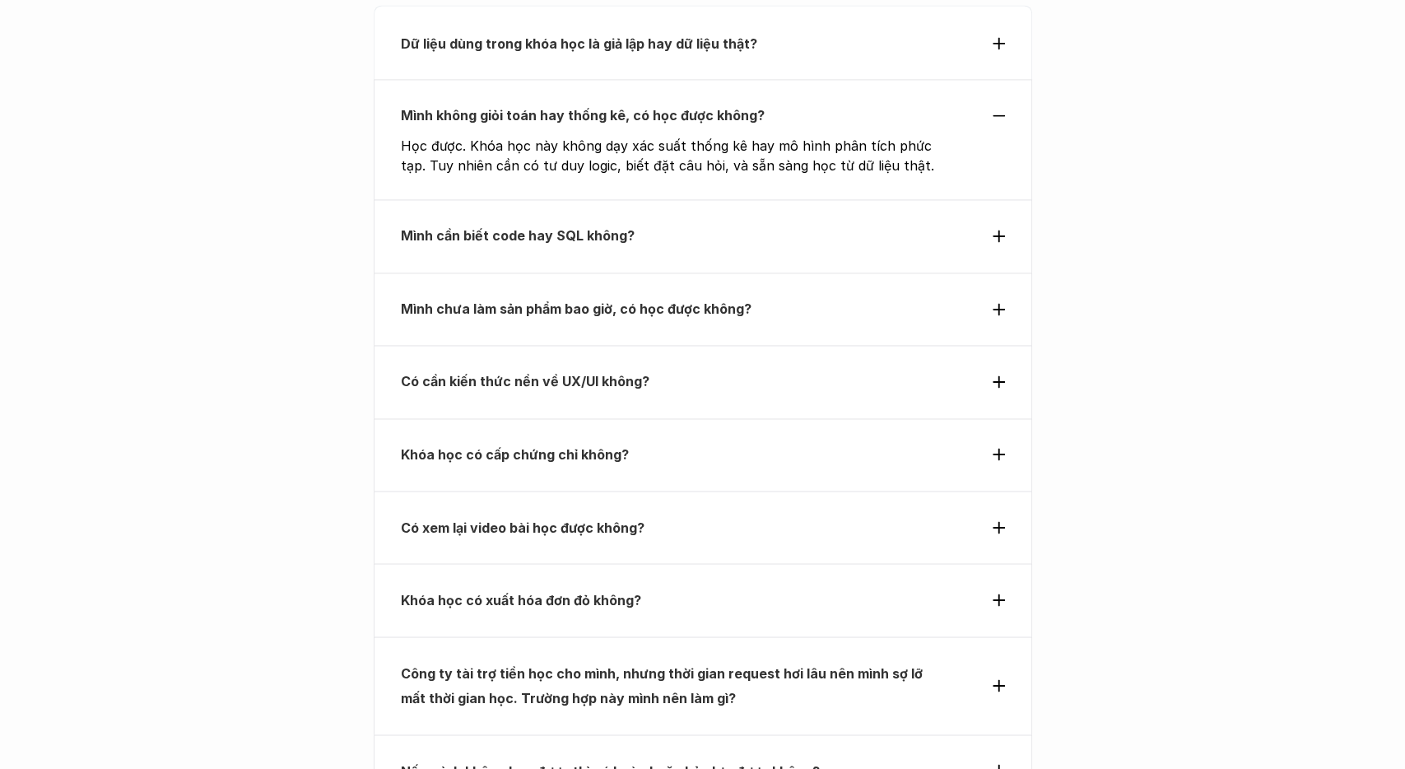
click at [767, 223] on p "Mình cần biết code hay SQL không?" at bounding box center [673, 235] width 544 height 25
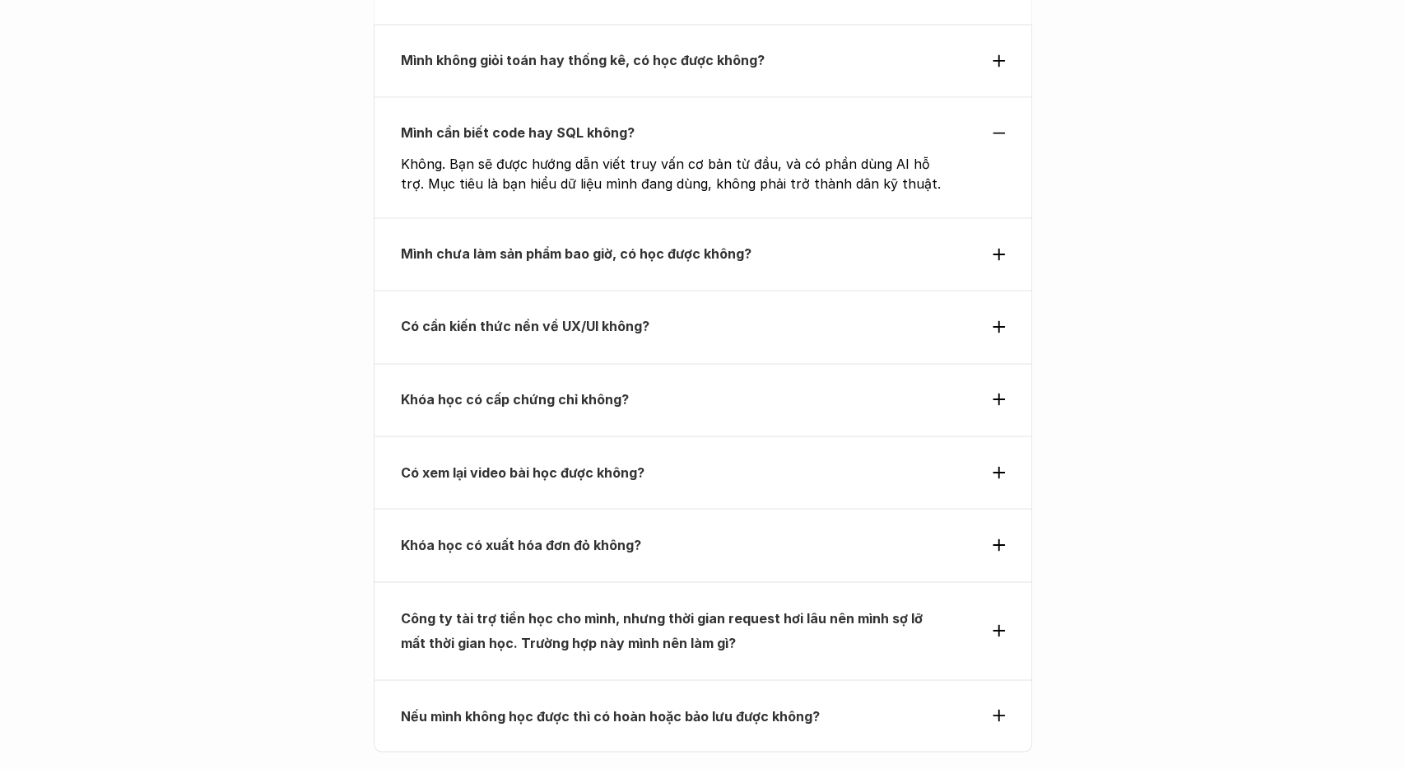
scroll to position [5905, 0]
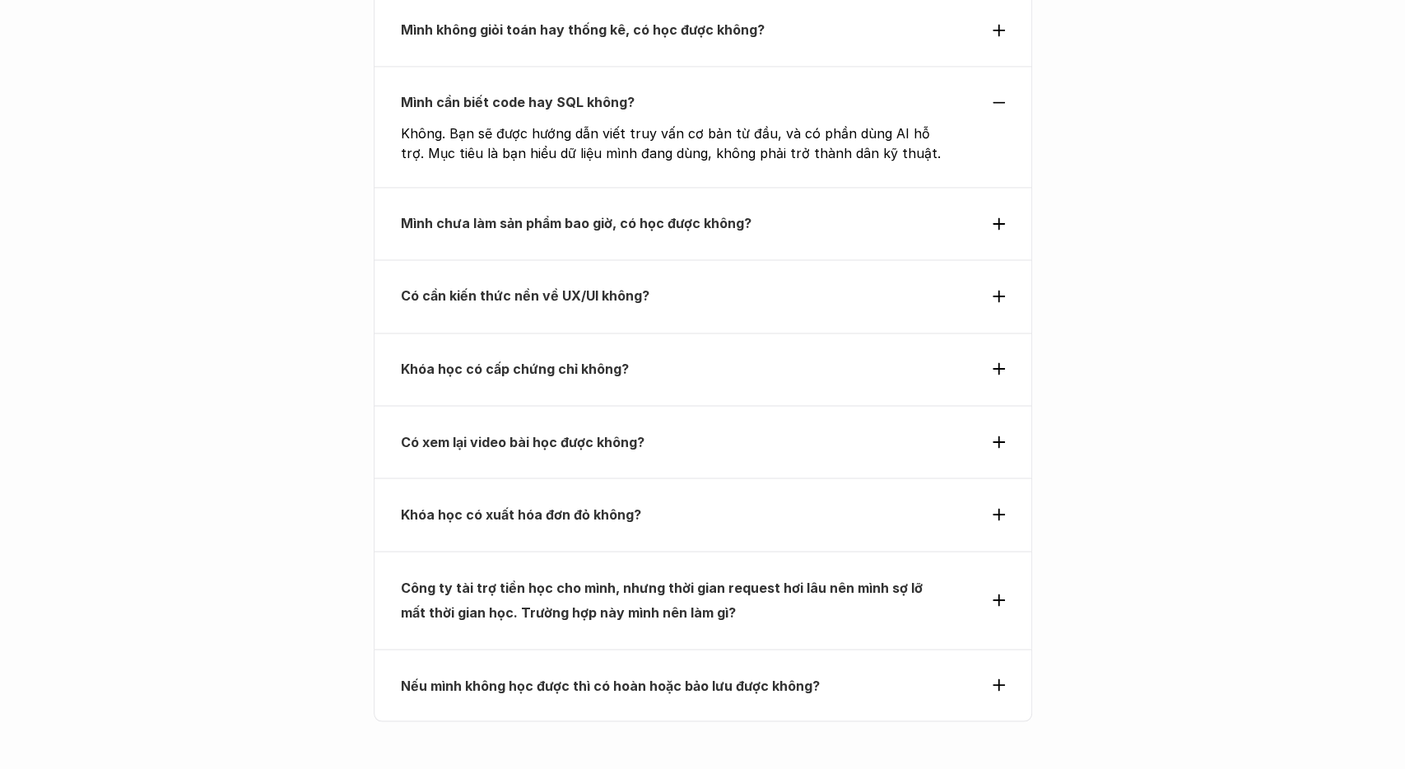
click at [769, 283] on p "Có cần kiến thức nền về UX/UI không?" at bounding box center [673, 295] width 544 height 25
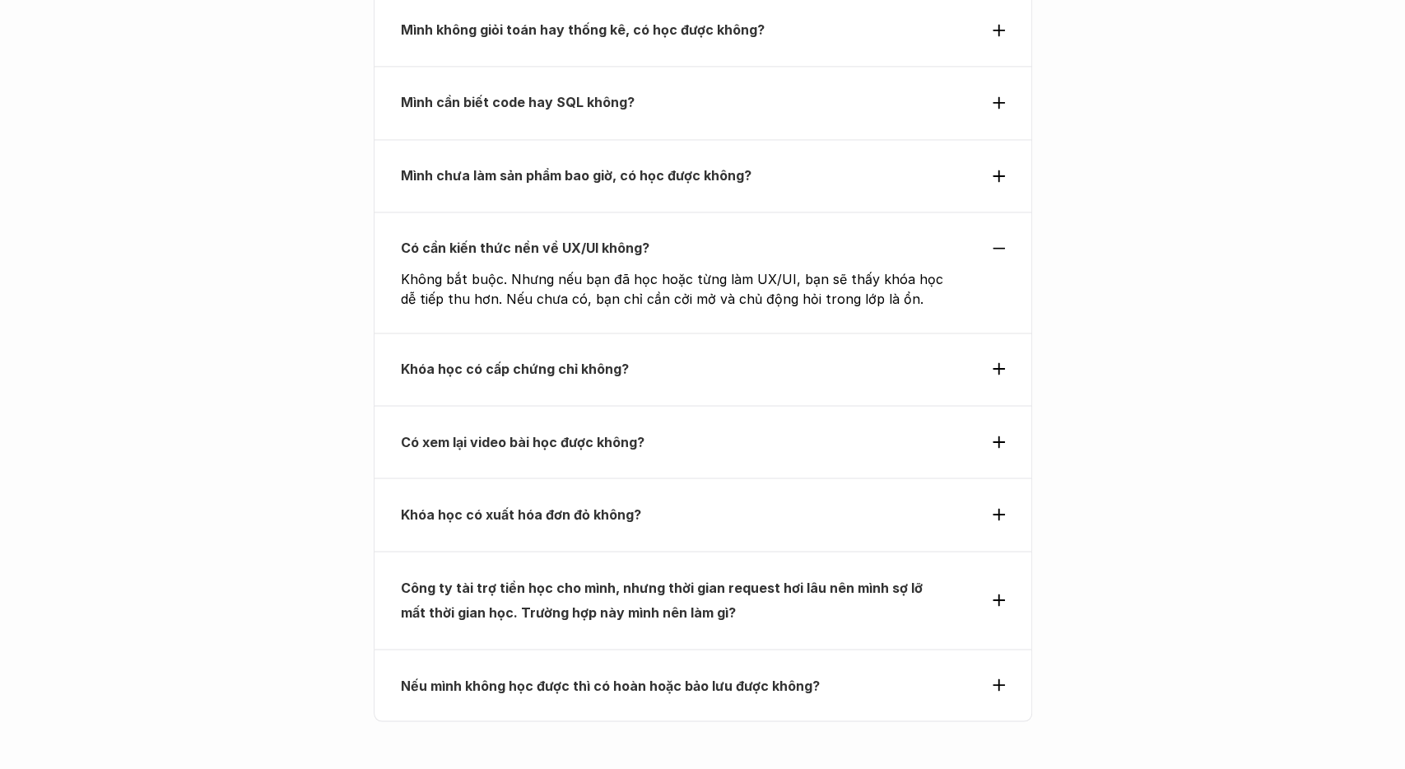
click at [681, 167] on strong "Mình chưa làm sản phẩm bao giờ, có học được không?" at bounding box center [576, 175] width 351 height 16
click at [690, 167] on strong "Mình chưa làm sản phẩm bao giờ, có học được không?" at bounding box center [576, 175] width 351 height 16
click at [728, 356] on p "Khóa học có cấp chứng chỉ không?" at bounding box center [673, 368] width 544 height 25
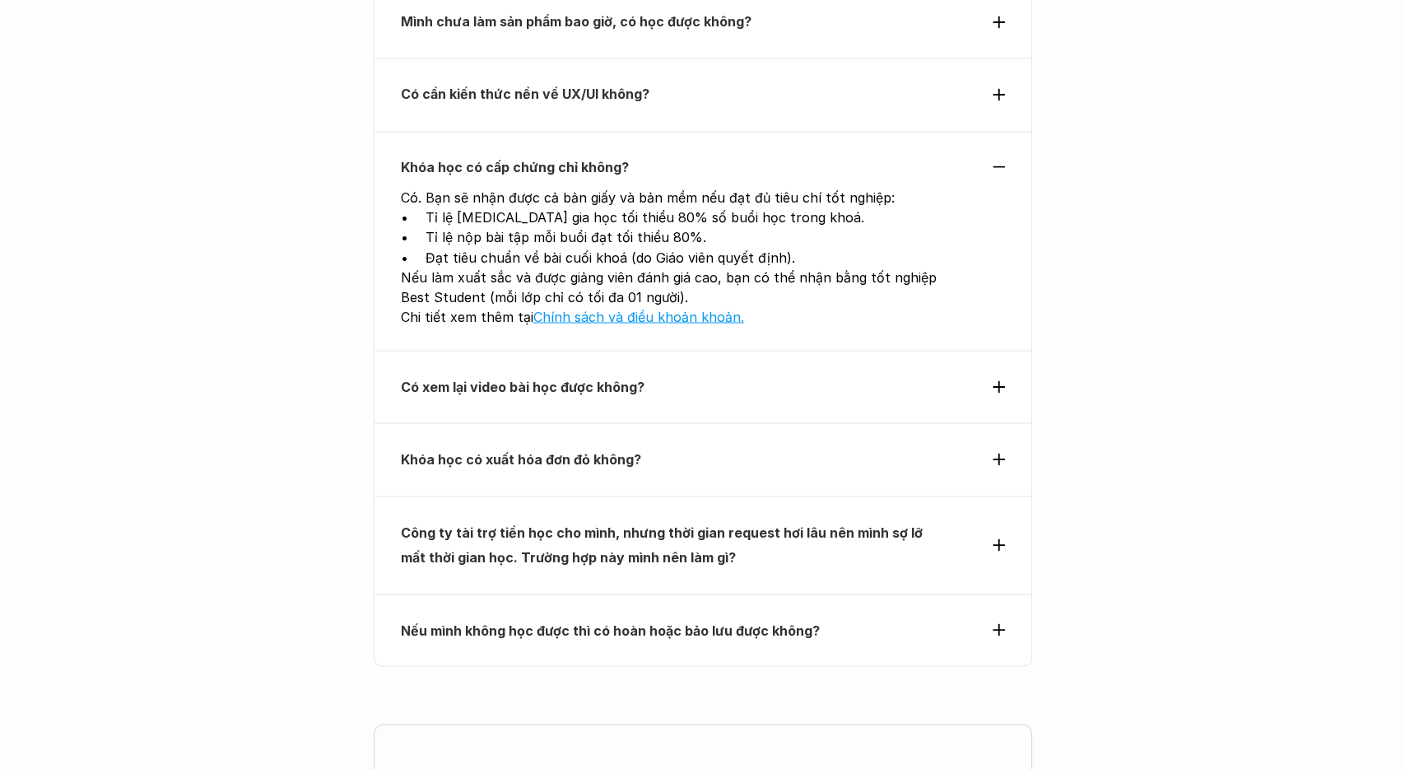
scroll to position [6077, 0]
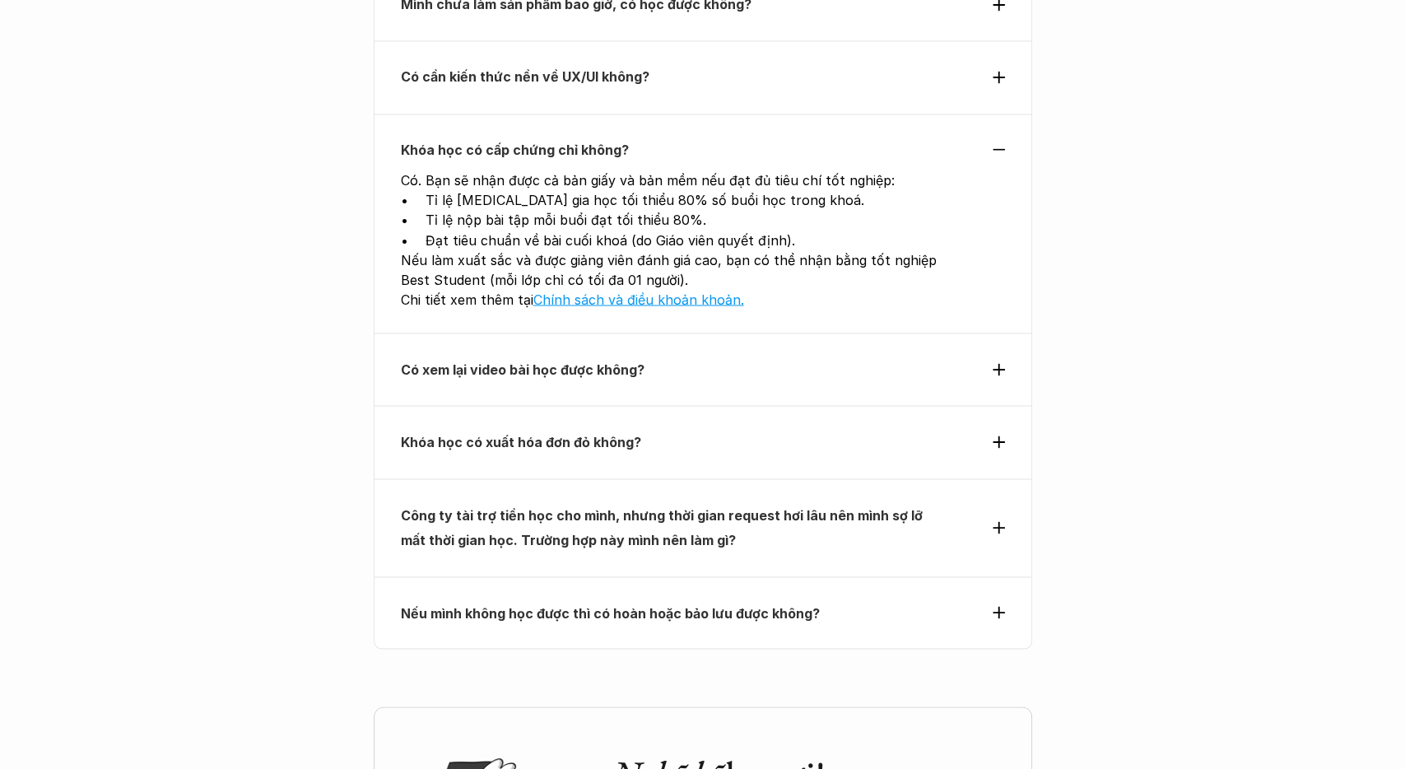
click at [825, 356] on p "Có xem lại video bài học được không?" at bounding box center [673, 368] width 544 height 25
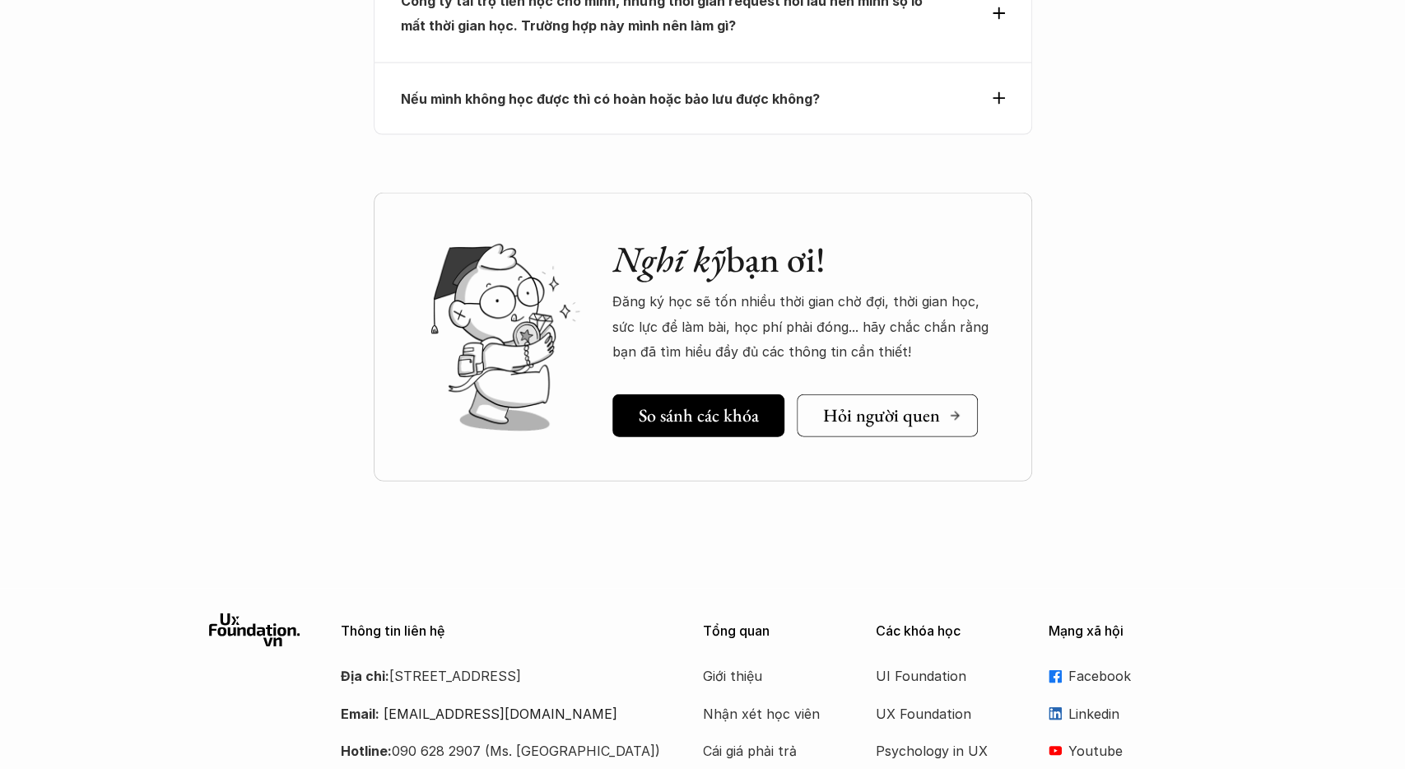
scroll to position [6561, 0]
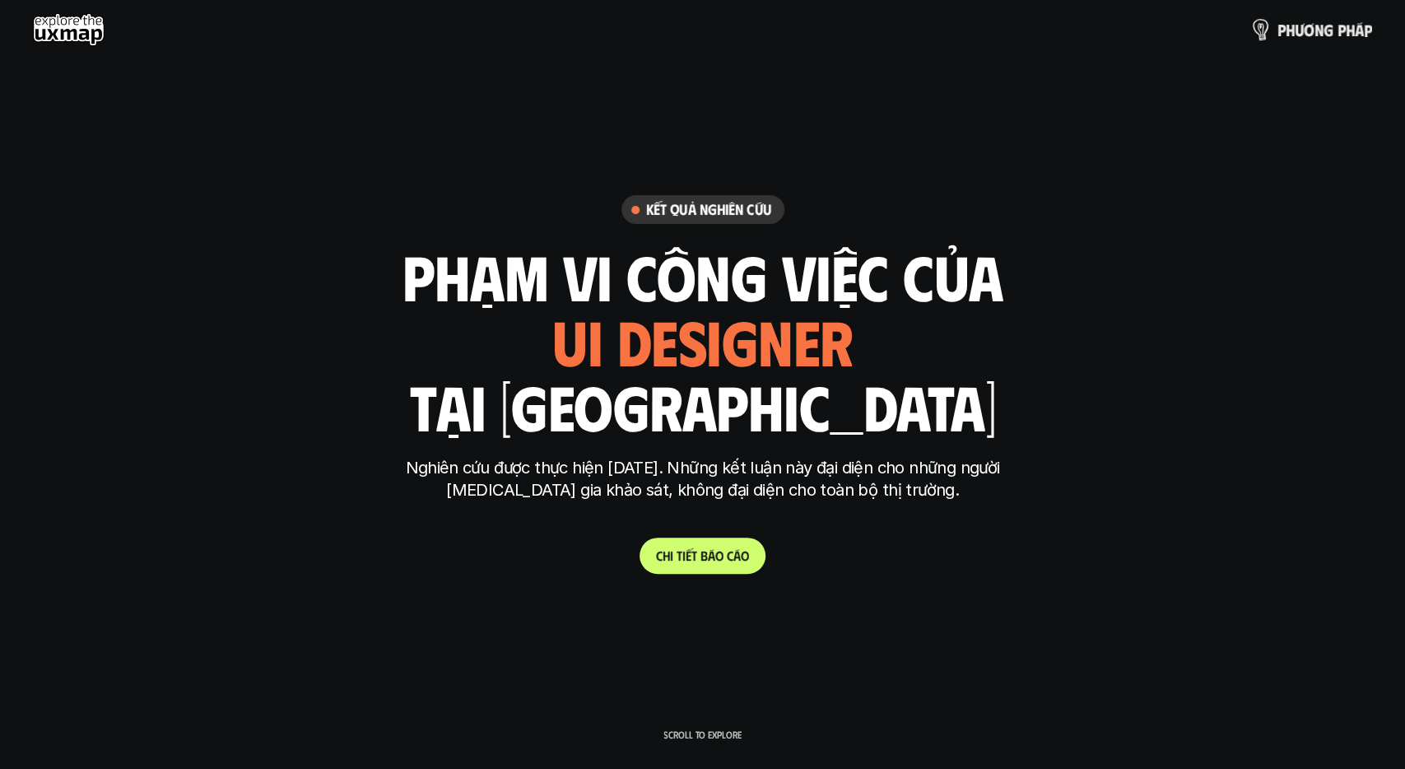
click at [1299, 32] on p "p h ư ơ n g p h á p" at bounding box center [1324, 30] width 95 height 18
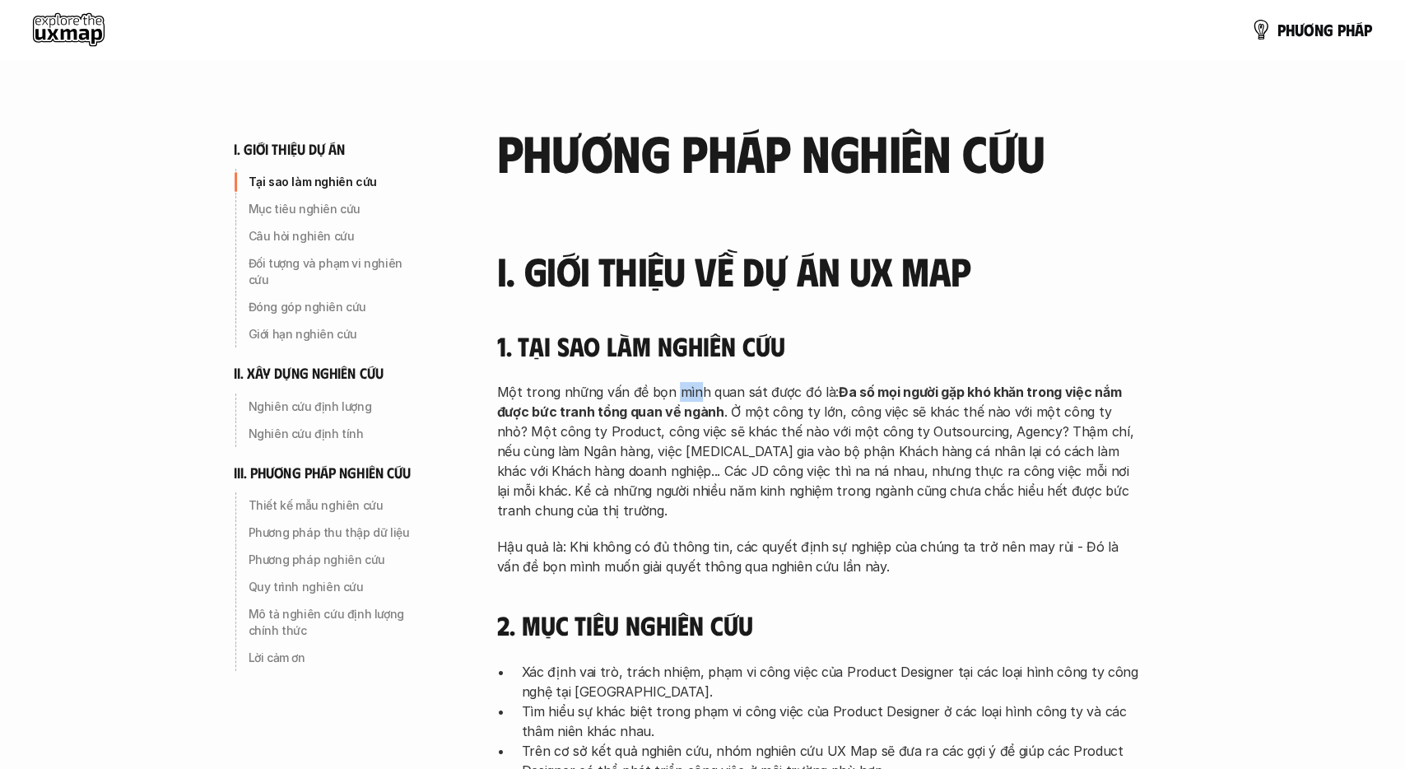
click at [707, 392] on p "Một trong những vấn đề bọn mình quan sát được đó là: Đa số mọi người gặp khó kh…" at bounding box center [818, 451] width 642 height 138
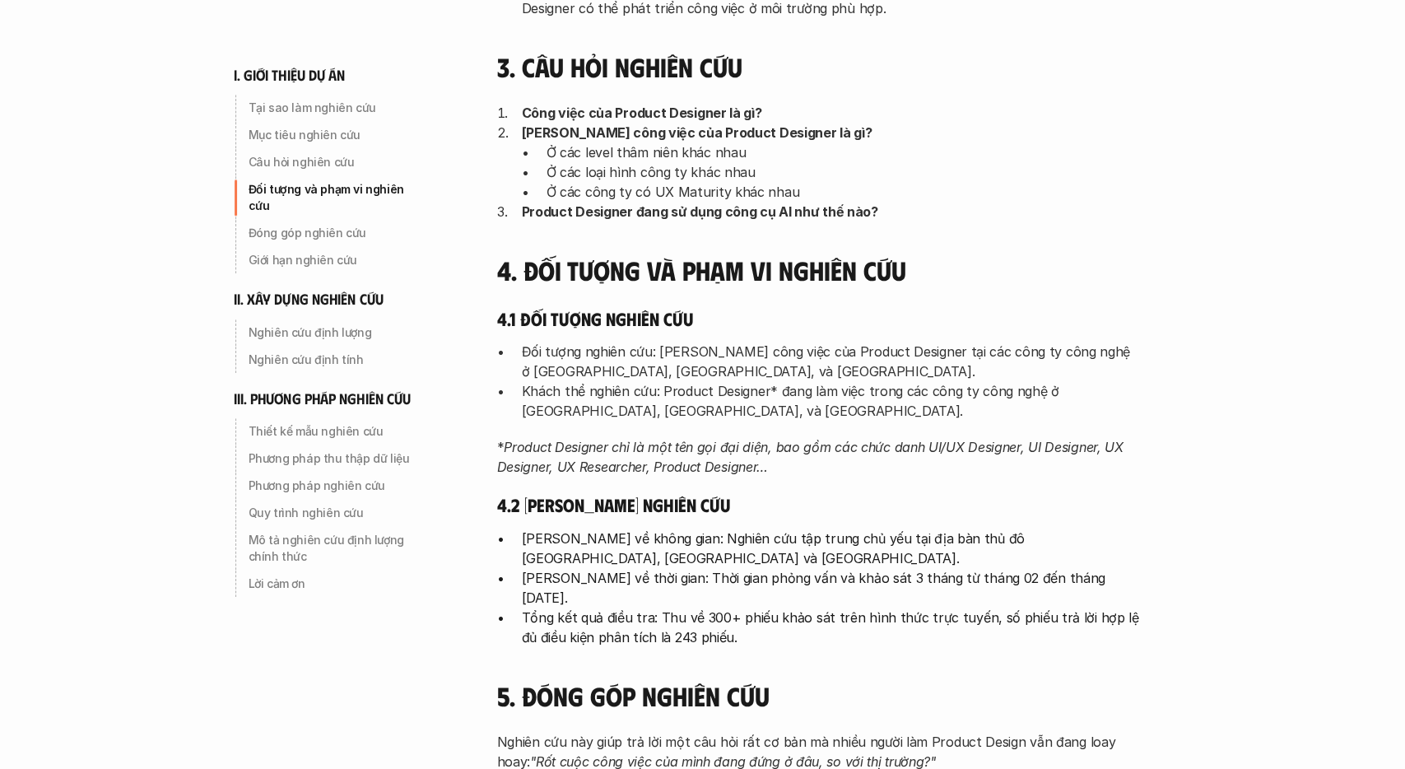
scroll to position [770, 0]
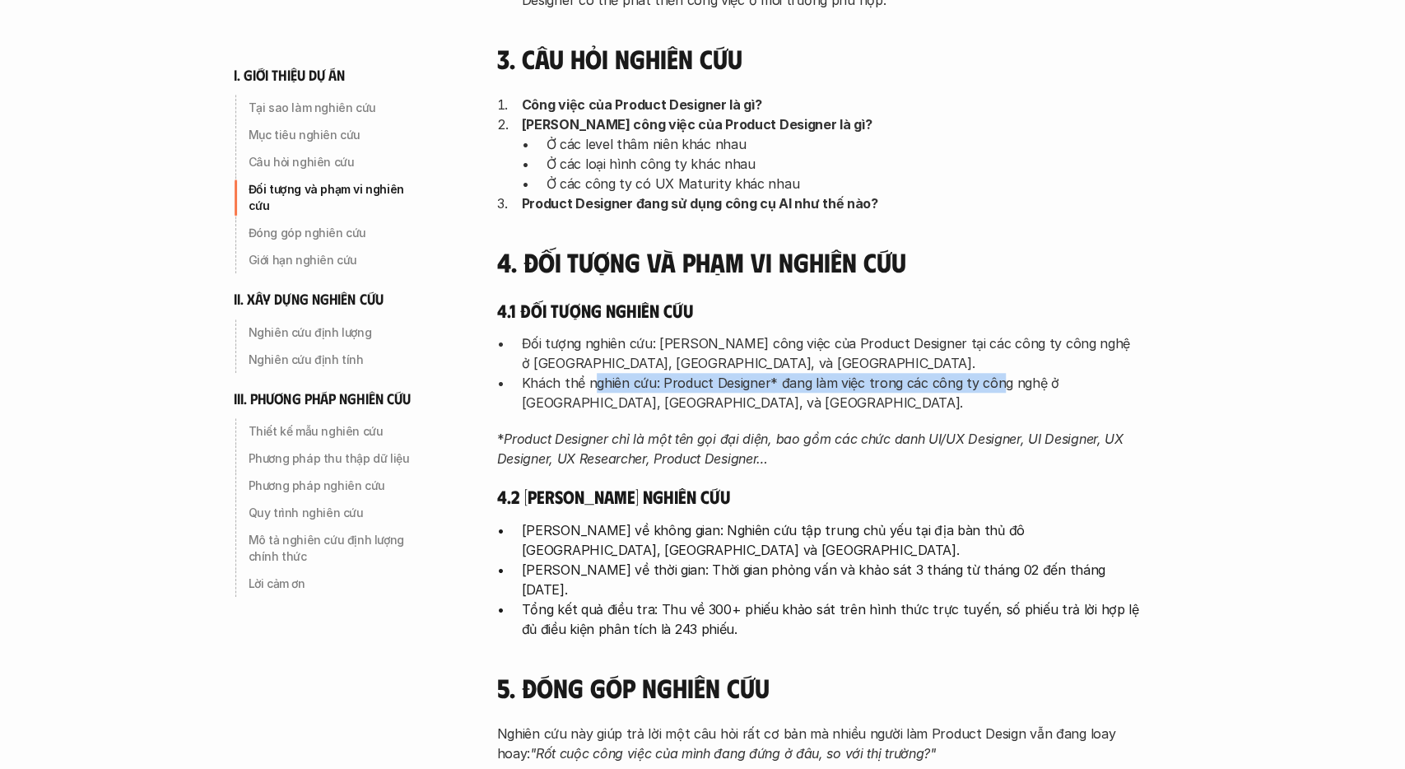
drag, startPoint x: 592, startPoint y: 382, endPoint x: 990, endPoint y: 382, distance: 398.3
click at [990, 382] on p "Khách thể nghiên cứu: Product Designer* đang làm việc trong các công ty công ng…" at bounding box center [830, 393] width 617 height 40
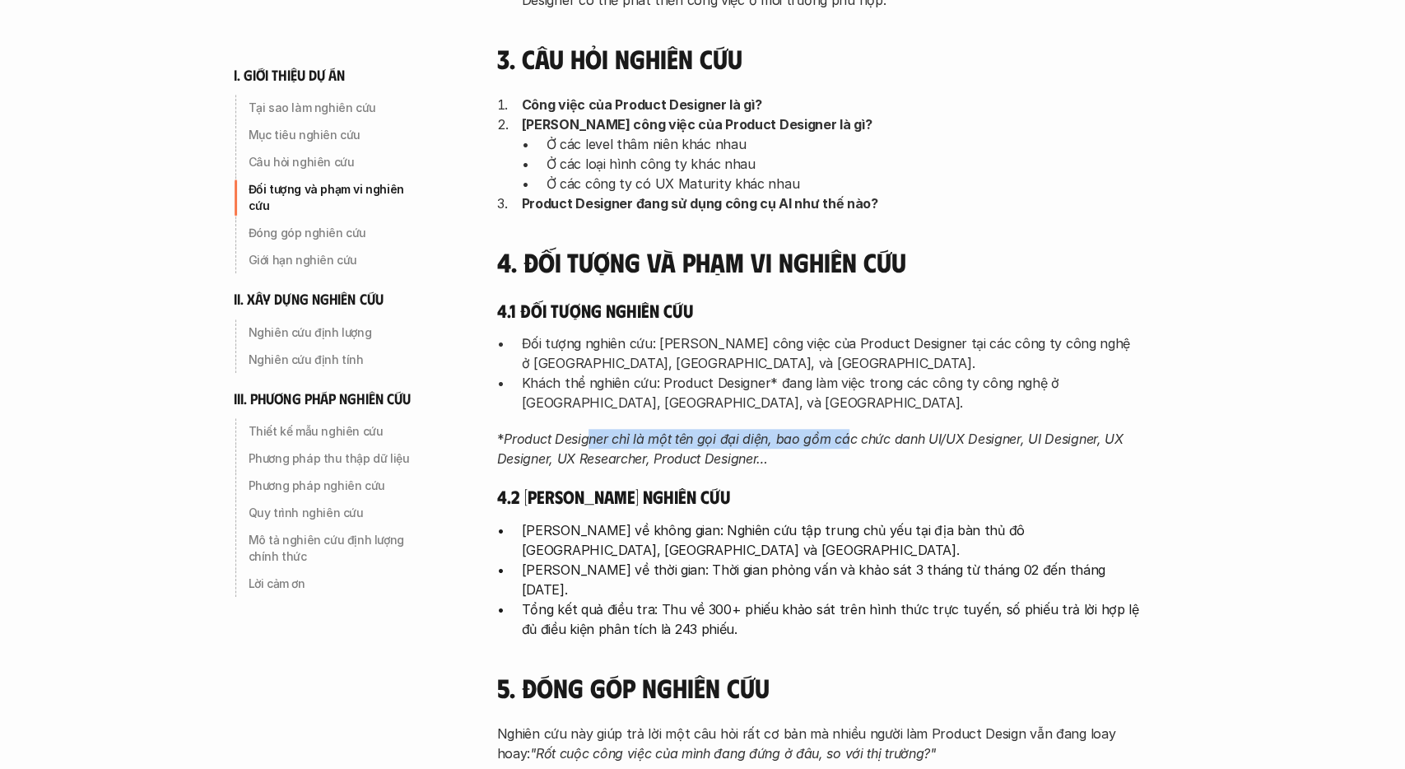
drag, startPoint x: 585, startPoint y: 440, endPoint x: 846, endPoint y: 438, distance: 260.9
click at [846, 438] on em "Product Designer chỉ là một tên gọi đại diện, bao gồm các chức danh UI/UX Desig…" at bounding box center [812, 448] width 630 height 36
drag, startPoint x: 789, startPoint y: 448, endPoint x: 854, endPoint y: 448, distance: 65.0
click at [853, 448] on p "* Product Designer chỉ là một tên gọi đại diện, bao gồm các chức danh UI/UX Des…" at bounding box center [818, 449] width 642 height 40
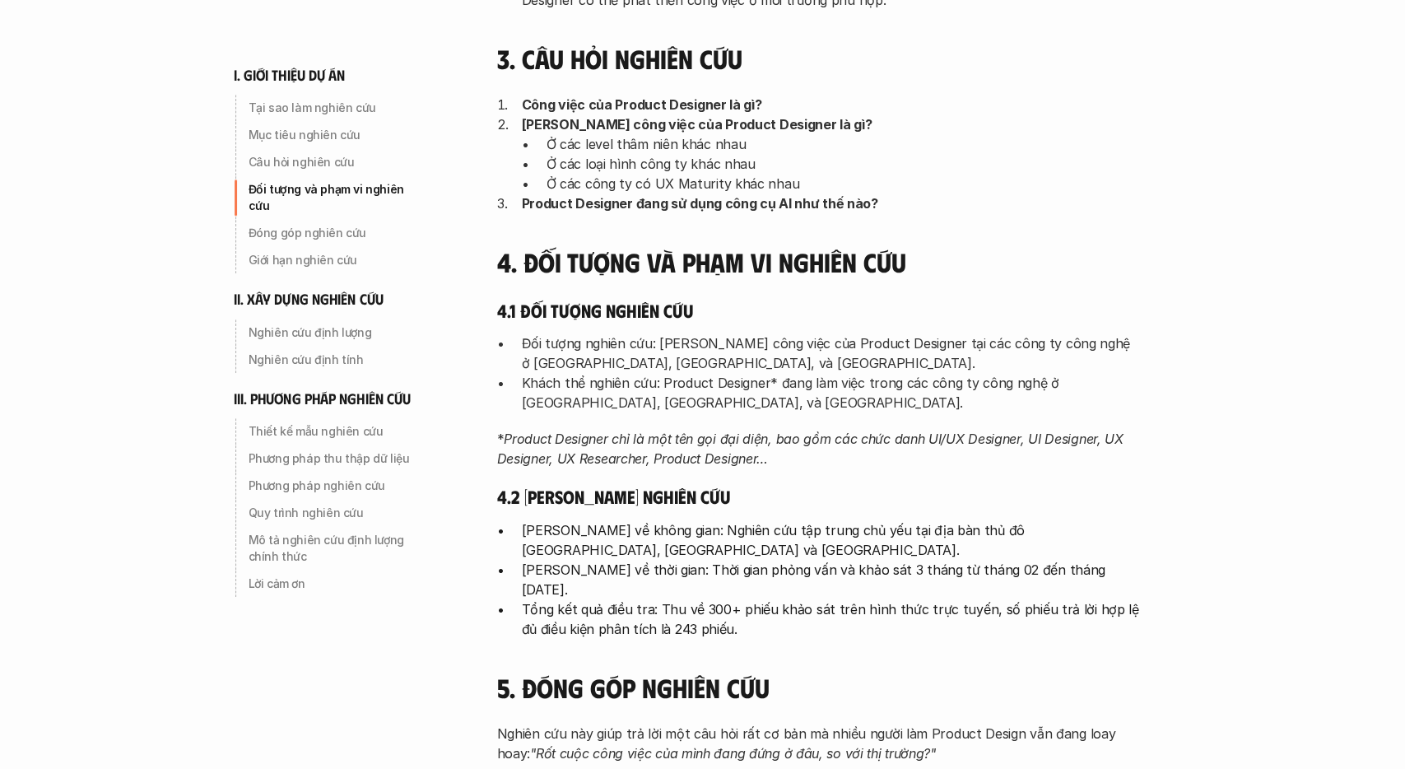
click at [854, 448] on p "* Product Designer chỉ là một tên gọi đại diện, bao gồm các chức danh UI/UX Des…" at bounding box center [818, 449] width 642 height 40
drag, startPoint x: 868, startPoint y: 445, endPoint x: 886, endPoint y: 445, distance: 18.1
click at [886, 445] on em "Product Designer chỉ là một tên gọi đại diện, bao gồm các chức danh UI/UX Desig…" at bounding box center [812, 448] width 630 height 36
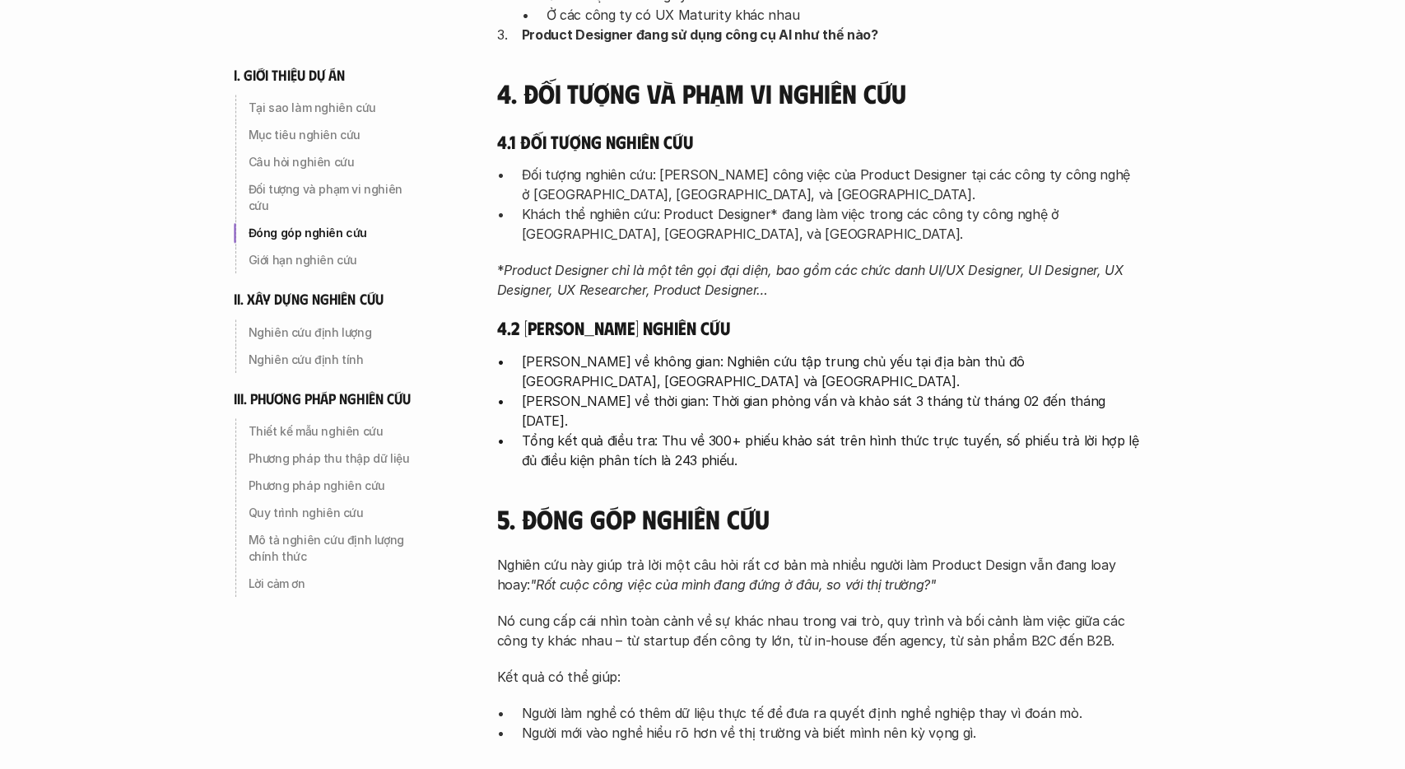
scroll to position [941, 0]
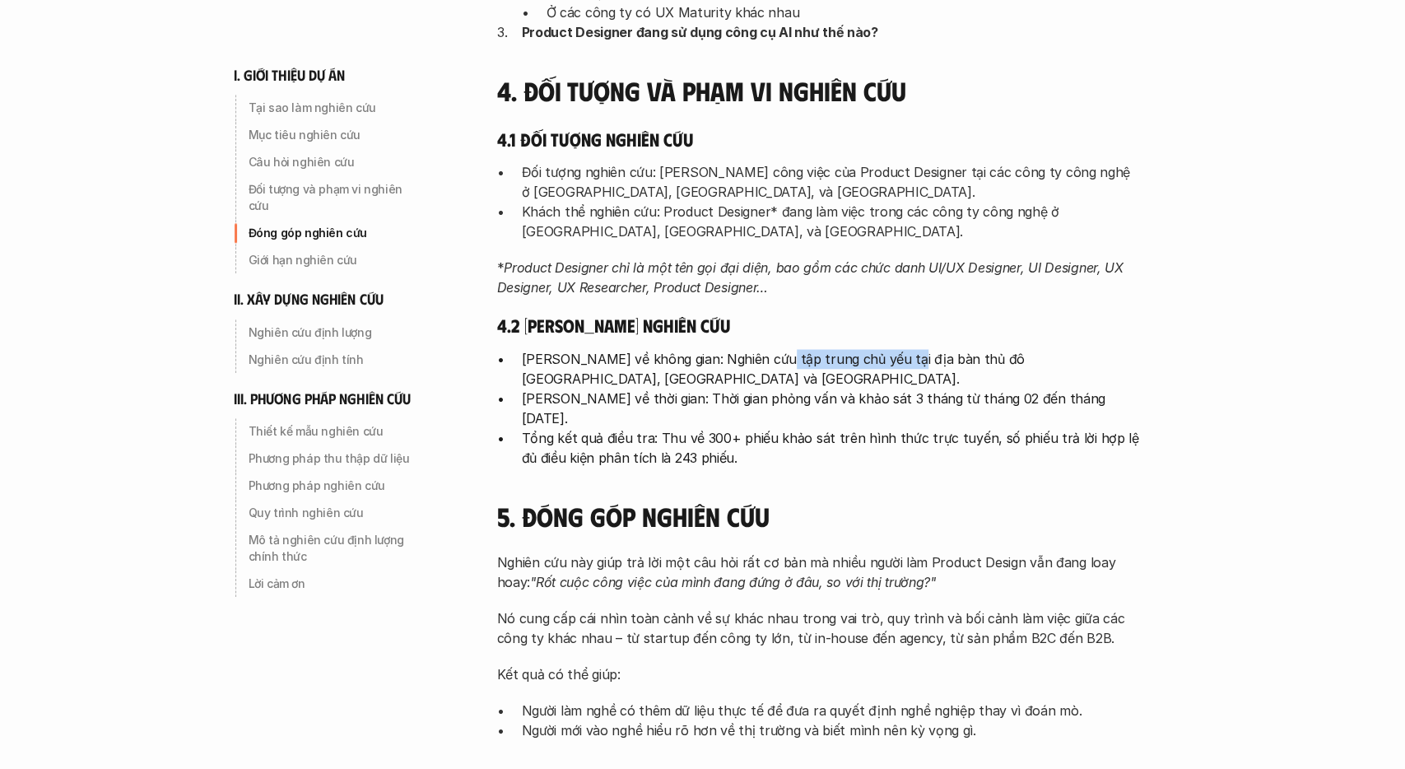
drag, startPoint x: 765, startPoint y: 356, endPoint x: 886, endPoint y: 355, distance: 121.8
click at [886, 355] on p "Phạm vi về không gian: Nghiên cứu tập trung chủ yếu tại địa bàn thủ đô Hà Nội, …" at bounding box center [830, 369] width 617 height 40
drag, startPoint x: 786, startPoint y: 397, endPoint x: 908, endPoint y: 393, distance: 121.9
click at [908, 393] on p "Phạm vi về thời gian: Thời gian phỏng vấn và khảo sát 3 tháng từ tháng 02 đến t…" at bounding box center [830, 408] width 617 height 40
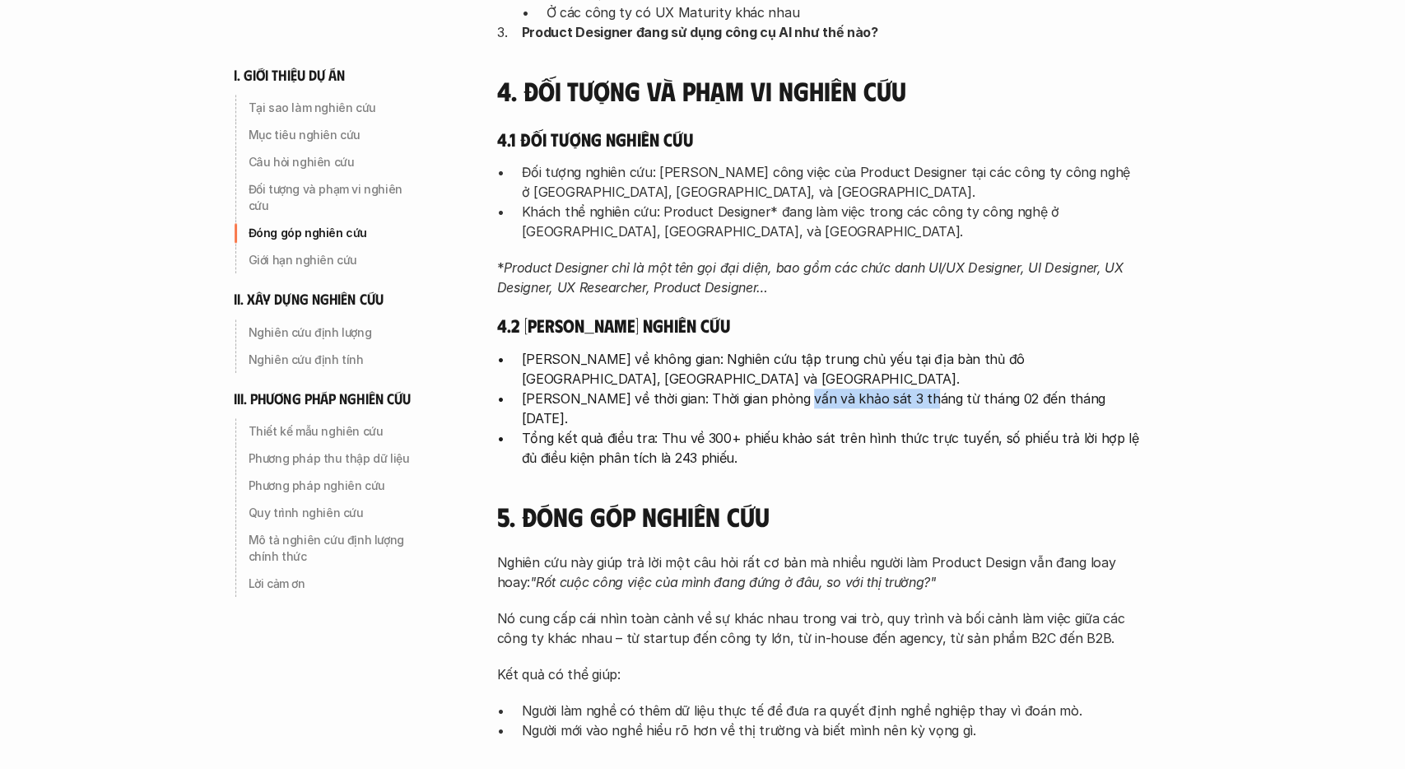
click at [908, 393] on p "Phạm vi về thời gian: Thời gian phỏng vấn và khảo sát 3 tháng từ tháng 02 đến t…" at bounding box center [830, 408] width 617 height 40
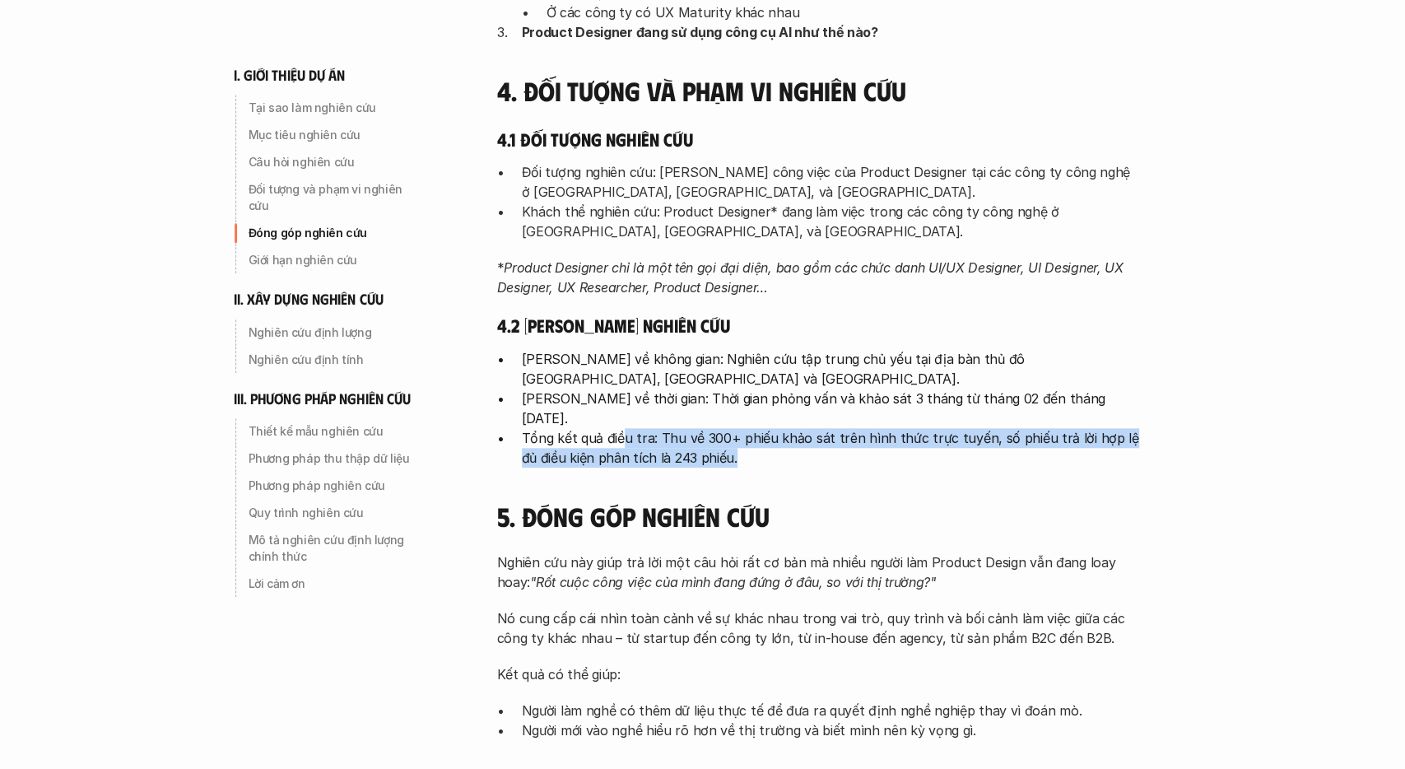
drag, startPoint x: 625, startPoint y: 422, endPoint x: 1088, endPoint y: 430, distance: 462.6
click at [1088, 430] on p "Tổng kết quả điều tra: Thu về 300+ phiếu khảo sát trên hình thức trực tuyến, số…" at bounding box center [830, 448] width 617 height 40
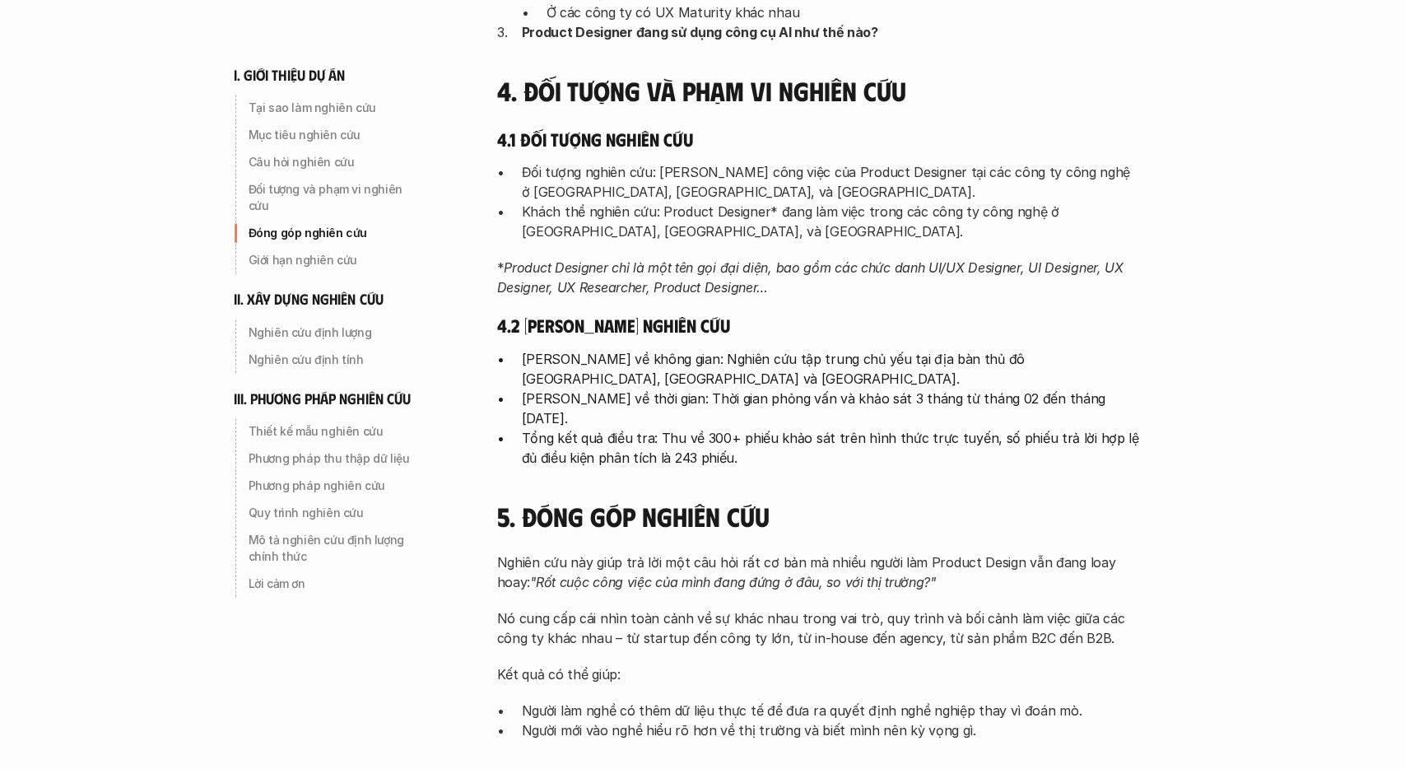
click at [1088, 430] on p "Tổng kết quả điều tra: Thu về 300+ phiếu khảo sát trên hình thức trực tuyến, số…" at bounding box center [830, 448] width 617 height 40
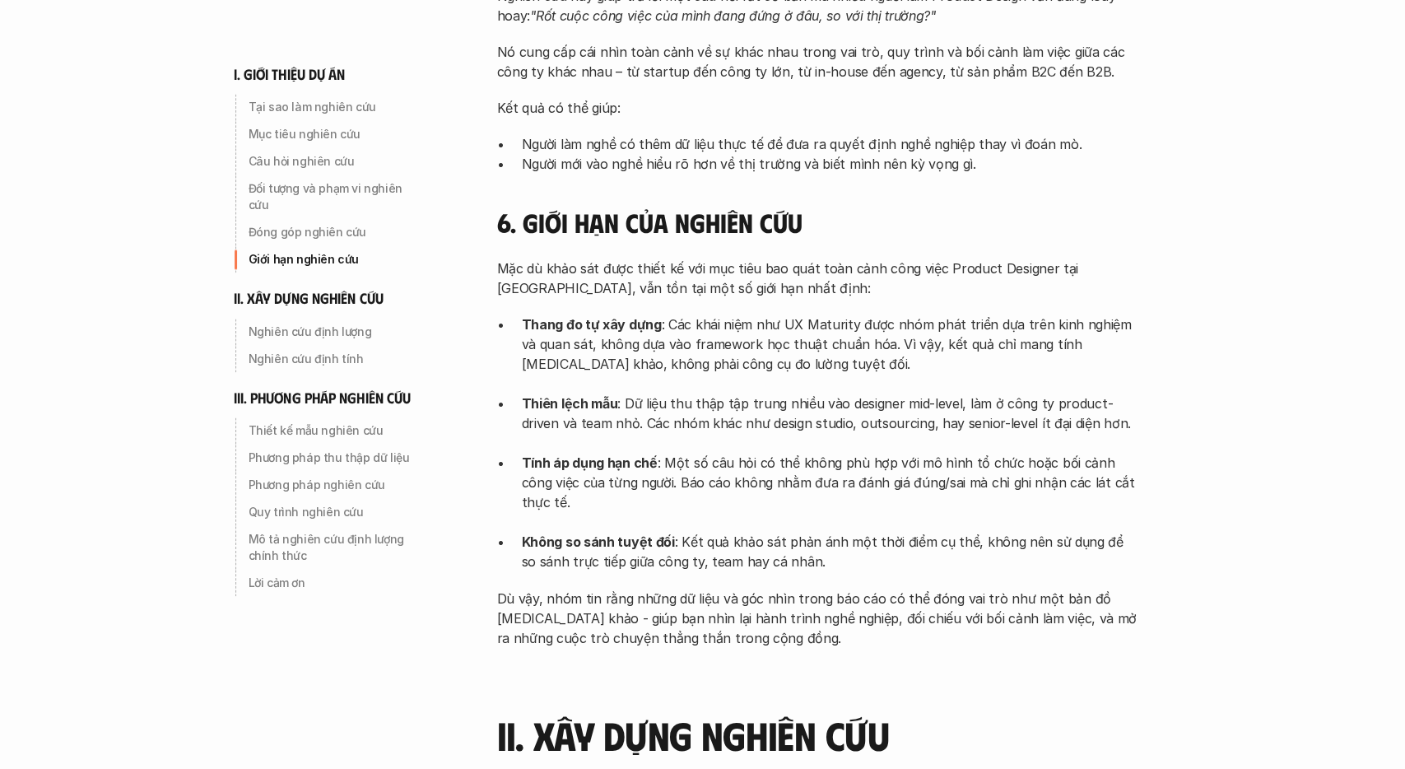
scroll to position [1541, 0]
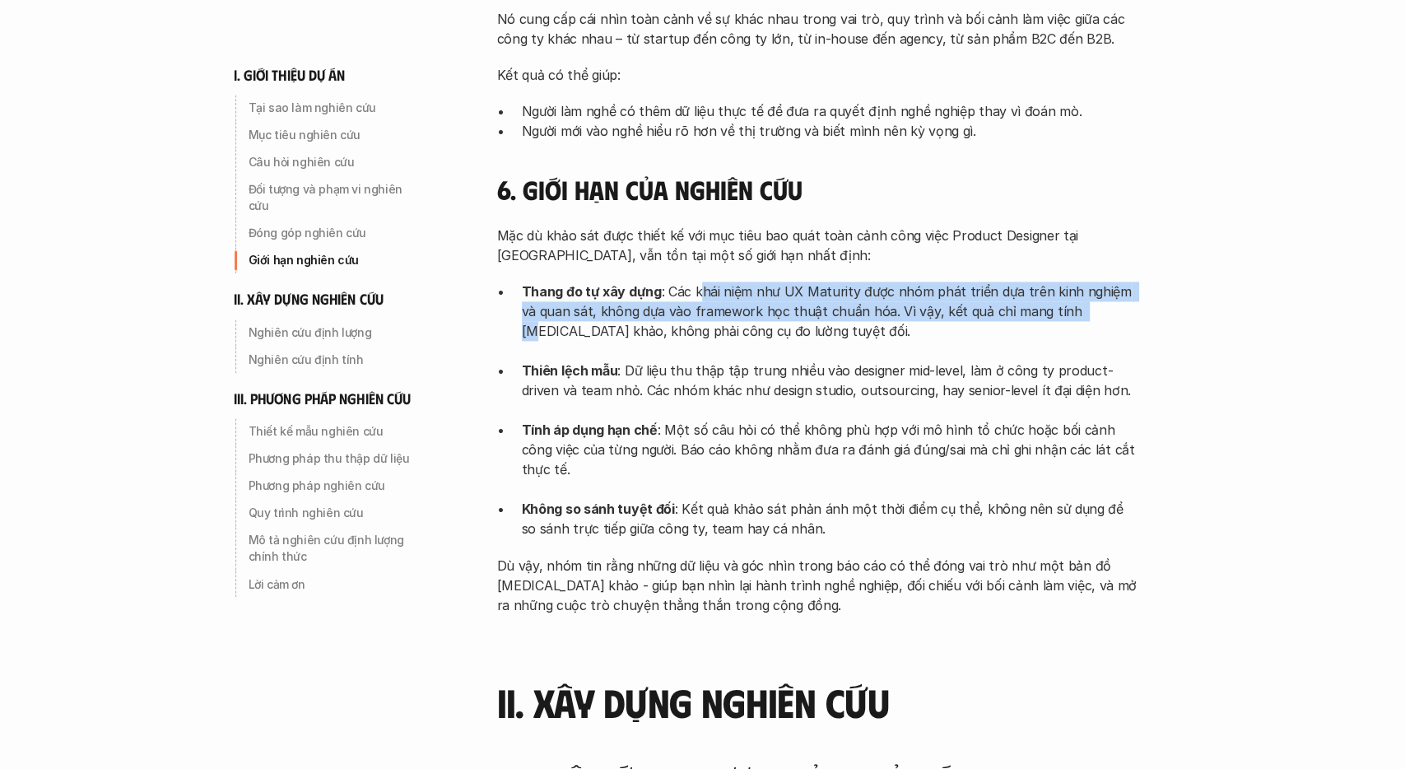
drag, startPoint x: 701, startPoint y: 272, endPoint x: 1060, endPoint y: 284, distance: 359.0
click at [1060, 284] on p "Thang đo tự xây dựng : Các khái niệm như UX Maturity được nhóm phát triển dựa t…" at bounding box center [830, 320] width 617 height 79
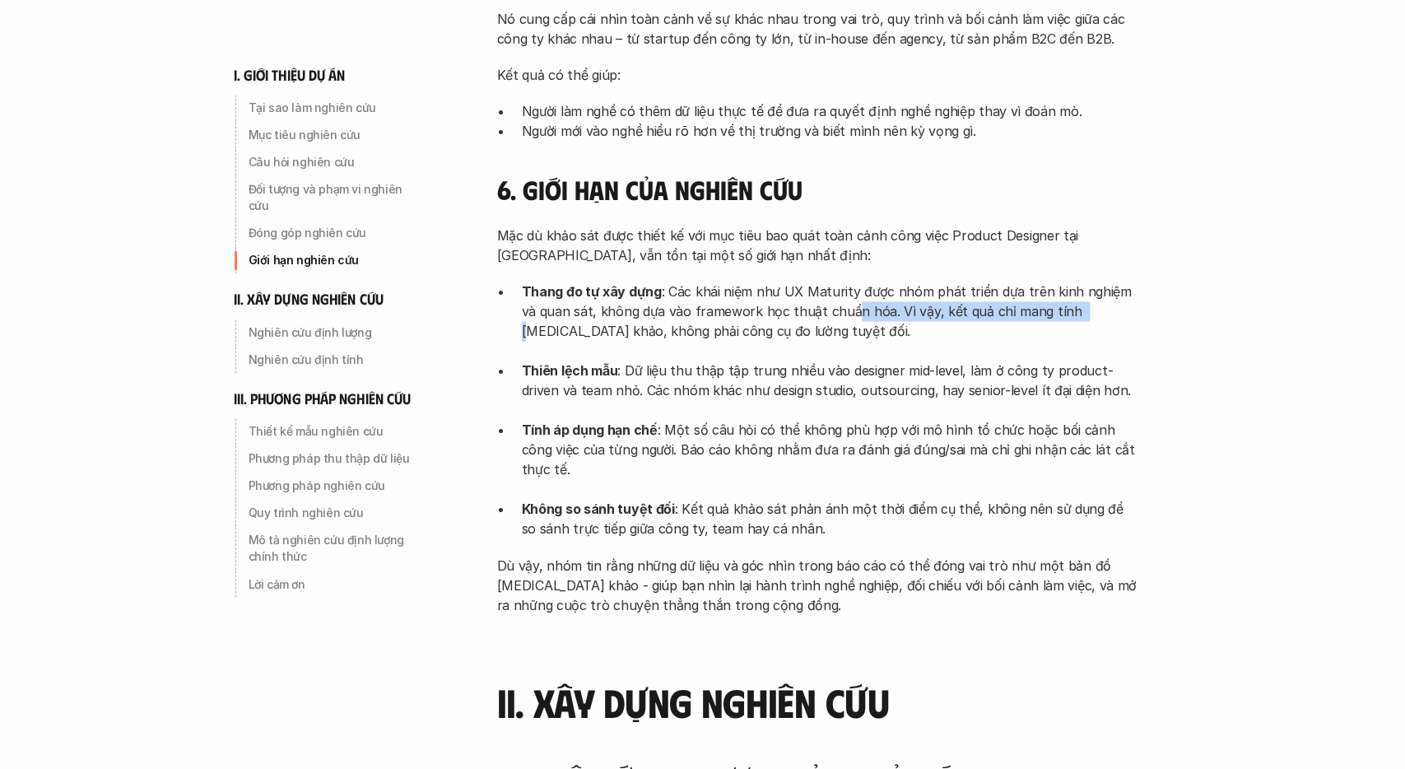
drag, startPoint x: 834, startPoint y: 295, endPoint x: 1052, endPoint y: 290, distance: 218.1
click at [1052, 290] on p "Thang đo tự xây dựng : Các khái niệm như UX Maturity được nhóm phát triển dựa t…" at bounding box center [830, 320] width 617 height 79
click at [1053, 290] on p "Thang đo tự xây dựng : Các khái niệm như UX Maturity được nhóm phát triển dựa t…" at bounding box center [830, 320] width 617 height 79
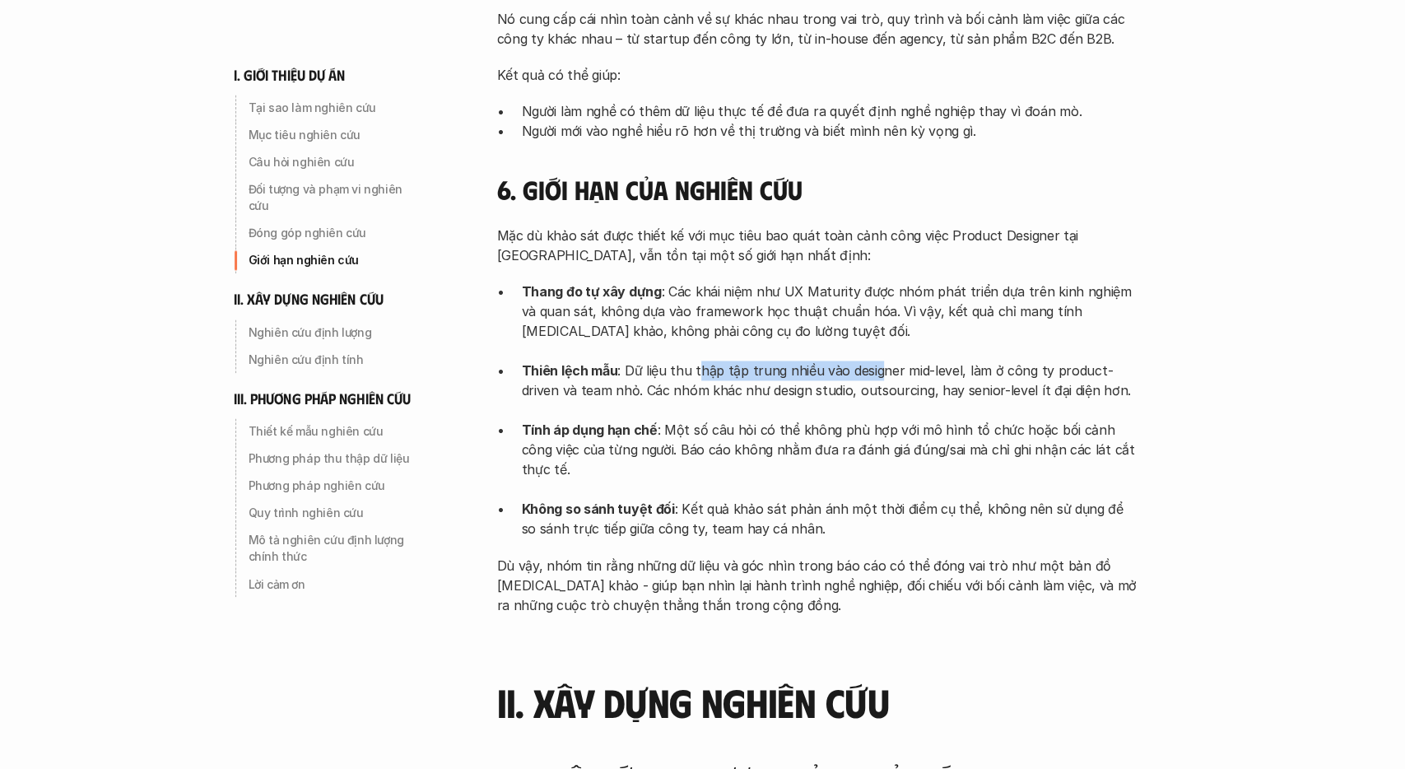
drag, startPoint x: 695, startPoint y: 351, endPoint x: 873, endPoint y: 351, distance: 177.8
click at [873, 360] on p "Thiên lệch mẫu : Dữ liệu thu thập tập trung nhiều vào designer mid-level, làm ở…" at bounding box center [830, 389] width 617 height 59
drag, startPoint x: 811, startPoint y: 353, endPoint x: 842, endPoint y: 351, distance: 31.3
click at [842, 360] on p "Thiên lệch mẫu : Dữ liệu thu thập tập trung nhiều vào designer mid-level, làm ở…" at bounding box center [830, 389] width 617 height 59
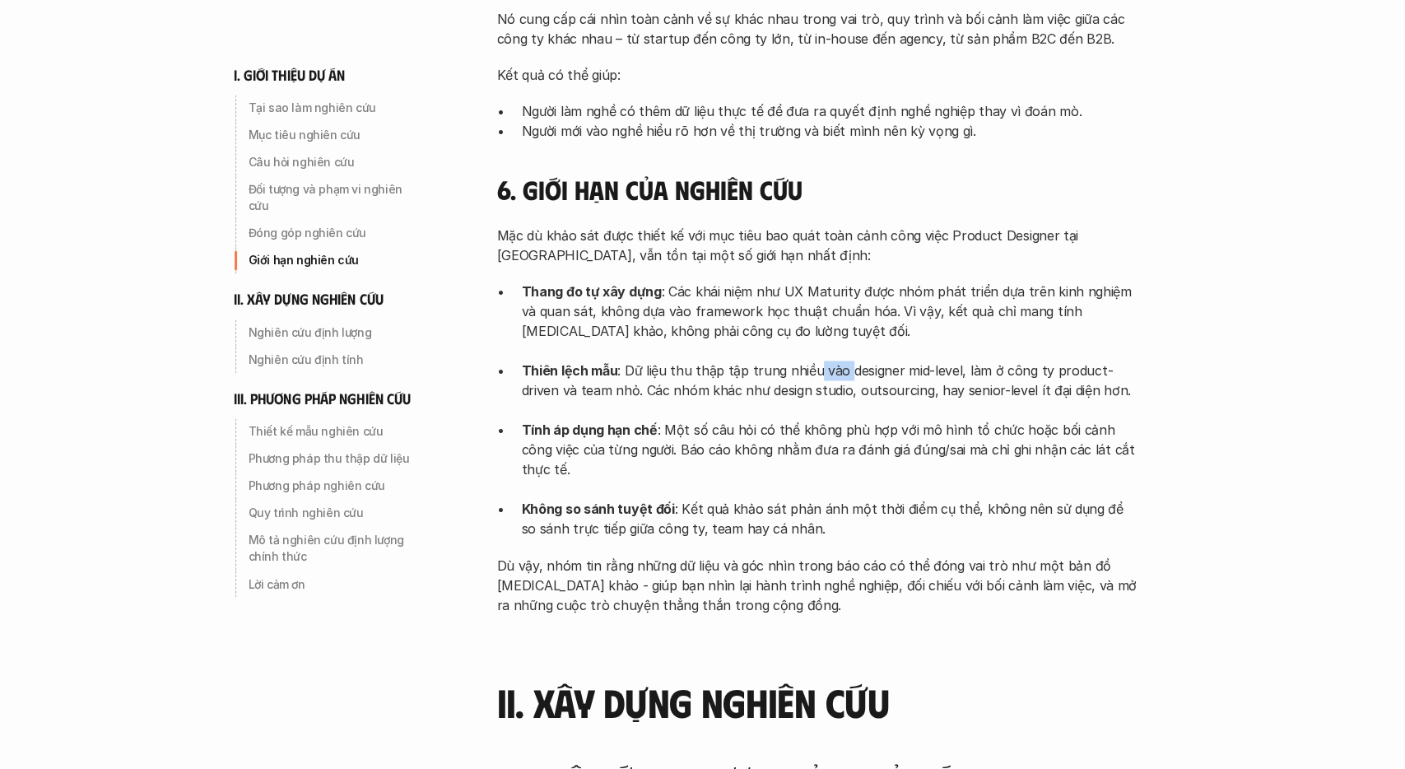
click at [842, 360] on p "Thiên lệch mẫu : Dữ liệu thu thập tập trung nhiều vào designer mid-level, làm ở…" at bounding box center [830, 389] width 617 height 59
drag, startPoint x: 671, startPoint y: 374, endPoint x: 1031, endPoint y: 377, distance: 360.5
click at [1031, 377] on p "Thiên lệch mẫu : Dữ liệu thu thập tập trung nhiều vào designer mid-level, làm ở…" at bounding box center [830, 389] width 617 height 59
click at [798, 499] on p "Không so sánh tuyệt đối : Kết quả khảo sát phản ánh một thời điểm cụ thể, không…" at bounding box center [830, 519] width 617 height 40
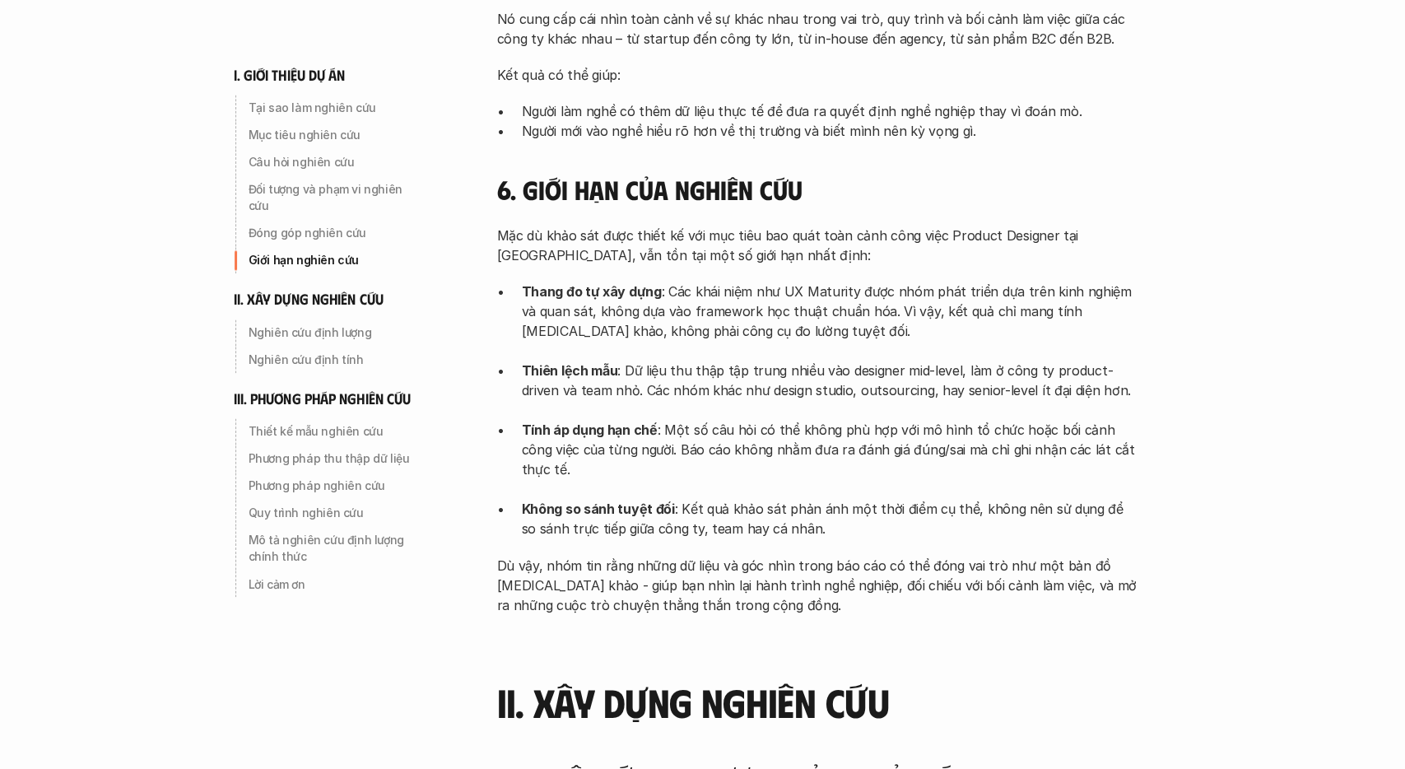
click at [798, 499] on p "Không so sánh tuyệt đối : Kết quả khảo sát phản ánh một thời điểm cụ thể, không…" at bounding box center [830, 519] width 617 height 40
drag, startPoint x: 856, startPoint y: 528, endPoint x: 924, endPoint y: 526, distance: 68.3
click at [921, 555] on p "Dù vậy, nhóm tin rằng những dữ liệu và góc nhìn trong báo cáo có thể đóng vai t…" at bounding box center [818, 584] width 642 height 59
click at [925, 555] on p "Dù vậy, nhóm tin rằng những dữ liệu và góc nhìn trong báo cáo có thể đóng vai t…" at bounding box center [818, 584] width 642 height 59
drag, startPoint x: 868, startPoint y: 547, endPoint x: 914, endPoint y: 546, distance: 46.1
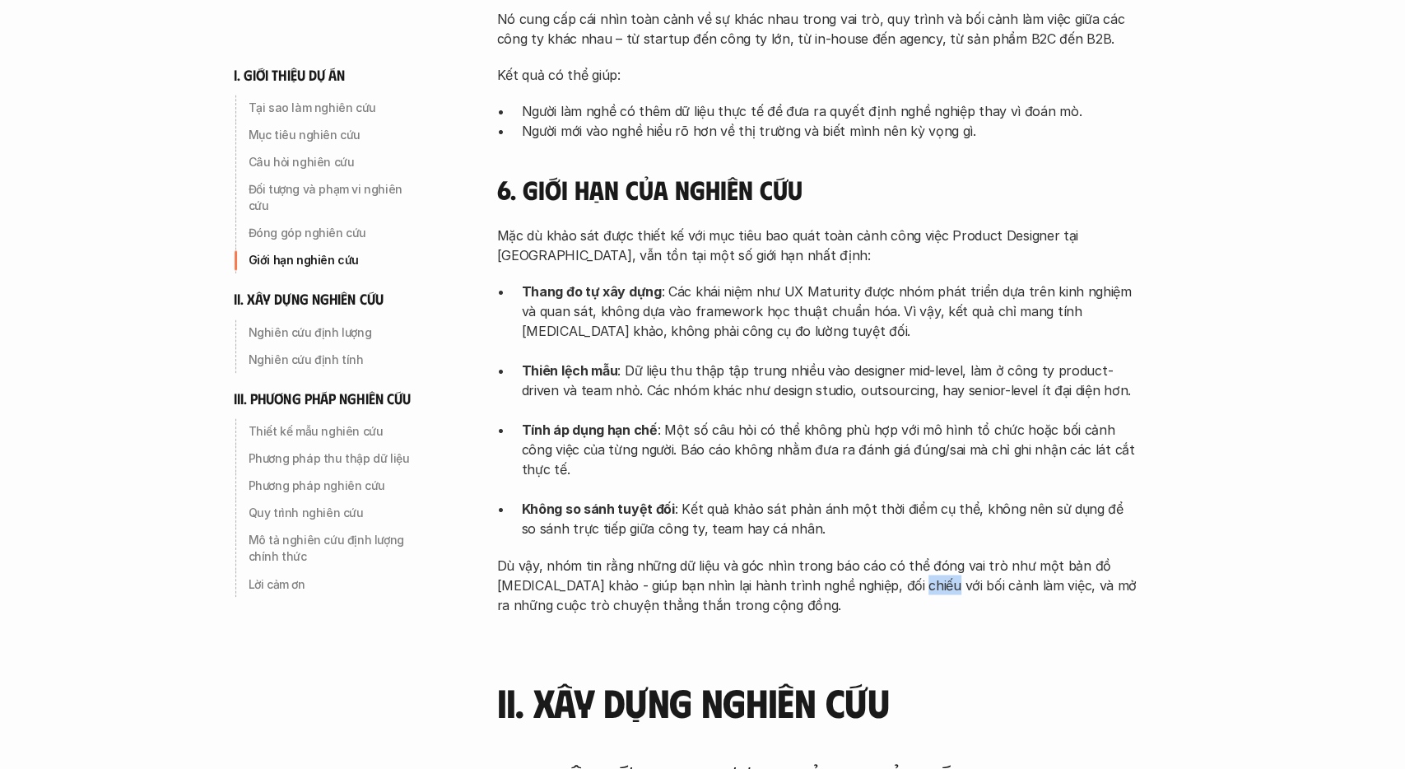
click at [911, 555] on p "Dù vậy, nhóm tin rằng những dữ liệu và góc nhìn trong báo cáo có thể đóng vai t…" at bounding box center [818, 584] width 642 height 59
click at [917, 555] on p "Dù vậy, nhóm tin rằng những dữ liệu và góc nhìn trong báo cáo có thể đóng vai t…" at bounding box center [818, 584] width 642 height 59
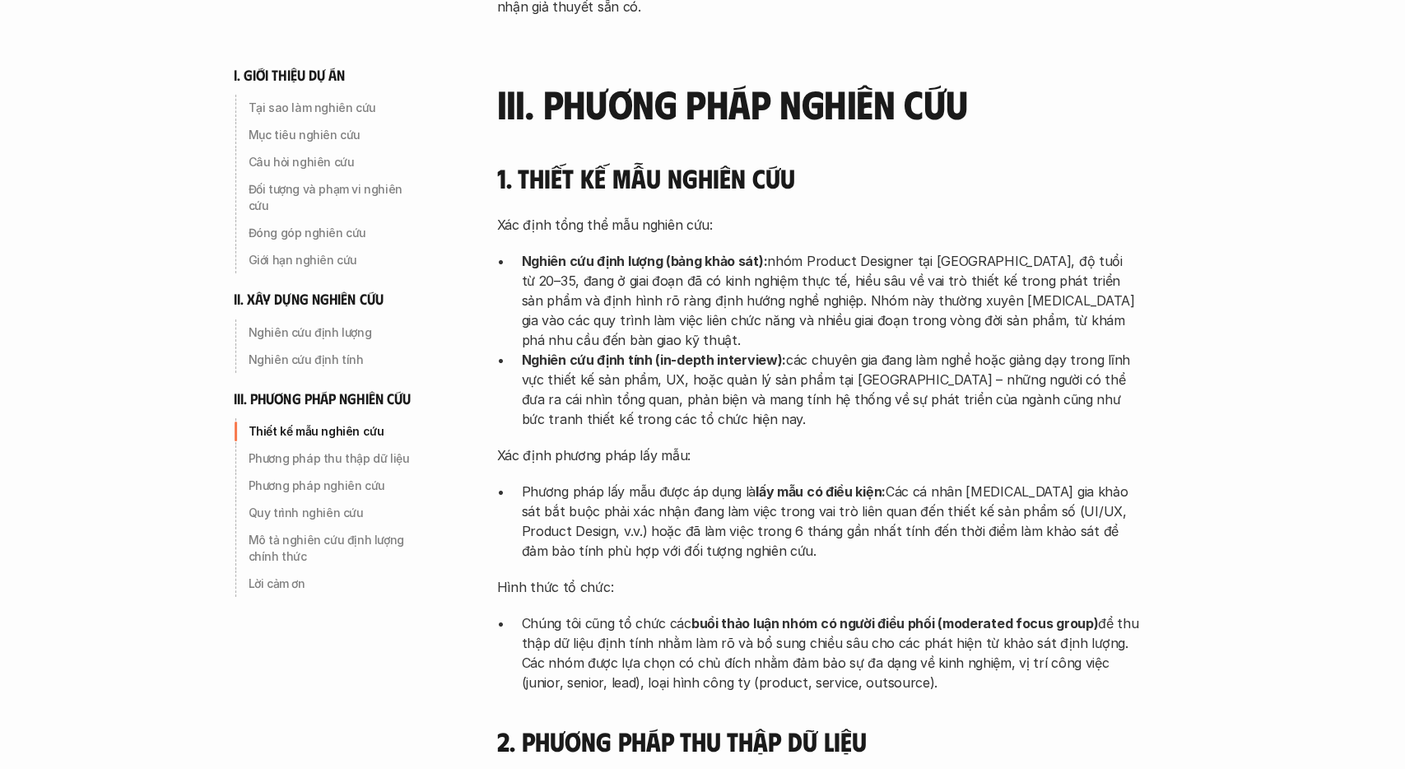
scroll to position [3766, 0]
